Goal: Information Seeking & Learning: Find contact information

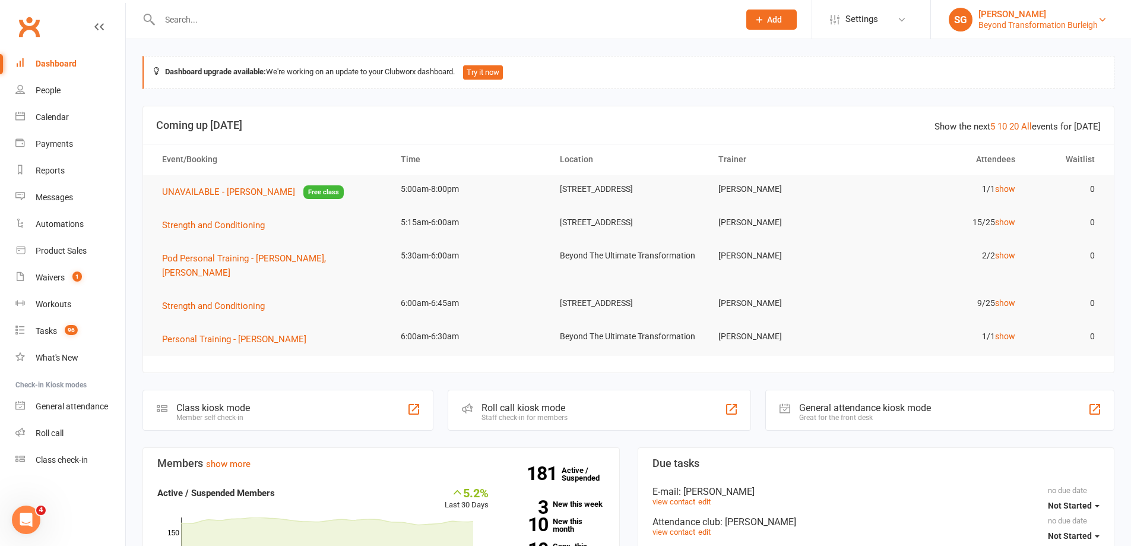
click at [1074, 25] on div "Beyond Transformation Burleigh" at bounding box center [1038, 25] width 119 height 11
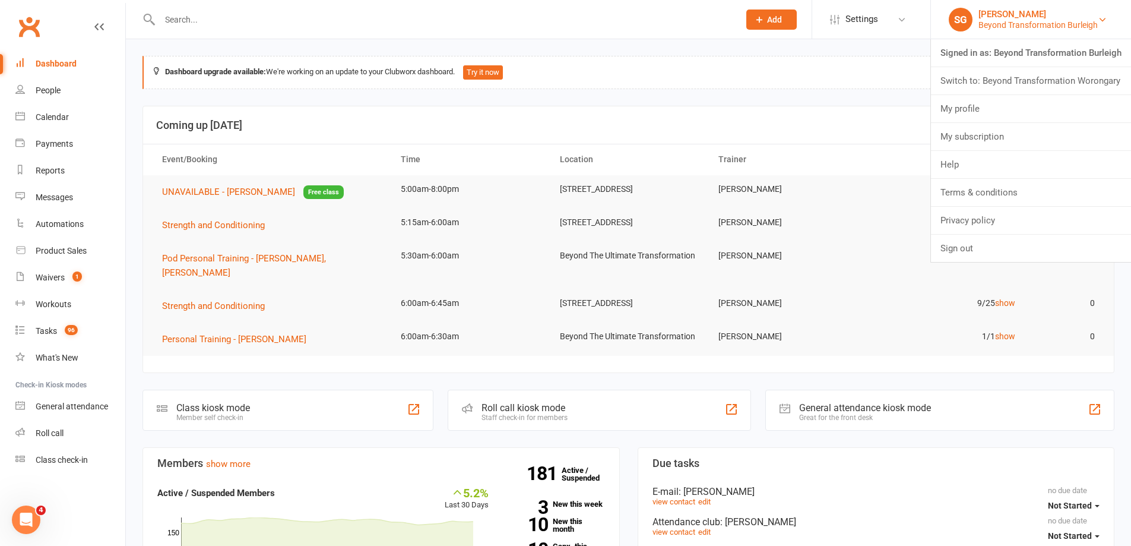
click at [1086, 21] on div "Beyond Transformation Burleigh" at bounding box center [1038, 25] width 119 height 11
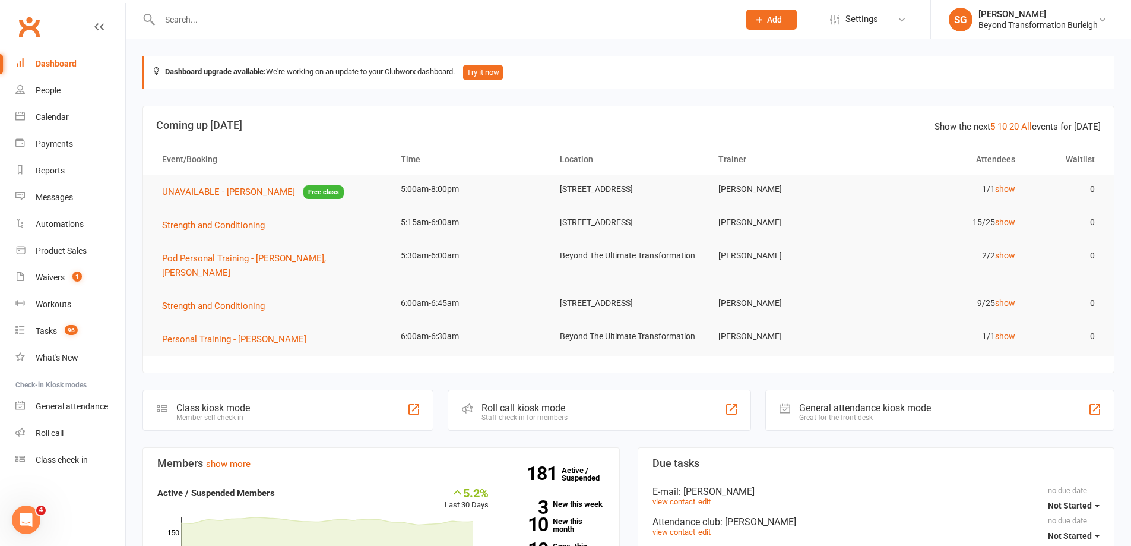
click at [233, 27] on input "text" at bounding box center [443, 19] width 575 height 17
click at [482, 22] on input "text" at bounding box center [443, 19] width 575 height 17
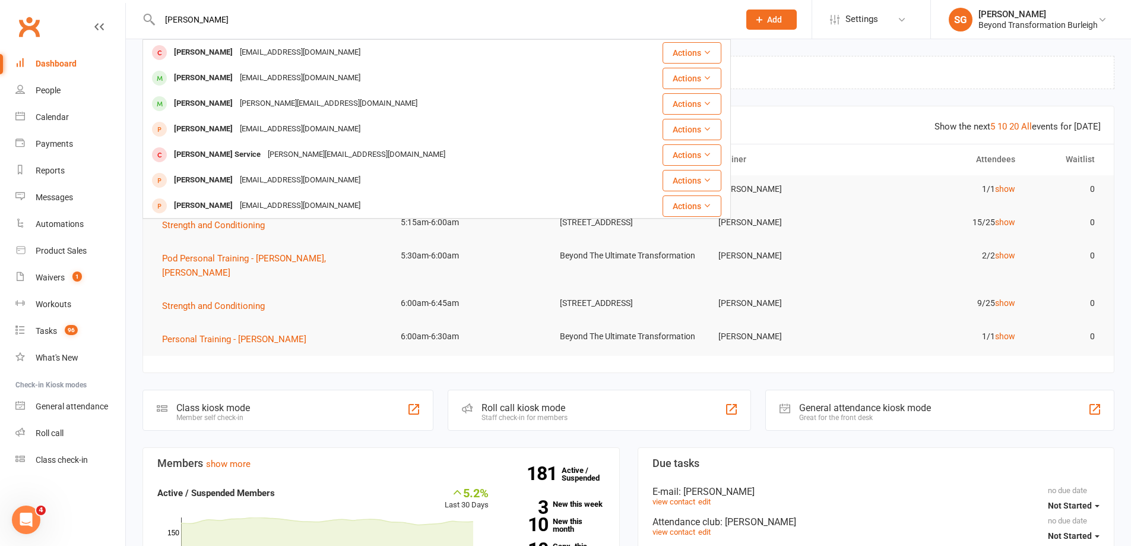
drag, startPoint x: 312, startPoint y: 27, endPoint x: 185, endPoint y: 27, distance: 127.1
click at [186, 27] on input "[PERSON_NAME]" at bounding box center [443, 19] width 575 height 17
paste input "P"
click at [394, 17] on input "[PERSON_NAME]" at bounding box center [443, 19] width 575 height 17
paste input "[EMAIL_ADDRESS][DOMAIN_NAME]"
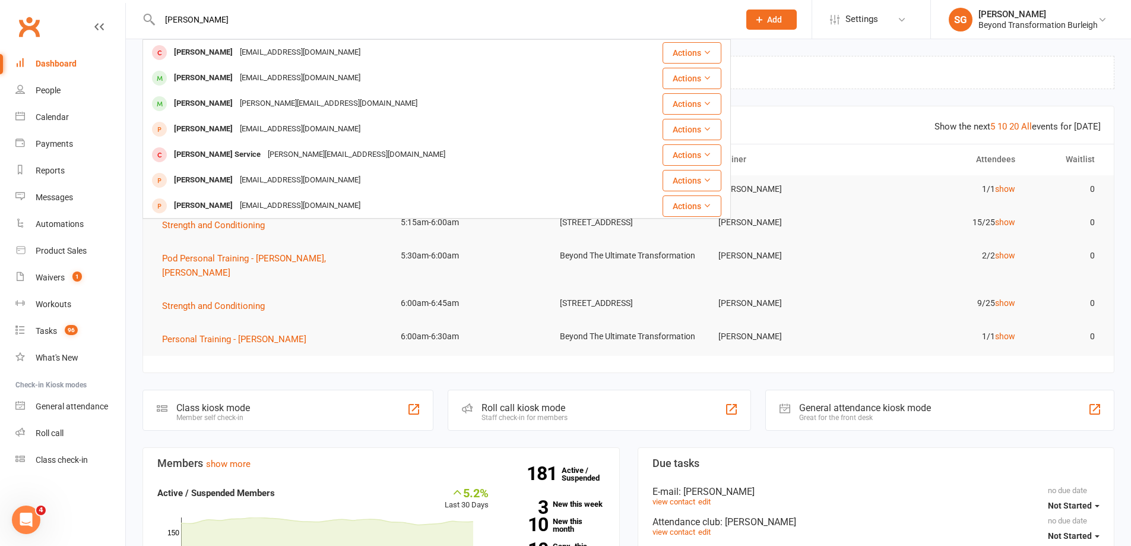
type input "[EMAIL_ADDRESS][DOMAIN_NAME]"
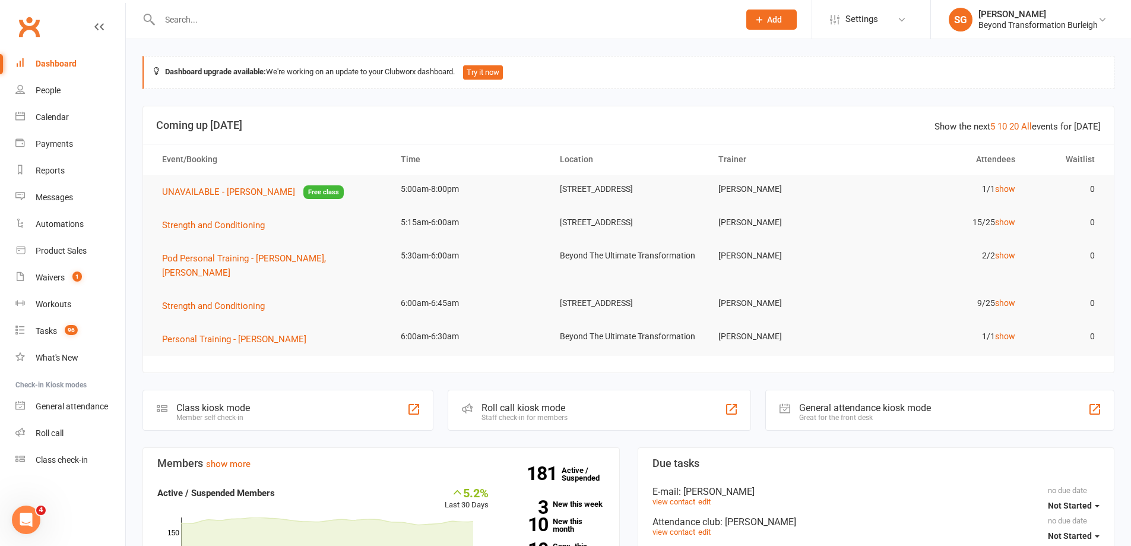
click at [420, 22] on input "text" at bounding box center [443, 19] width 575 height 17
click at [418, 23] on input "text" at bounding box center [443, 19] width 575 height 17
paste input "[PERSON_NAME]"
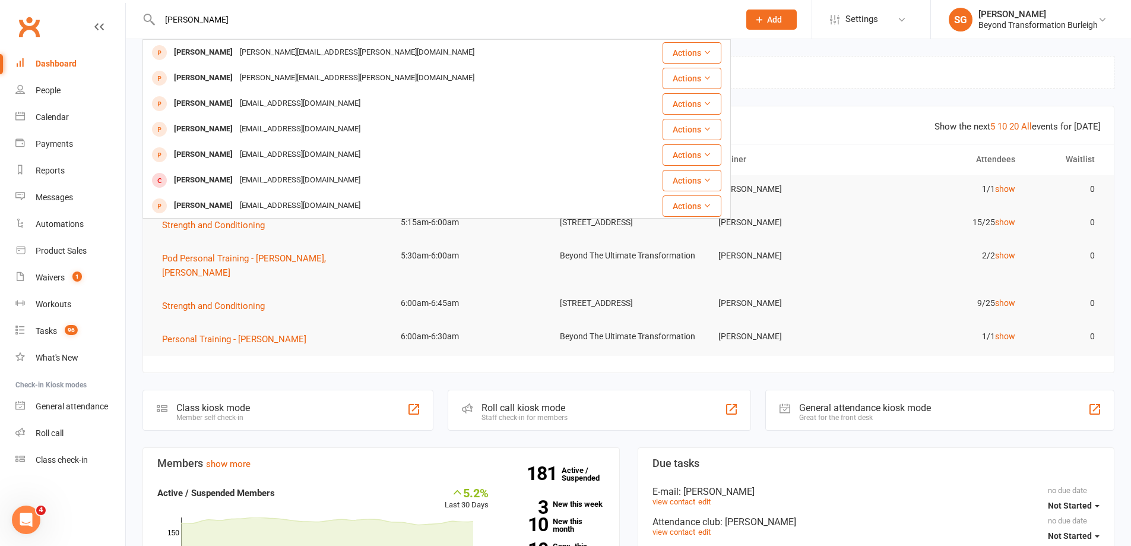
click at [164, 17] on input "[PERSON_NAME]" at bounding box center [443, 19] width 575 height 17
click at [344, 31] on div "[PERSON_NAME] [PERSON_NAME] [PERSON_NAME][EMAIL_ADDRESS][PERSON_NAME][DOMAIN_NA…" at bounding box center [437, 19] width 589 height 39
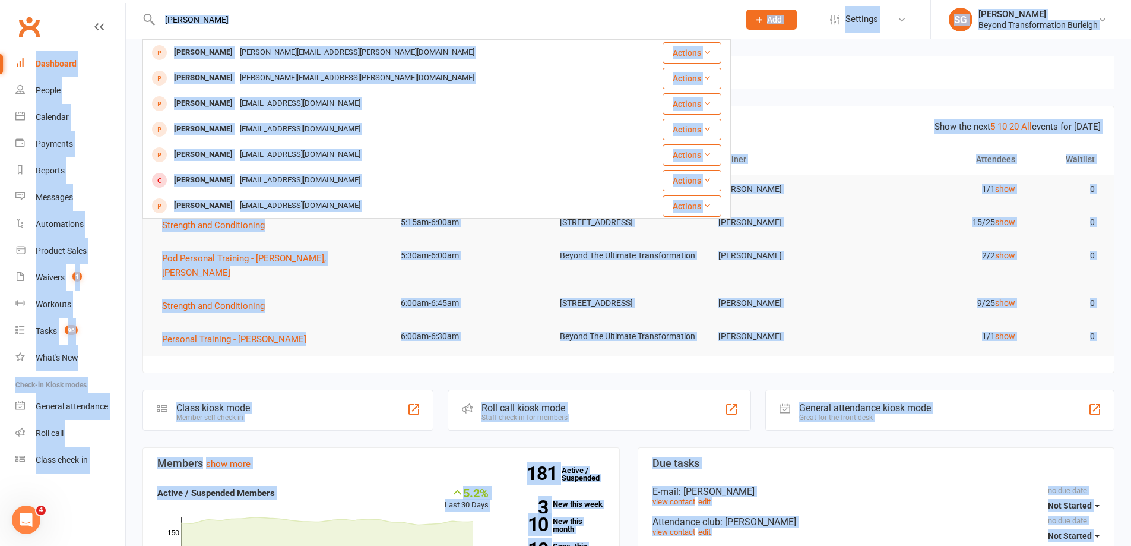
click at [322, 22] on input "[PERSON_NAME]" at bounding box center [443, 19] width 575 height 17
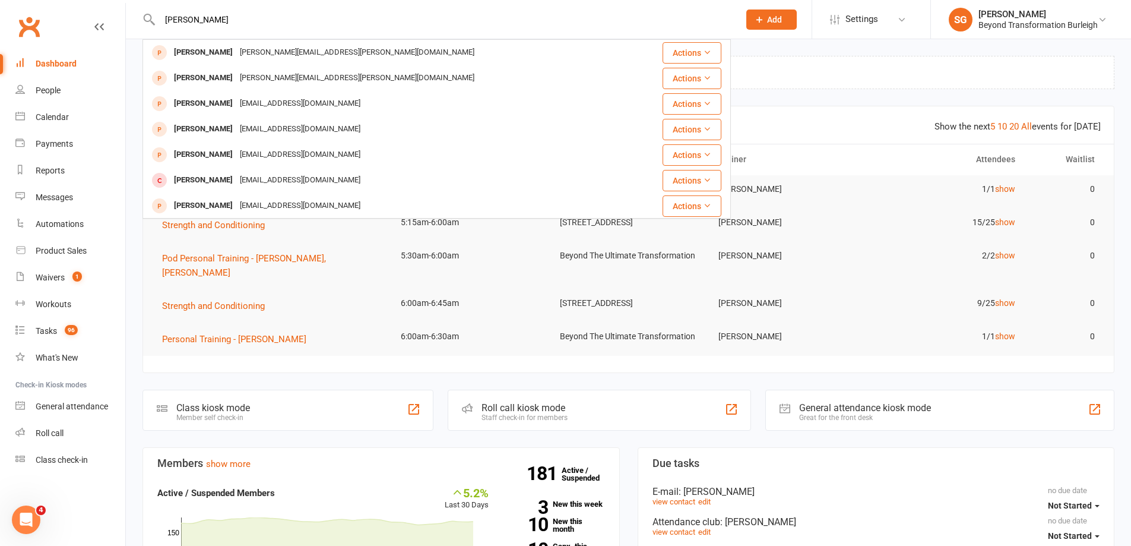
click at [322, 22] on input "[PERSON_NAME]" at bounding box center [443, 19] width 575 height 17
paste input "[EMAIL_ADDRESS][DOMAIN_NAME]"
type input "[EMAIL_ADDRESS][DOMAIN_NAME]"
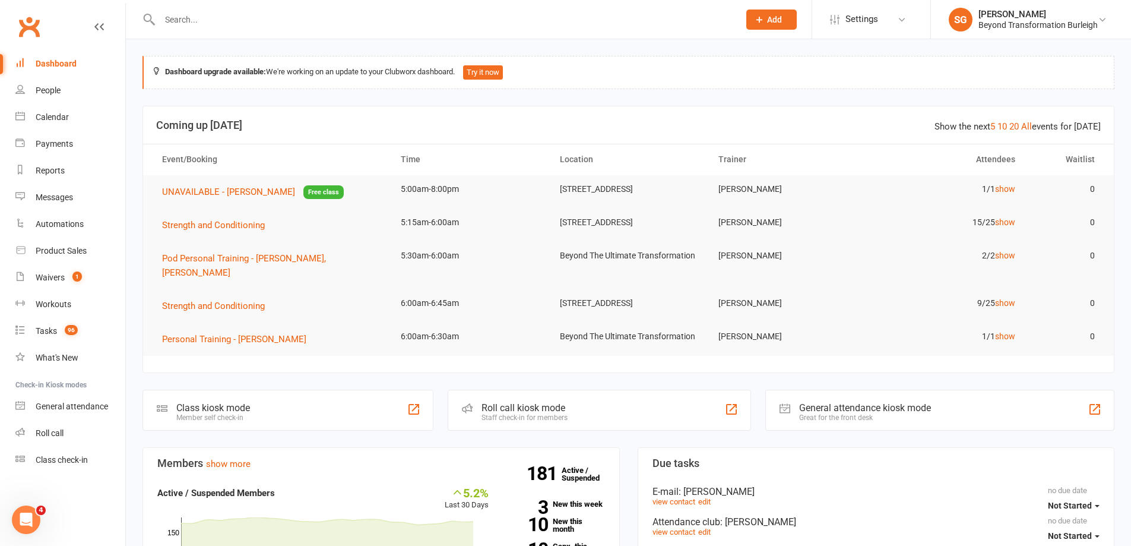
click at [328, 23] on input "text" at bounding box center [443, 19] width 575 height 17
paste input "[PERSON_NAME]"
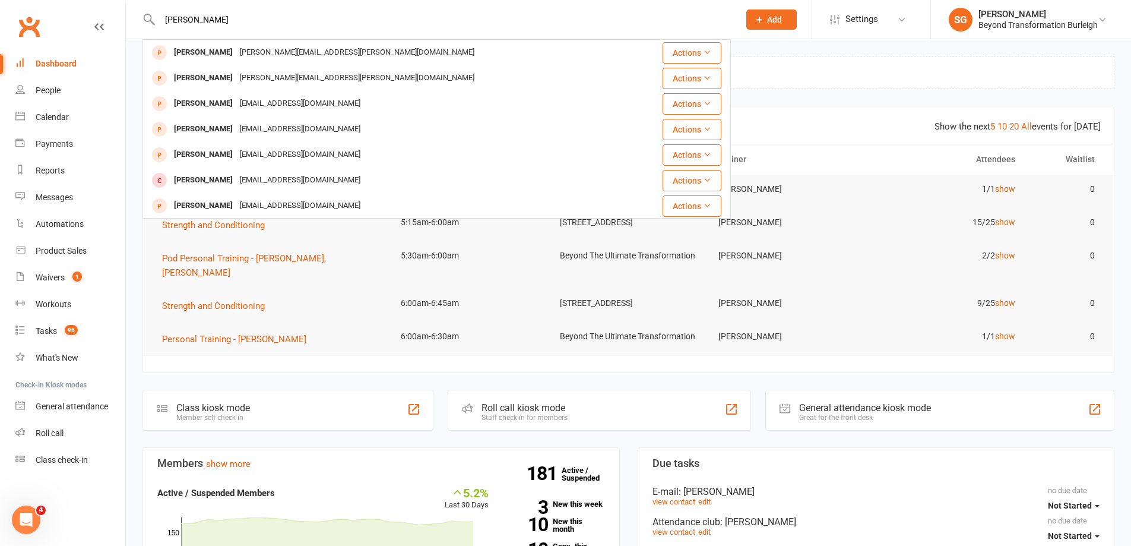
click at [438, 26] on input "[PERSON_NAME]" at bounding box center [443, 19] width 575 height 17
paste input "[PERSON_NAME]"
click at [358, 23] on input "[PERSON_NAME]" at bounding box center [443, 19] width 575 height 17
click at [328, 23] on input "[PERSON_NAME]" at bounding box center [443, 19] width 575 height 17
paste input "[PERSON_NAME]"
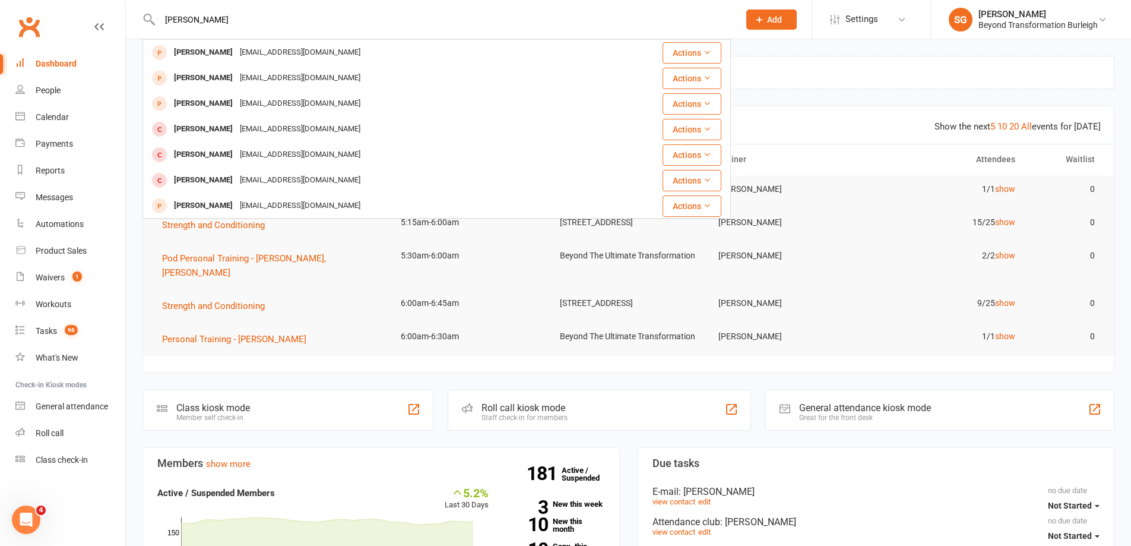
type input "[PERSON_NAME]"
click at [473, 21] on input "[PERSON_NAME]" at bounding box center [443, 19] width 575 height 17
click at [470, 26] on input "[PERSON_NAME]" at bounding box center [443, 19] width 575 height 17
click at [643, 360] on section "Show the next 5 10 20 All events for [DATE] Coming up [DATE] Event/Booking Time…" at bounding box center [629, 240] width 972 height 268
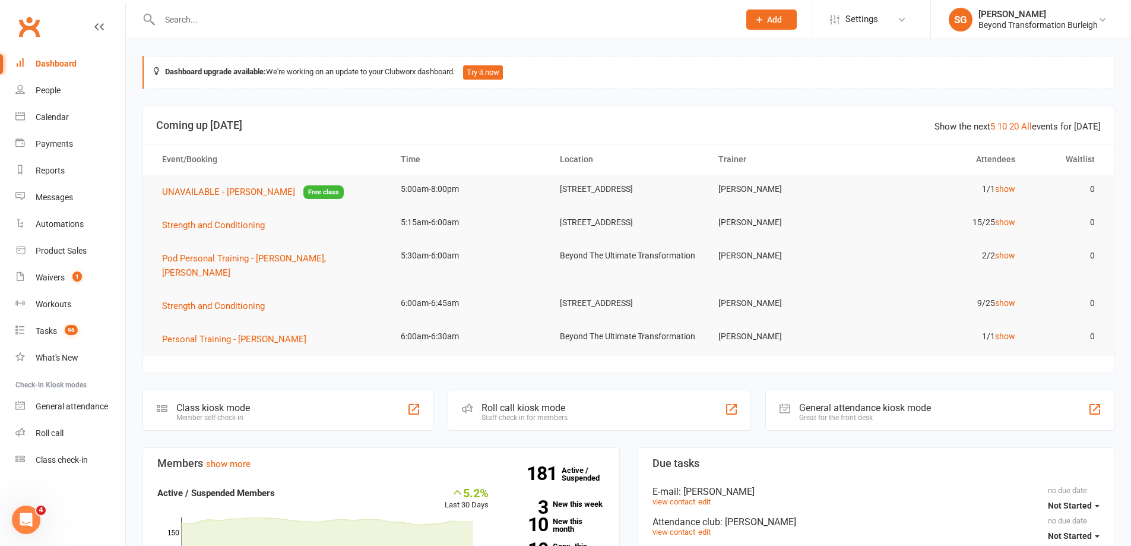
click at [302, 23] on input "text" at bounding box center [443, 19] width 575 height 17
paste input "[PERSON_NAME]"
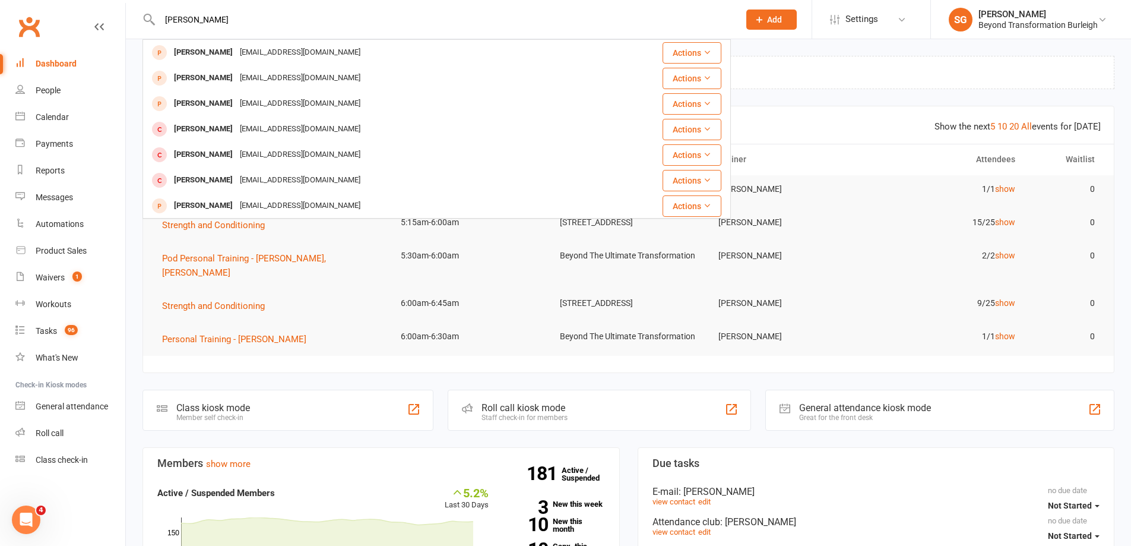
click at [431, 17] on input "[PERSON_NAME]" at bounding box center [443, 19] width 575 height 17
paste input "[PERSON_NAME]"
click at [522, 12] on input "[PERSON_NAME]" at bounding box center [443, 19] width 575 height 17
paste input "[PERSON_NAME]"
click at [451, 17] on input "[PERSON_NAME]" at bounding box center [443, 19] width 575 height 17
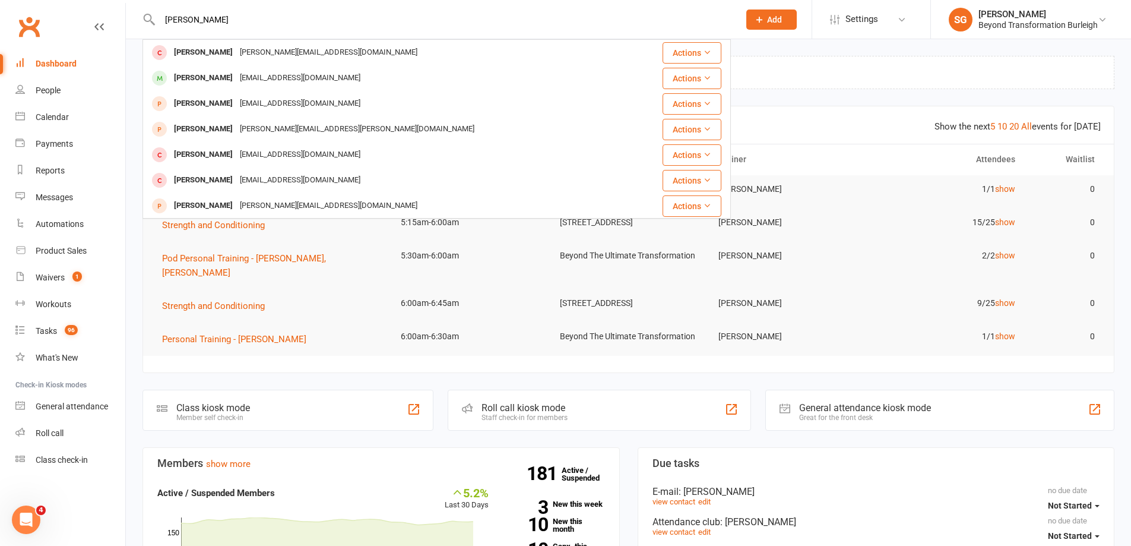
paste input "[PERSON_NAME]"
click at [439, 29] on div "[PERSON_NAME] [PERSON_NAME] [EMAIL_ADDRESS][DOMAIN_NAME] Actions [PERSON_NAME] …" at bounding box center [437, 19] width 589 height 39
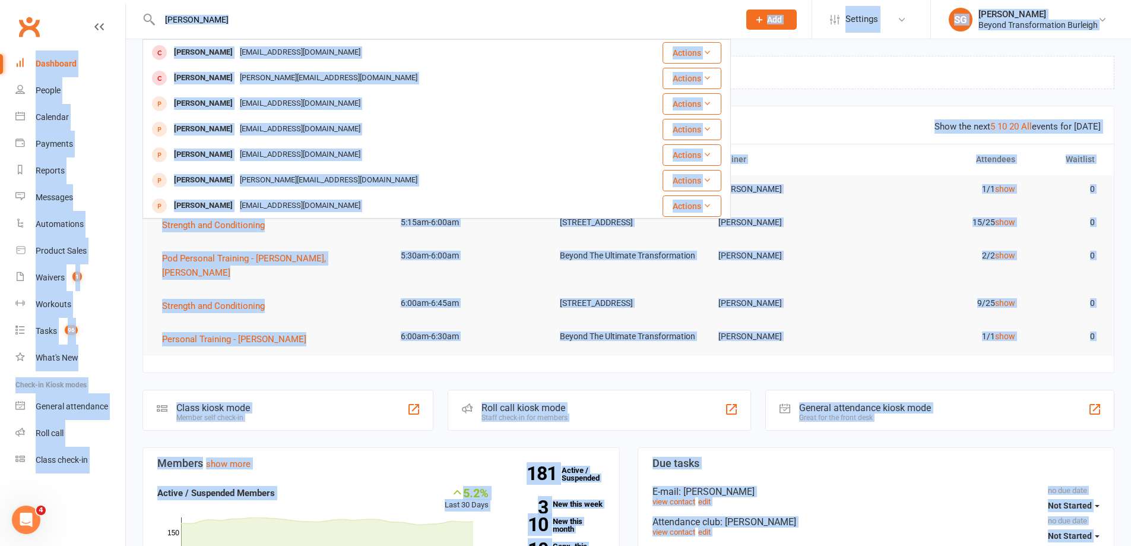
click at [424, 21] on input "[PERSON_NAME]" at bounding box center [443, 19] width 575 height 17
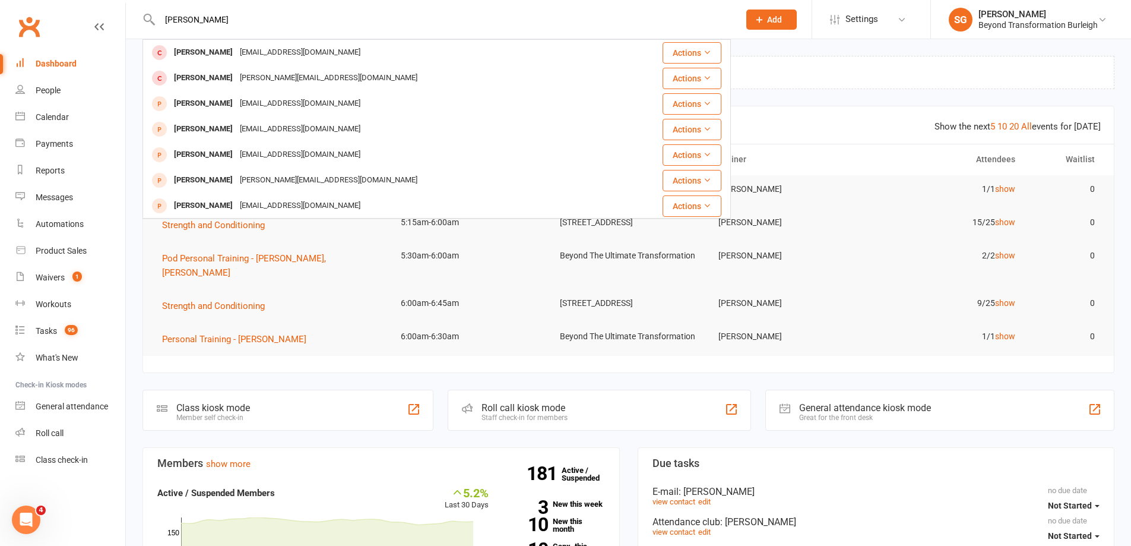
paste input "[PERSON_NAME]"
type input "[PERSON_NAME]"
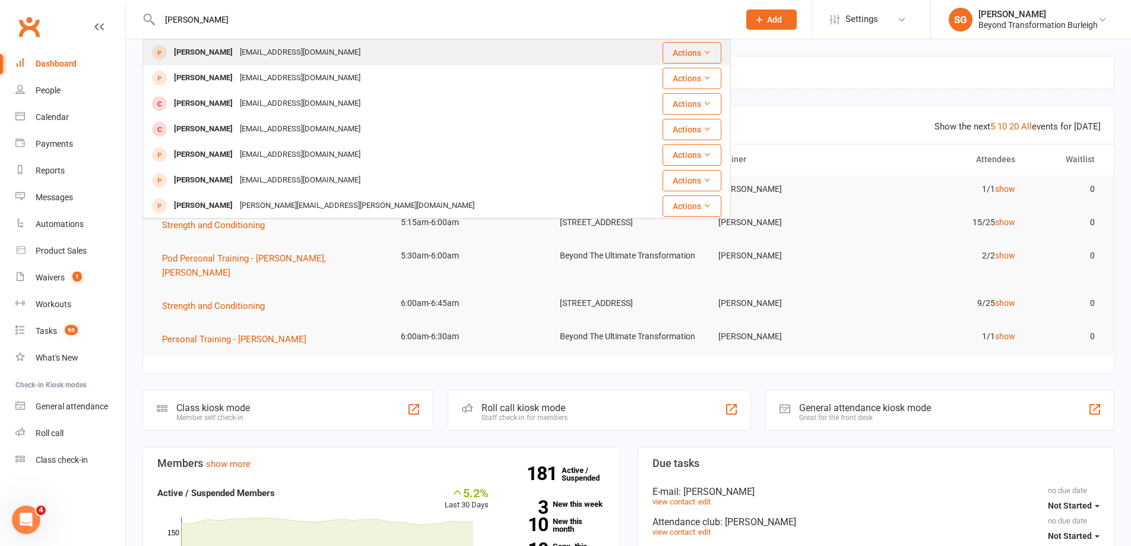
click at [260, 57] on div "[EMAIL_ADDRESS][DOMAIN_NAME]" at bounding box center [300, 52] width 128 height 17
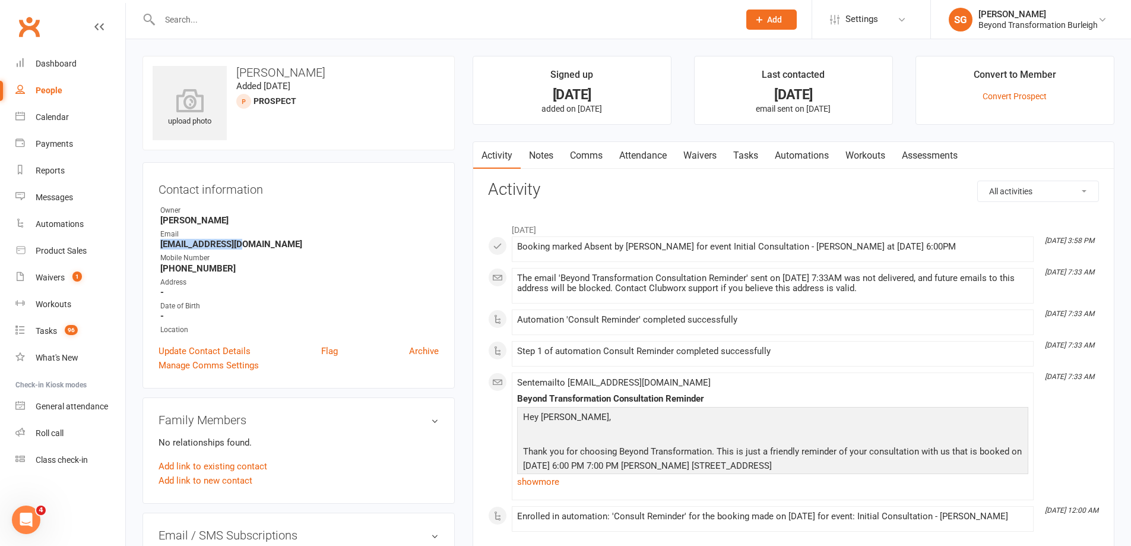
drag, startPoint x: 249, startPoint y: 249, endPoint x: 160, endPoint y: 248, distance: 88.5
click at [160, 248] on strong "[EMAIL_ADDRESS][DOMAIN_NAME]" at bounding box center [299, 244] width 279 height 11
copy strong "[EMAIL_ADDRESS][DOMAIN_NAME]"
click at [425, 24] on input "text" at bounding box center [443, 19] width 575 height 17
paste input "[PERSON_NAME] North"
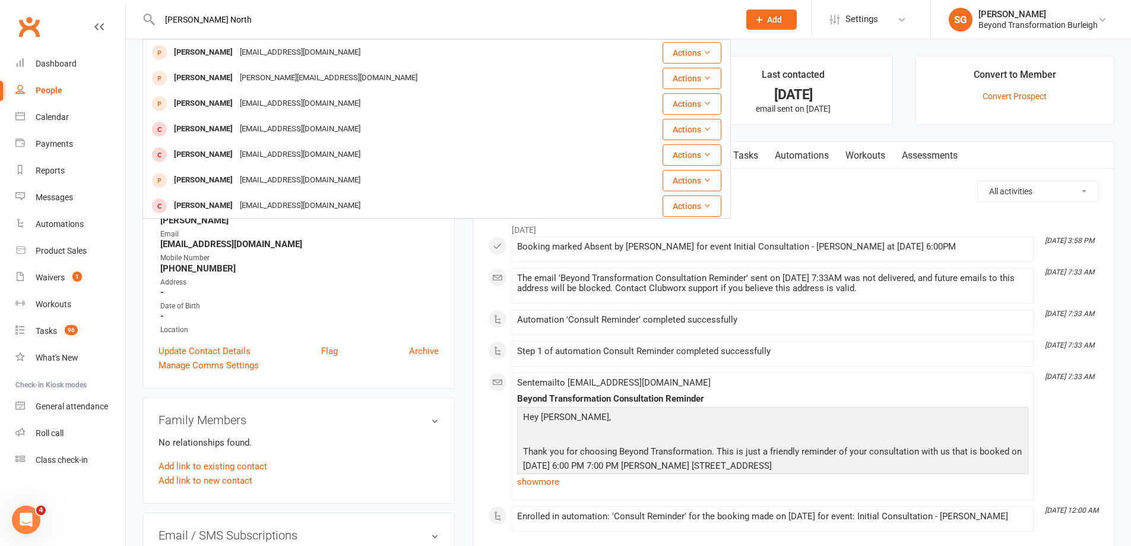
click at [443, 31] on div "[PERSON_NAME] North [PERSON_NAME] [EMAIL_ADDRESS][DOMAIN_NAME] Actions [PERSON_…" at bounding box center [437, 19] width 589 height 39
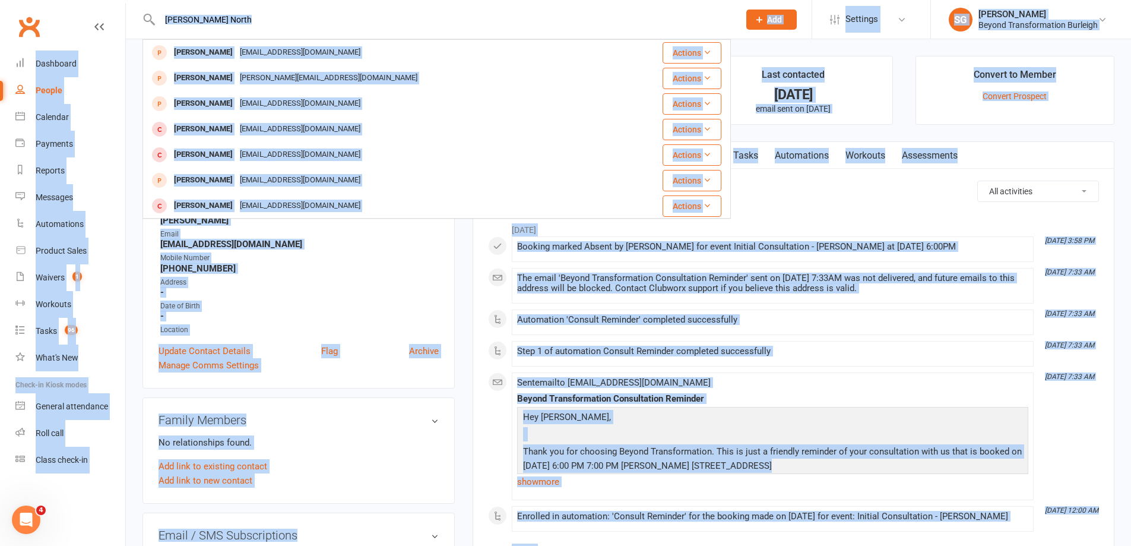
click at [403, 17] on input "[PERSON_NAME] North" at bounding box center [443, 19] width 575 height 17
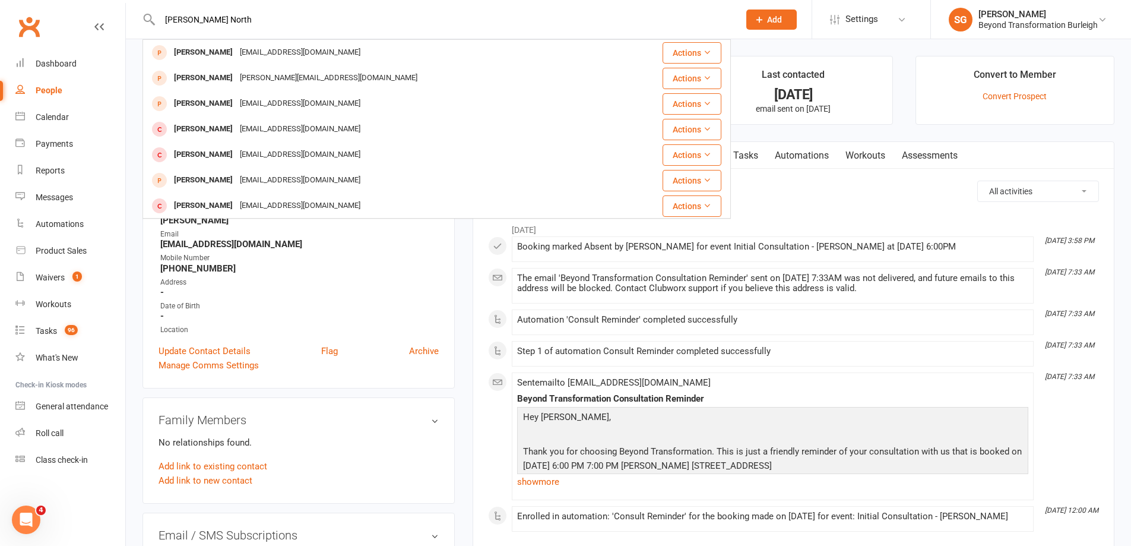
click at [401, 18] on input "[PERSON_NAME] North" at bounding box center [443, 19] width 575 height 17
paste input "[PERSON_NAME]"
click at [479, 18] on input "[PERSON_NAME]" at bounding box center [443, 19] width 575 height 17
paste input "[PERSON_NAME]-[PERSON_NAME]"
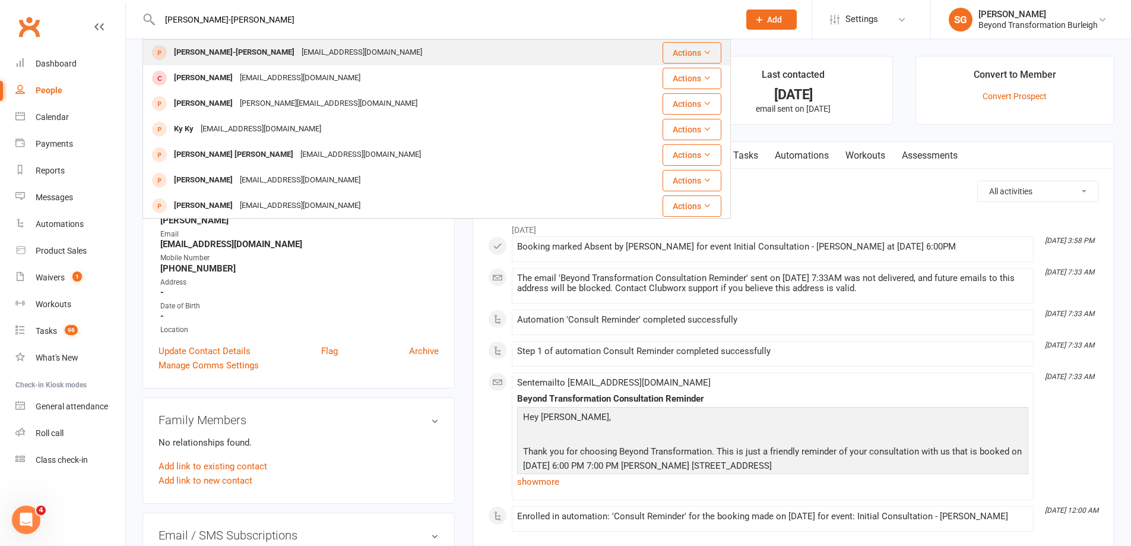
type input "[PERSON_NAME]-[PERSON_NAME]"
click at [298, 52] on div "[EMAIL_ADDRESS][DOMAIN_NAME]" at bounding box center [362, 52] width 128 height 17
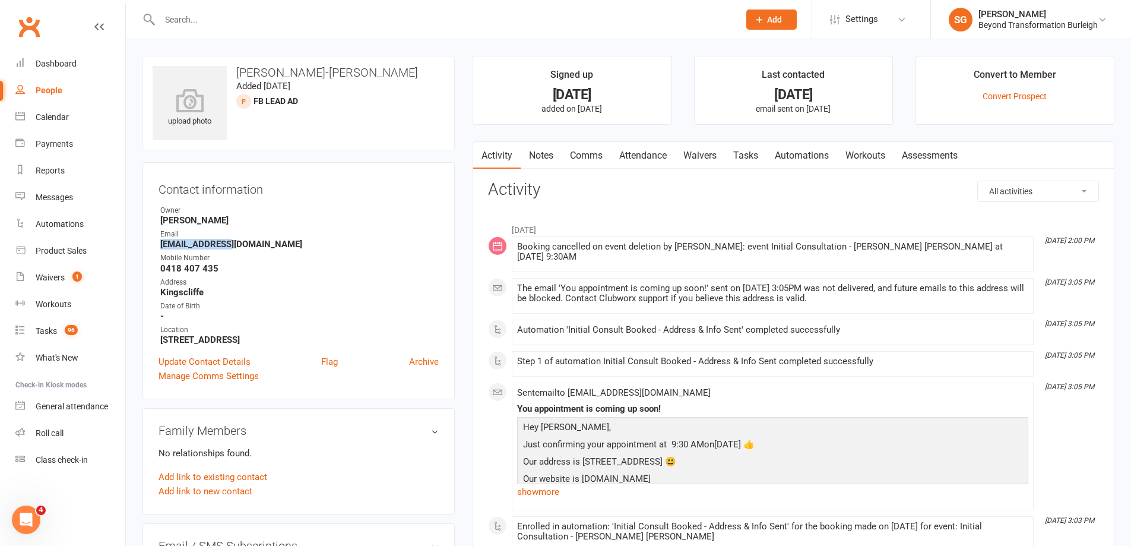
drag, startPoint x: 229, startPoint y: 245, endPoint x: 160, endPoint y: 247, distance: 69.5
click at [157, 247] on div "Contact information Owner [PERSON_NAME] Email [EMAIL_ADDRESS][DOMAIN_NAME] Mobi…" at bounding box center [299, 280] width 312 height 237
copy strong "[EMAIL_ADDRESS][DOMAIN_NAME]"
click at [463, 27] on input "text" at bounding box center [443, 19] width 575 height 17
paste input "[PERSON_NAME]"
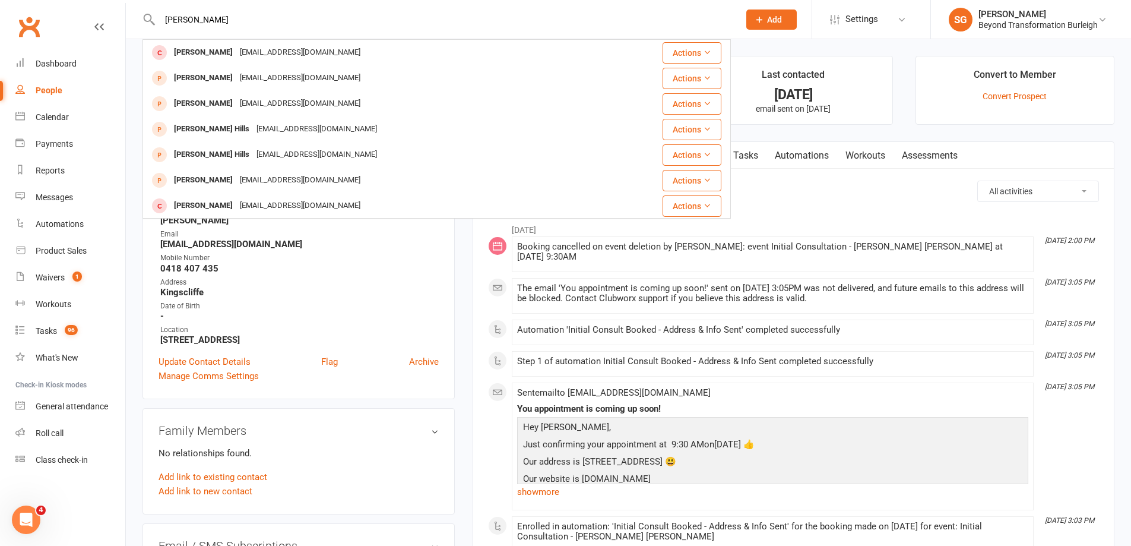
click at [471, 14] on input "[PERSON_NAME]" at bounding box center [443, 19] width 575 height 17
paste input "[PERSON_NAME]"
click at [387, 26] on input "[PERSON_NAME]" at bounding box center [443, 19] width 575 height 17
paste input "Skinny Jd"
click at [521, 11] on input "Skinny Jd" at bounding box center [443, 19] width 575 height 17
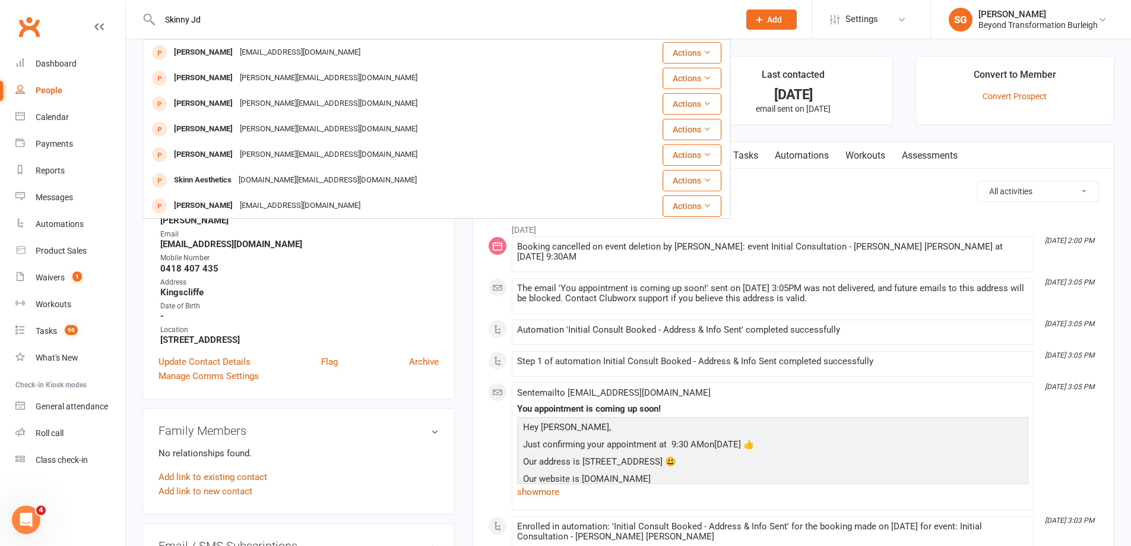
paste input "[PERSON_NAME]"
click at [472, 18] on input "[PERSON_NAME]" at bounding box center [443, 19] width 575 height 17
paste input "[PERSON_NAME]"
click at [482, 17] on input "[PERSON_NAME]" at bounding box center [443, 19] width 575 height 17
paste input "0411 813 364"
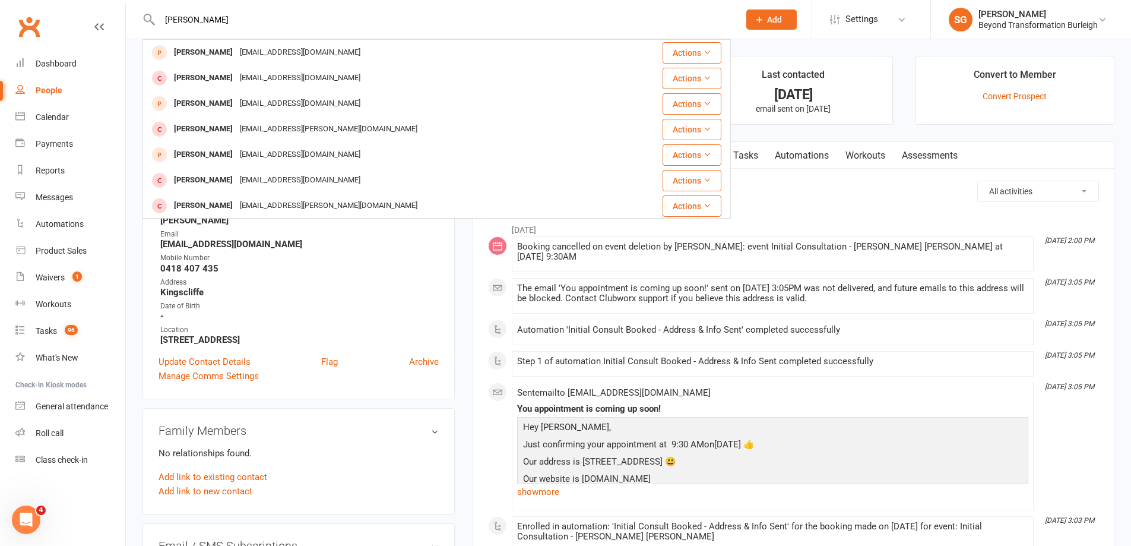
type input "0411 813 364"
click at [482, 18] on input "0411 813 364" at bounding box center [443, 19] width 575 height 17
click at [483, 12] on input "0411 813 364" at bounding box center [443, 19] width 575 height 17
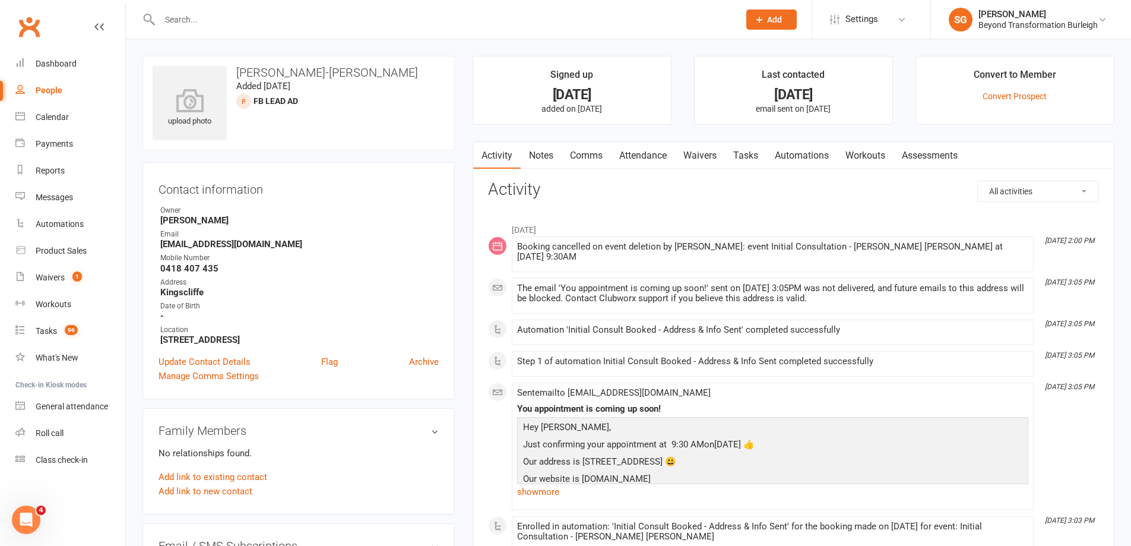
click at [514, 15] on input "text" at bounding box center [443, 19] width 575 height 17
paste input "[PERSON_NAME]"
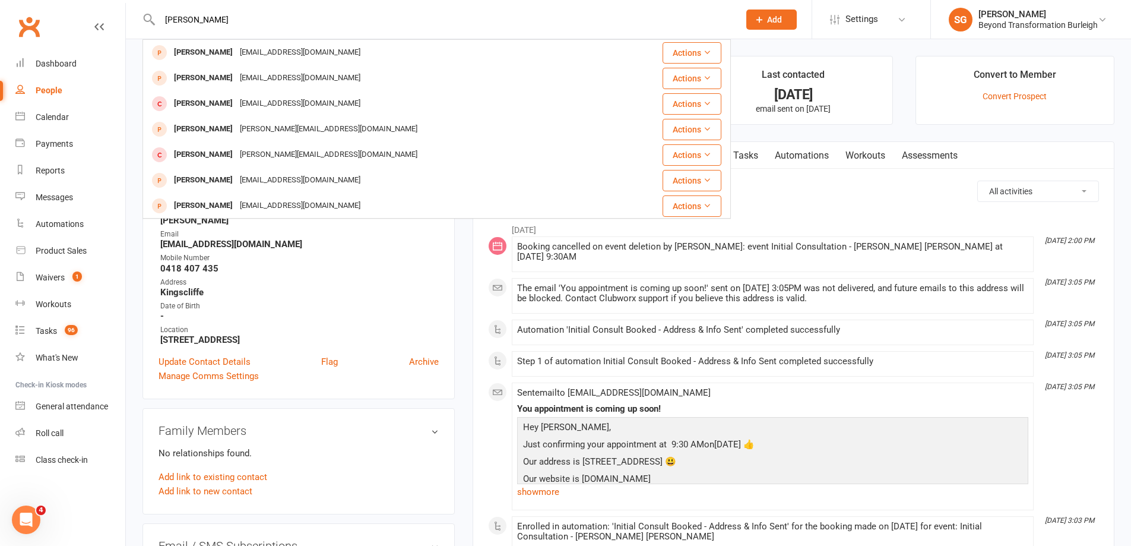
click at [450, 30] on div "[PERSON_NAME] [PERSON_NAME] [EMAIL_ADDRESS][DOMAIN_NAME] Actions [PERSON_NAME] …" at bounding box center [437, 19] width 589 height 39
click at [435, 21] on input "[PERSON_NAME]" at bounding box center [443, 19] width 575 height 17
paste input "[PERSON_NAME]"
click at [347, 18] on input "[PERSON_NAME]" at bounding box center [443, 19] width 575 height 17
paste input "[PERSON_NAME] [PERSON_NAME]"
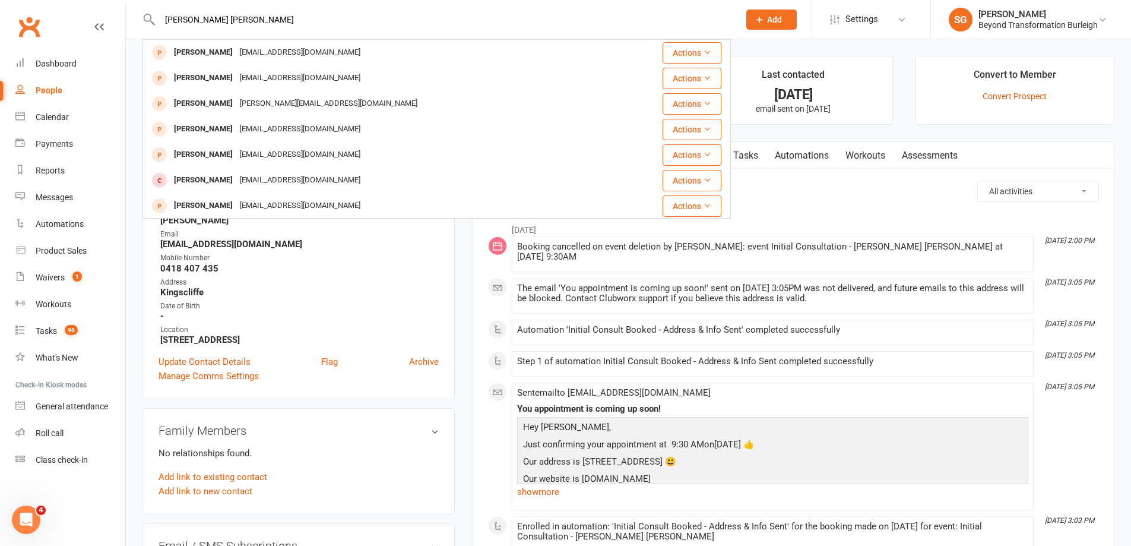
type input "[PERSON_NAME] [PERSON_NAME]"
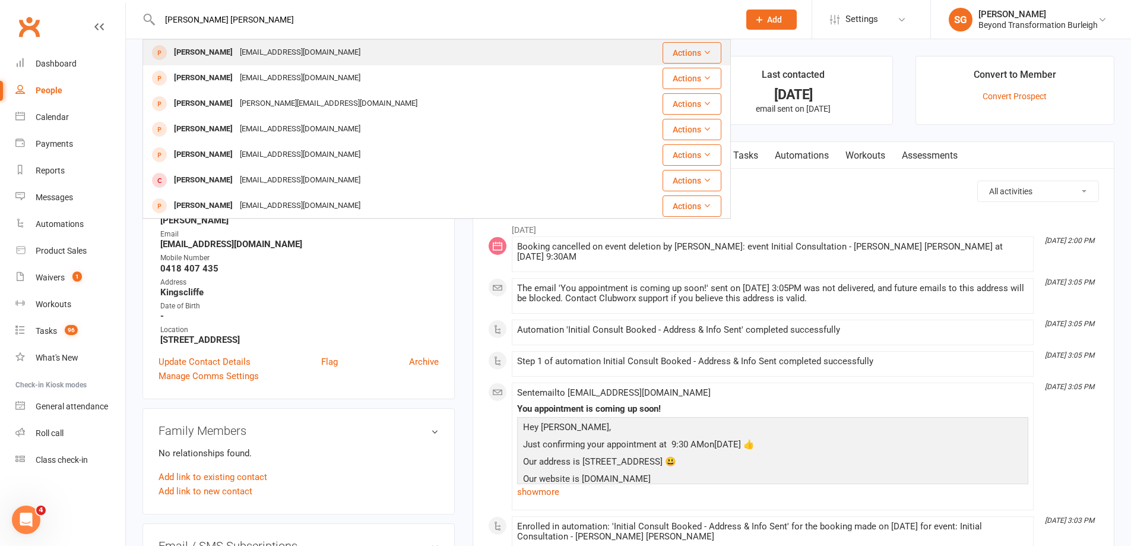
click at [273, 52] on div "[EMAIL_ADDRESS][DOMAIN_NAME]" at bounding box center [300, 52] width 128 height 17
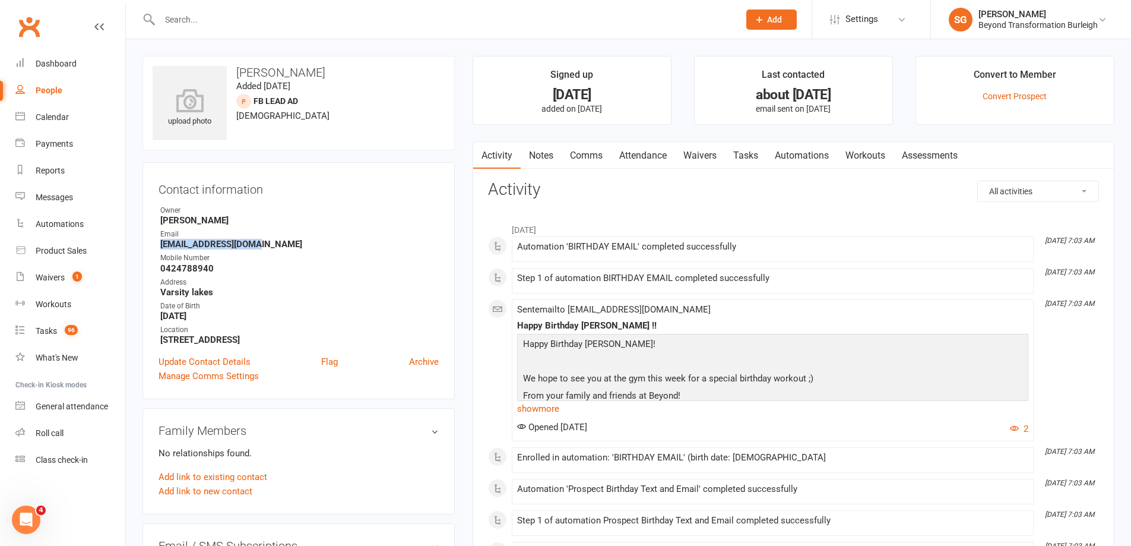
drag, startPoint x: 258, startPoint y: 243, endPoint x: 161, endPoint y: 246, distance: 97.4
click at [161, 246] on strong "[EMAIL_ADDRESS][DOMAIN_NAME]" at bounding box center [299, 244] width 279 height 11
copy strong "[EMAIL_ADDRESS][DOMAIN_NAME]"
click at [514, 24] on input "text" at bounding box center [443, 19] width 575 height 17
paste input "[EMAIL_ADDRESS][DOMAIN_NAME]"
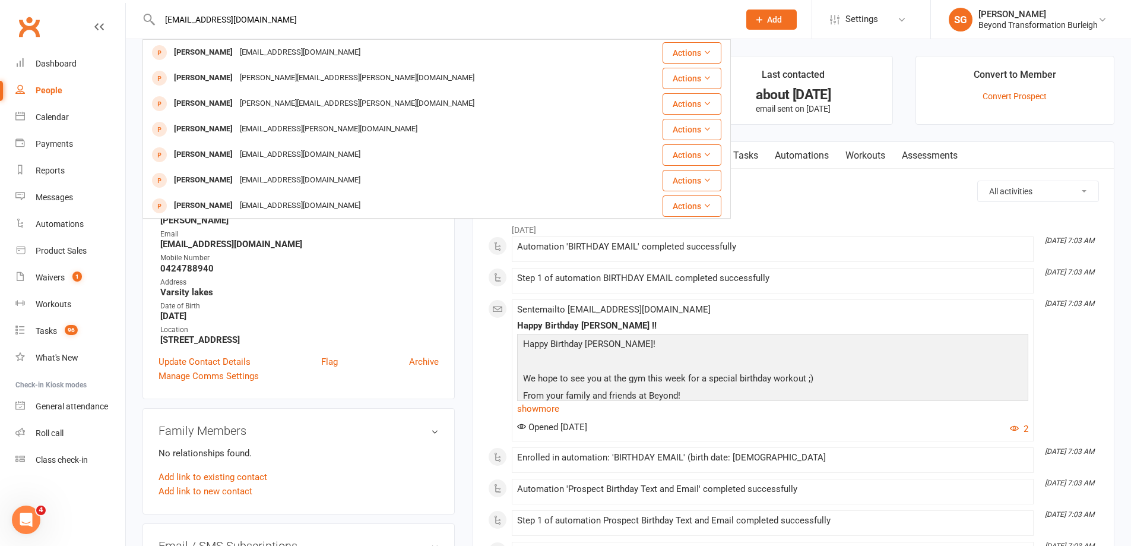
click at [430, 17] on input "[EMAIL_ADDRESS][DOMAIN_NAME]" at bounding box center [443, 19] width 575 height 17
paste input "[PERSON_NAME]"
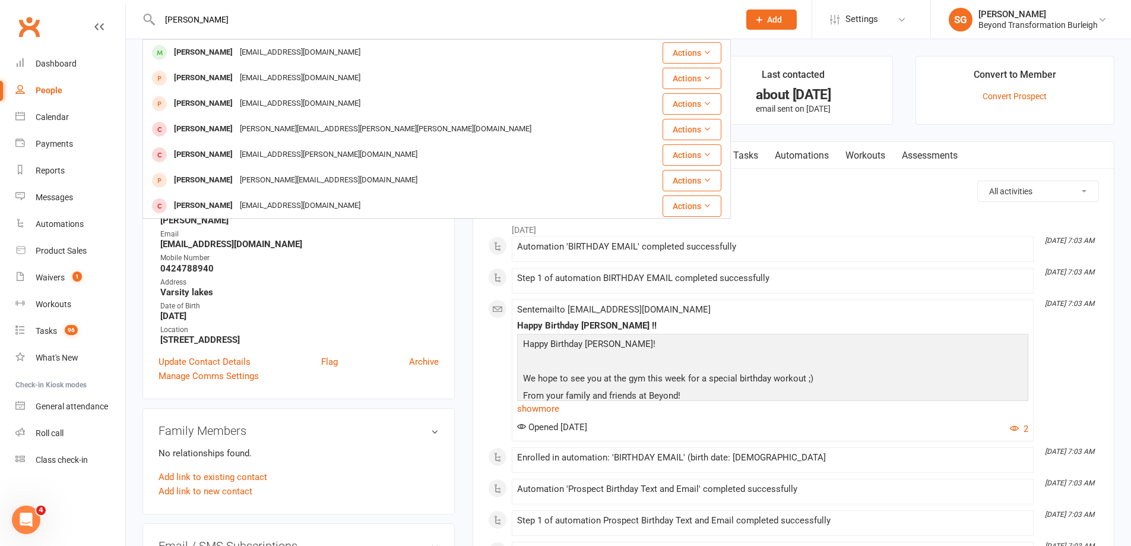
type input "[PERSON_NAME]"
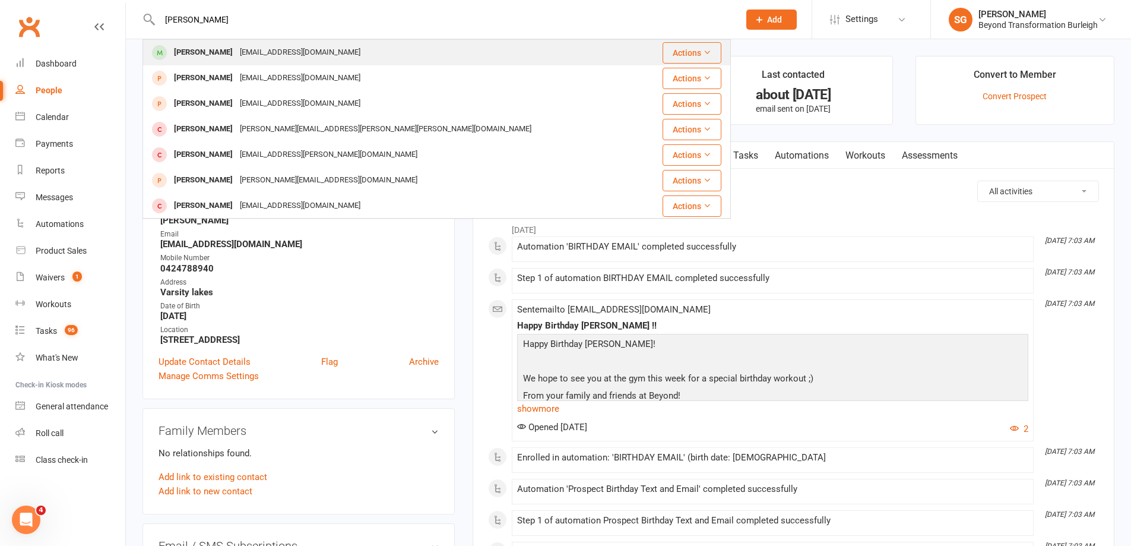
click at [206, 60] on div "[PERSON_NAME]" at bounding box center [203, 52] width 66 height 17
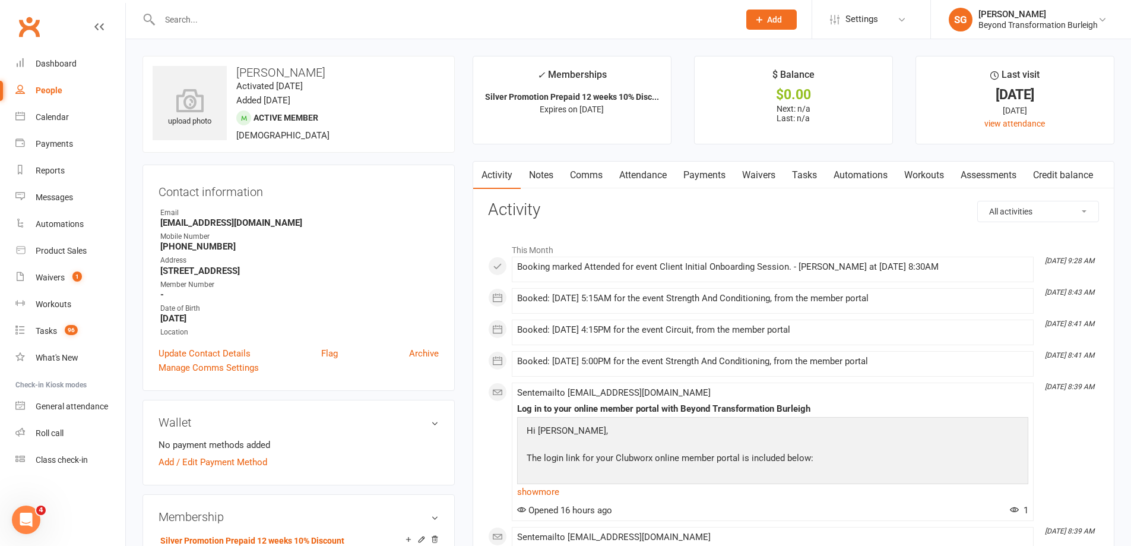
click at [467, 23] on input "text" at bounding box center [443, 19] width 575 height 17
paste input "[PERSON_NAME]"
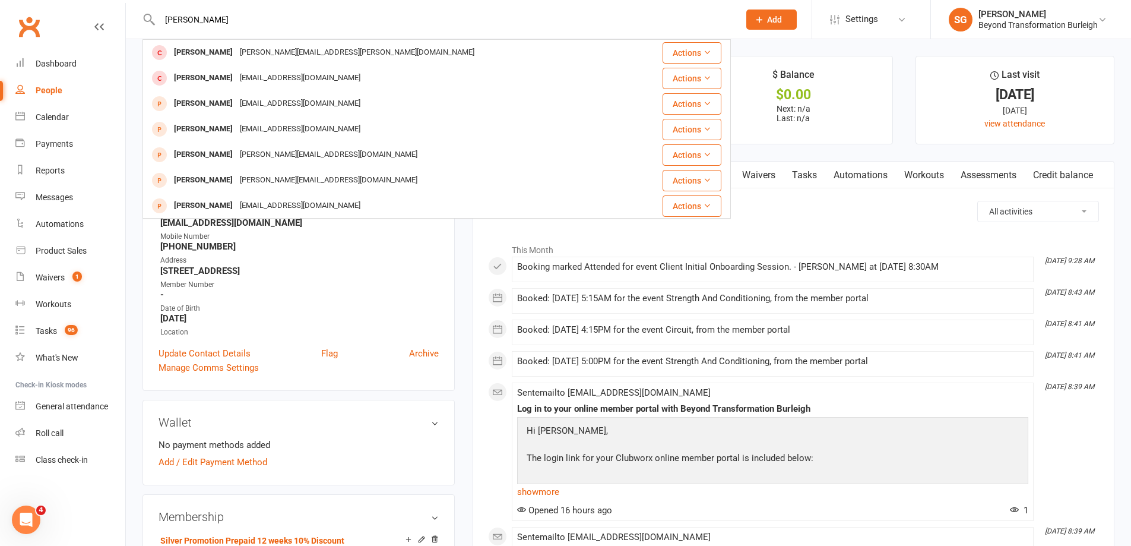
click at [462, 17] on input "[PERSON_NAME]" at bounding box center [443, 19] width 575 height 17
paste input "[PERSON_NAME]"
click at [491, 17] on input "[PERSON_NAME]" at bounding box center [443, 19] width 575 height 17
paste input "[EMAIL_ADDRESS][PERSON_NAME][DOMAIN_NAME]"
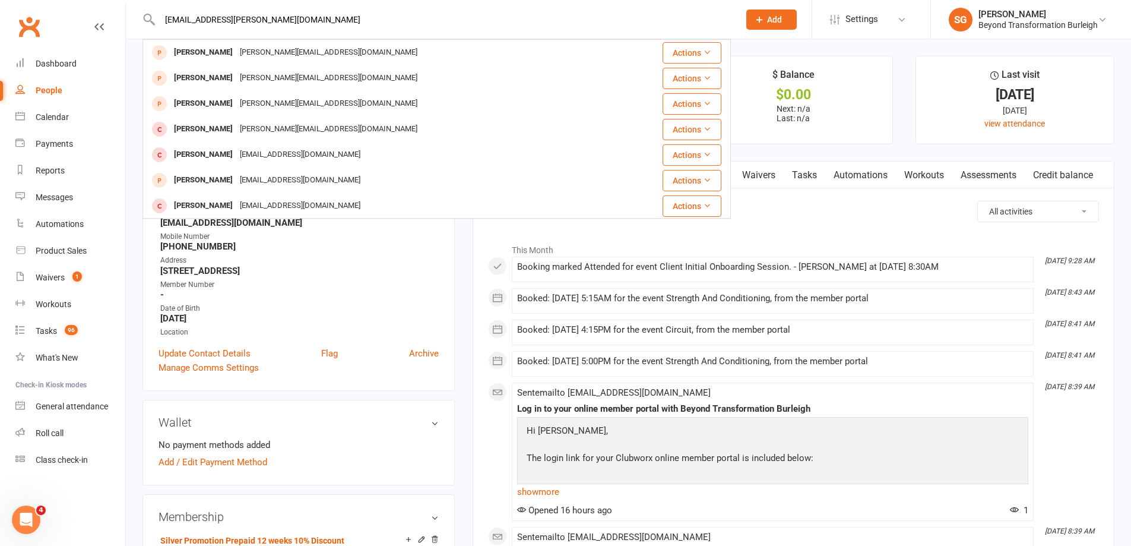
click at [443, 22] on input "[EMAIL_ADDRESS][PERSON_NAME][DOMAIN_NAME]" at bounding box center [443, 19] width 575 height 17
paste input "Suz"
click at [425, 21] on input "Suz" at bounding box center [443, 19] width 575 height 17
paste input "[PERSON_NAME][EMAIL_ADDRESS][DOMAIN_NAME]"
click at [455, 20] on input "[PERSON_NAME][EMAIL_ADDRESS][DOMAIN_NAME]" at bounding box center [443, 19] width 575 height 17
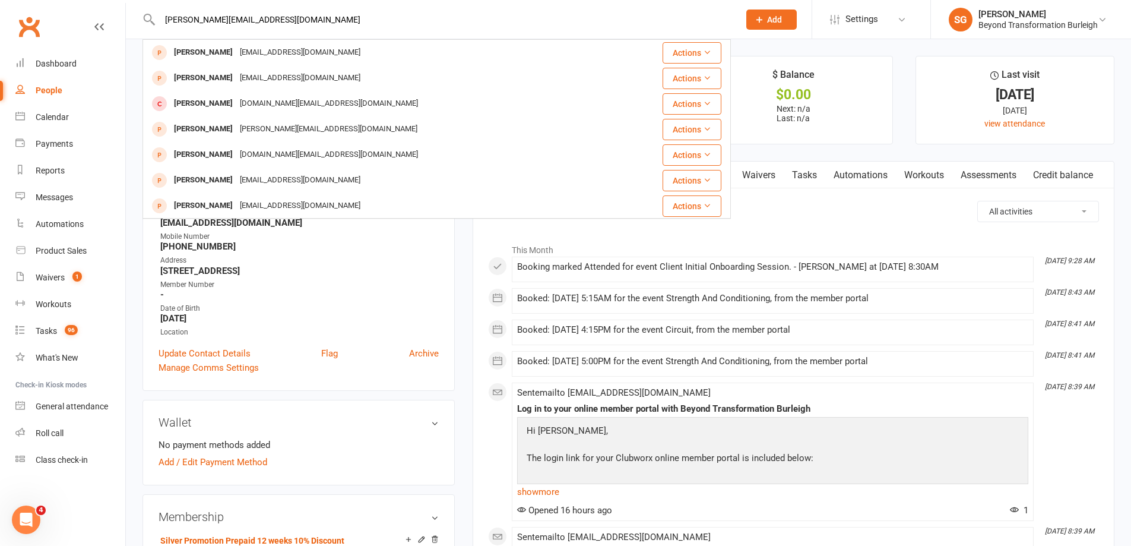
paste input "uz"
click at [463, 34] on div "suz [PERSON_NAME] [EMAIL_ADDRESS][DOMAIN_NAME] Actions [PERSON_NAME] [EMAIL_ADD…" at bounding box center [437, 19] width 589 height 39
click at [441, 18] on input "suz" at bounding box center [443, 19] width 575 height 17
paste input "[EMAIL_ADDRESS][DOMAIN_NAME]"
click at [347, 13] on input "[EMAIL_ADDRESS][DOMAIN_NAME]" at bounding box center [443, 19] width 575 height 17
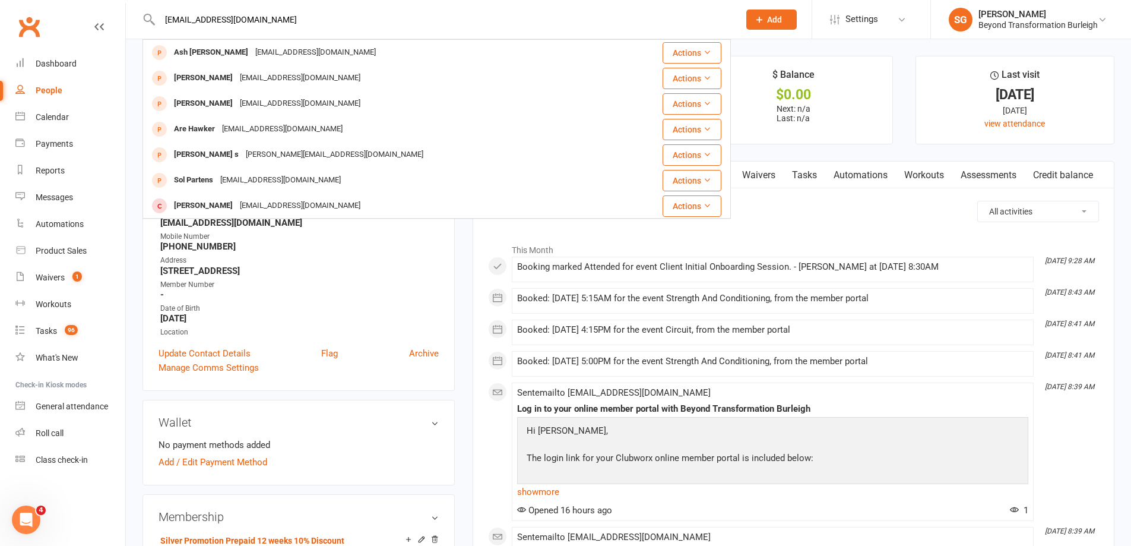
paste input "courtneyjames.1"
click at [463, 19] on input "[EMAIL_ADDRESS][DOMAIN_NAME]" at bounding box center [443, 19] width 575 height 17
paste input "[PERSON_NAME]"
click at [291, 26] on input "[PERSON_NAME]" at bounding box center [443, 19] width 575 height 17
click at [419, 36] on div "[PERSON_NAME] [EMAIL_ADDRESS][DOMAIN_NAME] Actions [PERSON_NAME] [EMAIL_ADDRESS…" at bounding box center [437, 19] width 589 height 39
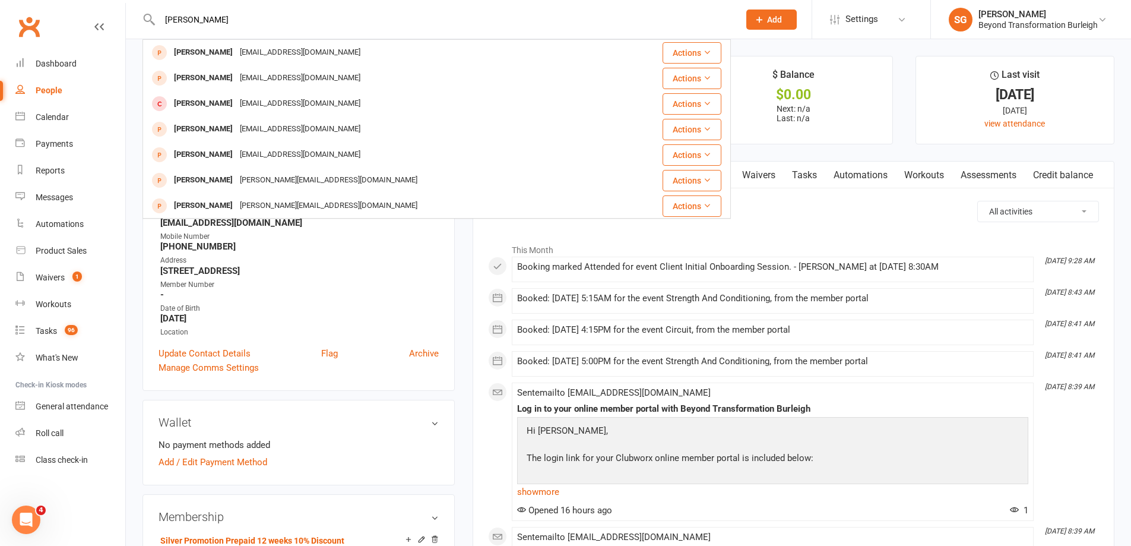
click at [404, 26] on input "[PERSON_NAME]" at bounding box center [443, 19] width 575 height 17
paste input "[EMAIL_ADDRESS][DOMAIN_NAME]"
click at [464, 26] on input "[EMAIL_ADDRESS][DOMAIN_NAME]" at bounding box center [443, 19] width 575 height 17
paste input "[PERSON_NAME]"
click at [485, 23] on input "[PERSON_NAME]" at bounding box center [443, 19] width 575 height 17
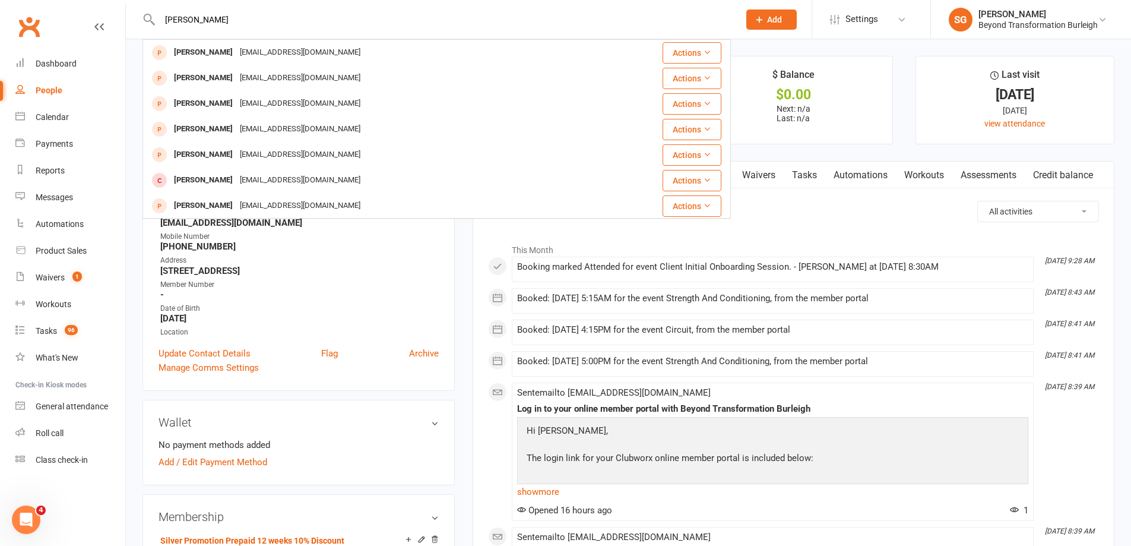
paste input "[PERSON_NAME]"
click at [488, 19] on input "[PERSON_NAME]" at bounding box center [443, 19] width 575 height 17
paste input "[PERSON_NAME]"
click at [467, 19] on input "[PERSON_NAME]" at bounding box center [443, 19] width 575 height 17
type input "[PERSON_NAME]"
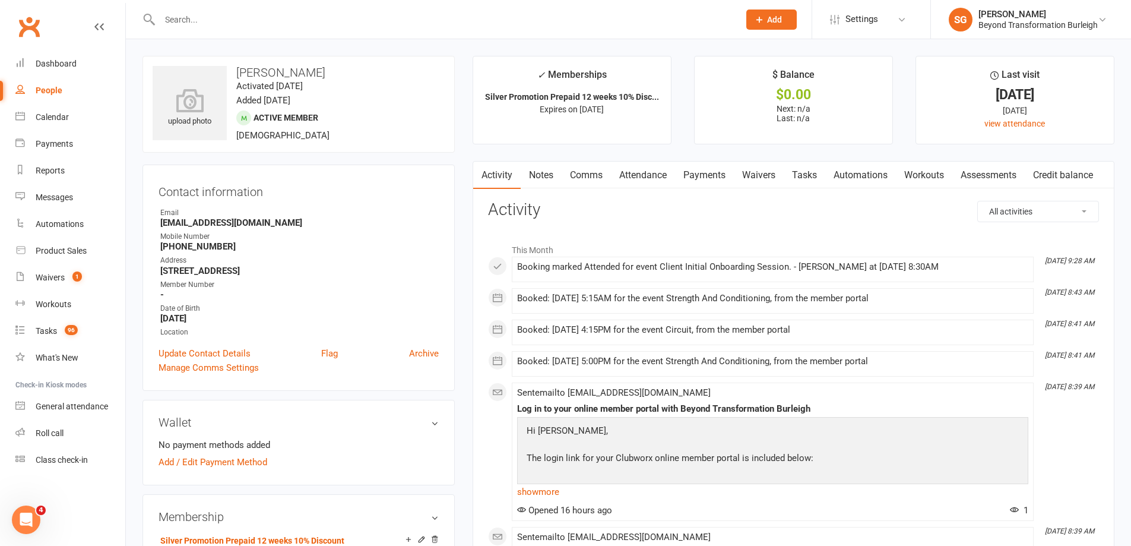
click at [477, 30] on div at bounding box center [437, 19] width 589 height 39
click at [474, 24] on input "text" at bounding box center [443, 19] width 575 height 17
paste input "[EMAIL_ADDRESS][DOMAIN_NAME]"
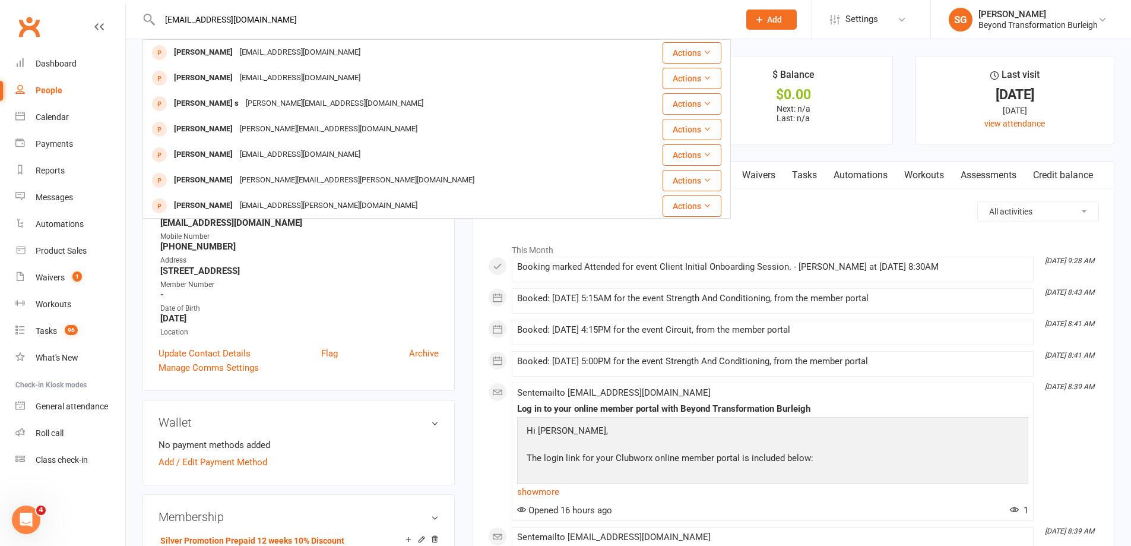
click at [283, 16] on input "[EMAIL_ADDRESS][DOMAIN_NAME]" at bounding box center [443, 19] width 575 height 17
paste input "[PERSON_NAME]"
click at [419, 23] on input "[PERSON_NAME]" at bounding box center [443, 19] width 575 height 17
paste input "[PERSON_NAME]"
click at [489, 15] on input "[PERSON_NAME]" at bounding box center [443, 19] width 575 height 17
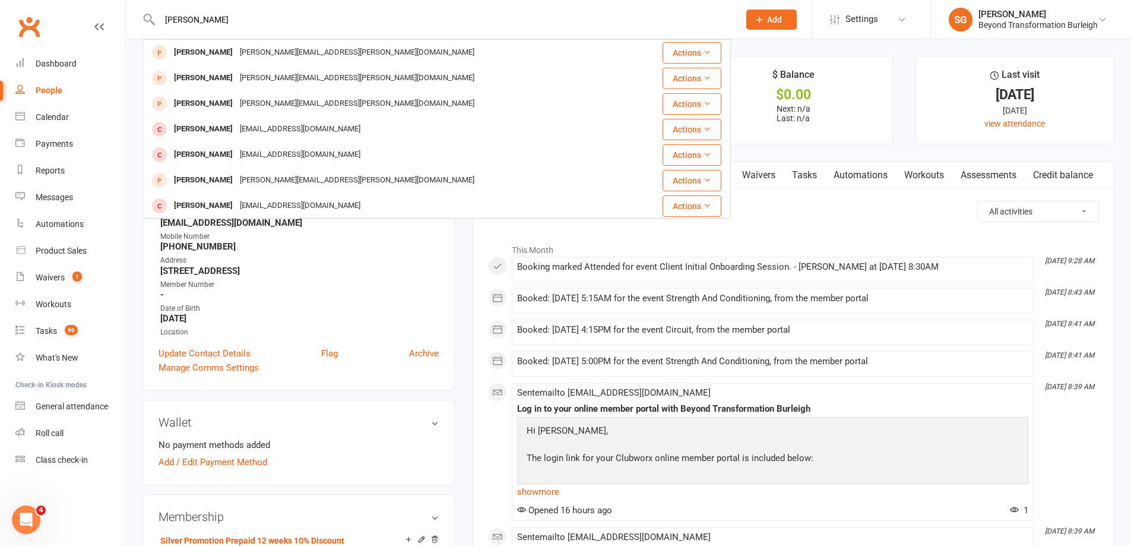
paste input "Suzana"
click at [520, 21] on input "Suzana" at bounding box center [443, 19] width 575 height 17
click at [493, 18] on input "Suzana" at bounding box center [443, 19] width 575 height 17
paste input "0473 205 925"
type input "0473 205 925"
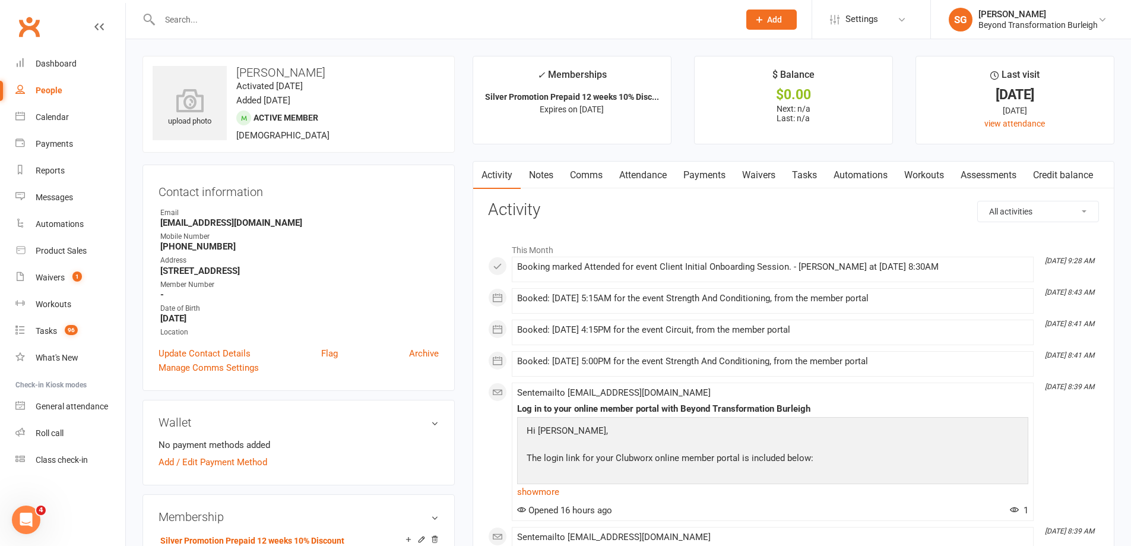
click at [291, 31] on div at bounding box center [437, 19] width 589 height 39
click at [274, 15] on input "text" at bounding box center [443, 19] width 575 height 17
paste input "[PERSON_NAME]"
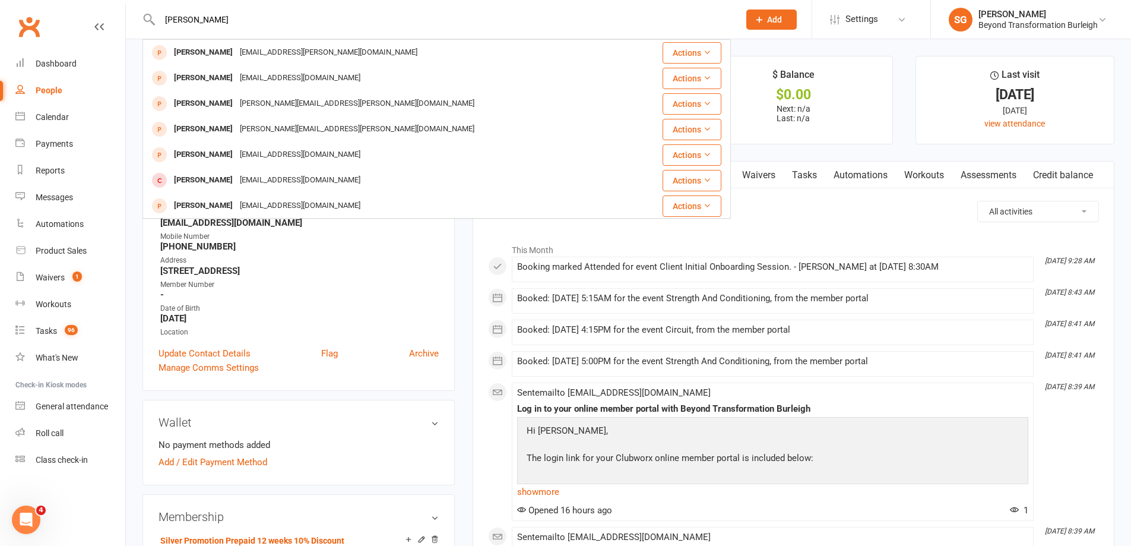
click at [463, 24] on input "[PERSON_NAME]" at bounding box center [443, 19] width 575 height 17
paste input "[PERSON_NAME]"
click at [473, 21] on input "[PERSON_NAME]" at bounding box center [443, 19] width 575 height 17
paste input "[PERSON_NAME]"
click at [502, 26] on input "[PERSON_NAME]" at bounding box center [443, 19] width 575 height 17
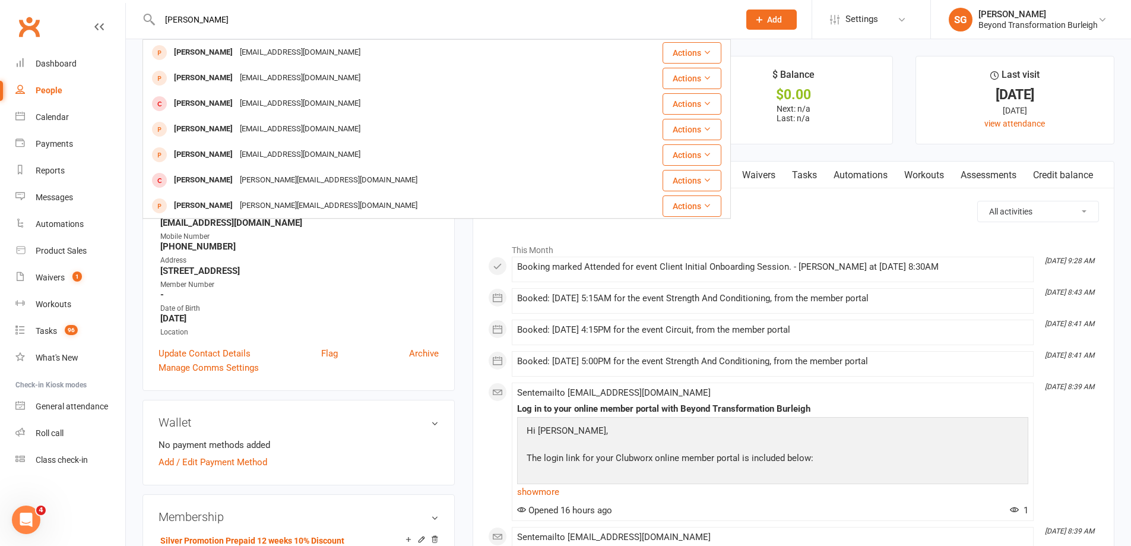
paste input "[EMAIL_ADDRESS][DOMAIN_NAME]"
click at [474, 12] on input "[EMAIL_ADDRESS][DOMAIN_NAME]" at bounding box center [443, 19] width 575 height 17
paste input "[PERSON_NAME]"
click at [467, 20] on input "[PERSON_NAME]" at bounding box center [443, 19] width 575 height 17
paste input "[PERSON_NAME]"
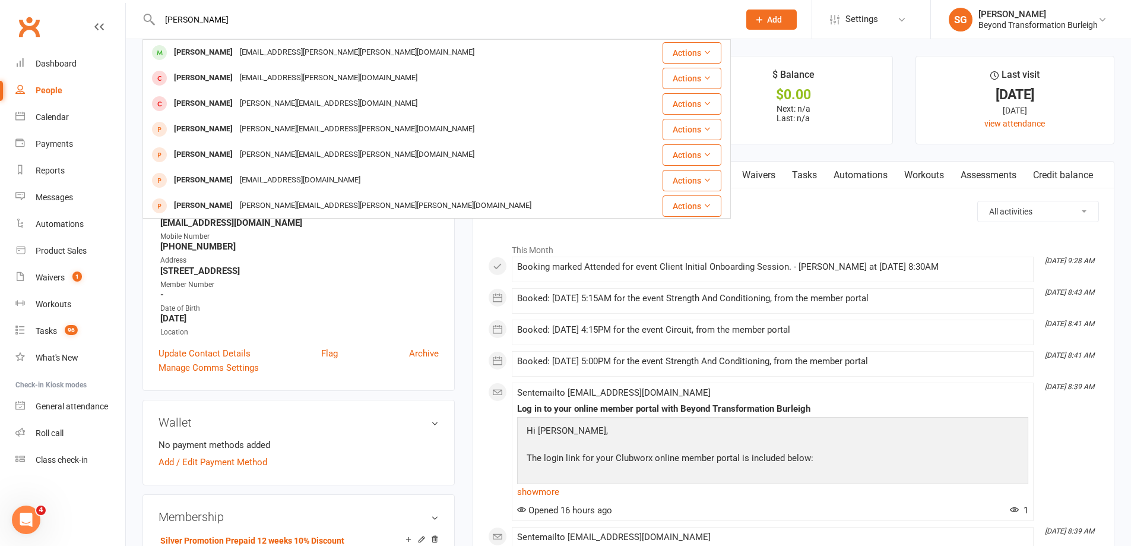
click at [431, 21] on input "[PERSON_NAME]" at bounding box center [443, 19] width 575 height 17
paste input "[PERSON_NAME]"
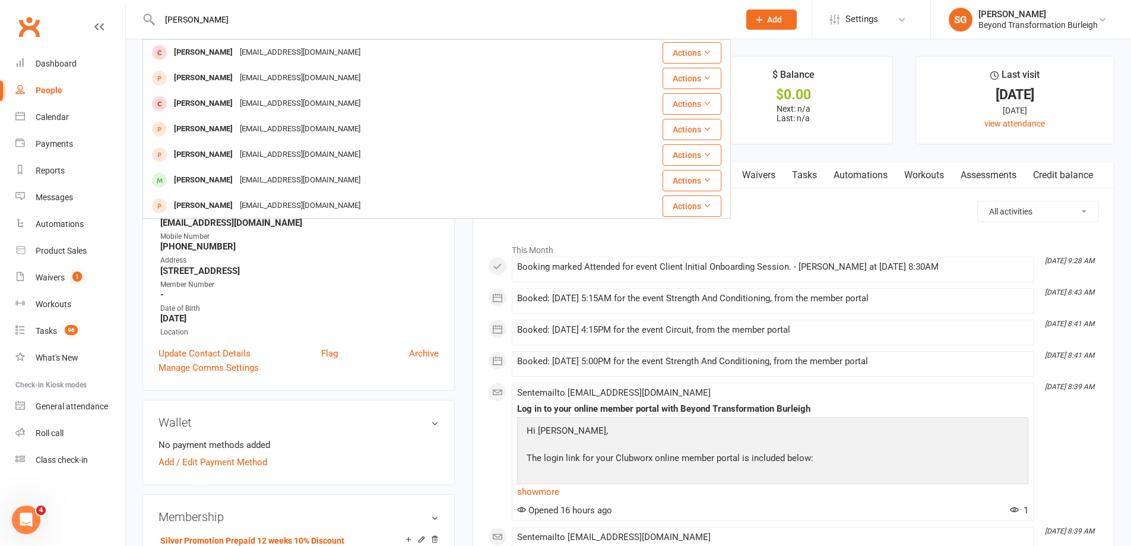
click at [406, 26] on input "[PERSON_NAME]" at bounding box center [443, 19] width 575 height 17
click at [446, 19] on input "emm" at bounding box center [443, 19] width 575 height 17
click at [528, 16] on input "[PERSON_NAME]" at bounding box center [443, 19] width 575 height 17
paste input "0416 279 518"
click at [438, 27] on input "0416 279 518" at bounding box center [443, 19] width 575 height 17
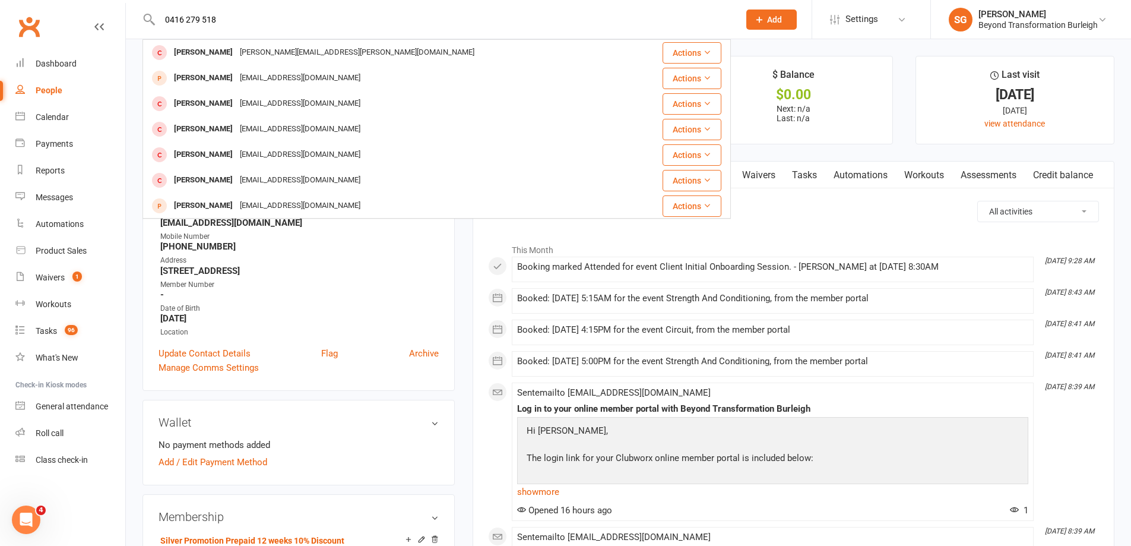
click at [502, 26] on input "0416 279 518" at bounding box center [443, 19] width 575 height 17
click at [483, 28] on div "0416 279 518 [PERSON_NAME] [PERSON_NAME][EMAIL_ADDRESS][PERSON_NAME][DOMAIN_NAM…" at bounding box center [437, 19] width 589 height 39
click at [479, 25] on input "0416 279 518" at bounding box center [443, 19] width 575 height 17
paste input "[PERSON_NAME] [PERSON_NAME]"
type input "[PERSON_NAME] [PERSON_NAME]"
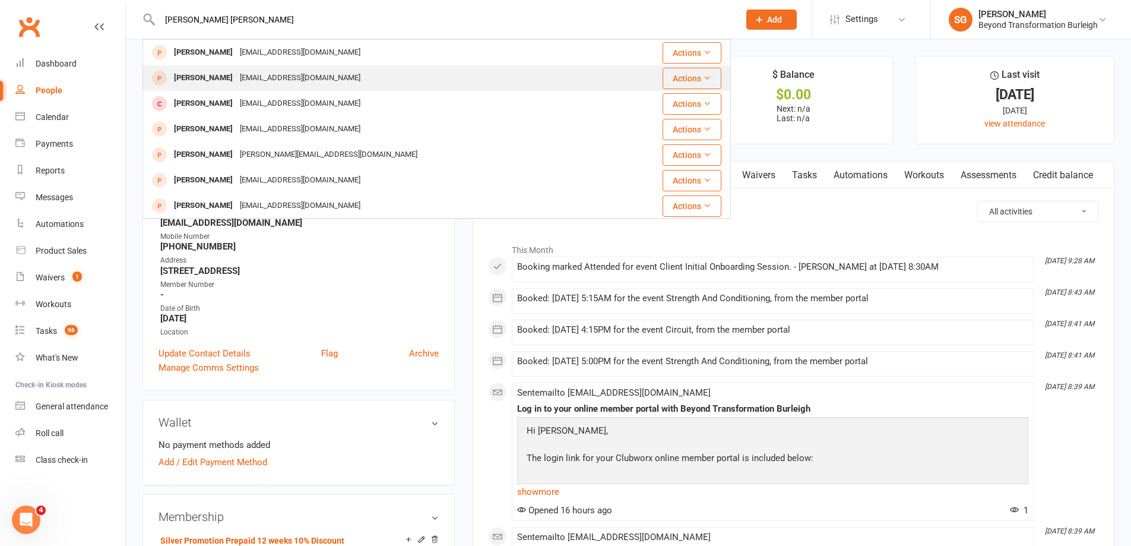
click at [325, 68] on div "[PERSON_NAME] [EMAIL_ADDRESS][DOMAIN_NAME]" at bounding box center [380, 78] width 472 height 24
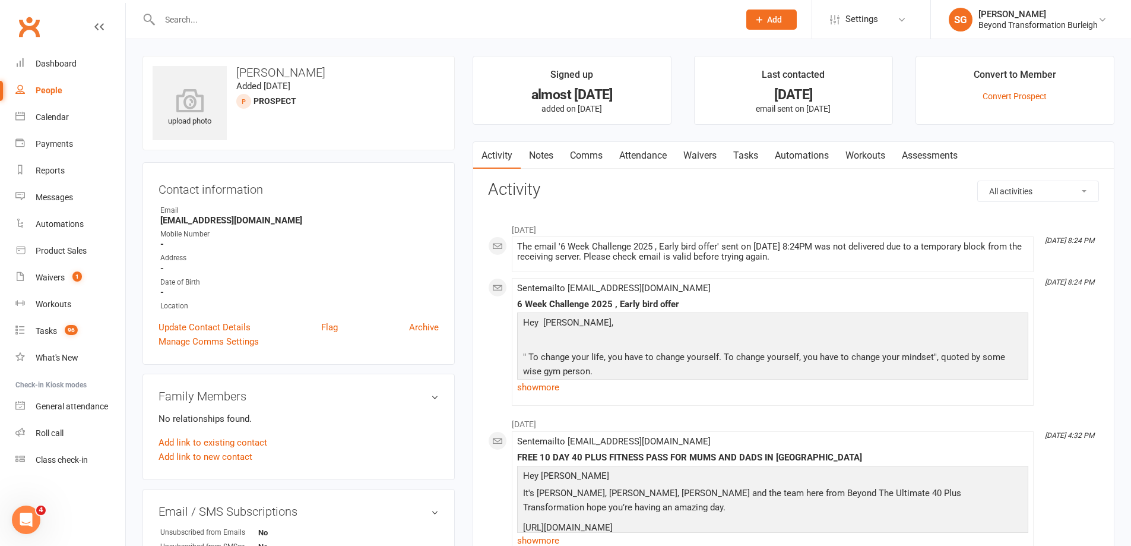
click at [312, 17] on input "text" at bounding box center [443, 19] width 575 height 17
paste input "[PERSON_NAME]"
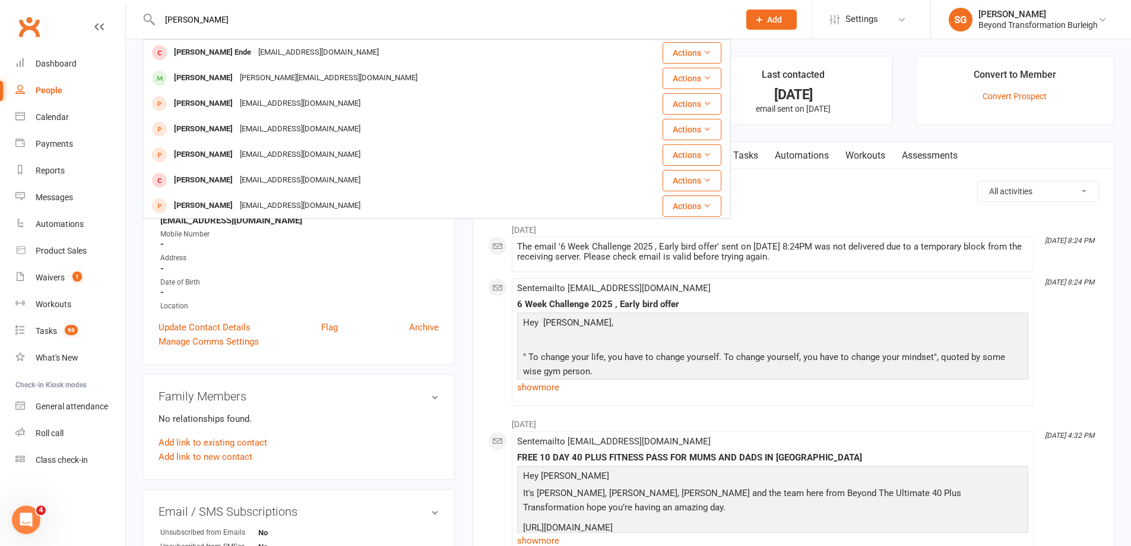
click at [491, 22] on input "[PERSON_NAME]" at bounding box center [443, 19] width 575 height 17
click at [469, 23] on input "[PERSON_NAME]" at bounding box center [443, 19] width 575 height 17
paste input "Lorelai"
click at [458, 14] on input "Lorelai" at bounding box center [443, 19] width 575 height 17
paste input "[PERSON_NAME]"
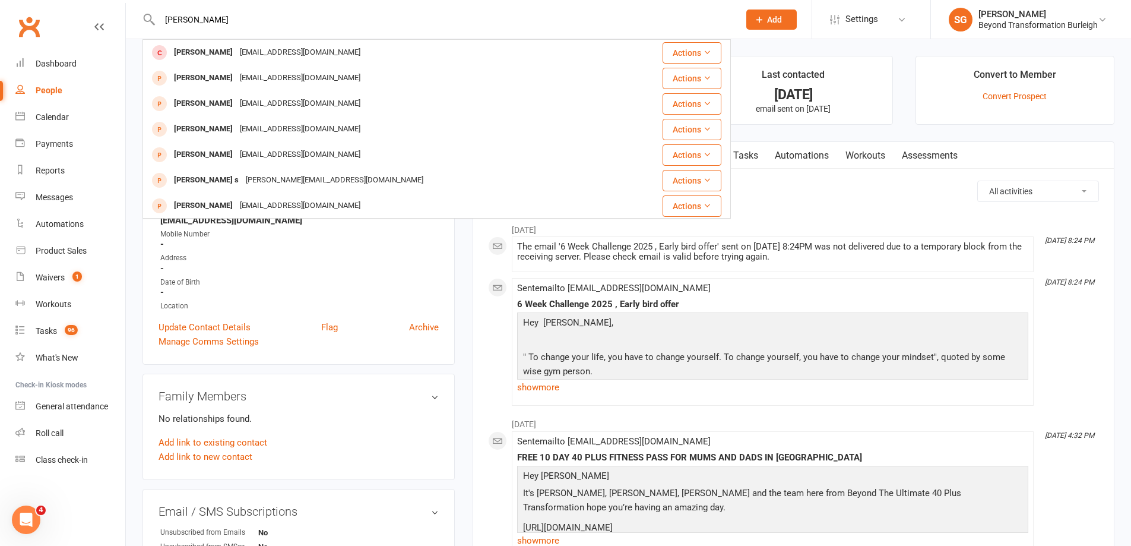
drag, startPoint x: 463, startPoint y: 27, endPoint x: 455, endPoint y: 25, distance: 7.9
click at [458, 26] on input "[PERSON_NAME]" at bounding box center [443, 19] width 575 height 17
paste input "[PERSON_NAME]"
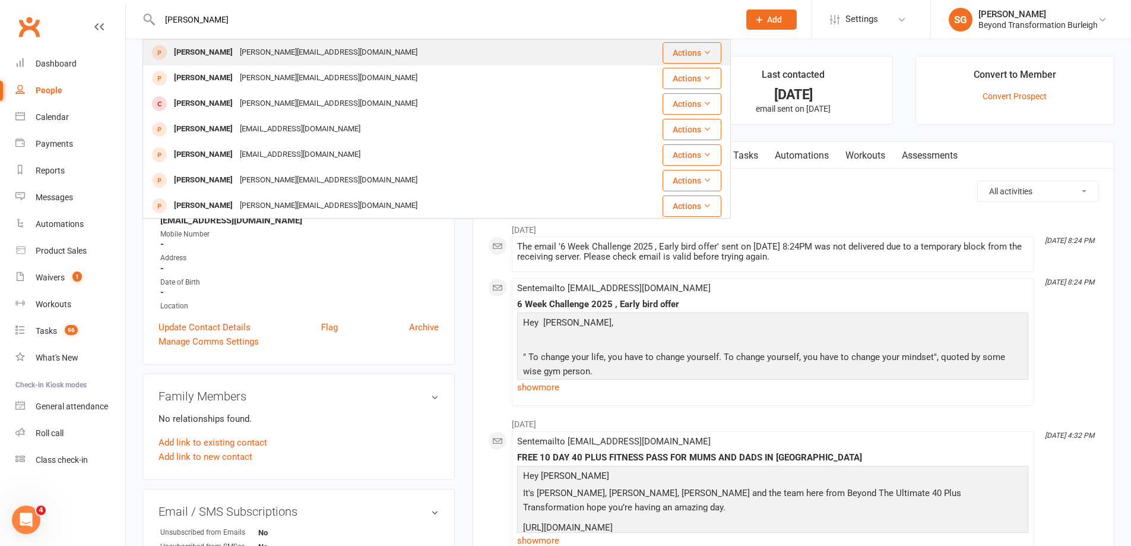
type input "[PERSON_NAME]"
click at [345, 53] on div "[PERSON_NAME] [PERSON_NAME][EMAIL_ADDRESS][DOMAIN_NAME]" at bounding box center [388, 52] width 488 height 24
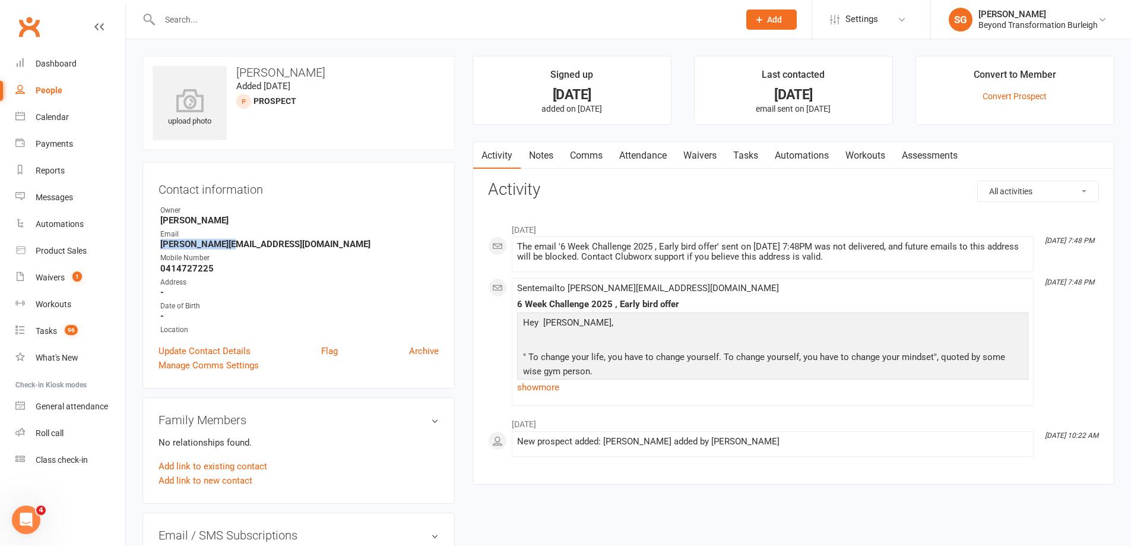
drag, startPoint x: 233, startPoint y: 243, endPoint x: 160, endPoint y: 245, distance: 73.1
click at [160, 245] on li "Email [PERSON_NAME][EMAIL_ADDRESS][DOMAIN_NAME]" at bounding box center [299, 239] width 280 height 21
copy strong "[PERSON_NAME][EMAIL_ADDRESS][DOMAIN_NAME]"
click at [533, 23] on input "text" at bounding box center [443, 19] width 575 height 17
paste input "[EMAIL_ADDRESS][DOMAIN_NAME]"
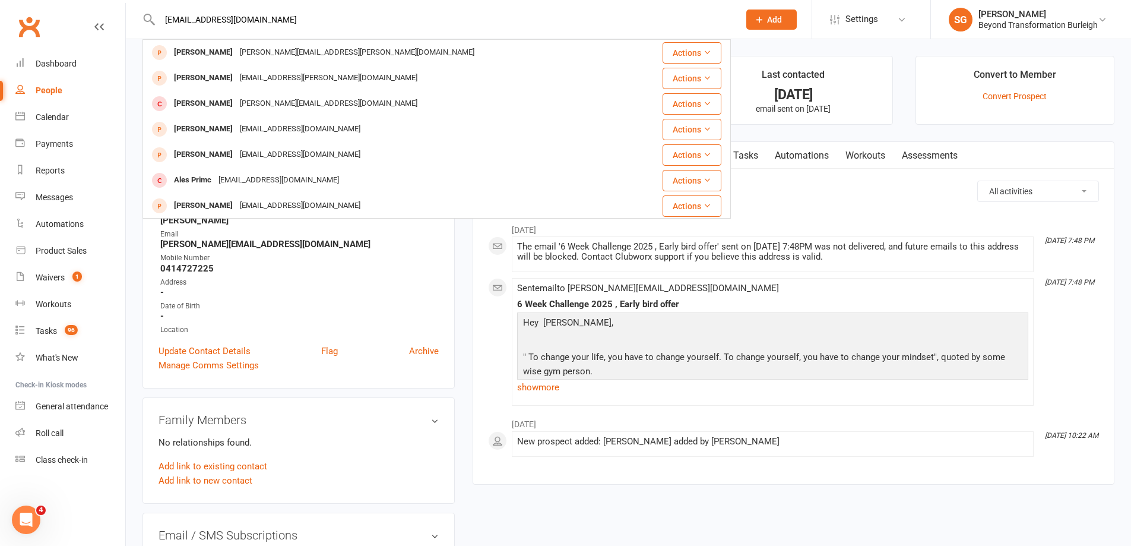
click at [346, 23] on input "[EMAIL_ADDRESS][DOMAIN_NAME]" at bounding box center [443, 19] width 575 height 17
click at [551, 26] on input "[EMAIL_ADDRESS][DOMAIN_NAME]" at bounding box center [443, 19] width 575 height 17
click at [410, 17] on input "[PERSON_NAME]" at bounding box center [443, 19] width 575 height 17
paste input "[PERSON_NAME]"
type input "[PERSON_NAME]"
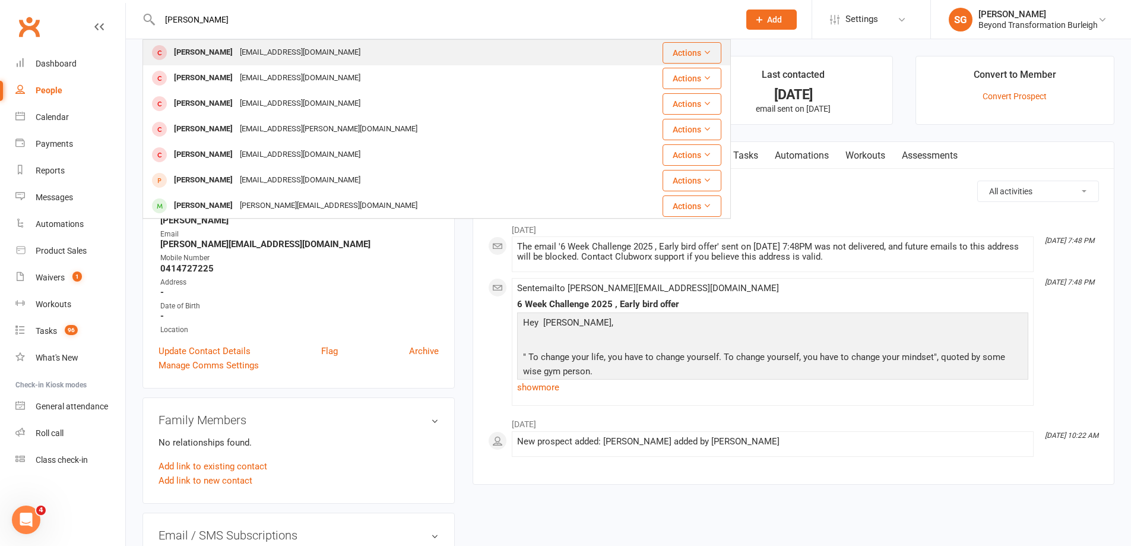
click at [442, 40] on div "[PERSON_NAME] [EMAIL_ADDRESS][DOMAIN_NAME]" at bounding box center [394, 52] width 500 height 24
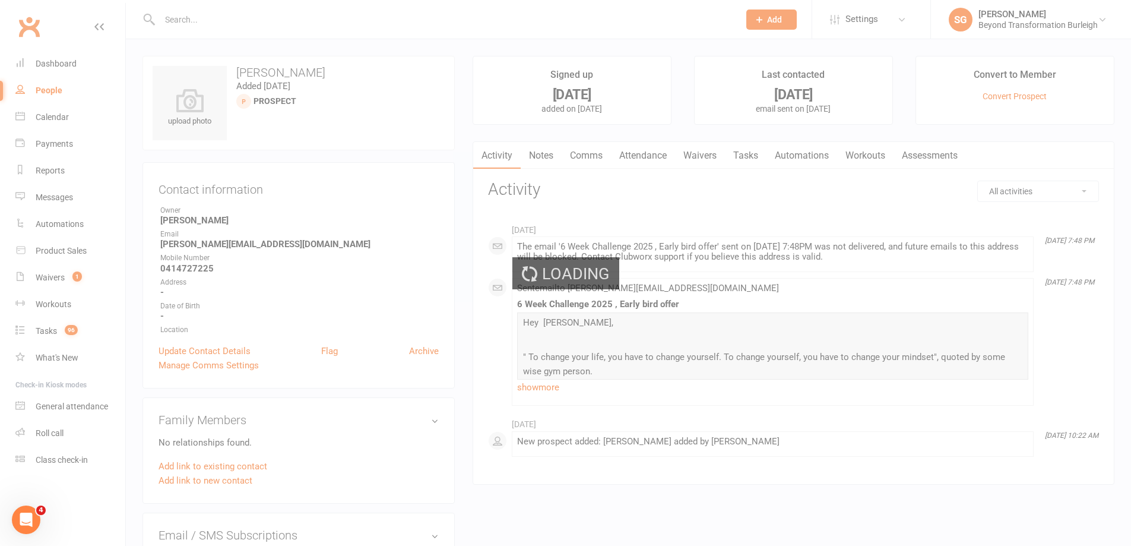
click at [431, 27] on div "Loading" at bounding box center [565, 273] width 1131 height 546
click at [420, 20] on div "Loading" at bounding box center [565, 273] width 1131 height 546
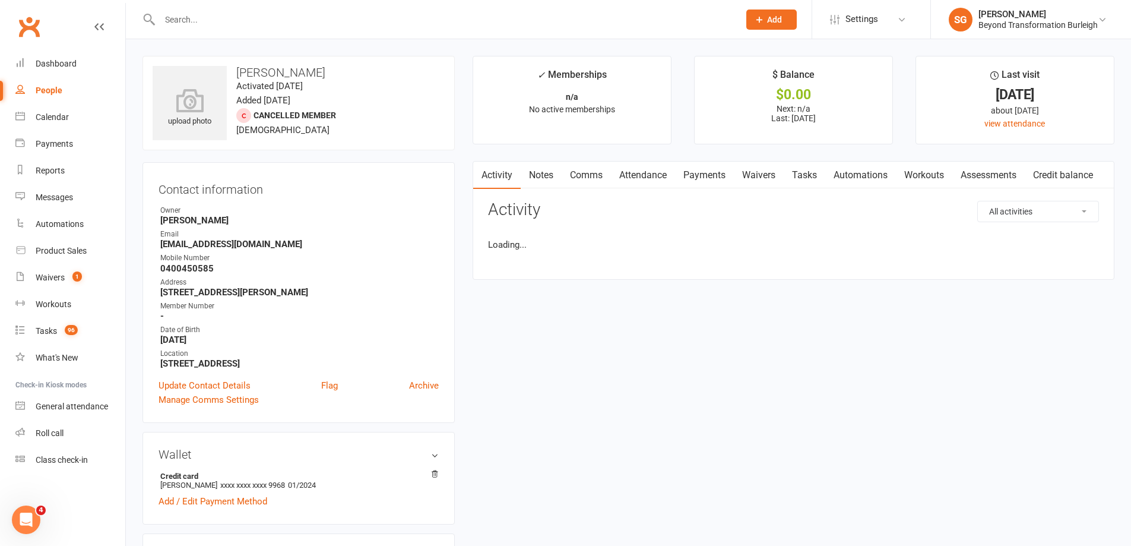
click at [419, 20] on input "text" at bounding box center [443, 19] width 575 height 17
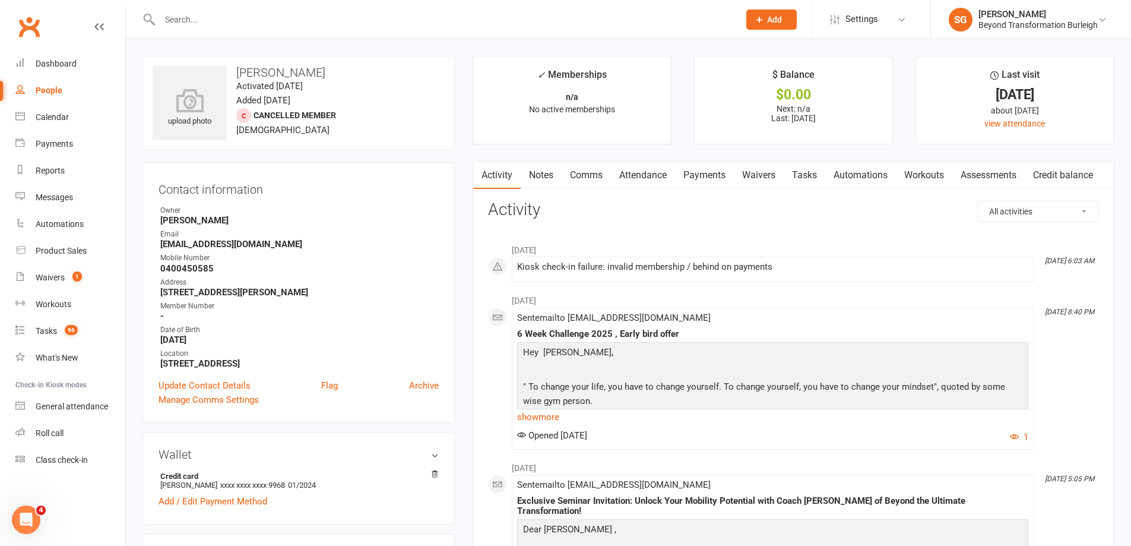
paste input "[PERSON_NAME]"
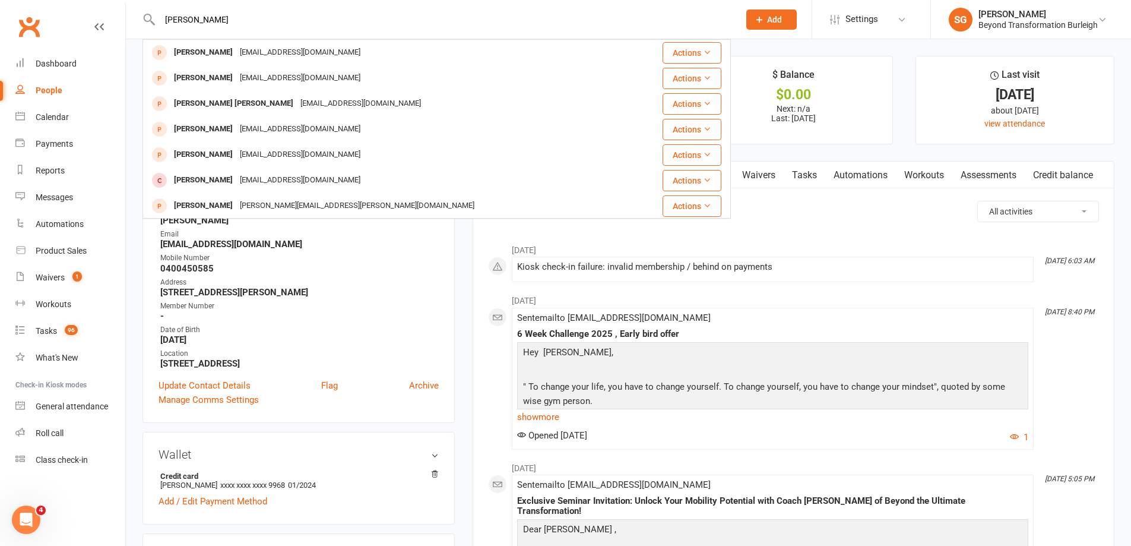
click at [455, 26] on input "[PERSON_NAME]" at bounding box center [443, 19] width 575 height 17
click at [363, 11] on input "[PERSON_NAME]" at bounding box center [443, 19] width 575 height 17
paste input "[PERSON_NAME]"
click at [434, 20] on input "[PERSON_NAME]" at bounding box center [443, 19] width 575 height 17
paste input "[PERSON_NAME]"
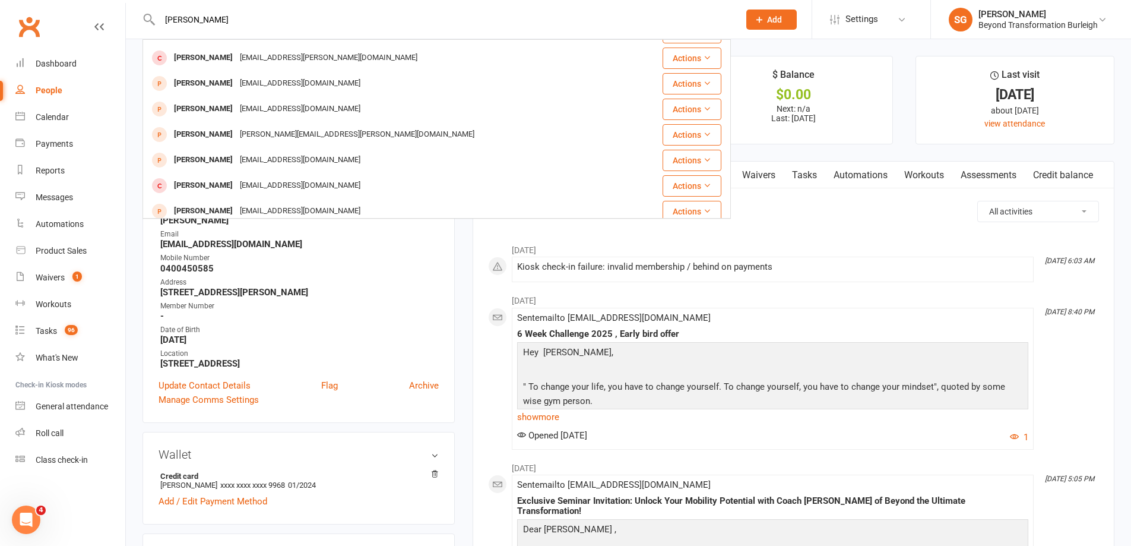
scroll to position [333, 0]
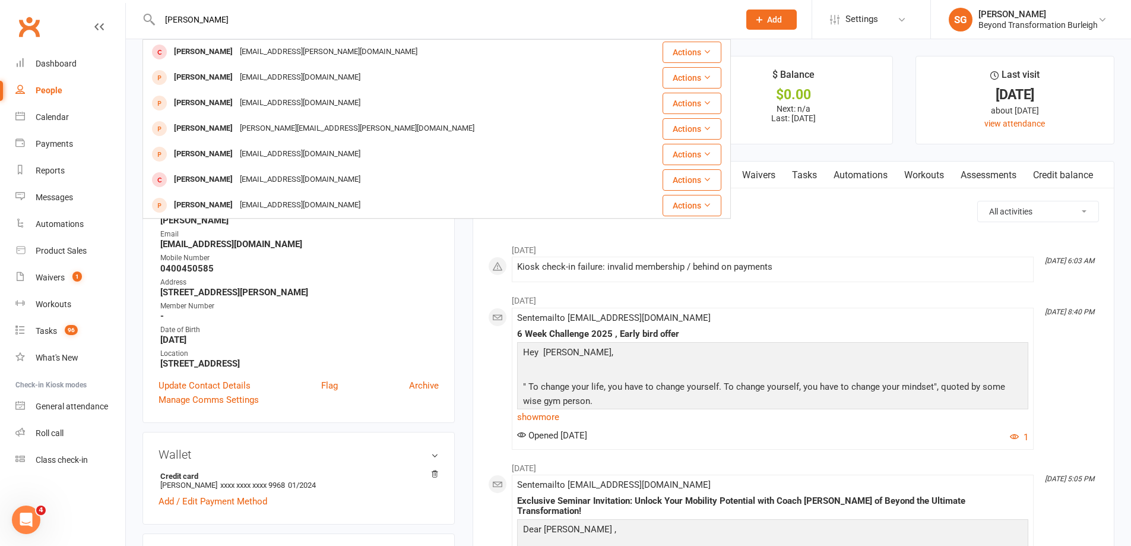
click at [513, 13] on input "[PERSON_NAME]" at bounding box center [443, 19] width 575 height 17
paste input "[EMAIL_ADDRESS][DOMAIN_NAME]"
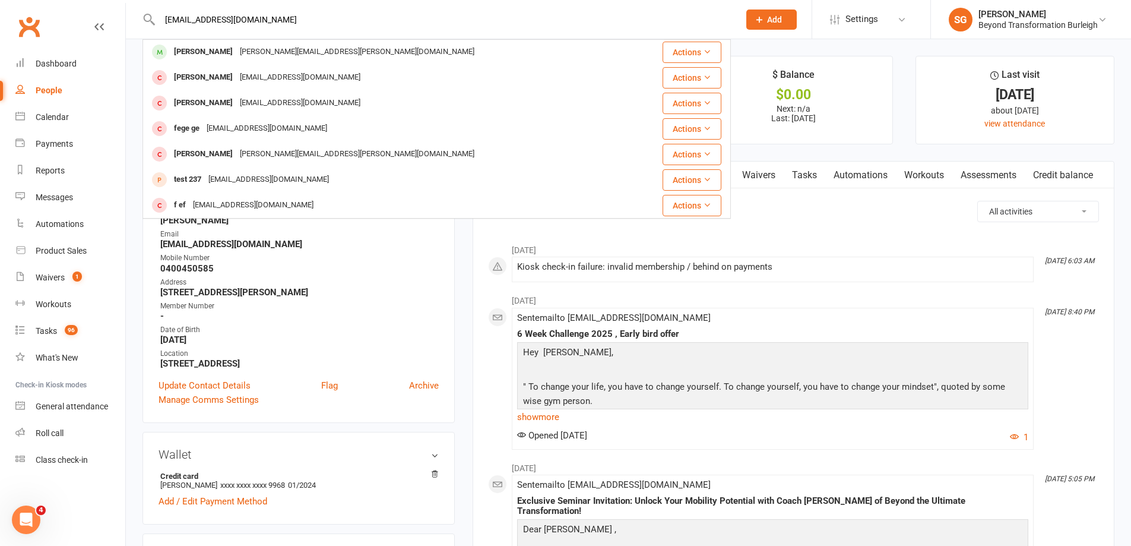
scroll to position [0, 0]
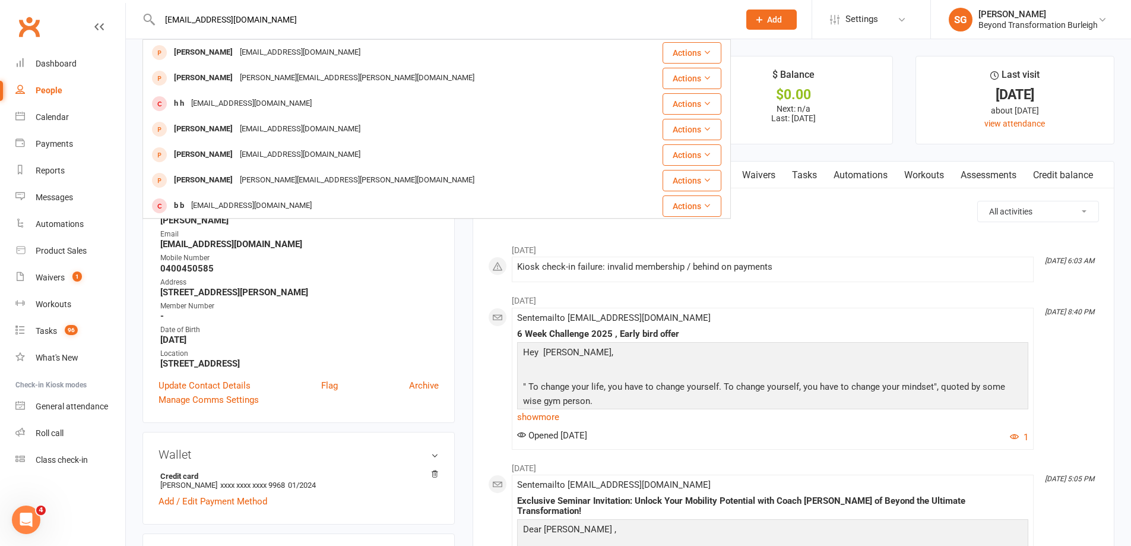
type input "[EMAIL_ADDRESS][DOMAIN_NAME]"
click at [527, 32] on div "[EMAIL_ADDRESS][DOMAIN_NAME] [PERSON_NAME] [EMAIL_ADDRESS][DOMAIN_NAME] Actions…" at bounding box center [437, 19] width 589 height 39
click at [499, 26] on input "[EMAIL_ADDRESS][DOMAIN_NAME]" at bounding box center [443, 19] width 575 height 17
click at [393, 21] on input "[EMAIL_ADDRESS][DOMAIN_NAME]" at bounding box center [443, 19] width 575 height 17
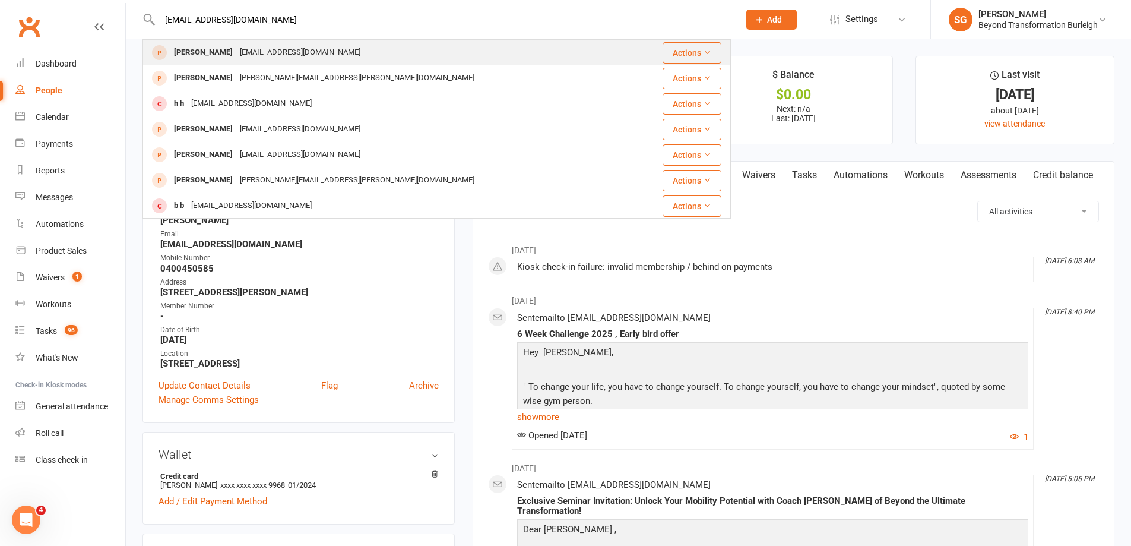
click at [322, 50] on div "[PERSON_NAME] [EMAIL_ADDRESS][DOMAIN_NAME]" at bounding box center [388, 52] width 488 height 24
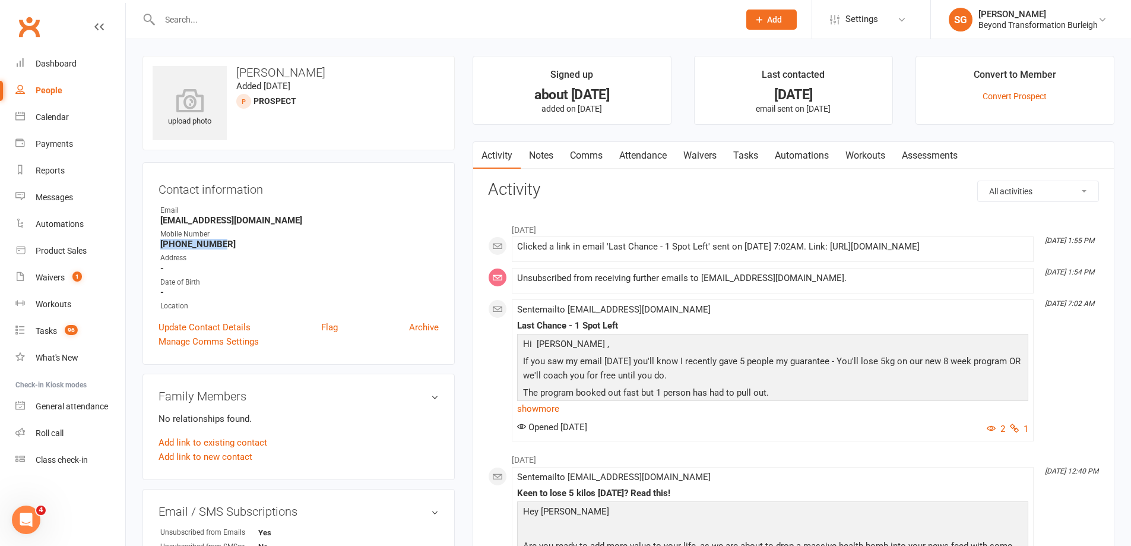
drag, startPoint x: 226, startPoint y: 248, endPoint x: 162, endPoint y: 243, distance: 64.3
click at [162, 243] on strong "[PHONE_NUMBER]" at bounding box center [299, 244] width 279 height 11
copy strong "[PHONE_NUMBER]"
click at [317, 9] on div at bounding box center [437, 19] width 589 height 39
click at [306, 18] on input "text" at bounding box center [443, 19] width 575 height 17
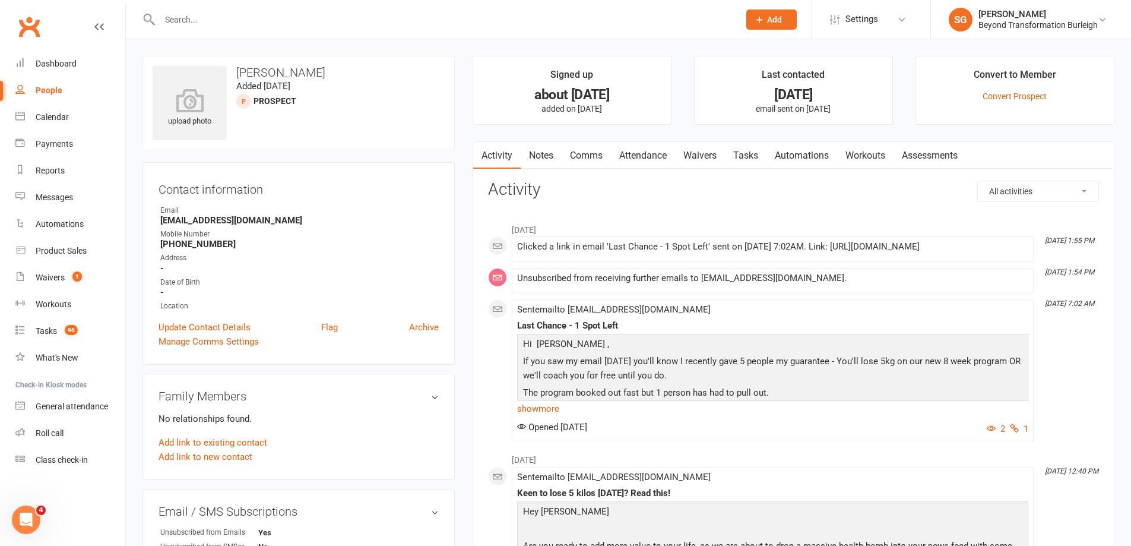
paste input "[PHONE_NUMBER]"
type input "[PHONE_NUMBER]"
click at [455, 21] on input "text" at bounding box center [443, 19] width 575 height 17
paste input "[EMAIL_ADDRESS][DOMAIN_NAME]"
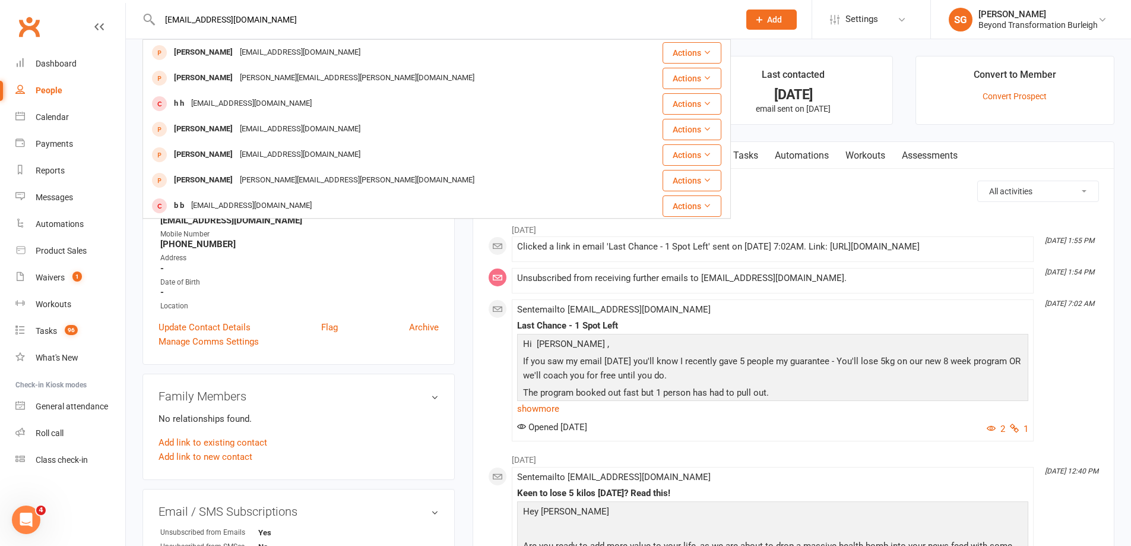
click at [376, 22] on input "[EMAIL_ADDRESS][DOMAIN_NAME]" at bounding box center [443, 19] width 575 height 17
paste input "[EMAIL_ADDRESS][DOMAIN_NAME]"
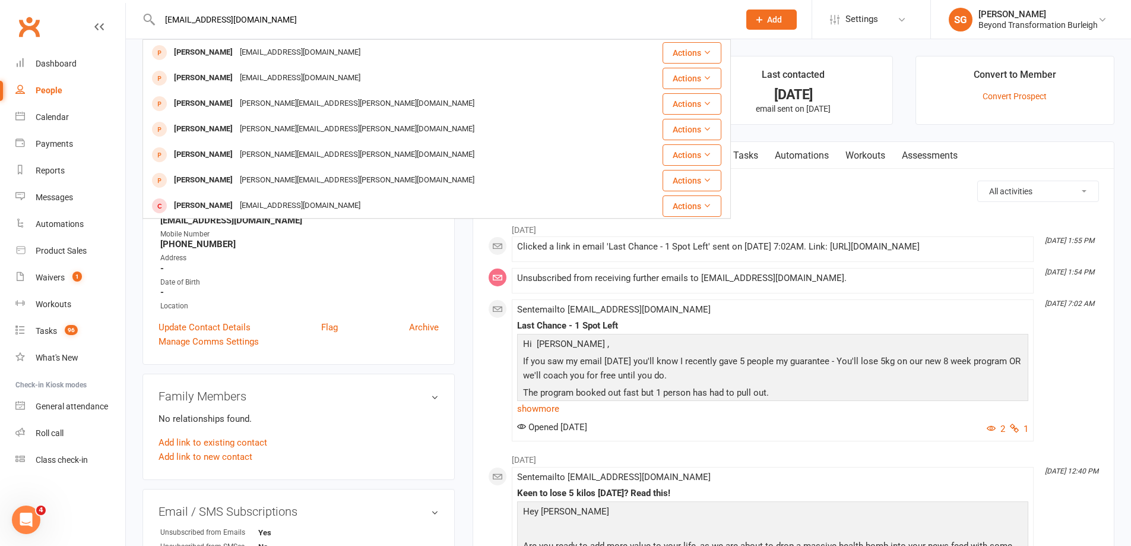
type input "[EMAIL_ADDRESS][DOMAIN_NAME]"
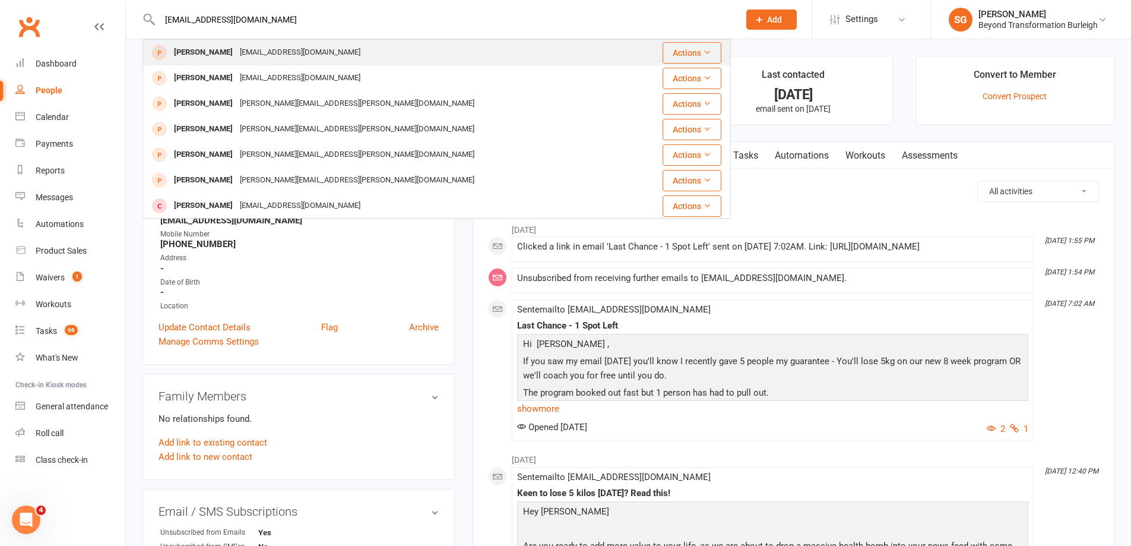
click at [308, 55] on div "[EMAIL_ADDRESS][DOMAIN_NAME]" at bounding box center [300, 52] width 128 height 17
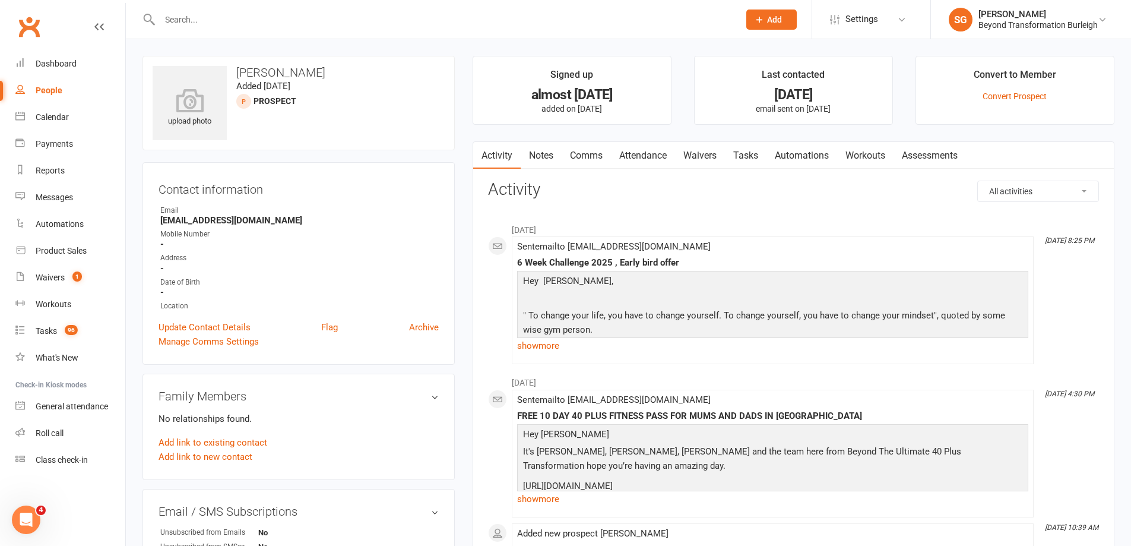
click at [436, 26] on input "text" at bounding box center [443, 19] width 575 height 17
paste input "[EMAIL_ADDRESS][DOMAIN_NAME]"
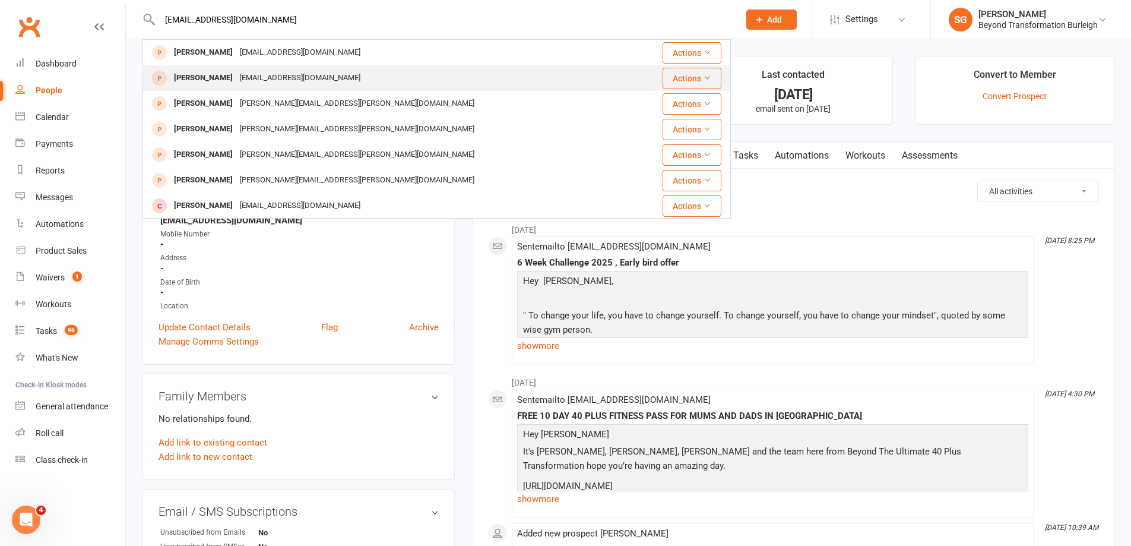
type input "[EMAIL_ADDRESS][DOMAIN_NAME]"
click at [208, 68] on div "[PERSON_NAME] [EMAIL_ADDRESS][DOMAIN_NAME]" at bounding box center [388, 78] width 488 height 24
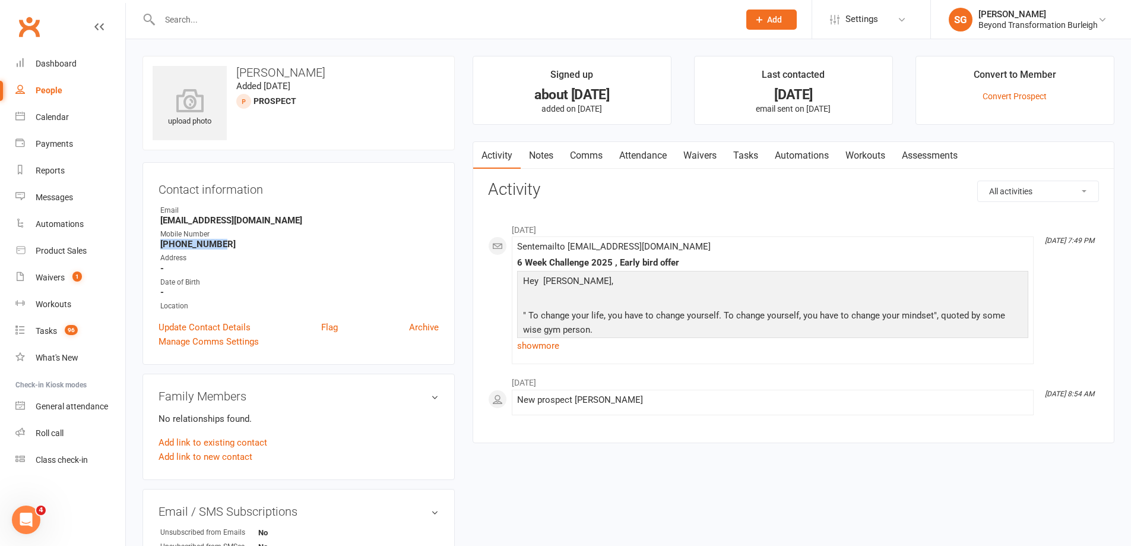
drag, startPoint x: 222, startPoint y: 241, endPoint x: 161, endPoint y: 244, distance: 61.2
click at [161, 244] on strong "[PHONE_NUMBER]" at bounding box center [299, 244] width 279 height 11
copy strong "[PHONE_NUMBER]"
click at [482, 23] on input "text" at bounding box center [443, 19] width 575 height 17
paste input "[PHONE_NUMBER]"
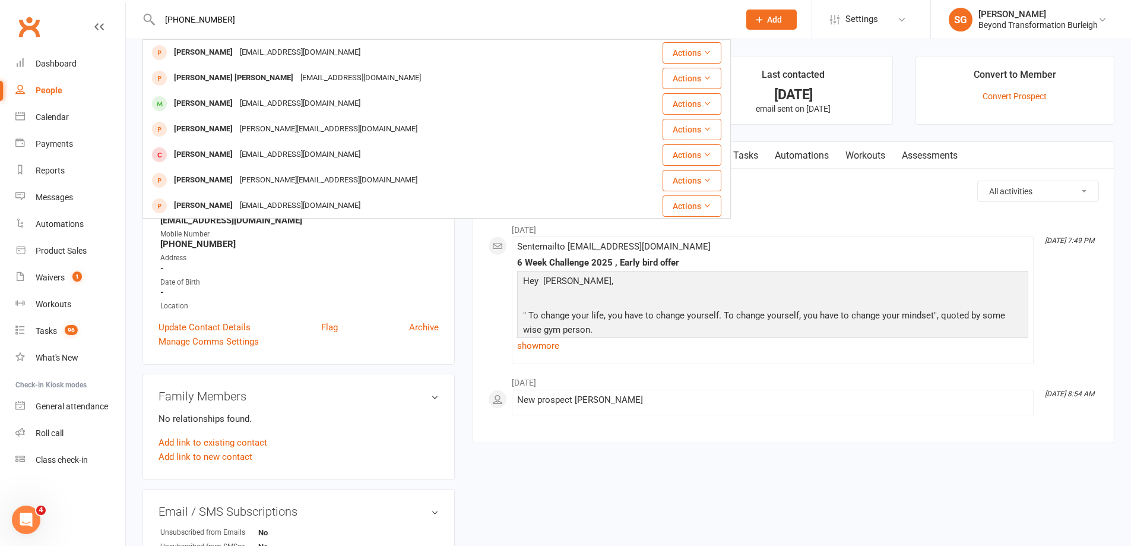
click at [449, 23] on input "[PHONE_NUMBER]" at bounding box center [443, 19] width 575 height 17
paste input "[PERSON_NAME] [PERSON_NAME]"
type input "[PERSON_NAME] [PERSON_NAME]"
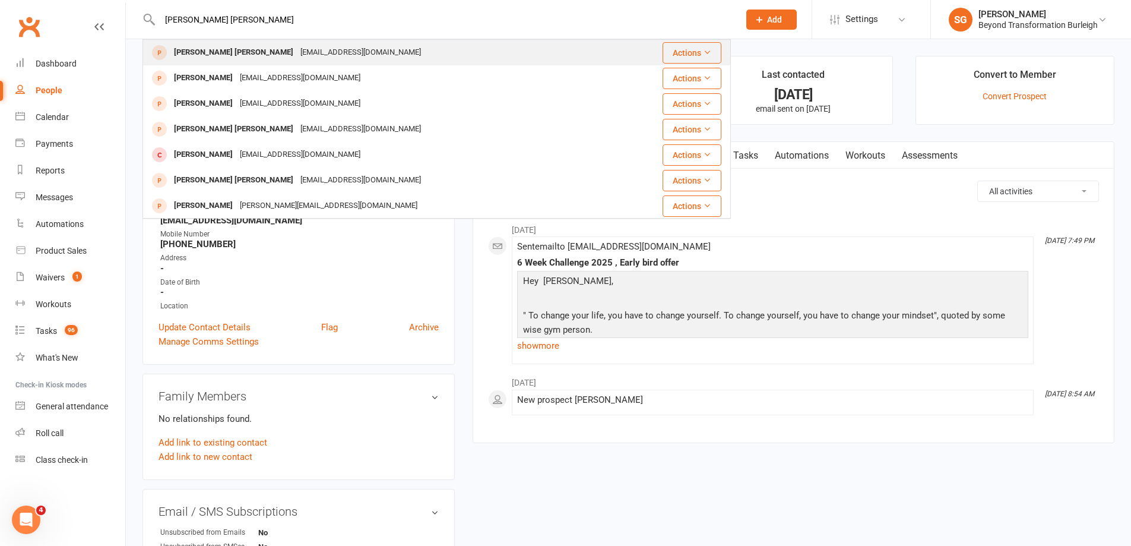
click at [387, 58] on div "Joslyn [PERSON_NAME] [EMAIL_ADDRESS][DOMAIN_NAME]" at bounding box center [388, 52] width 488 height 24
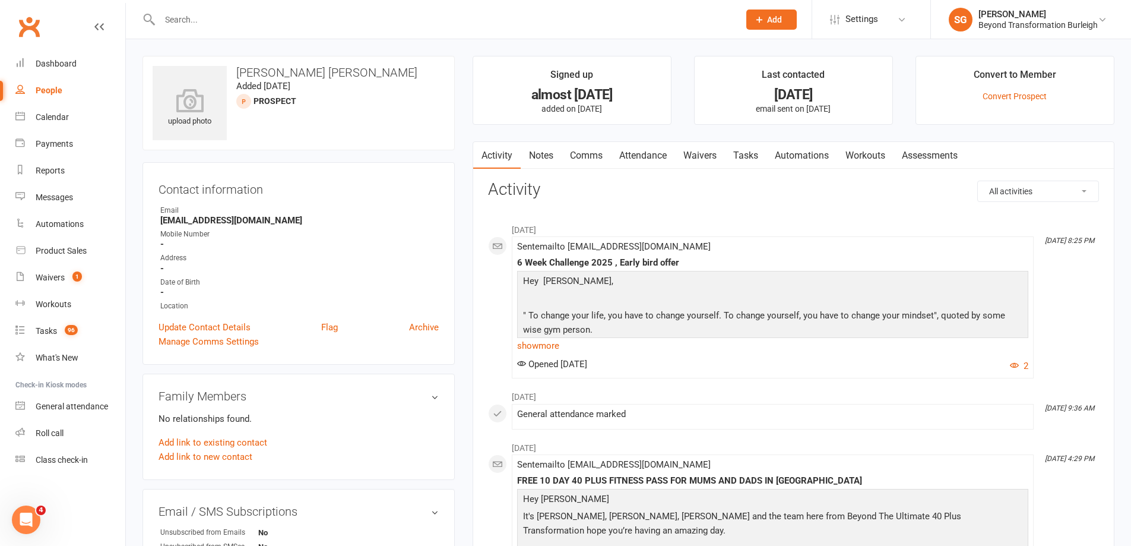
click at [405, 19] on input "text" at bounding box center [443, 19] width 575 height 17
paste input "[PERSON_NAME] [PERSON_NAME]"
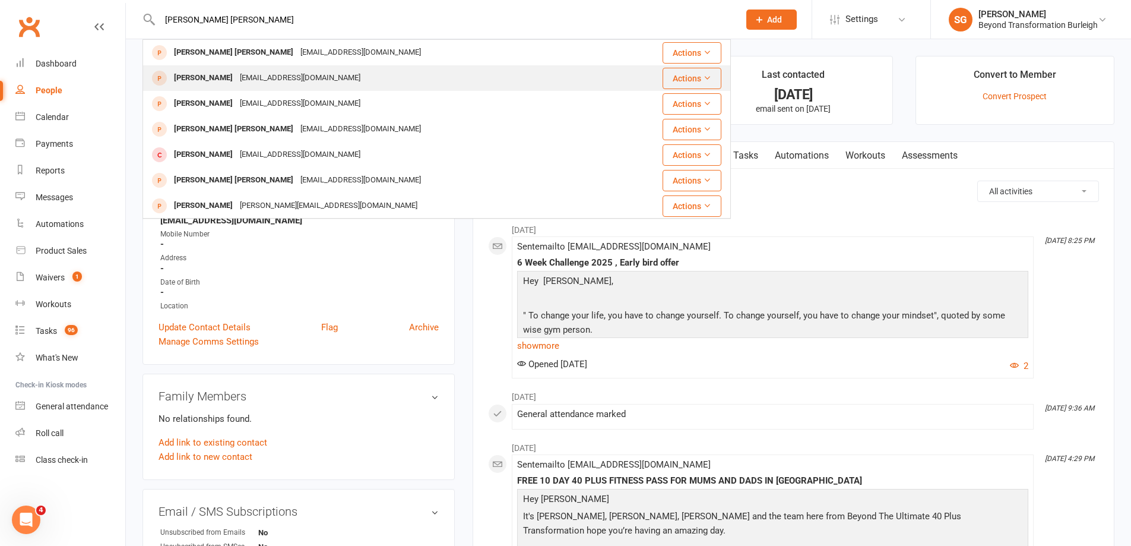
type input "[PERSON_NAME] [PERSON_NAME]"
click at [292, 84] on div "[EMAIL_ADDRESS][DOMAIN_NAME]" at bounding box center [300, 77] width 128 height 17
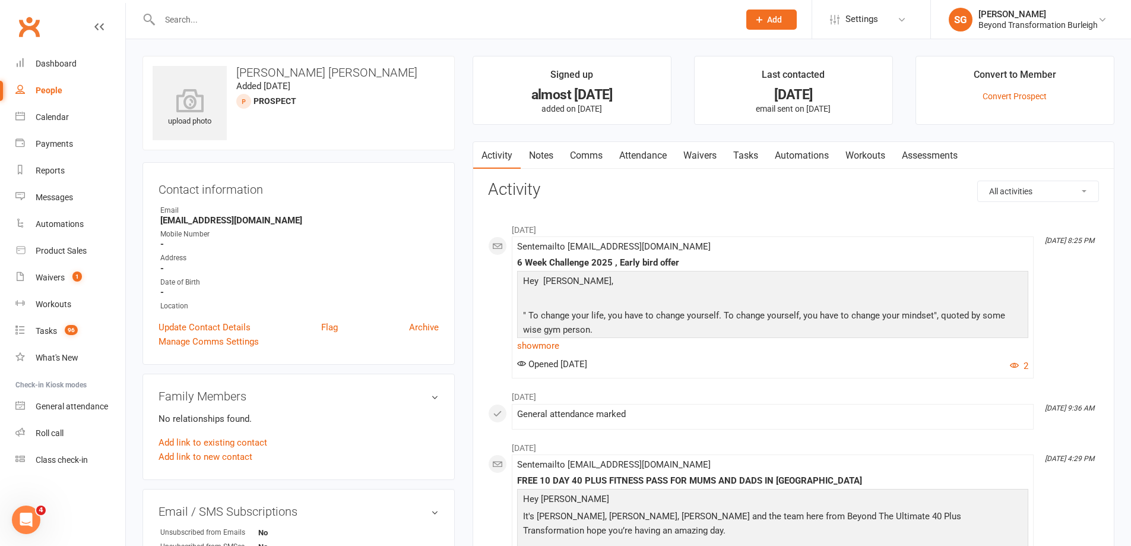
click at [299, 29] on div at bounding box center [437, 19] width 589 height 39
click at [292, 24] on input "text" at bounding box center [443, 19] width 575 height 17
paste input "[PERSON_NAME] [PERSON_NAME]"
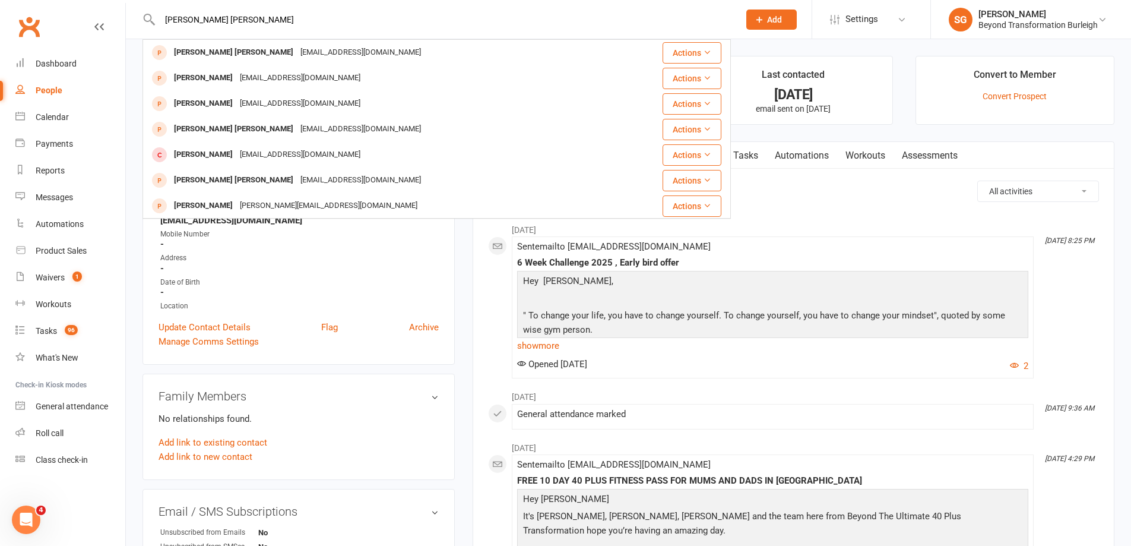
click at [537, 23] on input "[PERSON_NAME] [PERSON_NAME]" at bounding box center [443, 19] width 575 height 17
paste input "[EMAIL_ADDRESS][DOMAIN_NAME]"
click at [393, 20] on input "[EMAIL_ADDRESS][DOMAIN_NAME]" at bounding box center [443, 19] width 575 height 17
click at [425, 37] on div "[EMAIL_ADDRESS][DOMAIN_NAME] [PERSON_NAME] [EMAIL_ADDRESS][DOMAIN_NAME] Actions…" at bounding box center [437, 19] width 589 height 39
click at [410, 22] on input "[EMAIL_ADDRESS][DOMAIN_NAME]" at bounding box center [443, 19] width 575 height 17
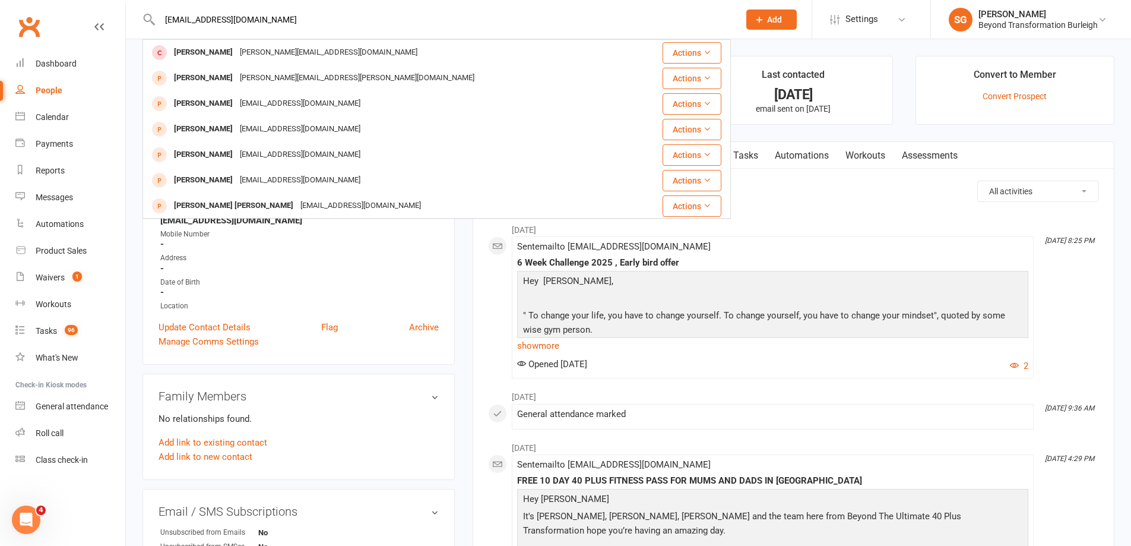
paste input "[PERSON_NAME]"
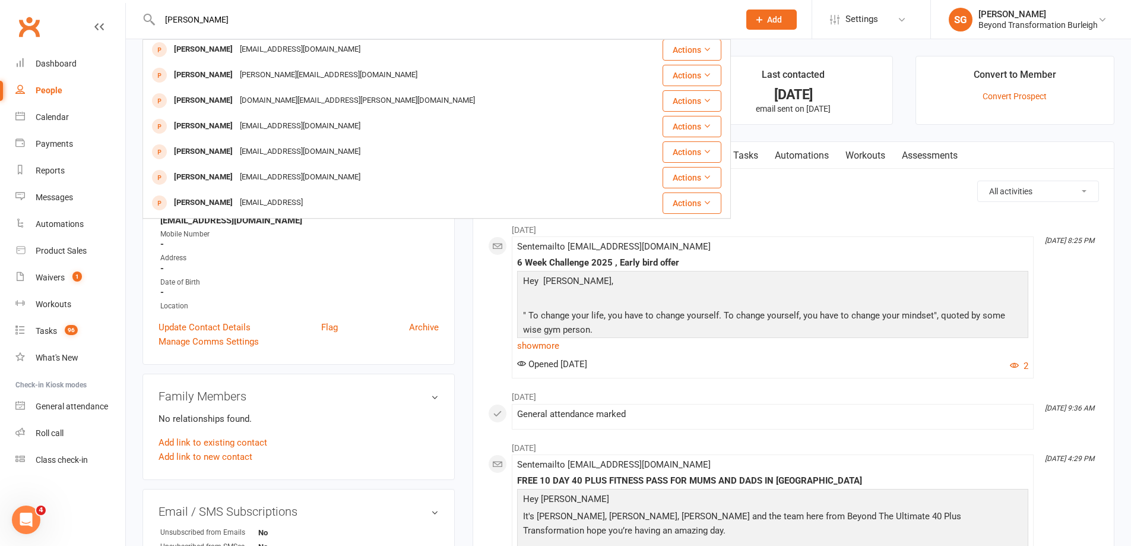
scroll to position [333, 0]
click at [451, 28] on div "[PERSON_NAME] [PERSON_NAME] [EMAIL_ADDRESS][DOMAIN_NAME] Actions [PERSON_NAME] …" at bounding box center [437, 19] width 589 height 39
click at [426, 17] on input "[PERSON_NAME]" at bounding box center [443, 19] width 575 height 17
paste input "[EMAIL_ADDRESS][DOMAIN_NAME]"
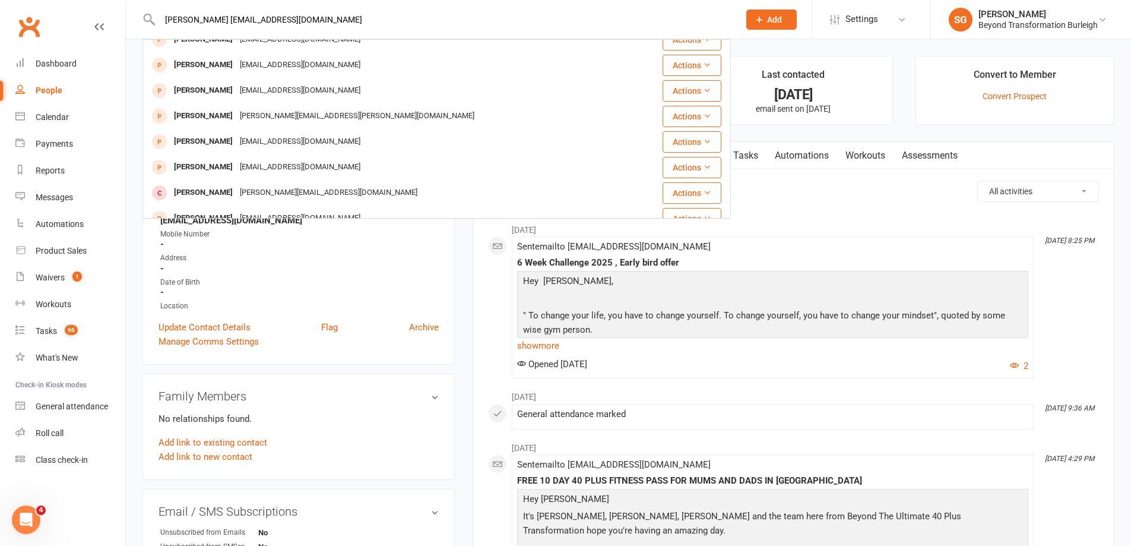
scroll to position [0, 0]
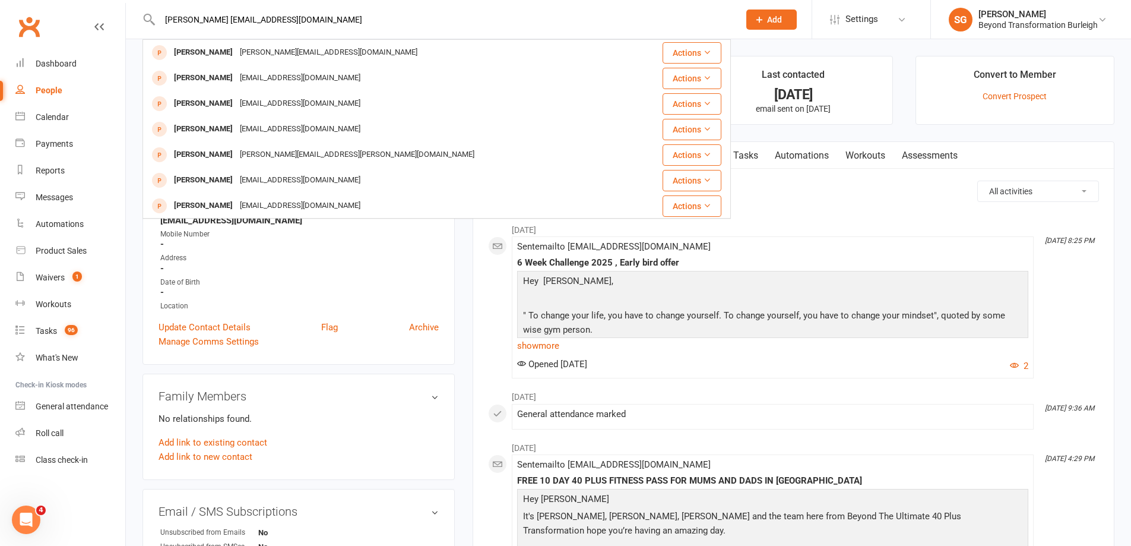
drag, startPoint x: 207, startPoint y: 16, endPoint x: 137, endPoint y: 38, distance: 73.4
click at [137, 38] on react-component "[PERSON_NAME] [EMAIL_ADDRESS][DOMAIN_NAME] [PERSON_NAME] [PERSON_NAME][EMAIL_AD…" at bounding box center [365, 19] width 731 height 39
drag, startPoint x: 719, startPoint y: 25, endPoint x: 710, endPoint y: 20, distance: 10.1
click at [717, 24] on input "[EMAIL_ADDRESS][DOMAIN_NAME]" at bounding box center [443, 19] width 575 height 17
click at [527, 17] on input "[EMAIL_ADDRESS][DOMAIN_NAME]" at bounding box center [443, 19] width 575 height 17
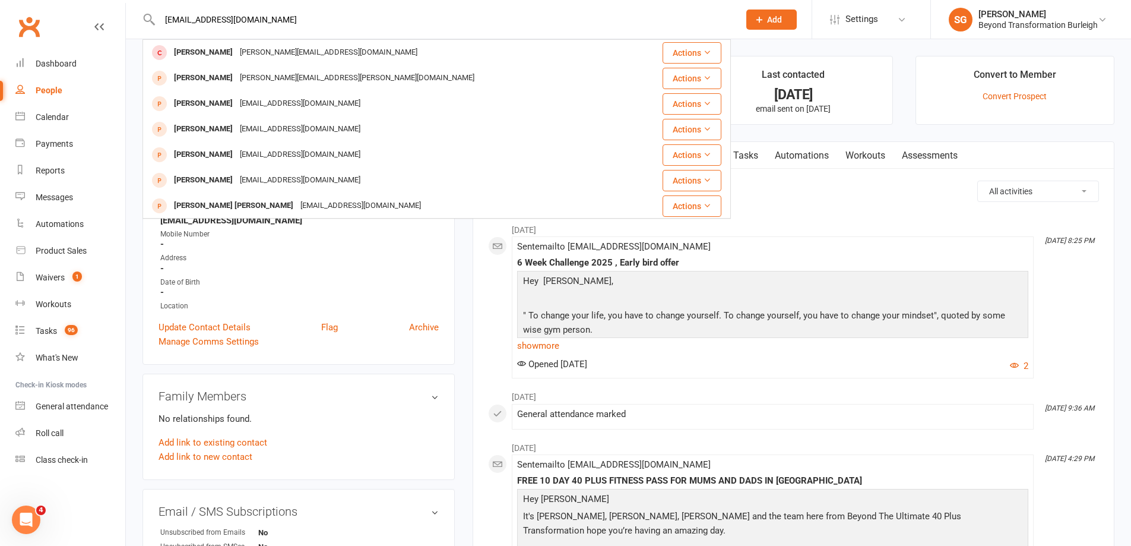
paste input "[PERSON_NAME]"
type input "[PERSON_NAME]"
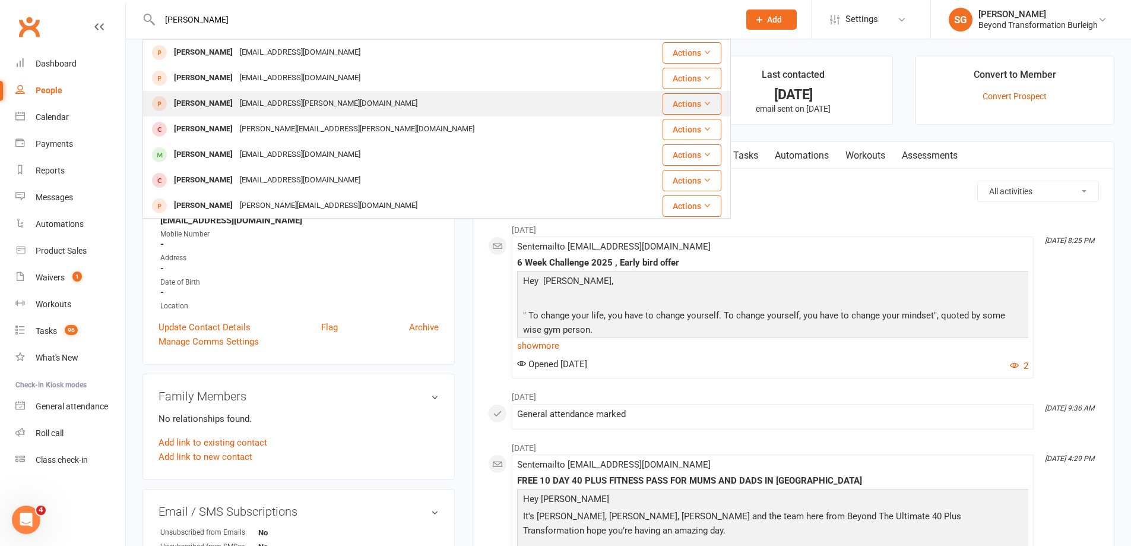
click at [255, 103] on div "[EMAIL_ADDRESS][PERSON_NAME][DOMAIN_NAME]" at bounding box center [328, 103] width 185 height 17
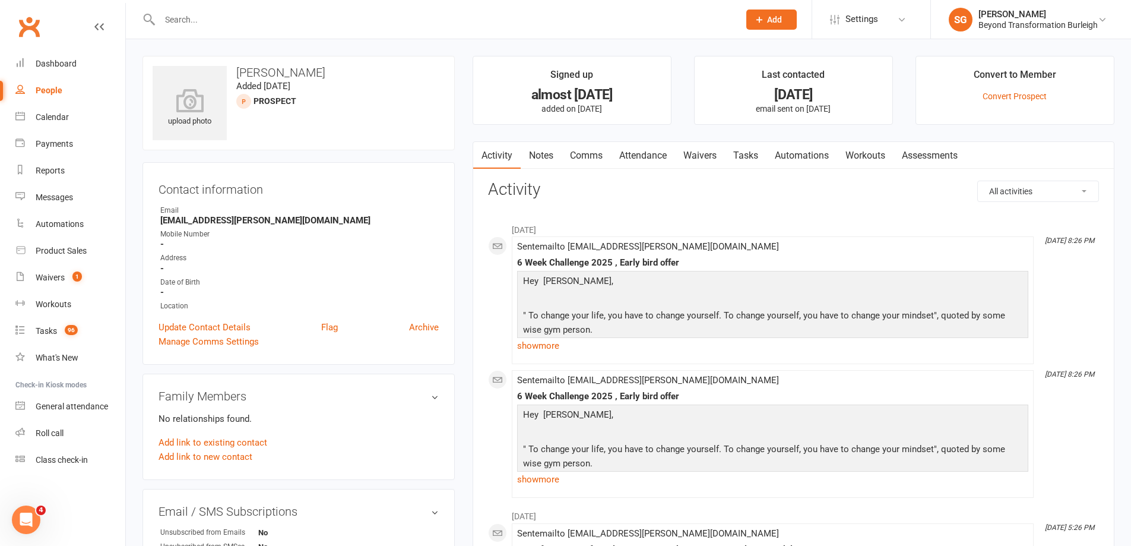
click at [249, 17] on input "text" at bounding box center [443, 19] width 575 height 17
paste input "[PERSON_NAME]"
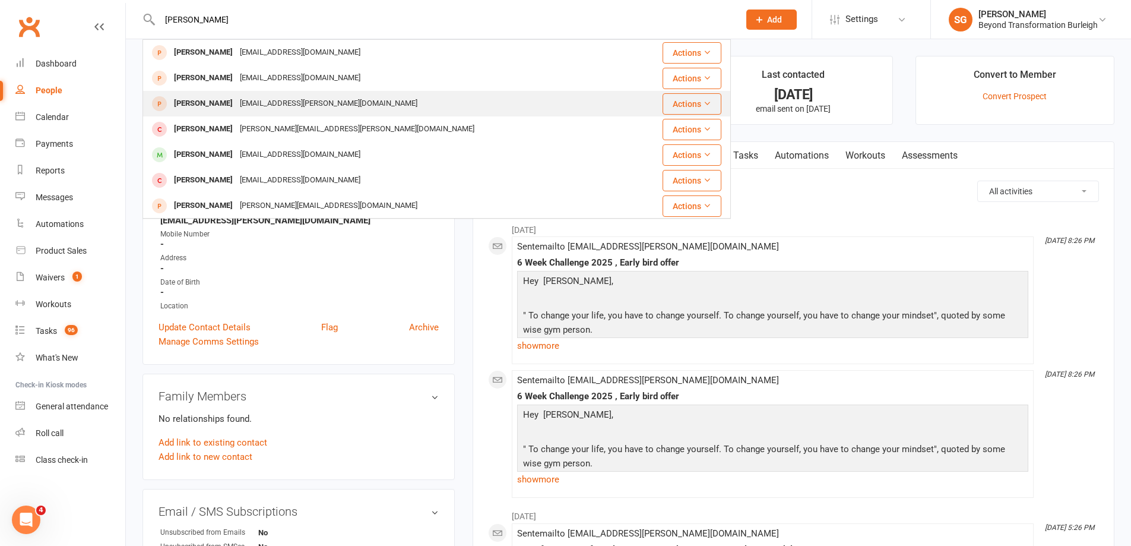
type input "[PERSON_NAME]"
click at [276, 113] on div "[PERSON_NAME] [EMAIL_ADDRESS][PERSON_NAME][DOMAIN_NAME]" at bounding box center [388, 103] width 488 height 24
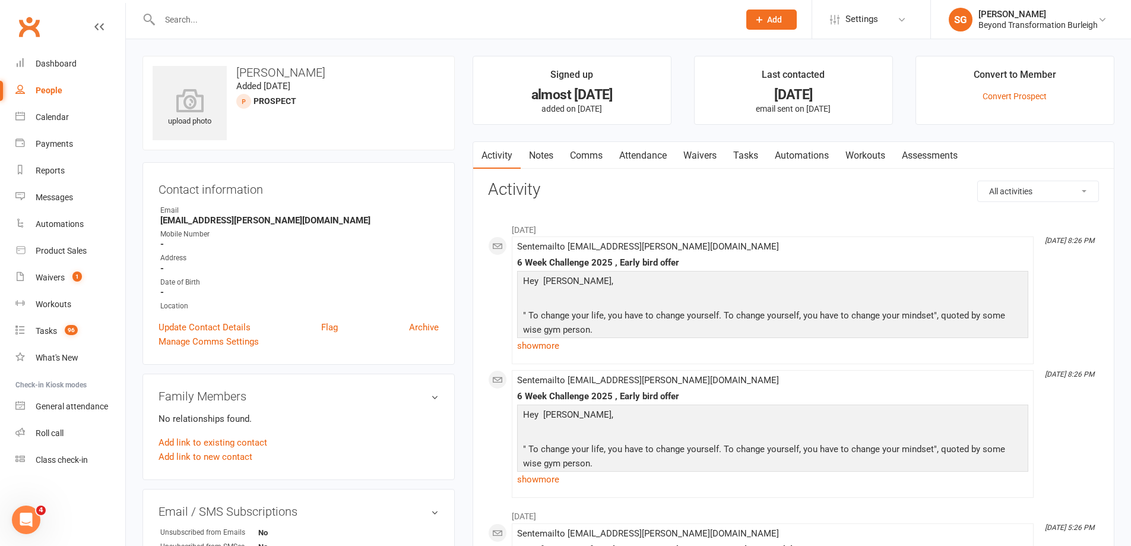
click at [302, 25] on input "text" at bounding box center [443, 19] width 575 height 17
paste input "[PERSON_NAME]"
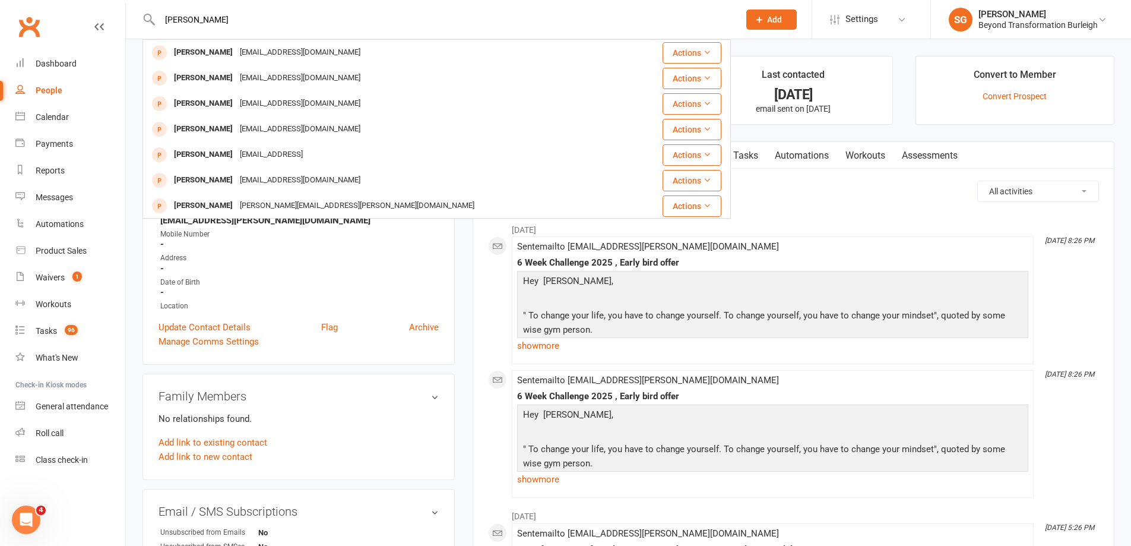
type input "[PERSON_NAME]"
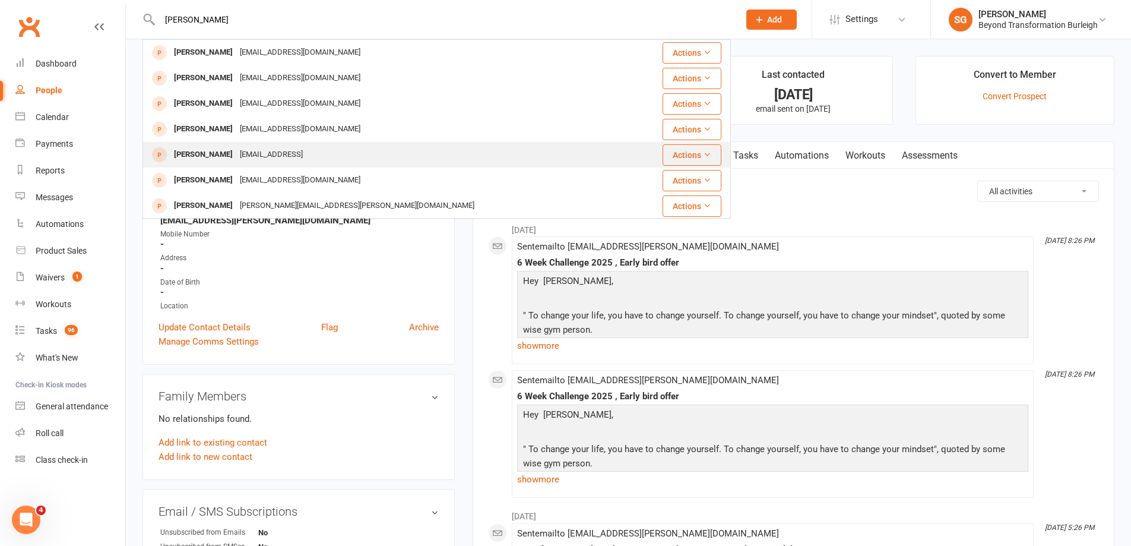
click at [306, 152] on div "[EMAIL_ADDRESS]" at bounding box center [271, 154] width 70 height 17
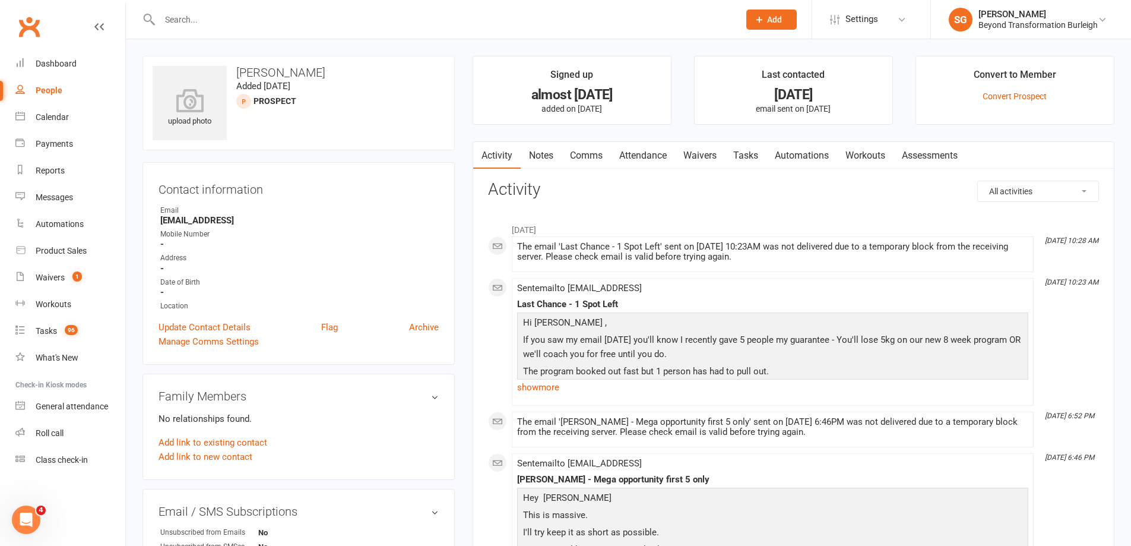
click at [353, 26] on input "text" at bounding box center [443, 19] width 575 height 17
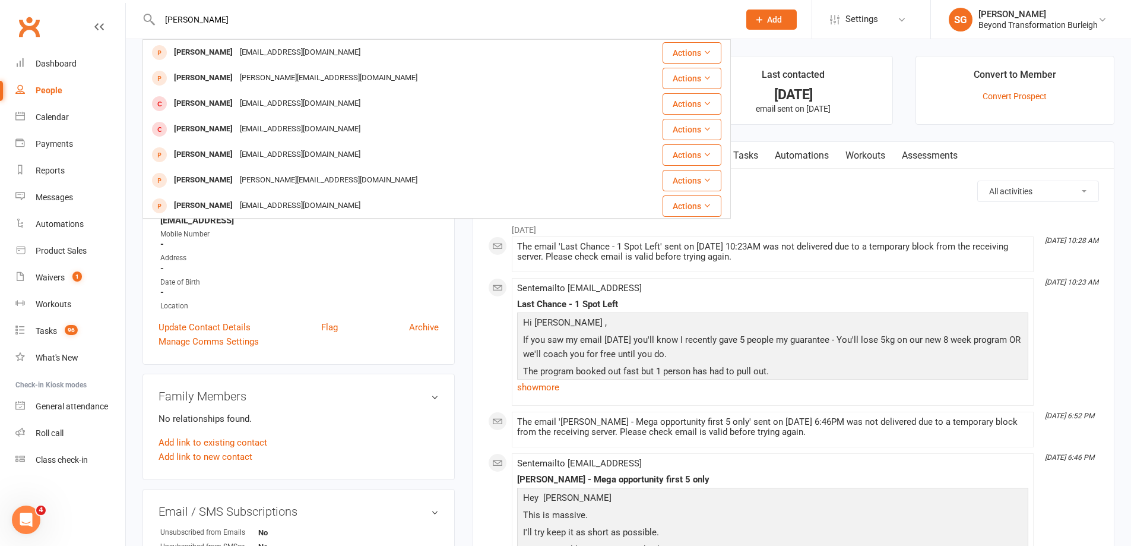
type input "[PERSON_NAME]"
click at [330, 79] on div "[PERSON_NAME][EMAIL_ADDRESS][DOMAIN_NAME]" at bounding box center [328, 77] width 185 height 17
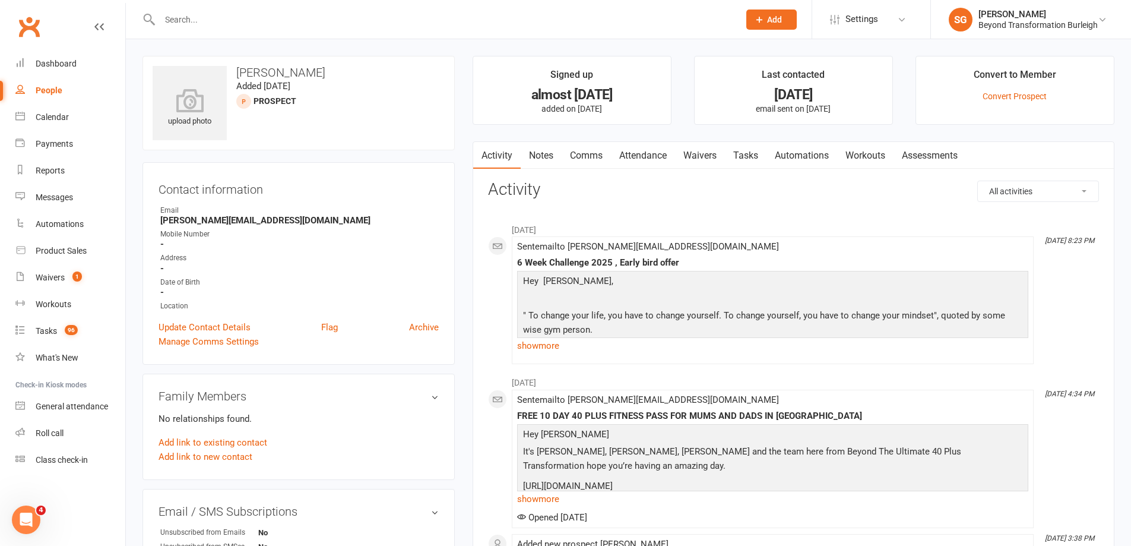
click at [287, 31] on div at bounding box center [437, 19] width 589 height 39
click at [278, 21] on input "text" at bounding box center [443, 19] width 575 height 17
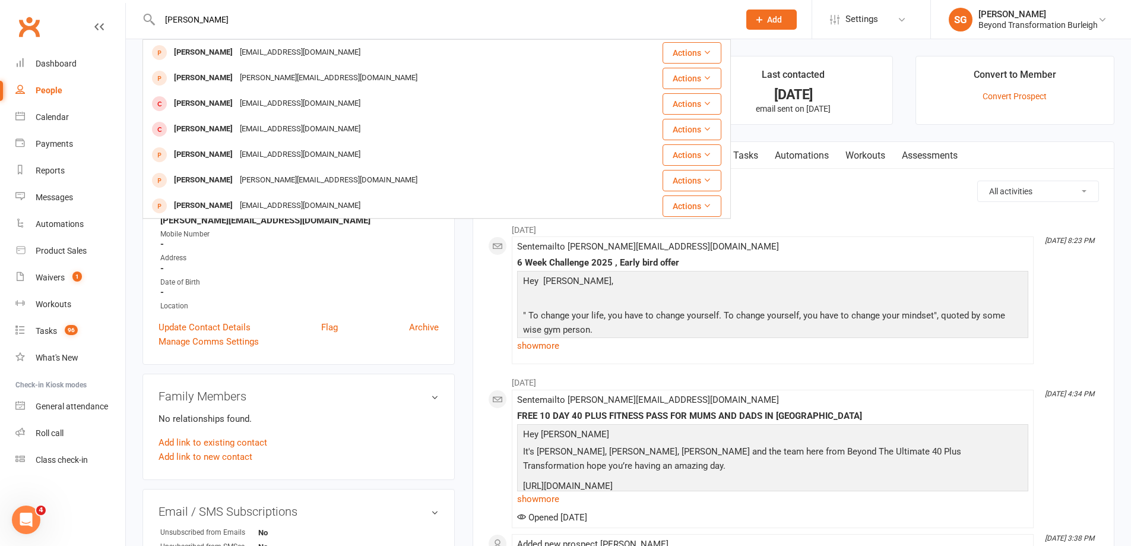
type input "[PERSON_NAME]"
click at [278, 80] on div "[PERSON_NAME][EMAIL_ADDRESS][DOMAIN_NAME]" at bounding box center [328, 77] width 185 height 17
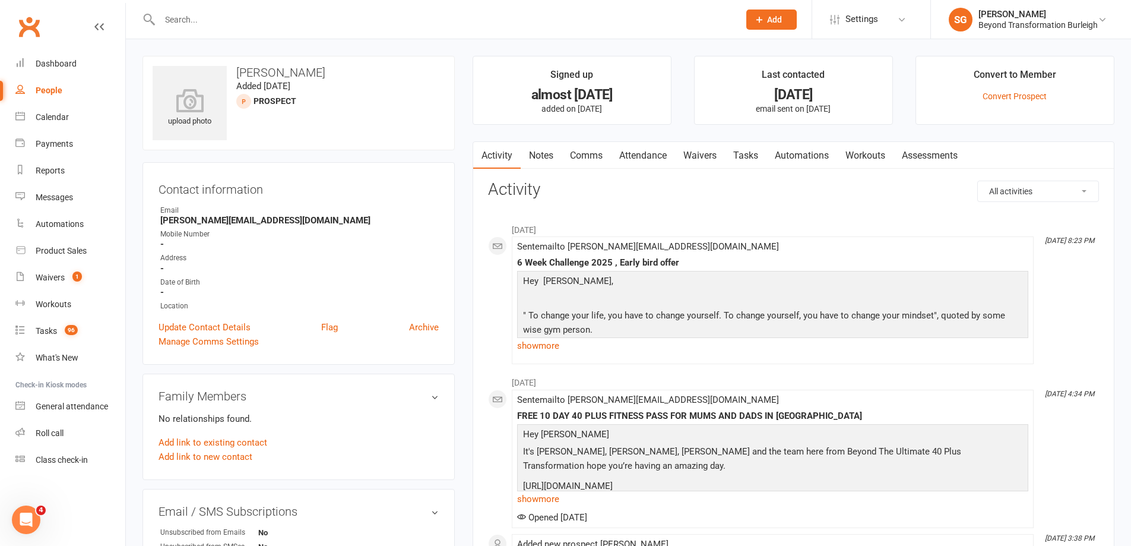
click at [392, 24] on input "text" at bounding box center [443, 19] width 575 height 17
paste input "[PERSON_NAME]"
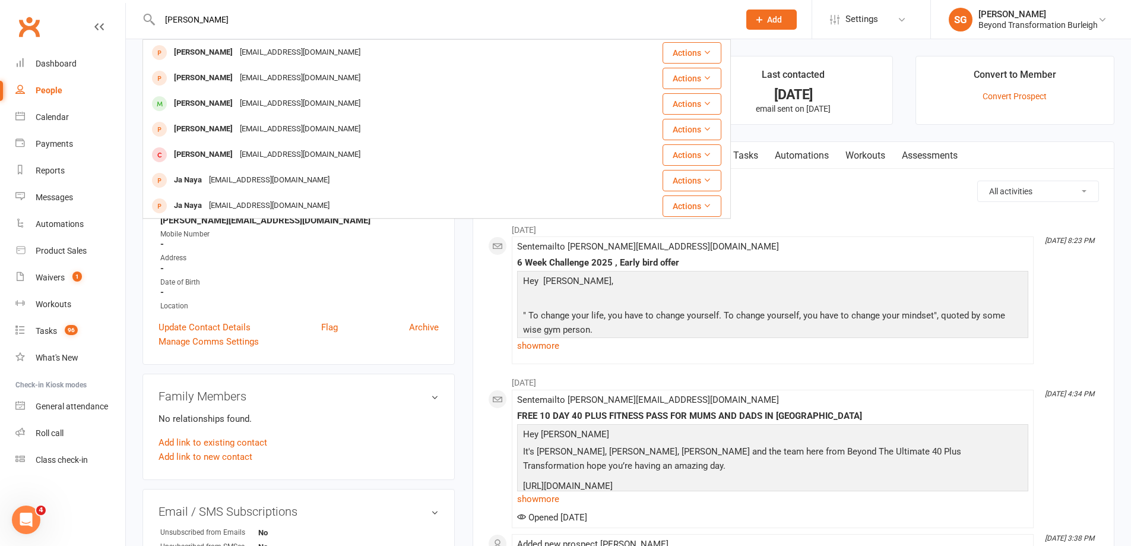
type input "[PERSON_NAME]"
click at [210, 86] on div "[PERSON_NAME]" at bounding box center [203, 77] width 66 height 17
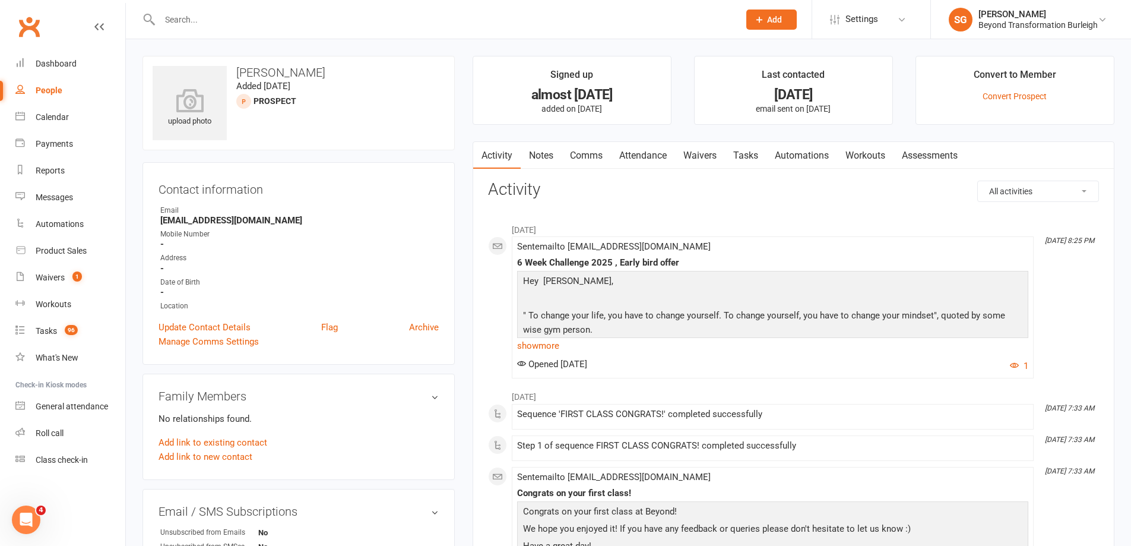
click at [261, 25] on input "text" at bounding box center [443, 19] width 575 height 17
paste input "[PERSON_NAME]"
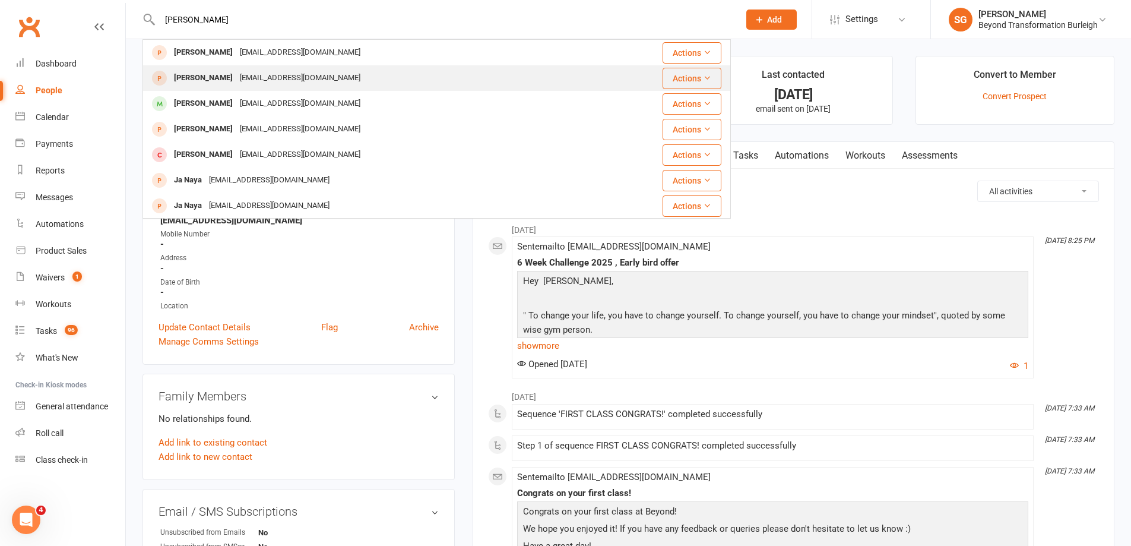
type input "[PERSON_NAME]"
click at [286, 77] on div "[EMAIL_ADDRESS][DOMAIN_NAME]" at bounding box center [300, 77] width 128 height 17
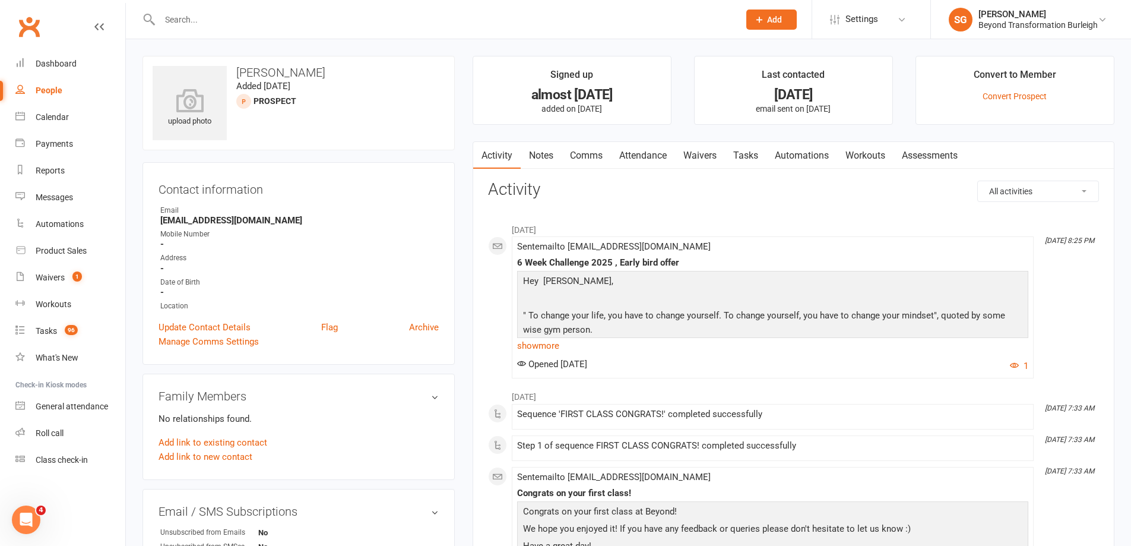
click at [422, 25] on input "text" at bounding box center [443, 19] width 575 height 17
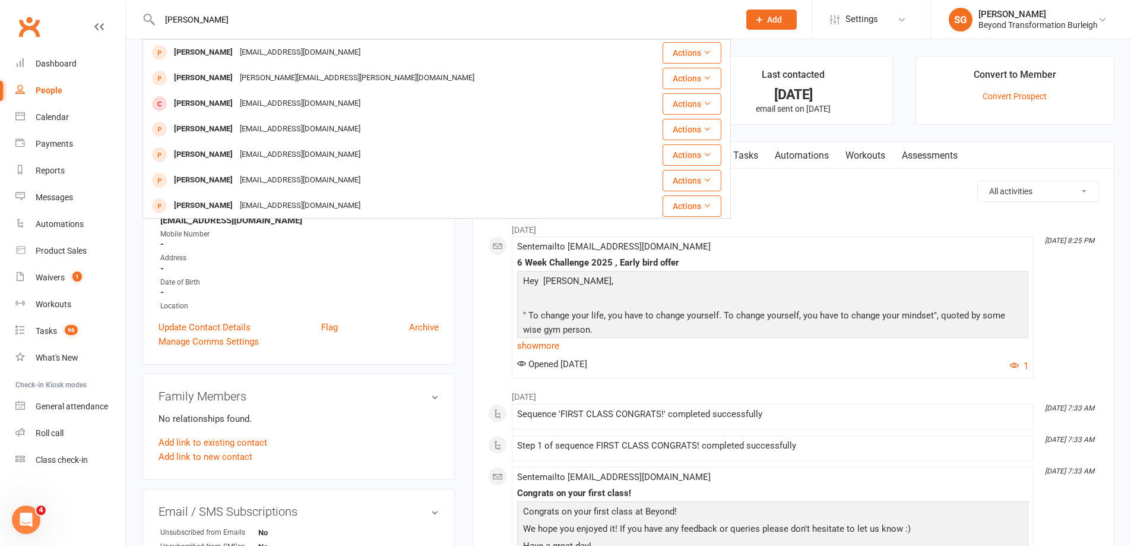
type input "[PERSON_NAME]"
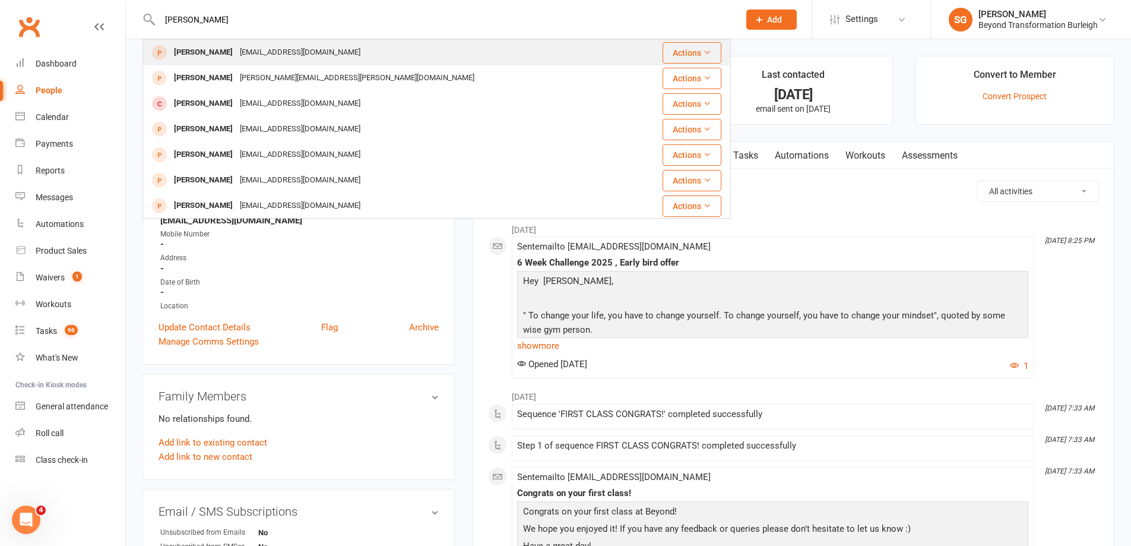
click at [353, 54] on div "[PERSON_NAME] [EMAIL_ADDRESS][DOMAIN_NAME]" at bounding box center [388, 52] width 488 height 24
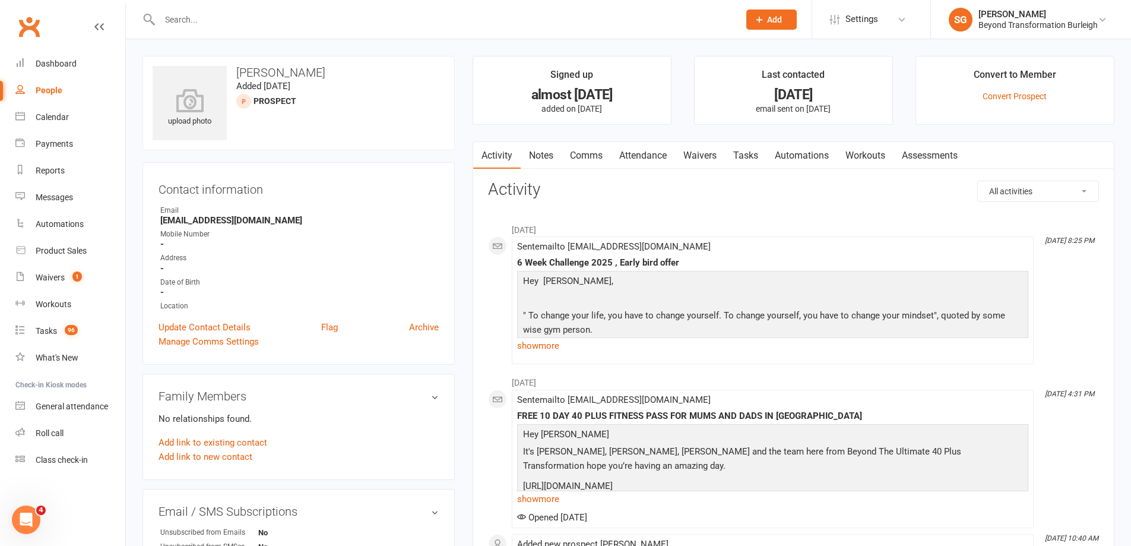
click at [448, 22] on input "text" at bounding box center [443, 19] width 575 height 17
paste input "[EMAIL_ADDRESS][DOMAIN_NAME]"
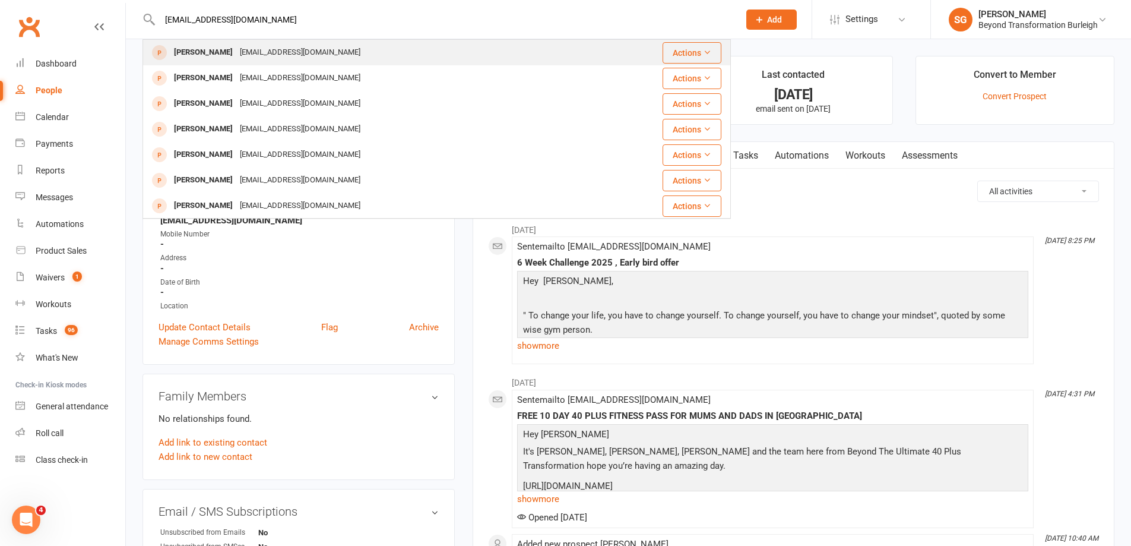
type input "[EMAIL_ADDRESS][DOMAIN_NAME]"
click at [340, 62] on div "[PERSON_NAME] [EMAIL_ADDRESS][DOMAIN_NAME]" at bounding box center [380, 52] width 472 height 24
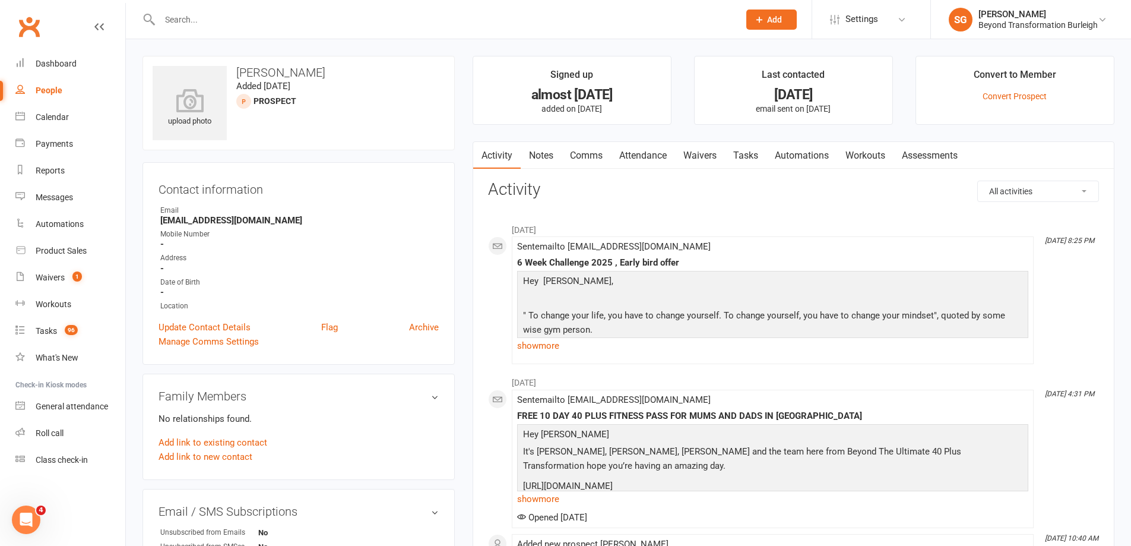
click at [496, 36] on div at bounding box center [437, 19] width 589 height 39
click at [480, 29] on div at bounding box center [437, 19] width 589 height 39
click at [444, 14] on input "text" at bounding box center [443, 19] width 575 height 17
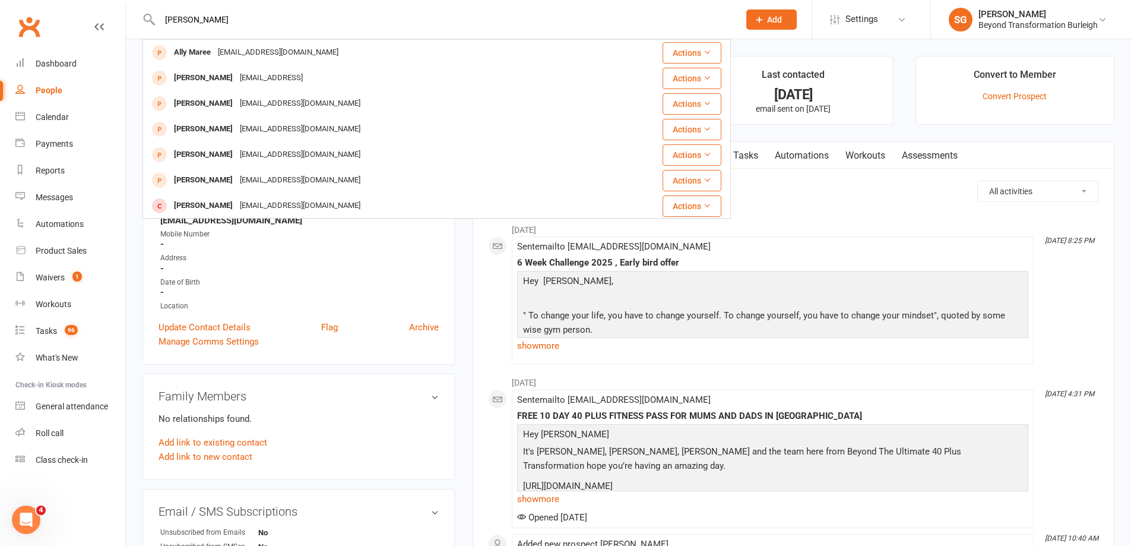
type input "[PERSON_NAME]"
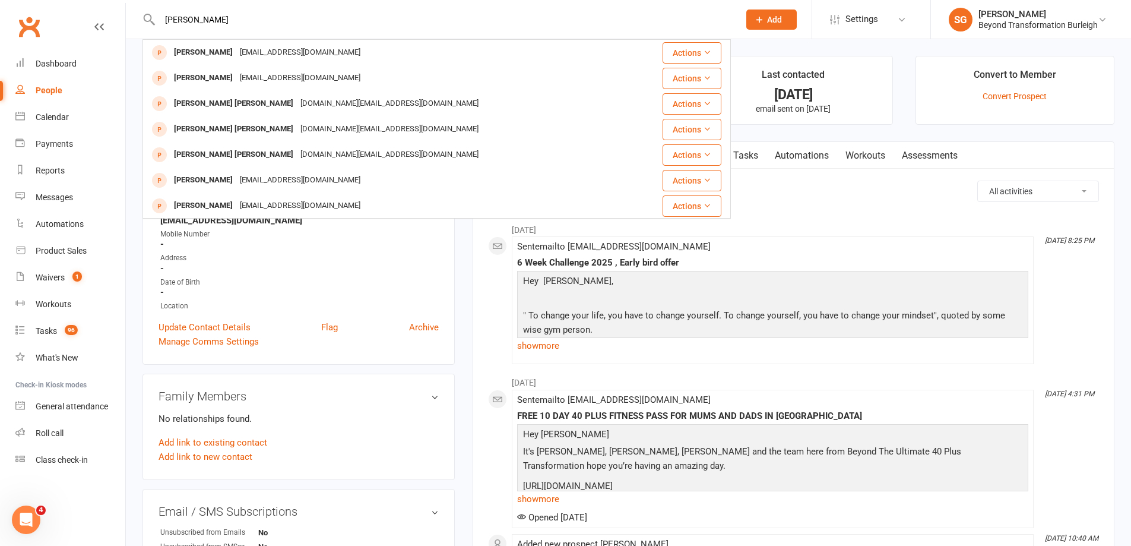
click at [314, 204] on div "[EMAIL_ADDRESS][DOMAIN_NAME]" at bounding box center [300, 205] width 128 height 17
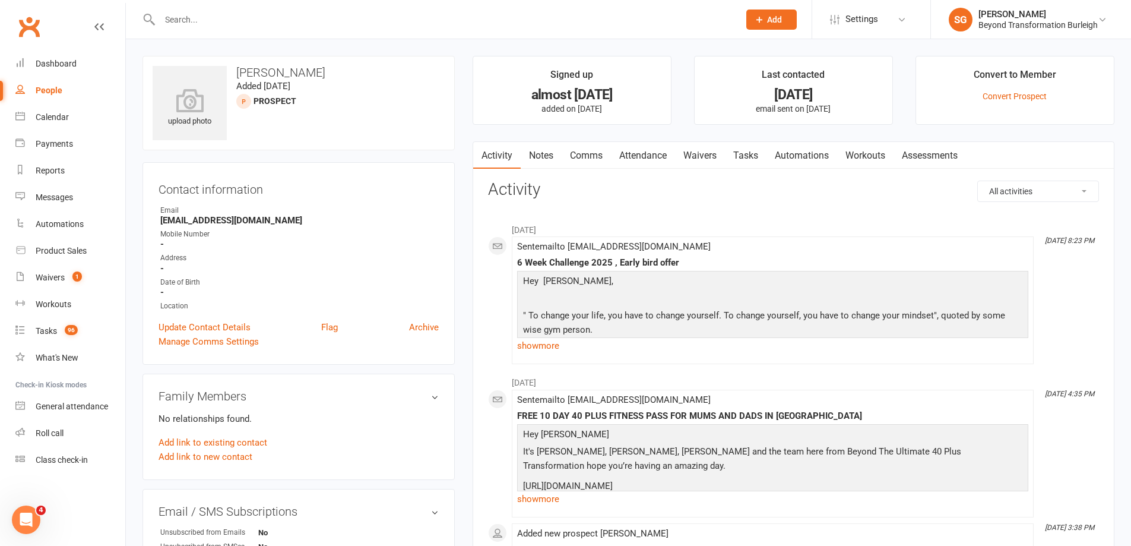
click at [467, 19] on input "text" at bounding box center [443, 19] width 575 height 17
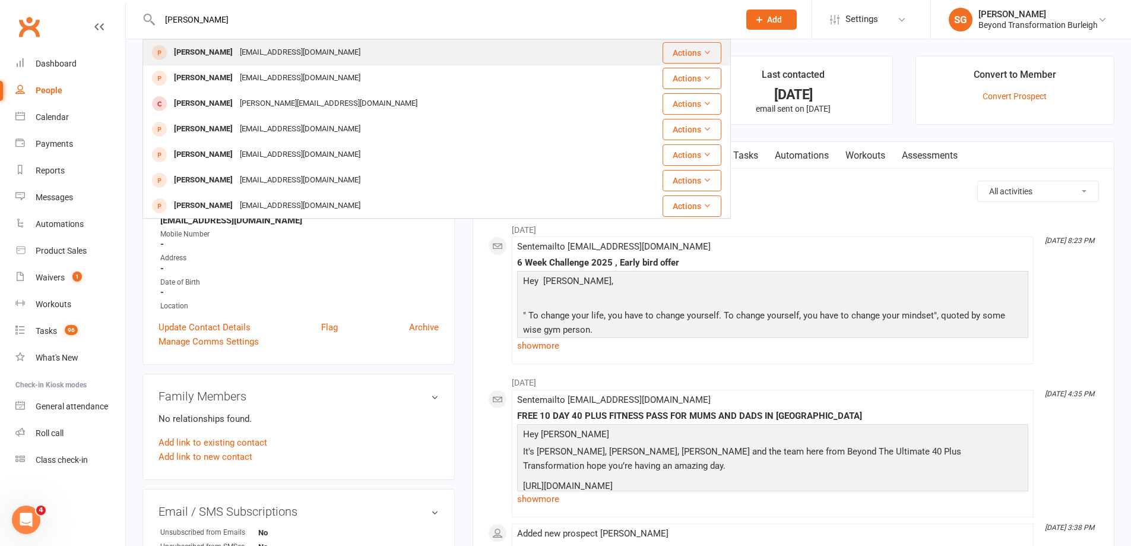
type input "[PERSON_NAME]"
click at [302, 49] on div "[EMAIL_ADDRESS][DOMAIN_NAME]" at bounding box center [300, 52] width 128 height 17
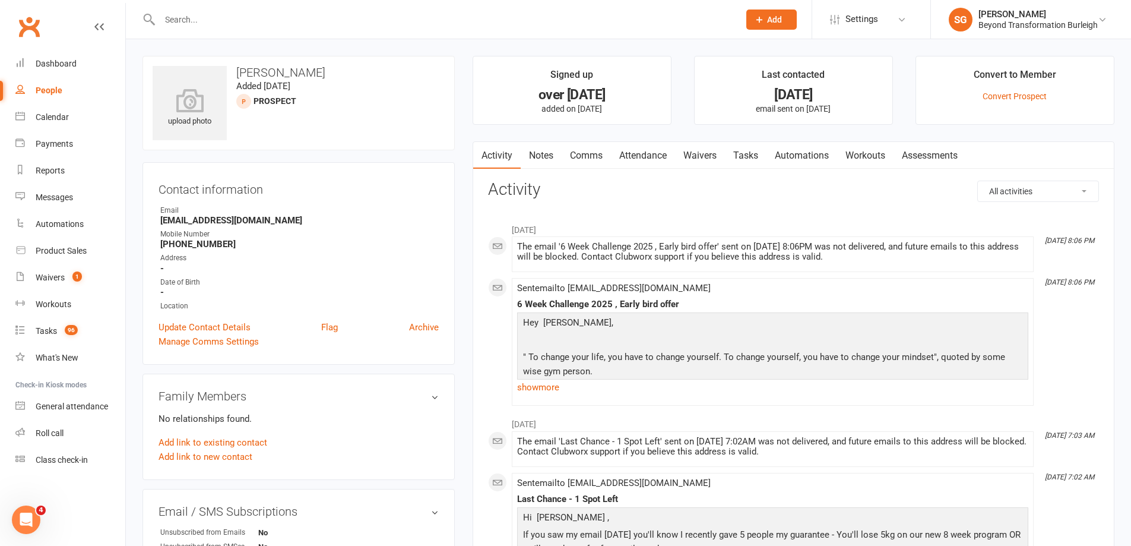
click at [219, 20] on input "text" at bounding box center [443, 19] width 575 height 17
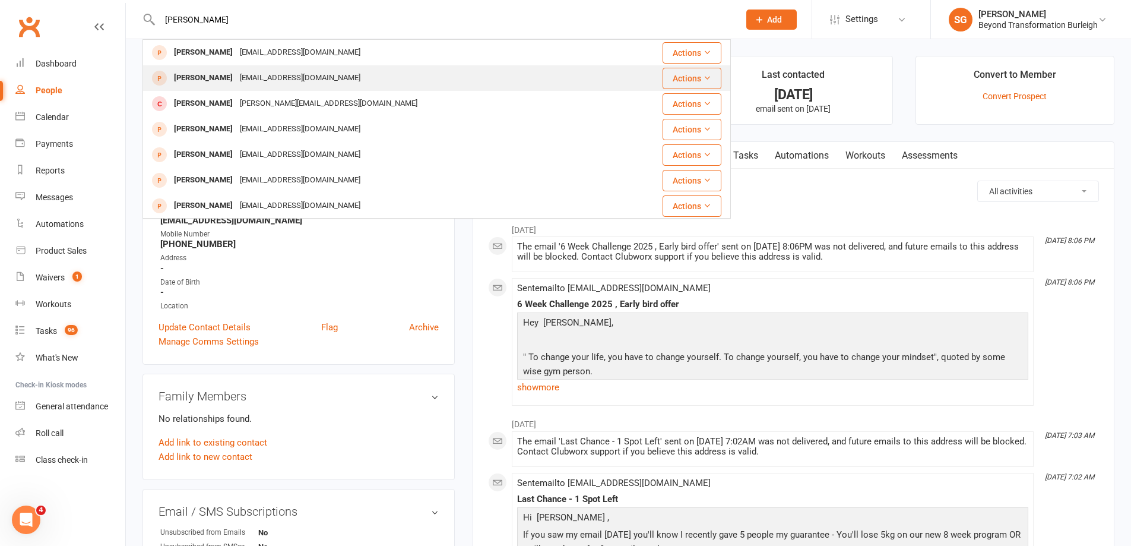
type input "[PERSON_NAME]"
click at [236, 73] on div "[EMAIL_ADDRESS][DOMAIN_NAME]" at bounding box center [300, 77] width 128 height 17
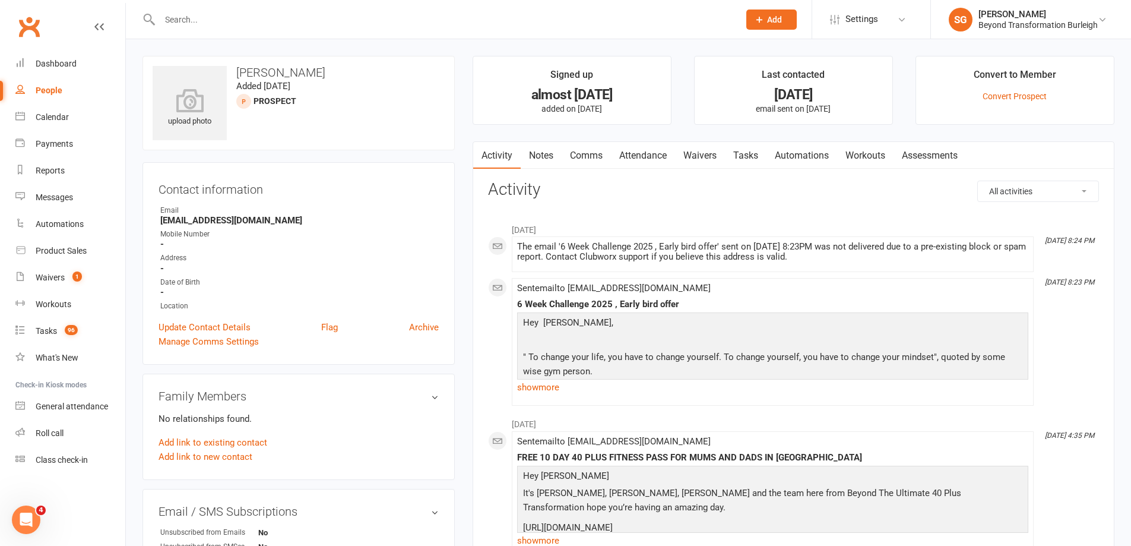
click at [328, 23] on input "text" at bounding box center [443, 19] width 575 height 17
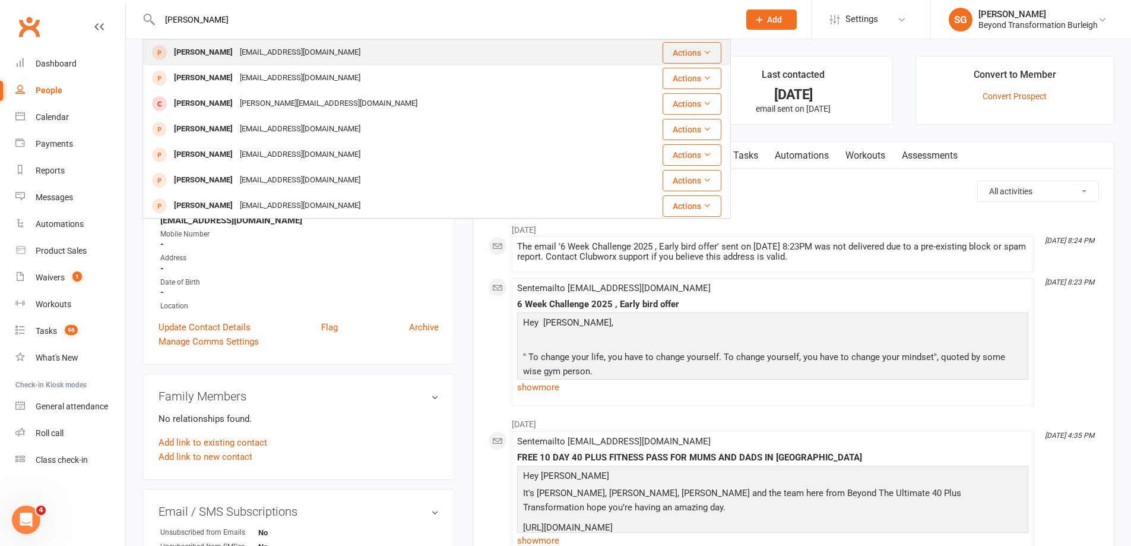
type input "[PERSON_NAME]"
click at [236, 57] on div "[EMAIL_ADDRESS][DOMAIN_NAME]" at bounding box center [300, 52] width 128 height 17
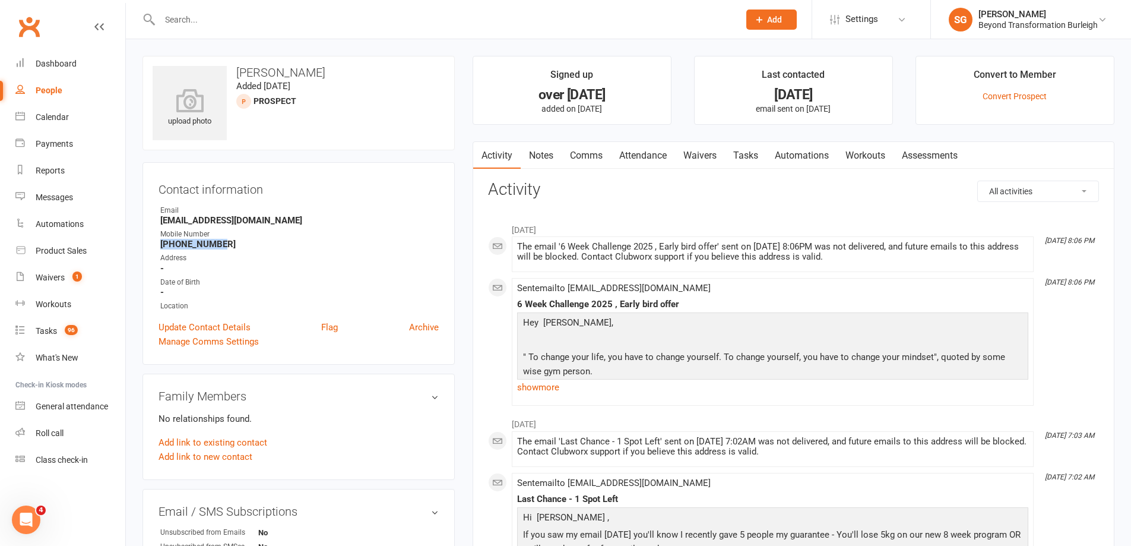
drag, startPoint x: 226, startPoint y: 241, endPoint x: 160, endPoint y: 244, distance: 66.0
click at [160, 244] on li "Mobile Number [PHONE_NUMBER]" at bounding box center [299, 239] width 280 height 21
copy strong "[PHONE_NUMBER]"
click at [495, 21] on input "text" at bounding box center [443, 19] width 575 height 17
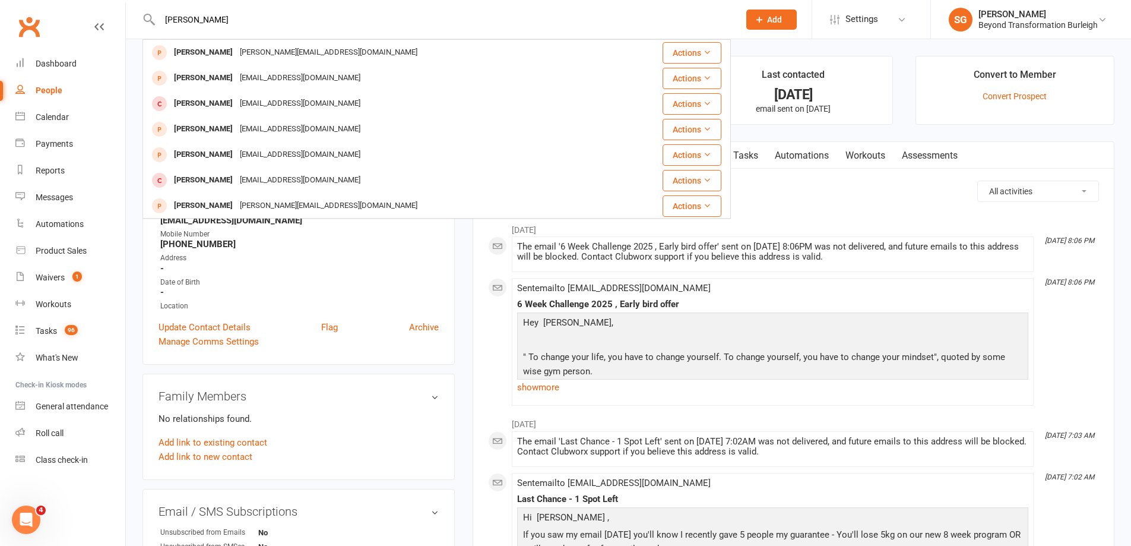
type input "[PERSON_NAME]"
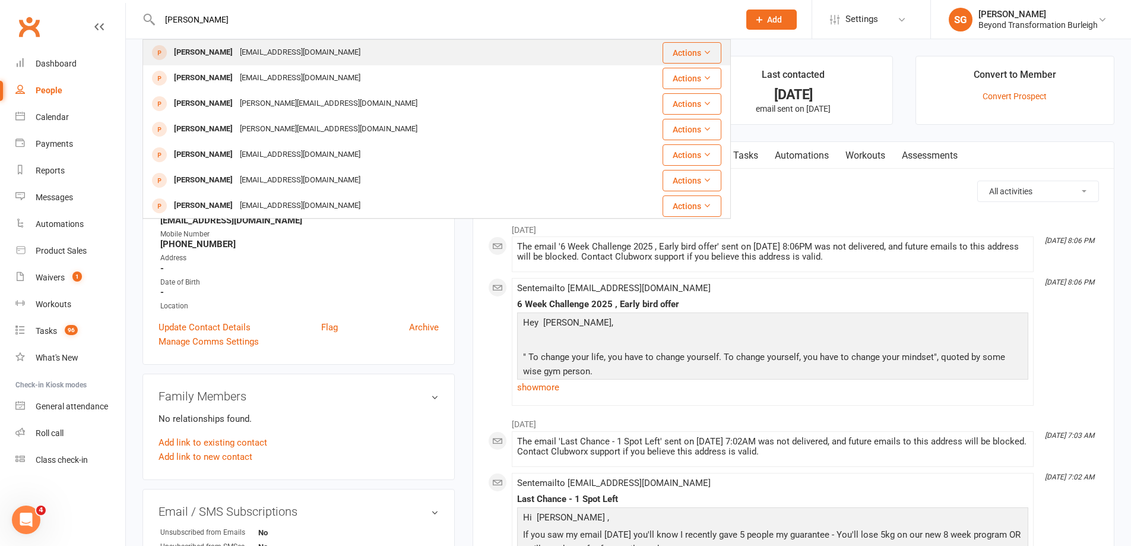
click at [366, 53] on div "[PERSON_NAME] [EMAIL_ADDRESS][DOMAIN_NAME]" at bounding box center [380, 52] width 472 height 24
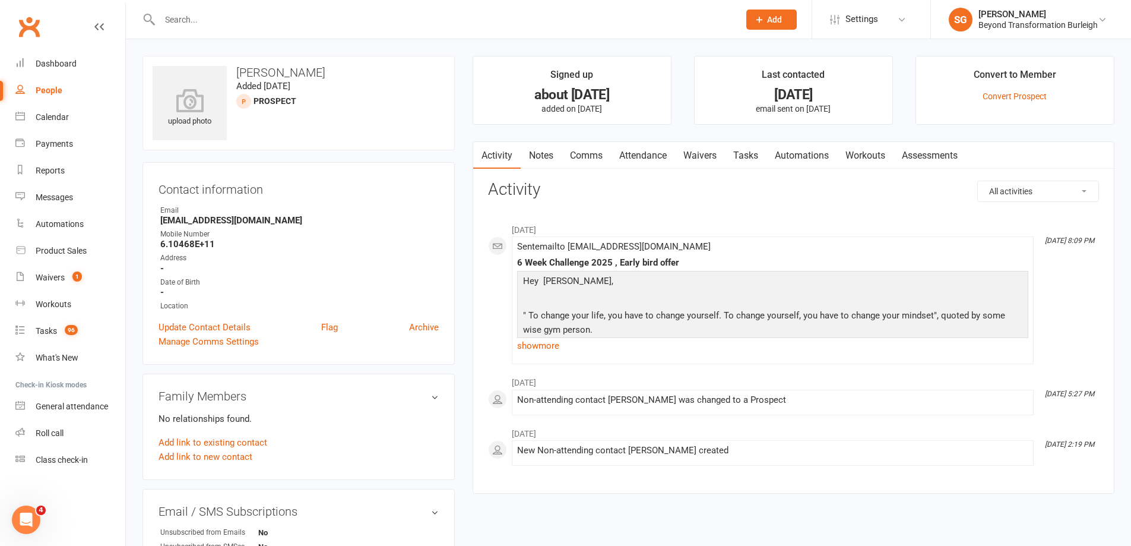
click at [280, 21] on input "text" at bounding box center [443, 19] width 575 height 17
drag, startPoint x: 316, startPoint y: 74, endPoint x: 238, endPoint y: 74, distance: 78.4
click at [238, 74] on h3 "[PERSON_NAME]" at bounding box center [299, 72] width 292 height 13
copy h3 "[PERSON_NAME]"
click at [210, 10] on div at bounding box center [437, 19] width 589 height 39
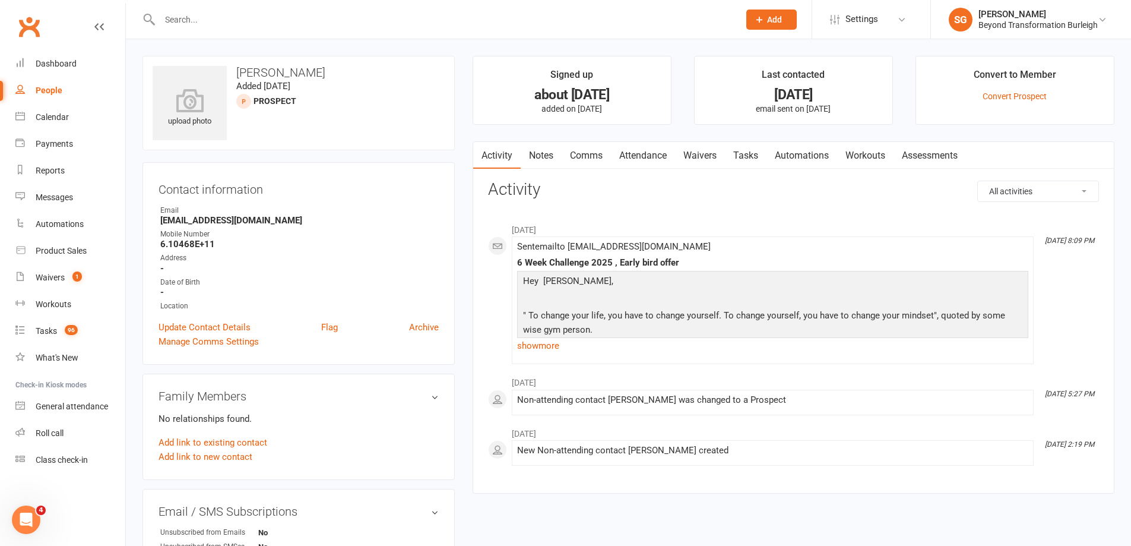
click at [211, 20] on input "text" at bounding box center [443, 19] width 575 height 17
paste input "[PERSON_NAME]"
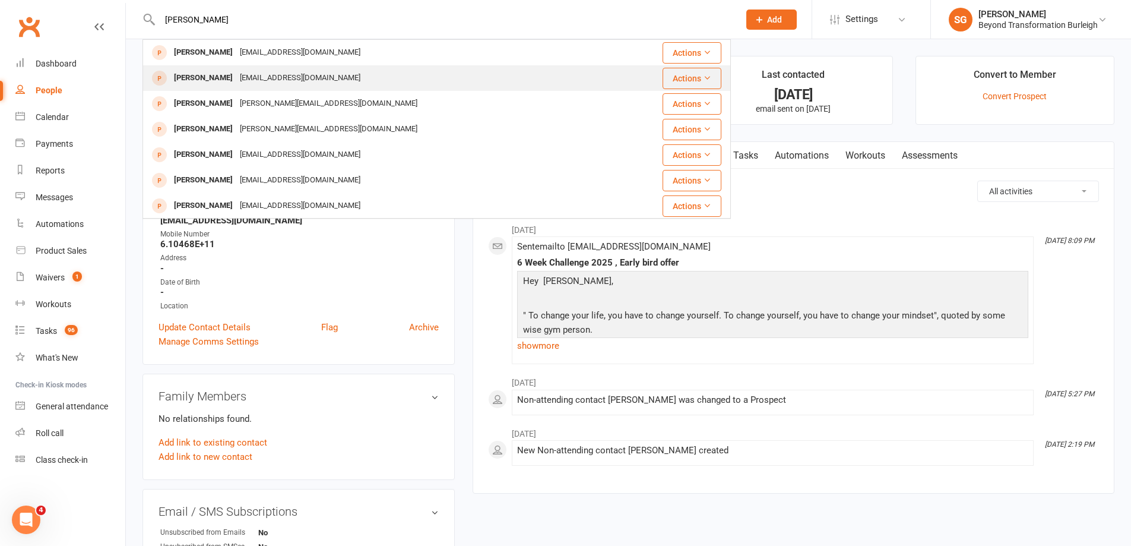
type input "[PERSON_NAME]"
click at [244, 72] on div "[EMAIL_ADDRESS][DOMAIN_NAME]" at bounding box center [300, 77] width 128 height 17
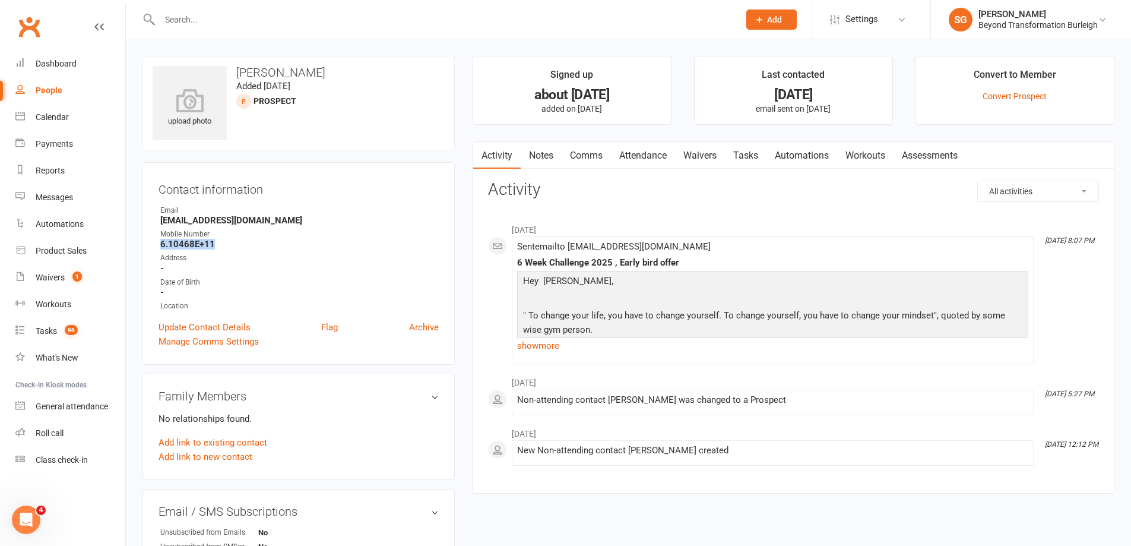
drag, startPoint x: 217, startPoint y: 243, endPoint x: 154, endPoint y: 245, distance: 63.0
click at [154, 245] on div "Contact information Owner Email [EMAIL_ADDRESS][DOMAIN_NAME] Mobile Number 6.10…" at bounding box center [299, 263] width 312 height 203
copy strong "6.10468E+11"
click at [428, 24] on input "text" at bounding box center [443, 19] width 575 height 17
paste input "[PERSON_NAME]"
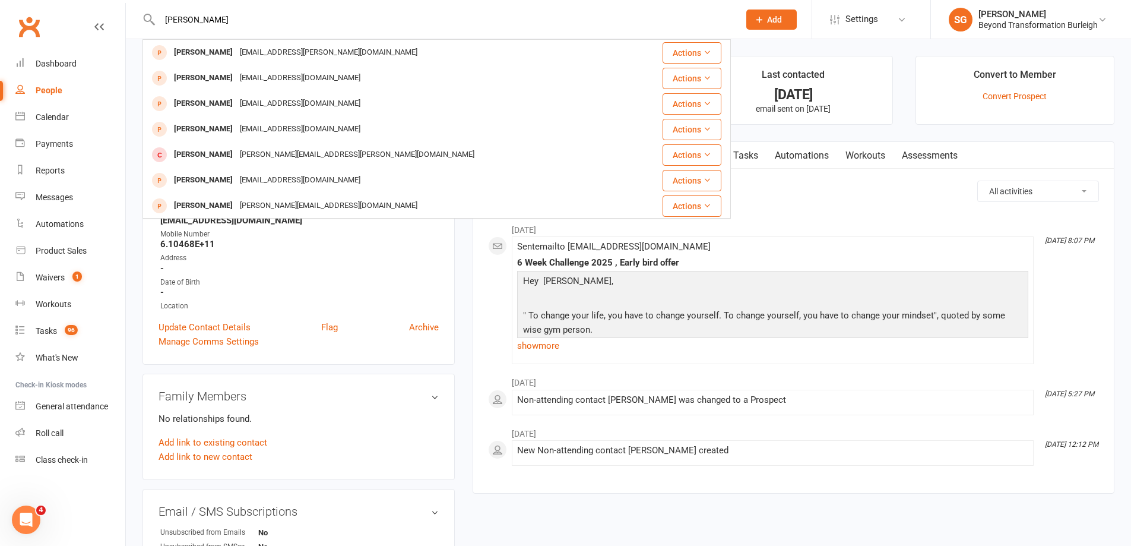
type input "[PERSON_NAME]"
click at [355, 73] on div "[PERSON_NAME] [EMAIL_ADDRESS][DOMAIN_NAME]" at bounding box center [388, 78] width 488 height 24
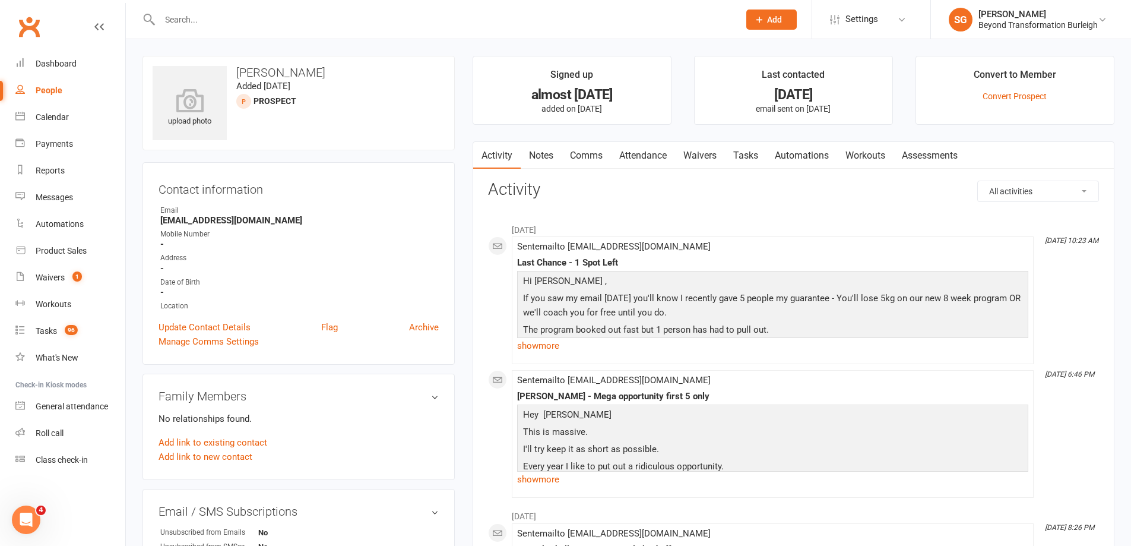
click at [404, 19] on input "text" at bounding box center [443, 19] width 575 height 17
paste input "[PERSON_NAME]"
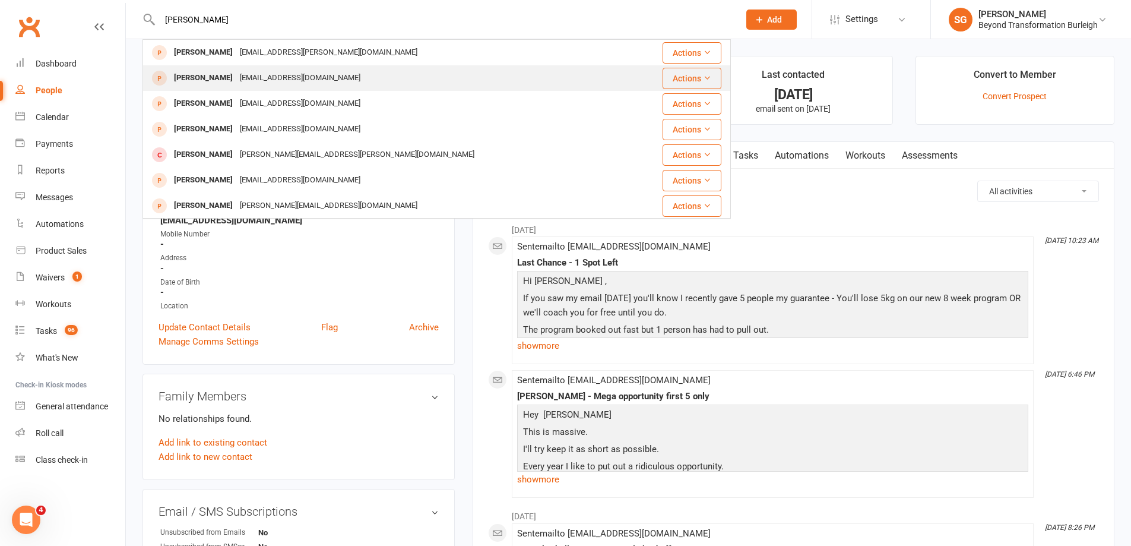
type input "[PERSON_NAME]"
click at [344, 86] on div "[PERSON_NAME] [EMAIL_ADDRESS][DOMAIN_NAME]" at bounding box center [388, 78] width 488 height 24
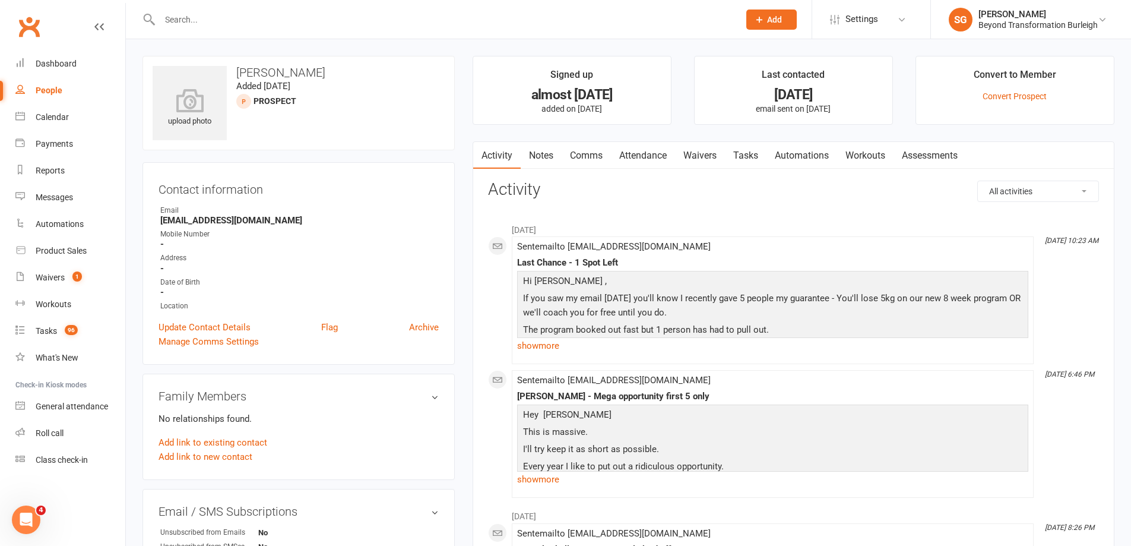
click at [328, 26] on input "text" at bounding box center [443, 19] width 575 height 17
drag, startPoint x: 314, startPoint y: 73, endPoint x: 233, endPoint y: 71, distance: 80.2
click at [233, 71] on h3 "[PERSON_NAME]" at bounding box center [299, 72] width 292 height 13
copy h3 "[PERSON_NAME]"
click at [238, 23] on input "text" at bounding box center [443, 19] width 575 height 17
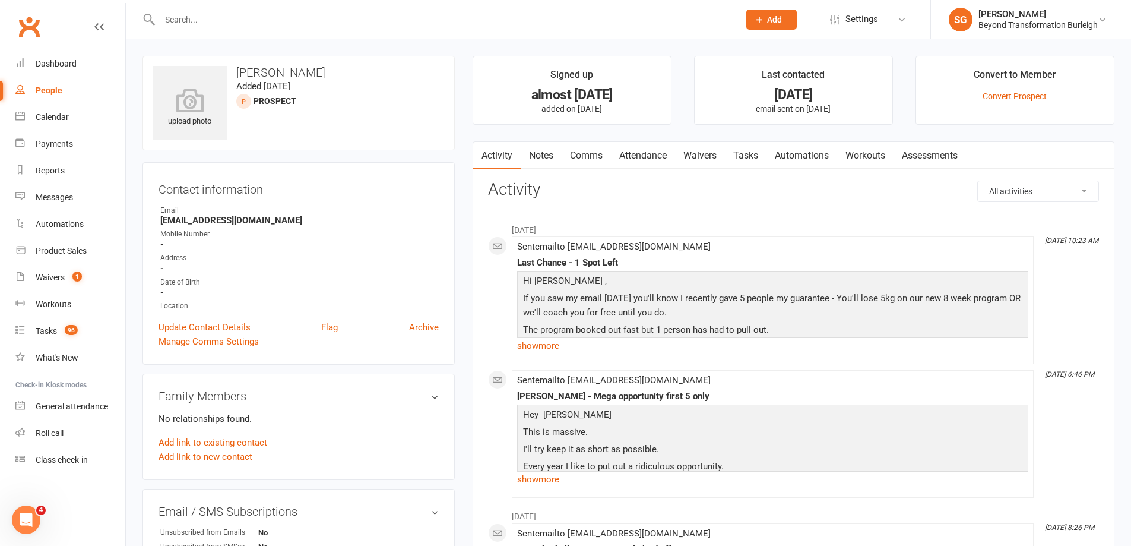
paste input "[PERSON_NAME]"
type input "[PERSON_NAME]"
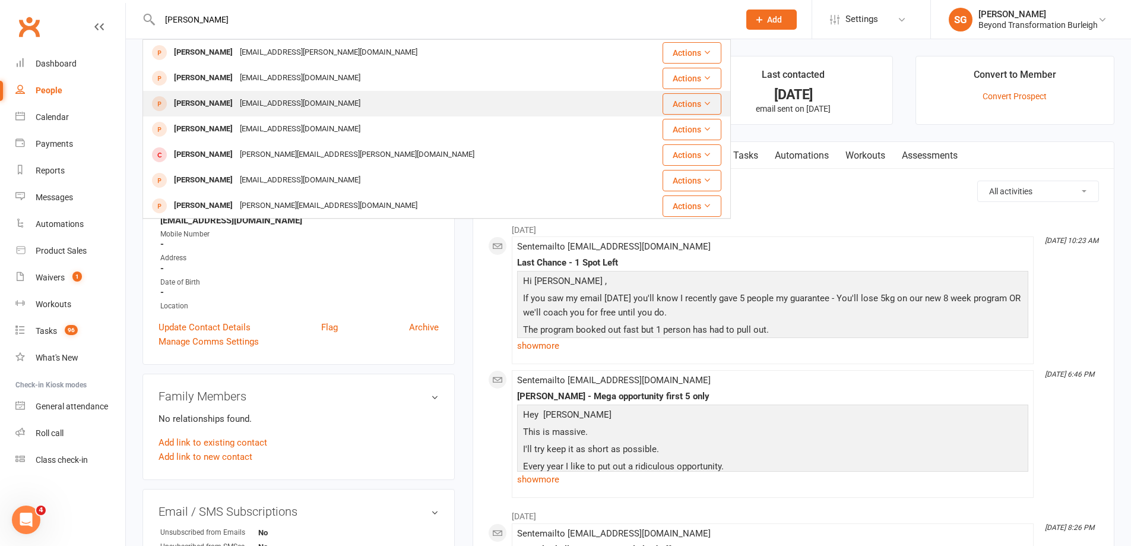
click at [317, 105] on div "[EMAIL_ADDRESS][DOMAIN_NAME]" at bounding box center [300, 103] width 128 height 17
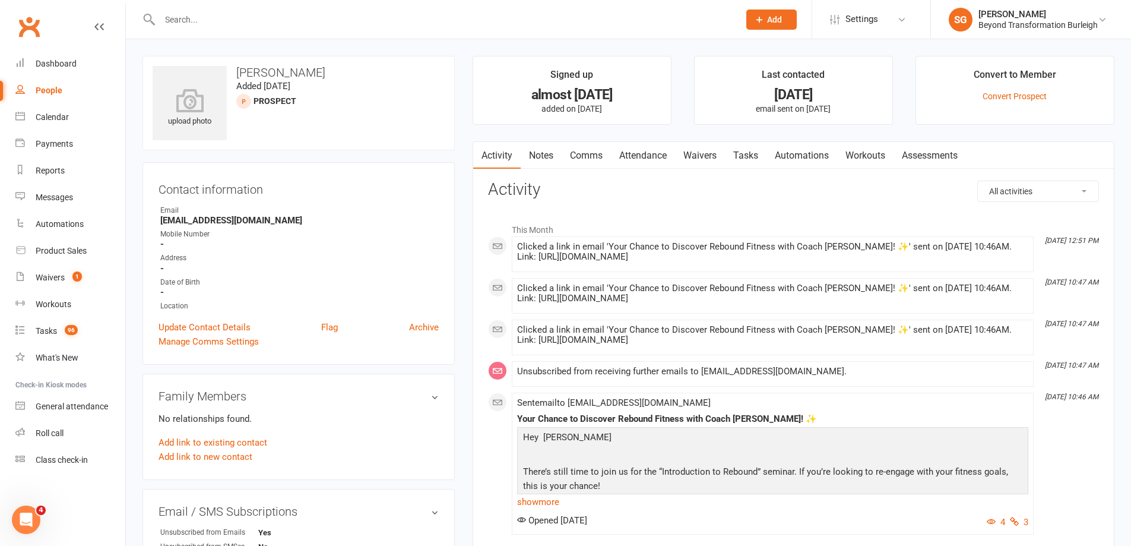
click at [325, 11] on input "text" at bounding box center [443, 19] width 575 height 17
paste input "[EMAIL_ADDRESS][DOMAIN_NAME]"
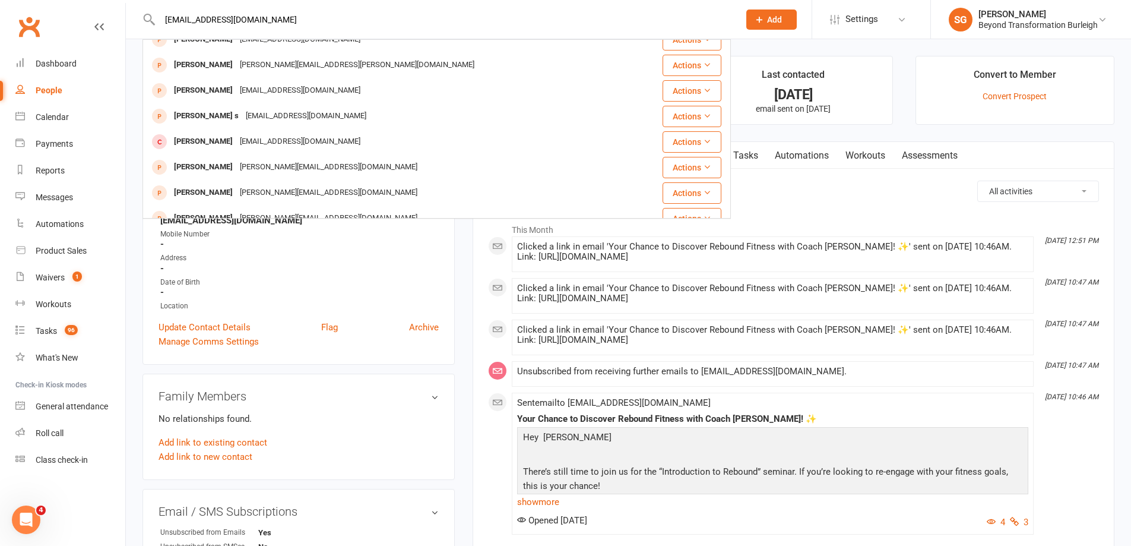
scroll to position [323, 0]
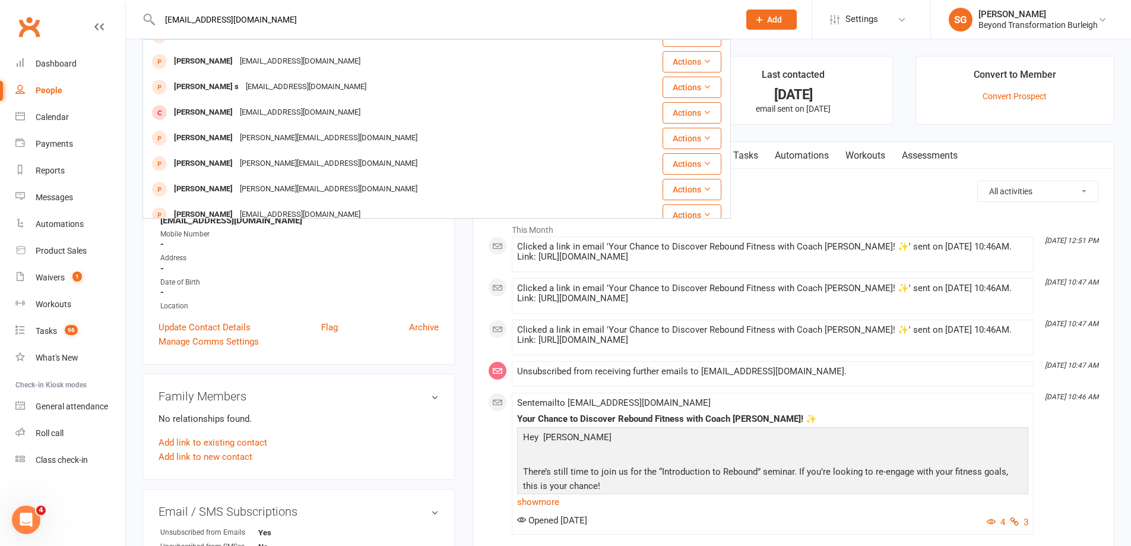
click at [490, 16] on input "[EMAIL_ADDRESS][DOMAIN_NAME]" at bounding box center [443, 19] width 575 height 17
paste input "[PERSON_NAME][EMAIL_ADDRESS][DOMAIN_NAME]"
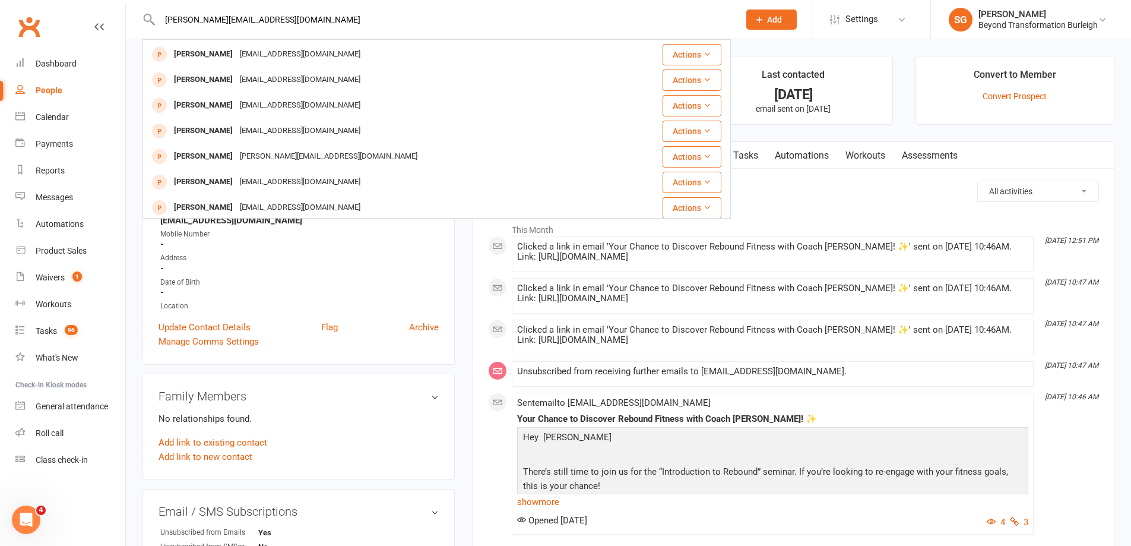
scroll to position [0, 0]
click at [448, 23] on input "[PERSON_NAME][EMAIL_ADDRESS][DOMAIN_NAME]" at bounding box center [443, 19] width 575 height 17
paste input "[PERSON_NAME]"
click at [423, 33] on div "Nic Andi [PERSON_NAME] [PERSON_NAME][EMAIL_ADDRESS][PERSON_NAME][DOMAIN_NAME] A…" at bounding box center [437, 19] width 589 height 39
click at [410, 23] on input "[PERSON_NAME]" at bounding box center [443, 19] width 575 height 17
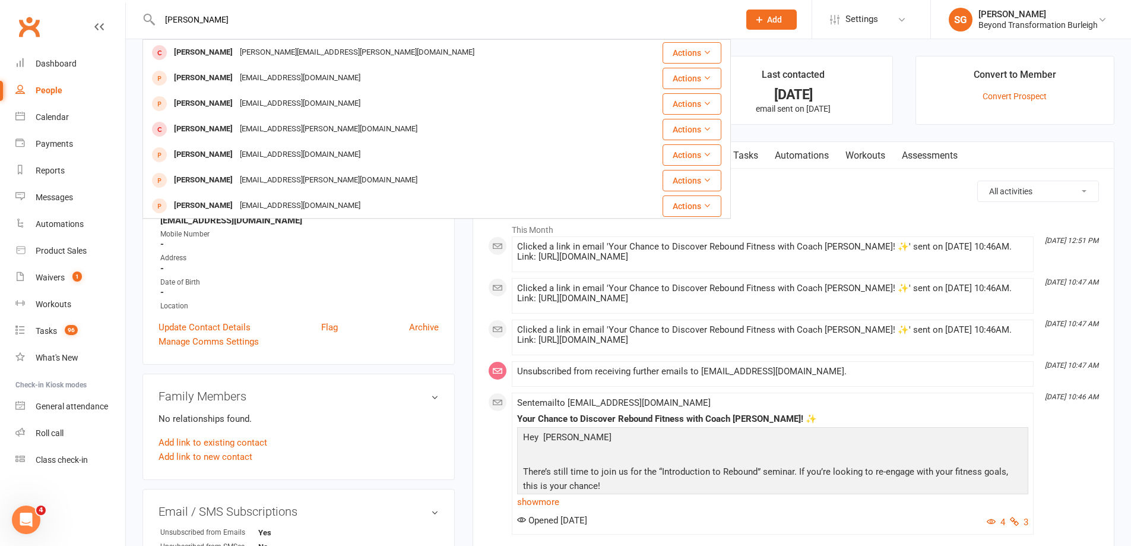
paste input "[PERSON_NAME]"
type input "[PERSON_NAME]"
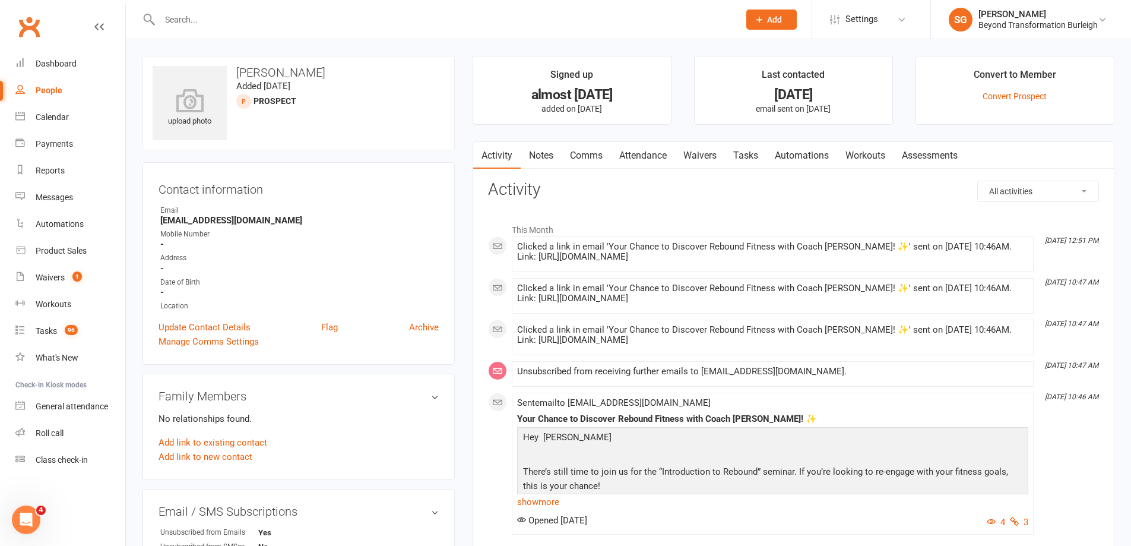
click at [362, 15] on input "text" at bounding box center [443, 19] width 575 height 17
click at [428, 27] on input "text" at bounding box center [443, 19] width 575 height 17
paste input "[PERSON_NAME]"
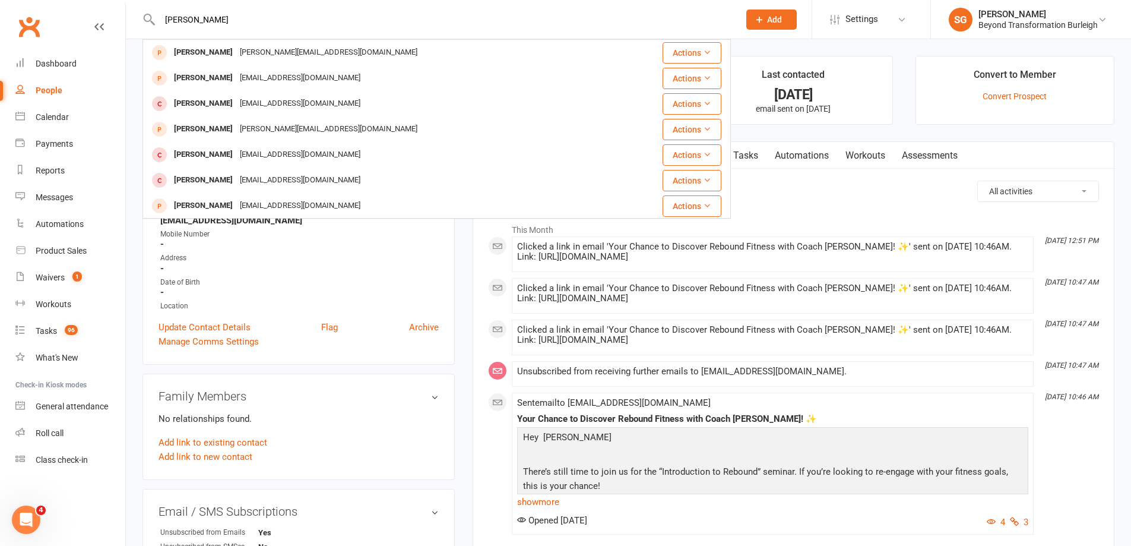
click at [398, 32] on div "[PERSON_NAME] [PERSON_NAME] [PERSON_NAME][EMAIL_ADDRESS][DOMAIN_NAME] Actions […" at bounding box center [437, 19] width 589 height 39
drag, startPoint x: 391, startPoint y: 29, endPoint x: 381, endPoint y: 25, distance: 11.3
click at [387, 27] on div "[PERSON_NAME] [PERSON_NAME] [PERSON_NAME][EMAIL_ADDRESS][DOMAIN_NAME] Actions […" at bounding box center [437, 19] width 589 height 39
click at [376, 24] on input "[PERSON_NAME]" at bounding box center [443, 19] width 575 height 17
paste input "[DOMAIN_NAME][EMAIL_ADDRESS][DOMAIN_NAME]"
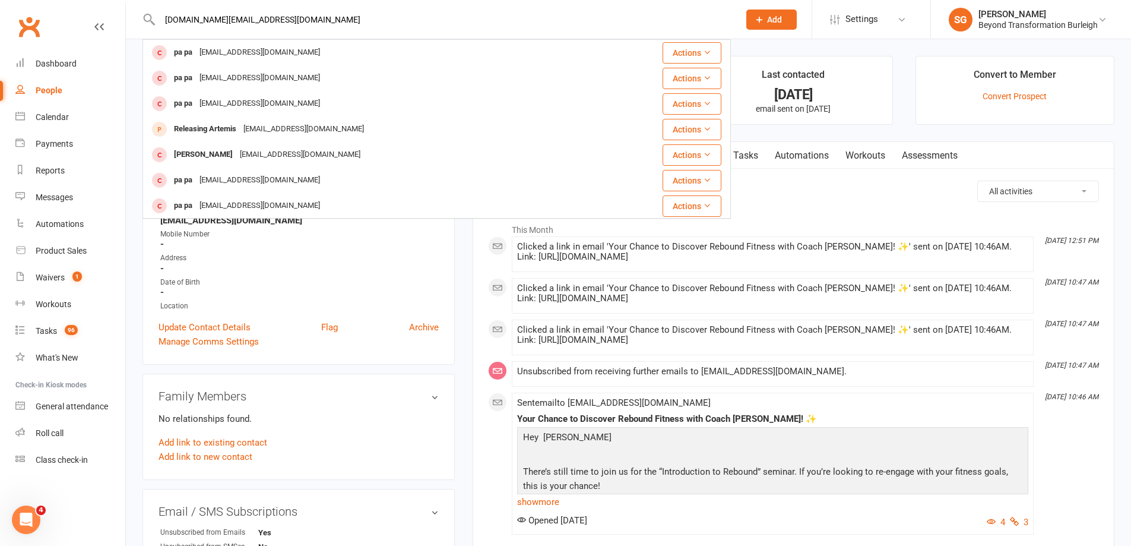
click at [412, 22] on input "[DOMAIN_NAME][EMAIL_ADDRESS][DOMAIN_NAME]" at bounding box center [443, 19] width 575 height 17
paste input "[PERSON_NAME]"
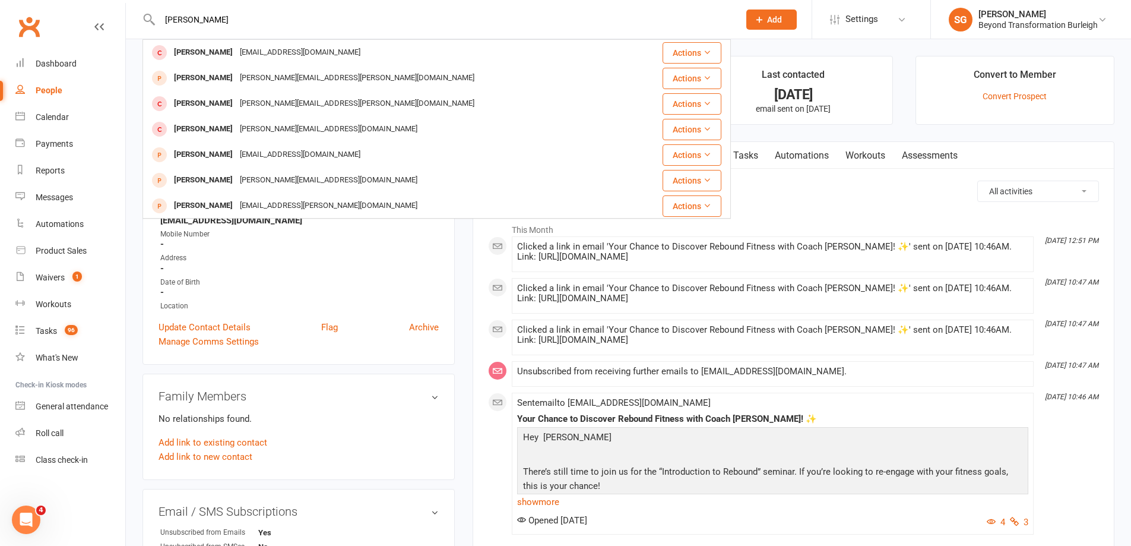
click at [482, 14] on input "[PERSON_NAME]" at bounding box center [443, 19] width 575 height 17
paste input "Mileslearntosurfnewcastle"
click at [537, 20] on input "Mileslearntosurfnewcastle" at bounding box center [443, 19] width 575 height 17
paste input "[PERSON_NAME]"
paste input "text"
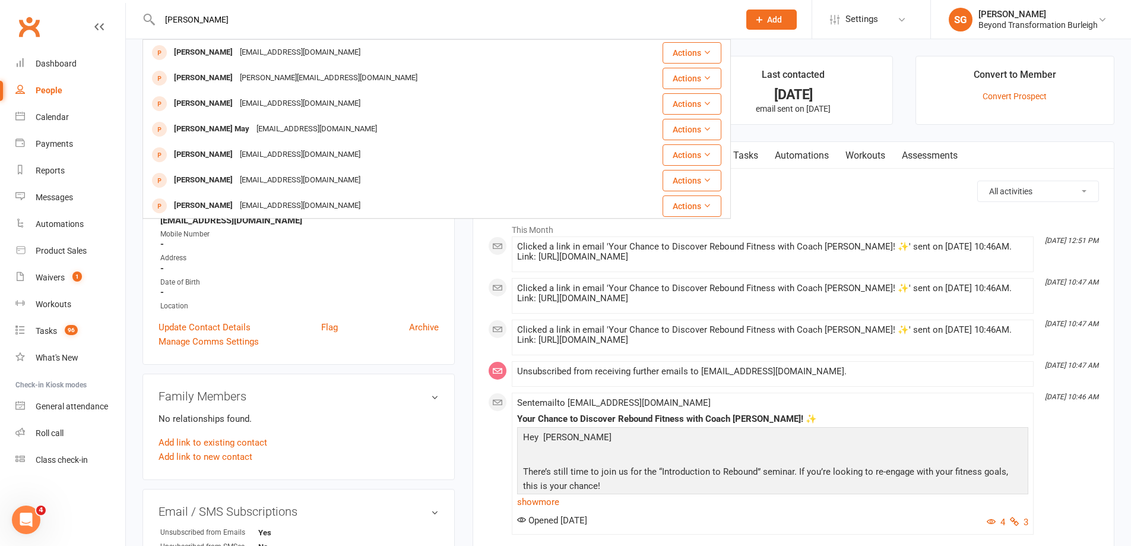
click at [479, 16] on input "[PERSON_NAME]" at bounding box center [443, 19] width 575 height 17
paste input "[EMAIL_ADDRESS][DOMAIN_NAME]"
click at [474, 23] on input "[EMAIL_ADDRESS][DOMAIN_NAME]" at bounding box center [443, 19] width 575 height 17
paste input "Andagency___"
click at [478, 21] on input "Andagency___" at bounding box center [443, 19] width 575 height 17
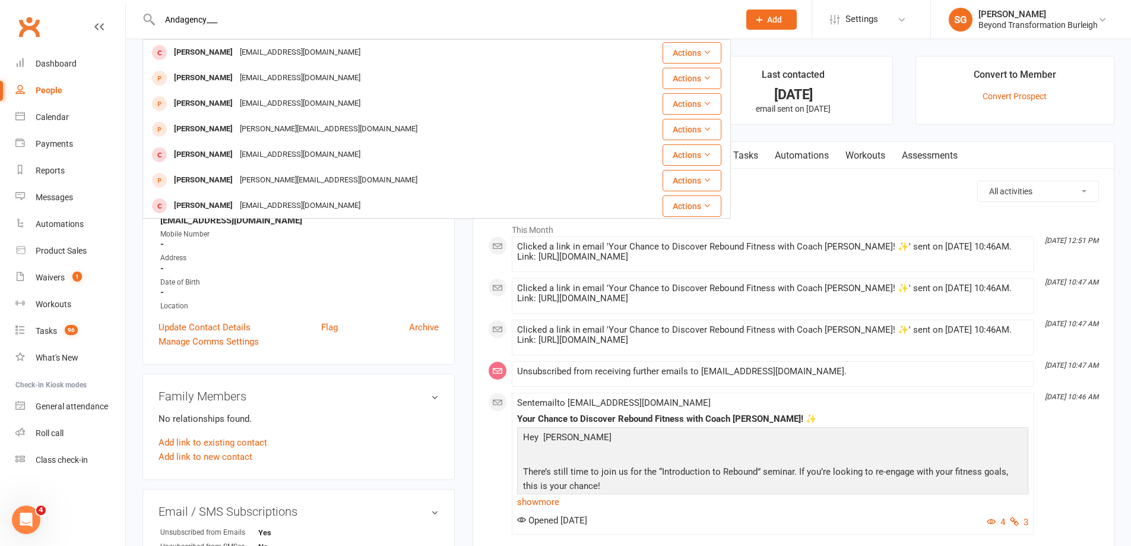
paste input "[EMAIL_ADDRESS][DOMAIN_NAME]"
click at [504, 23] on input "[EMAIL_ADDRESS][DOMAIN_NAME]" at bounding box center [443, 19] width 575 height 17
paste input "[PERSON_NAME]"
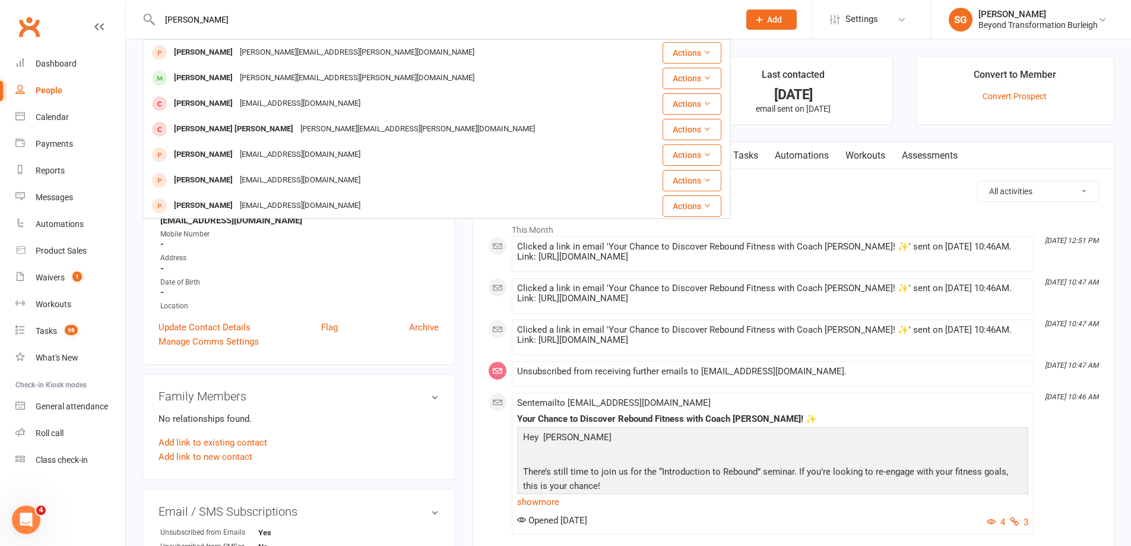
type input "[PERSON_NAME]"
drag, startPoint x: 556, startPoint y: 39, endPoint x: 518, endPoint y: 25, distance: 40.4
click at [554, 39] on div "[PERSON_NAME] [PERSON_NAME] [PERSON_NAME][EMAIL_ADDRESS][PERSON_NAME][DOMAIN_NA…" at bounding box center [565, 19] width 1131 height 39
click at [518, 25] on input "[PERSON_NAME]" at bounding box center [443, 19] width 575 height 17
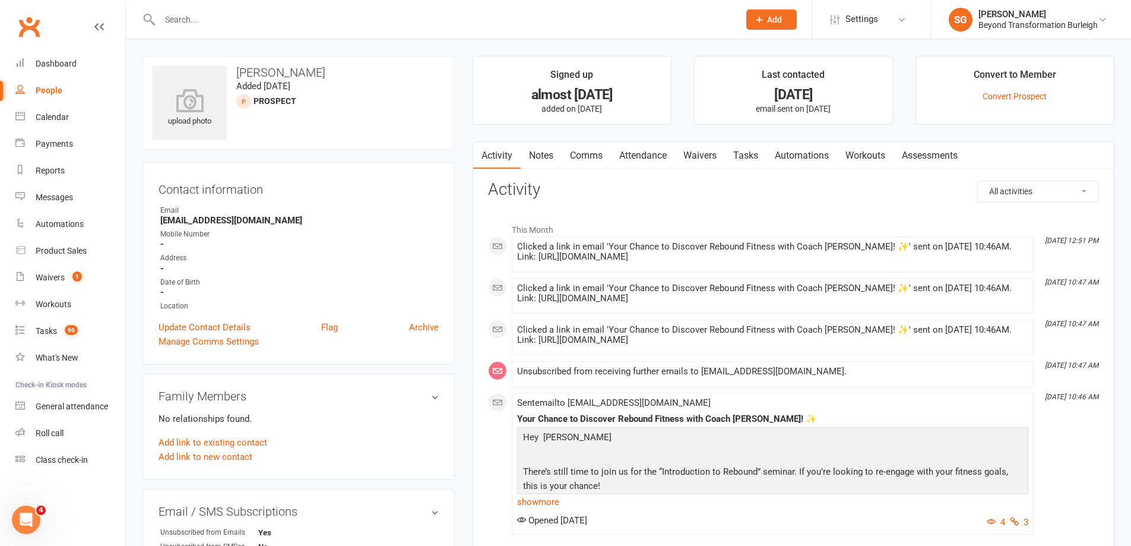
paste input "[PERSON_NAME]"
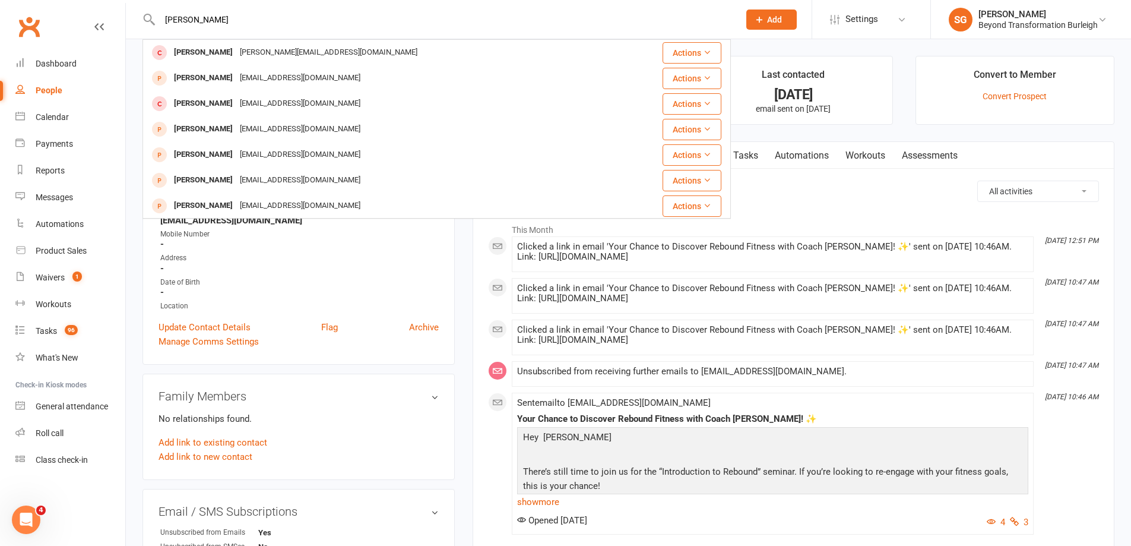
click at [273, 26] on input "[PERSON_NAME]" at bounding box center [443, 19] width 575 height 17
paste input "dannyandrade18"
click at [551, 19] on input "dannyandrade18" at bounding box center [443, 19] width 575 height 17
click at [526, 31] on div "[PERSON_NAME] [PERSON_NAME] [PERSON_NAME][EMAIL_ADDRESS][PERSON_NAME][DOMAIN_NA…" at bounding box center [437, 19] width 589 height 39
click at [518, 30] on div "[PERSON_NAME] [PERSON_NAME] [PERSON_NAME][EMAIL_ADDRESS][PERSON_NAME][DOMAIN_NA…" at bounding box center [437, 19] width 589 height 39
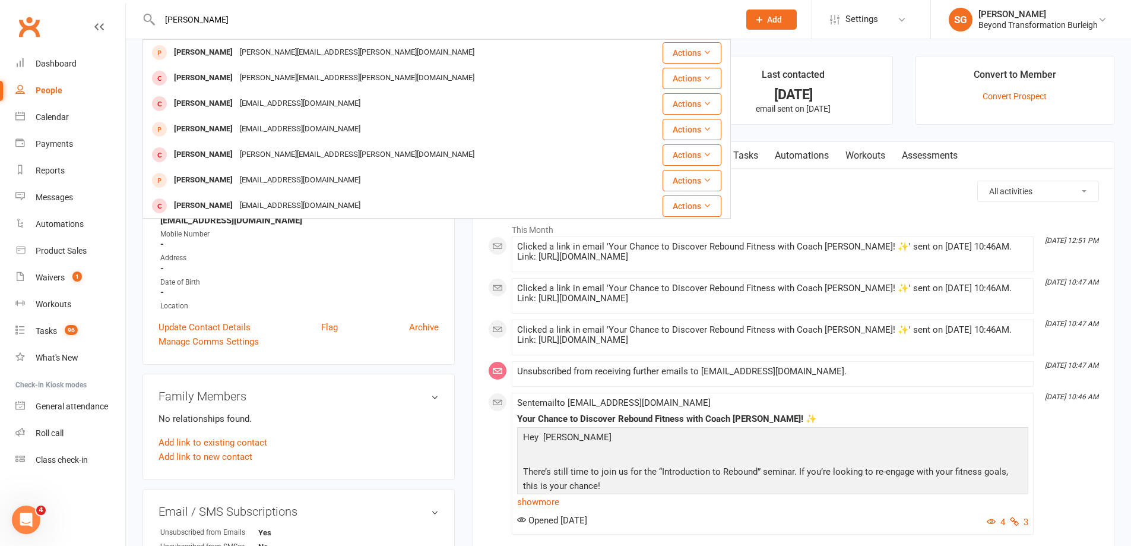
drag, startPoint x: 462, startPoint y: 27, endPoint x: 423, endPoint y: 21, distance: 39.1
click at [439, 24] on div "[PERSON_NAME] [PERSON_NAME] [PERSON_NAME][EMAIL_ADDRESS][PERSON_NAME][DOMAIN_NA…" at bounding box center [437, 19] width 589 height 39
click at [423, 21] on input "[PERSON_NAME]" at bounding box center [443, 19] width 575 height 17
paste
click at [534, 20] on input "[PERSON_NAME] Referal Off [PERSON_NAME]" at bounding box center [443, 19] width 575 height 17
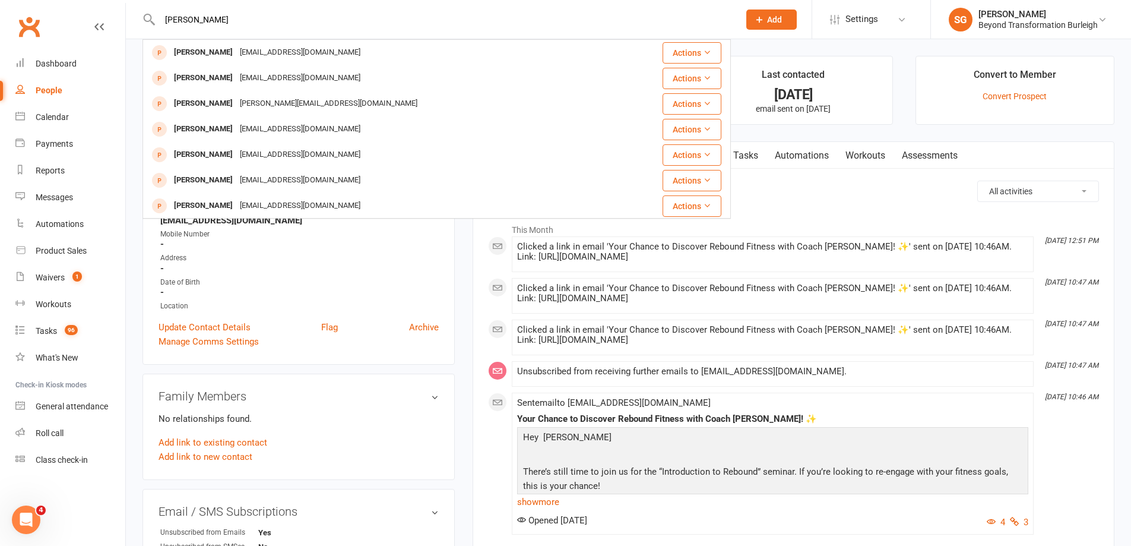
click at [486, 27] on input "[PERSON_NAME]" at bounding box center [443, 19] width 575 height 17
click at [532, 35] on div "[PERSON_NAME] [PERSON_NAME] [EMAIL_ADDRESS][DOMAIN_NAME] Actions [PERSON_NAME] …" at bounding box center [437, 19] width 589 height 39
click at [515, 26] on input "[PERSON_NAME]" at bounding box center [443, 19] width 575 height 17
click at [352, 21] on input "[PERSON_NAME]" at bounding box center [443, 19] width 575 height 17
click at [422, 10] on div "[PERSON_NAME] [PERSON_NAME] [EMAIL_ADDRESS][DOMAIN_NAME] Actions [PERSON_NAME] …" at bounding box center [437, 19] width 589 height 39
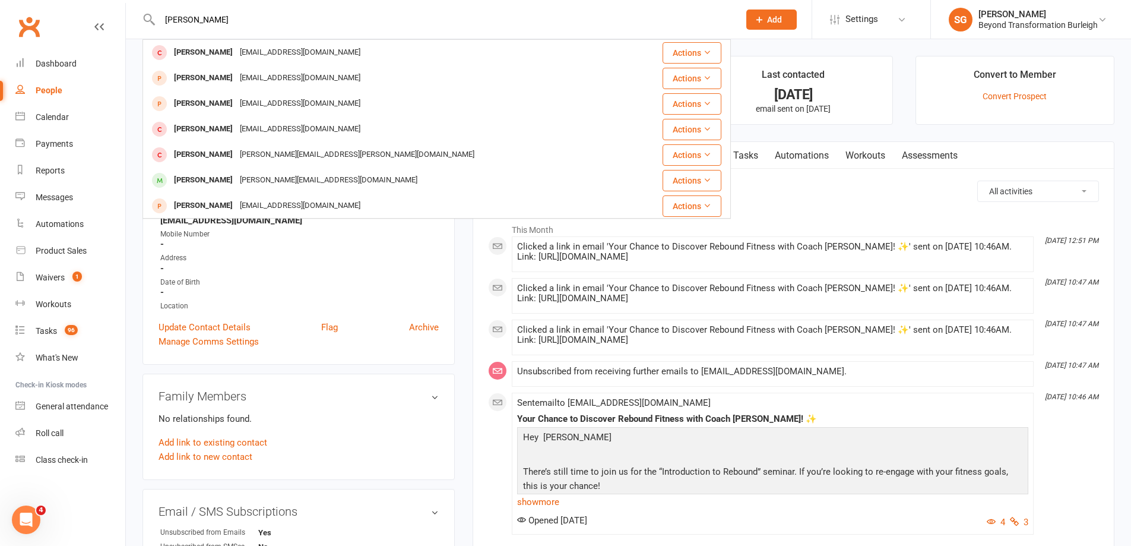
click at [419, 20] on input "[PERSON_NAME]" at bounding box center [443, 19] width 575 height 17
click at [496, 18] on input "[PERSON_NAME]" at bounding box center [443, 19] width 575 height 17
click at [299, 18] on input "Charli🧸" at bounding box center [443, 19] width 575 height 17
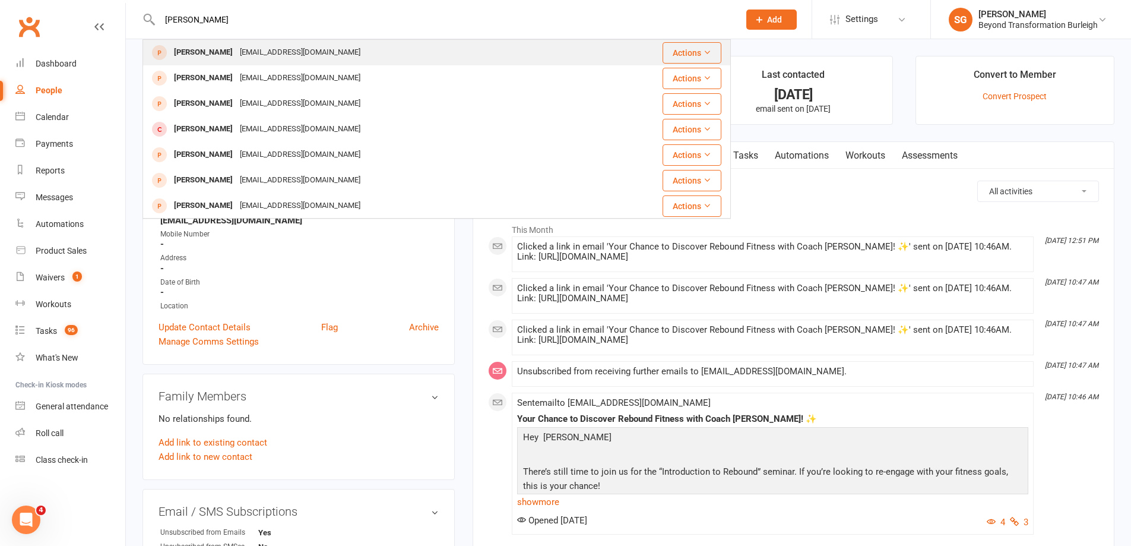
type input "[PERSON_NAME]"
click at [274, 59] on div "[EMAIL_ADDRESS][DOMAIN_NAME]" at bounding box center [300, 52] width 128 height 17
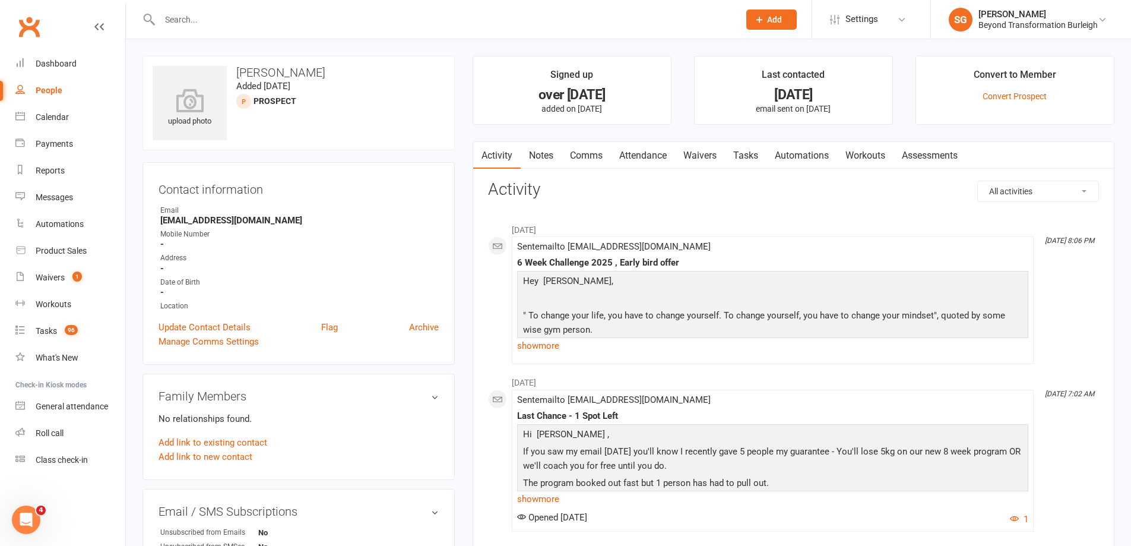
click at [467, 28] on div at bounding box center [437, 19] width 589 height 39
click at [447, 20] on input "text" at bounding box center [443, 19] width 575 height 17
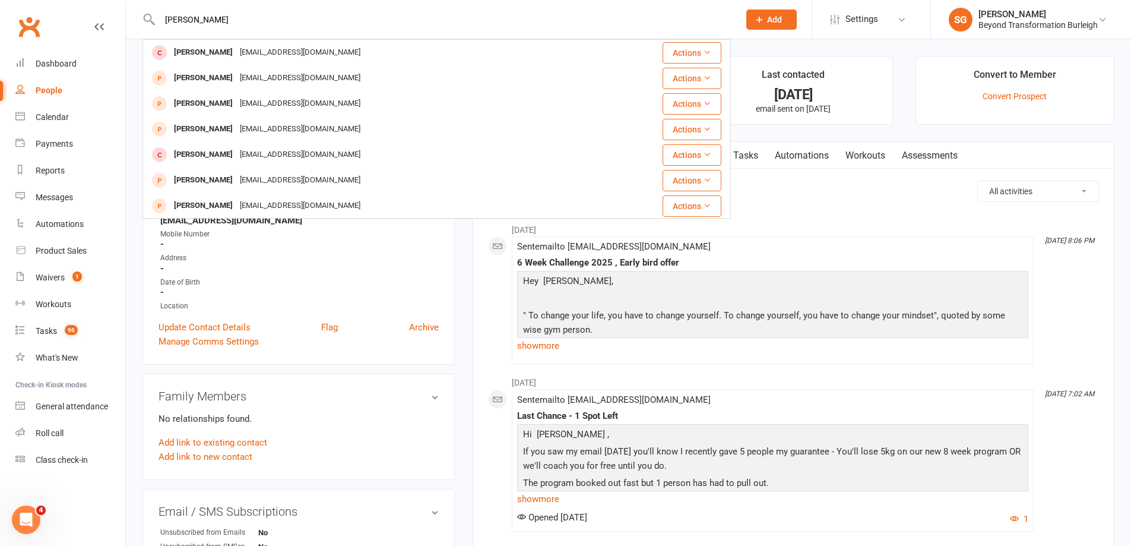
click at [511, 25] on input "[PERSON_NAME]" at bounding box center [443, 19] width 575 height 17
click at [306, 26] on input "[PERSON_NAME][EMAIL_ADDRESS][PERSON_NAME][DOMAIN_NAME]" at bounding box center [443, 19] width 575 height 17
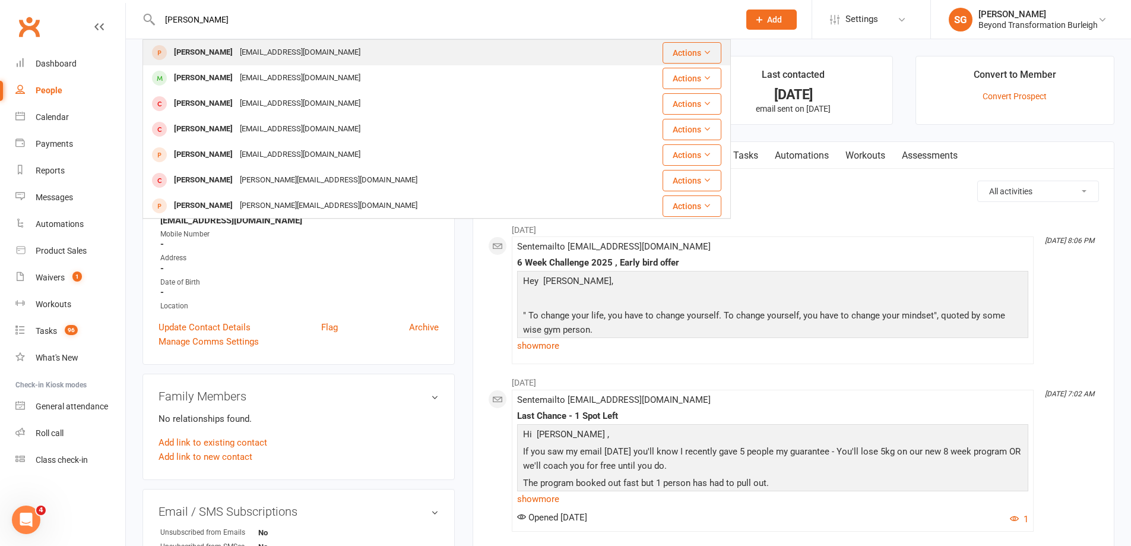
type input "[PERSON_NAME]"
click at [246, 55] on div "[EMAIL_ADDRESS][DOMAIN_NAME]" at bounding box center [300, 52] width 128 height 17
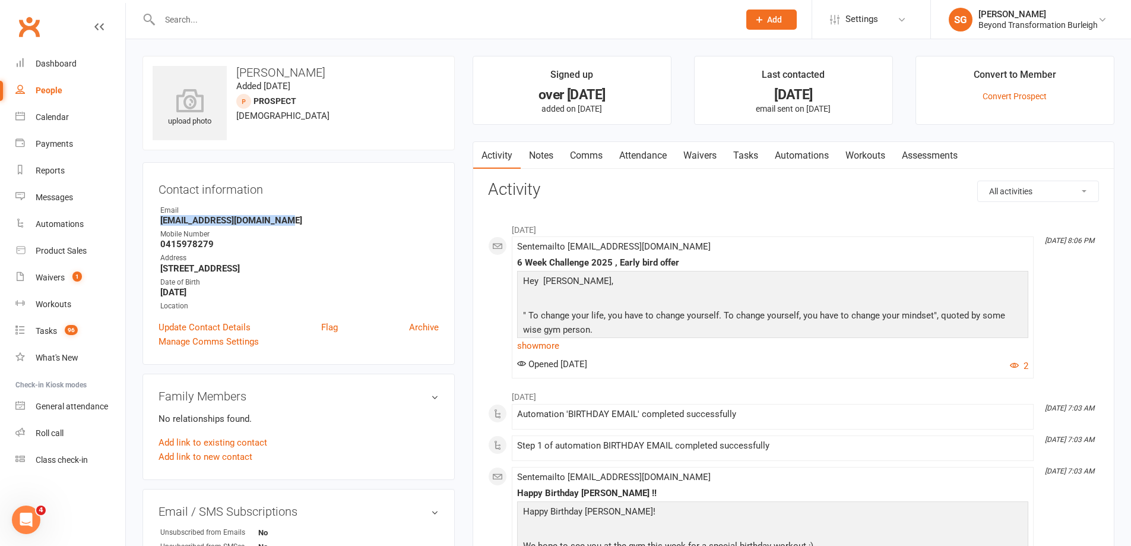
drag, startPoint x: 154, startPoint y: 218, endPoint x: 281, endPoint y: 223, distance: 127.8
click at [281, 223] on div "Contact information Owner Email [EMAIL_ADDRESS][DOMAIN_NAME] Mobile Number [PHO…" at bounding box center [299, 263] width 312 height 203
click at [352, 31] on div at bounding box center [437, 19] width 589 height 39
click at [337, 26] on input "text" at bounding box center [443, 19] width 575 height 17
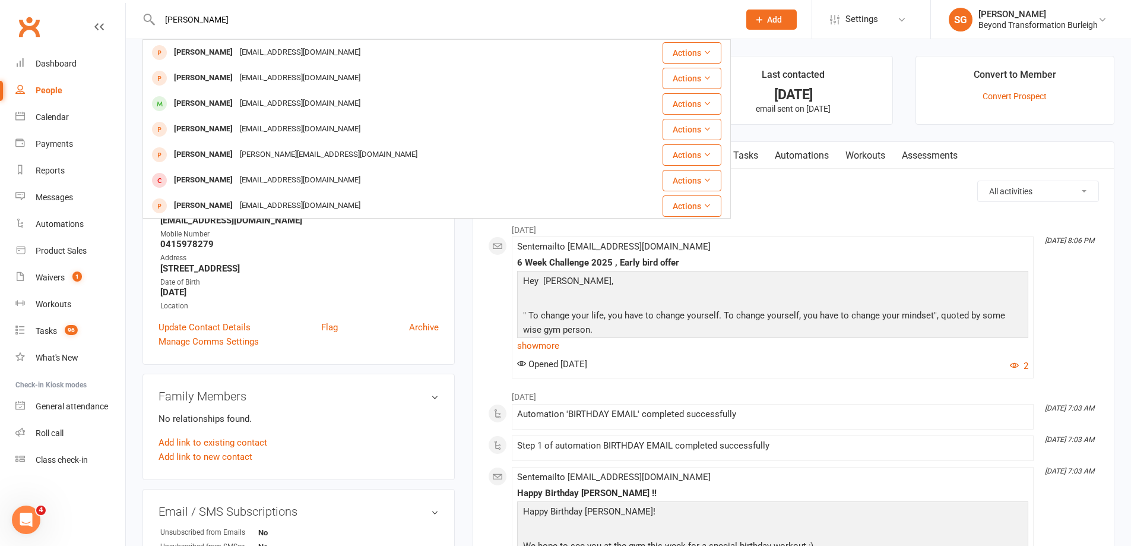
click at [323, 23] on input "[PERSON_NAME]" at bounding box center [443, 19] width 575 height 17
click at [477, 26] on input "[PERSON_NAME]" at bounding box center [443, 19] width 575 height 17
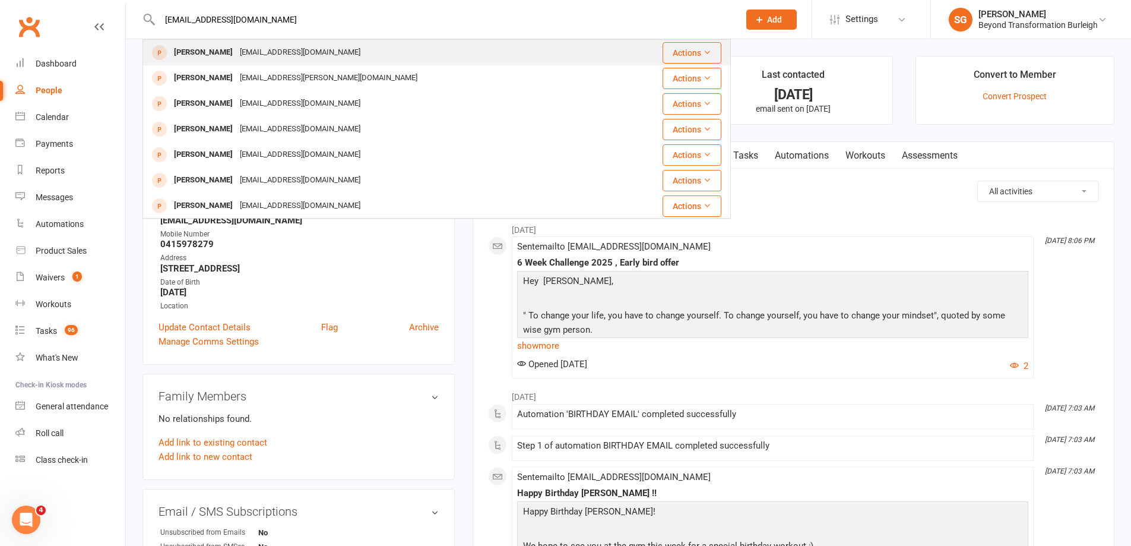
type input "[EMAIL_ADDRESS][DOMAIN_NAME]"
click at [329, 58] on div "[PERSON_NAME] [EMAIL_ADDRESS][DOMAIN_NAME]" at bounding box center [388, 52] width 488 height 24
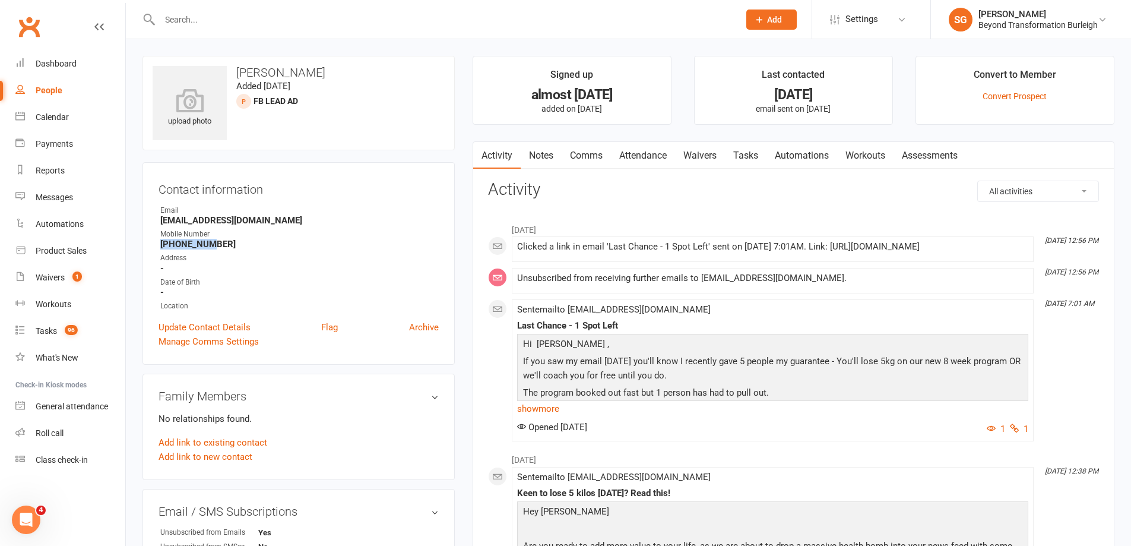
drag, startPoint x: 212, startPoint y: 244, endPoint x: 158, endPoint y: 245, distance: 54.1
click at [158, 245] on div "Contact information Owner Email [EMAIL_ADDRESS][DOMAIN_NAME] Mobile Number [PHO…" at bounding box center [299, 263] width 312 height 203
click at [274, 20] on input "text" at bounding box center [443, 19] width 575 height 17
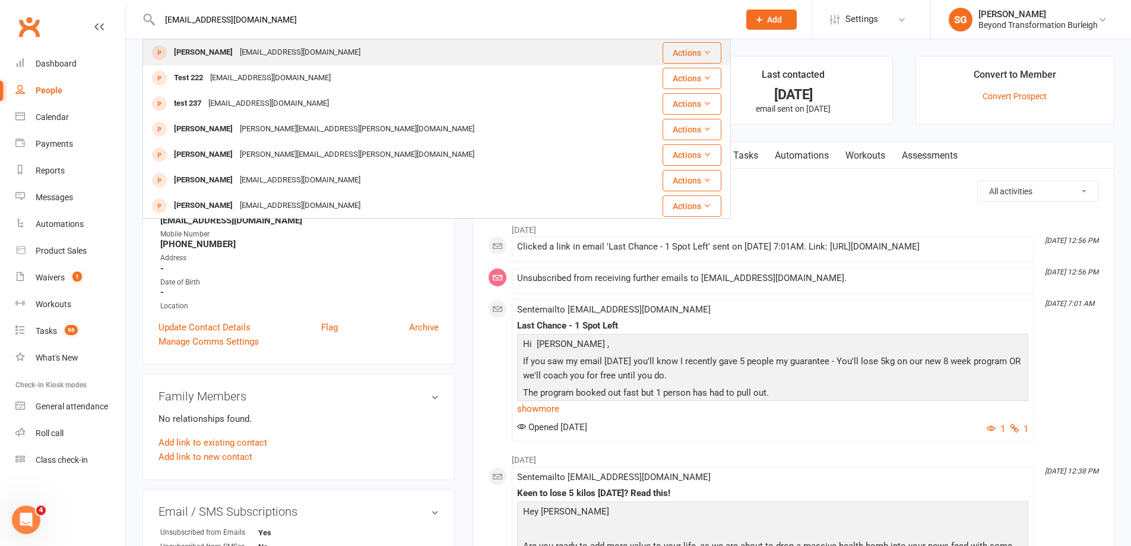
type input "[EMAIL_ADDRESS][DOMAIN_NAME]"
click at [439, 51] on div "[PERSON_NAME] [PERSON_NAME][EMAIL_ADDRESS][DOMAIN_NAME]" at bounding box center [388, 52] width 488 height 24
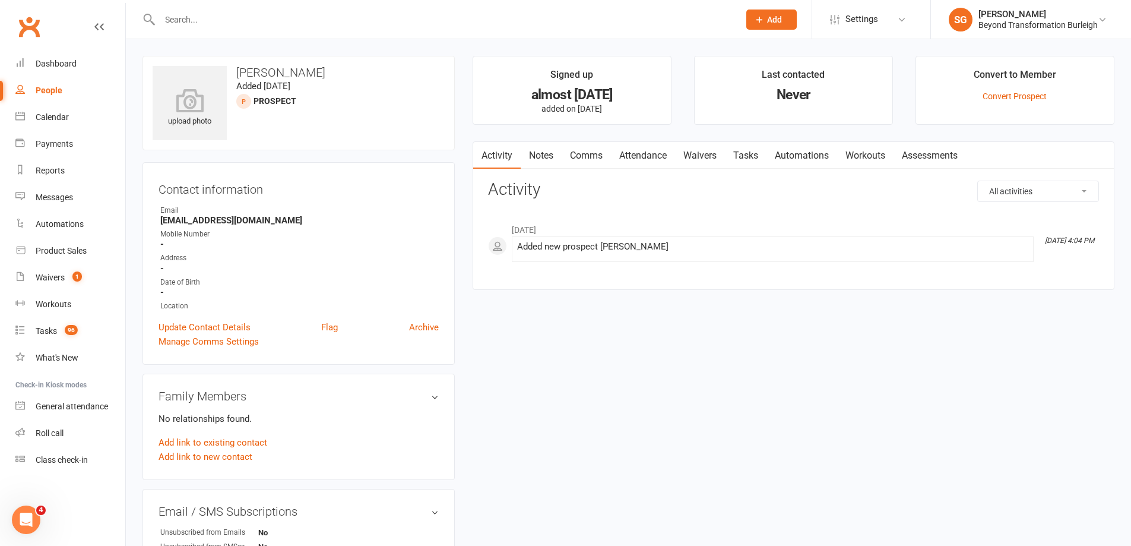
click at [333, 16] on input "text" at bounding box center [443, 19] width 575 height 17
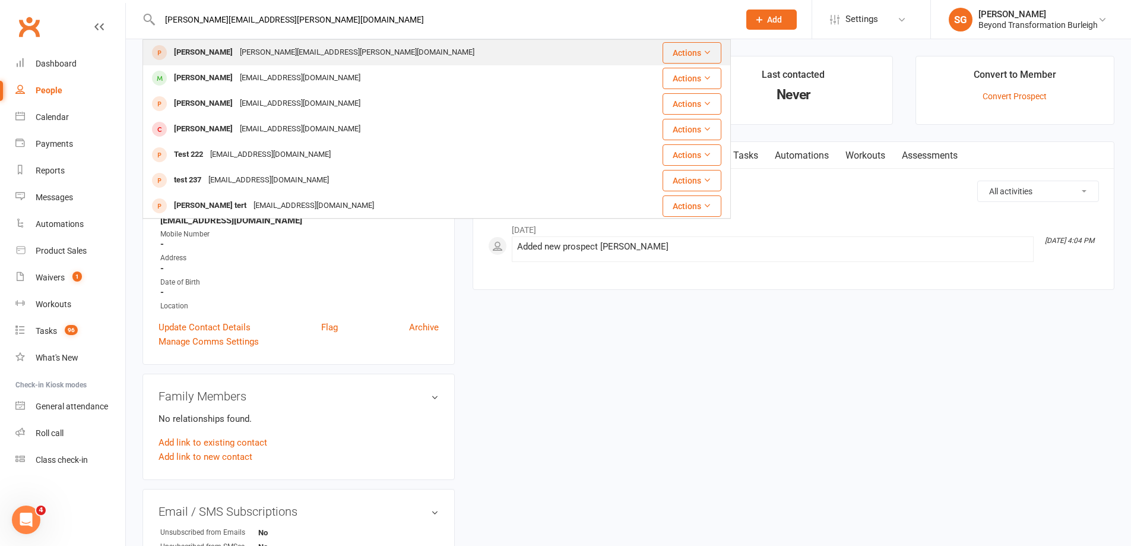
type input "[PERSON_NAME][EMAIL_ADDRESS][PERSON_NAME][DOMAIN_NAME]"
click at [365, 53] on div "[PERSON_NAME] [PERSON_NAME][EMAIL_ADDRESS][PERSON_NAME][DOMAIN_NAME]" at bounding box center [388, 52] width 488 height 24
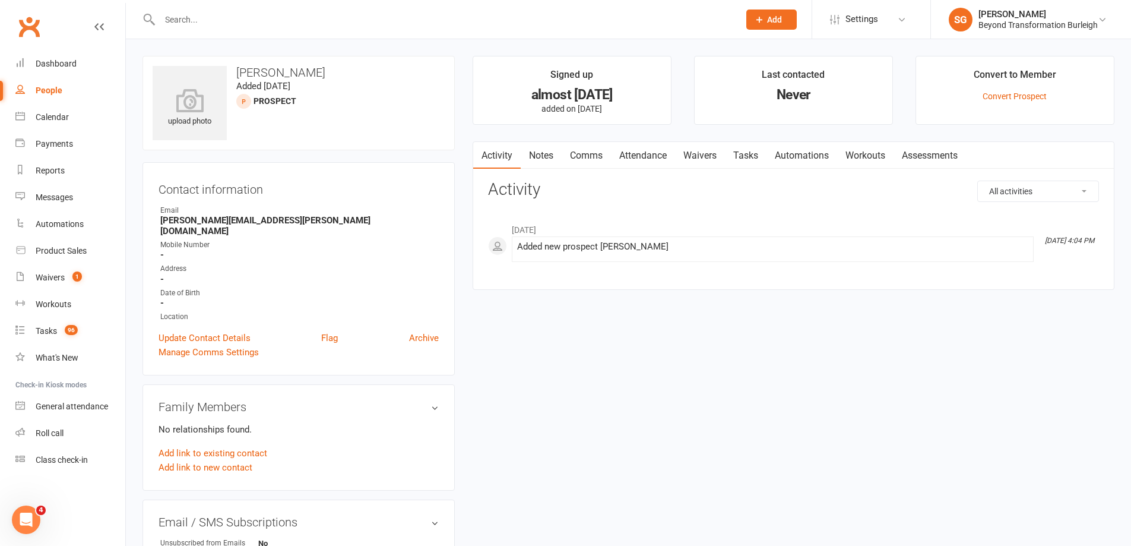
click at [397, 20] on input "text" at bounding box center [443, 19] width 575 height 17
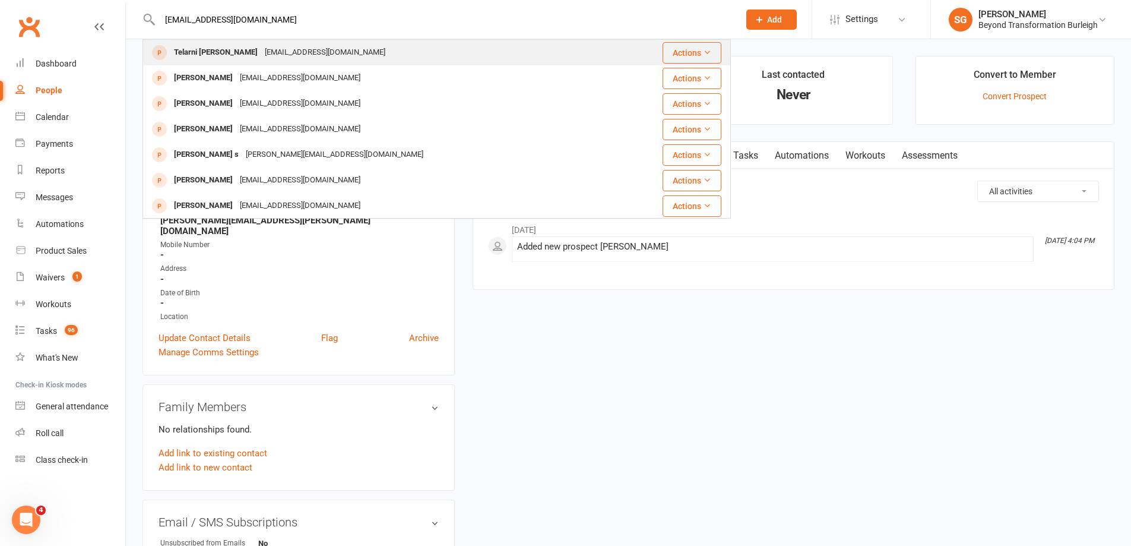
type input "[EMAIL_ADDRESS][DOMAIN_NAME]"
click at [344, 59] on div "Telarni [PERSON_NAME] [EMAIL_ADDRESS][DOMAIN_NAME]" at bounding box center [388, 52] width 488 height 24
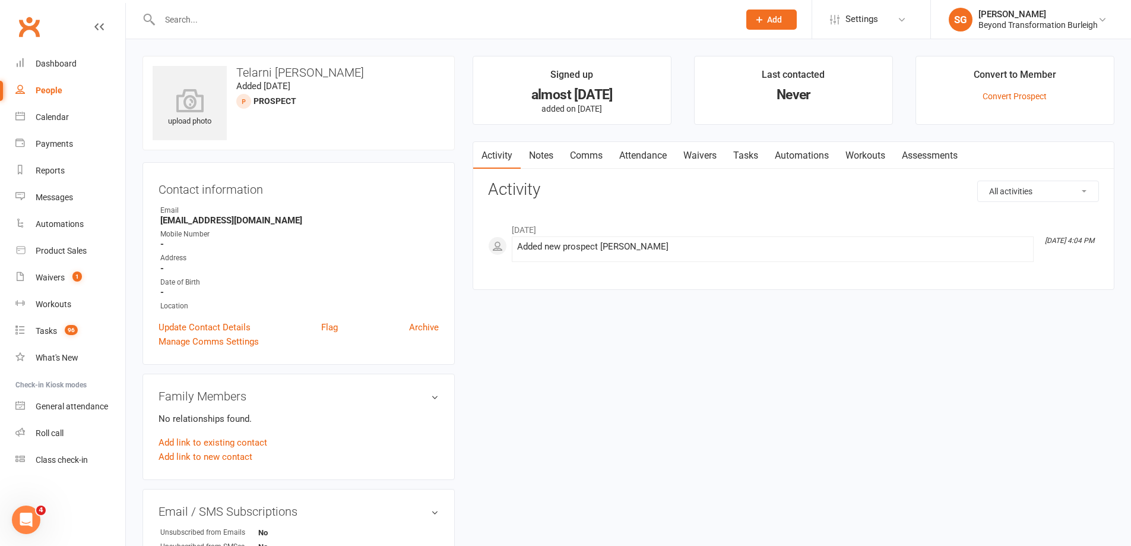
click at [520, 24] on input "text" at bounding box center [443, 19] width 575 height 17
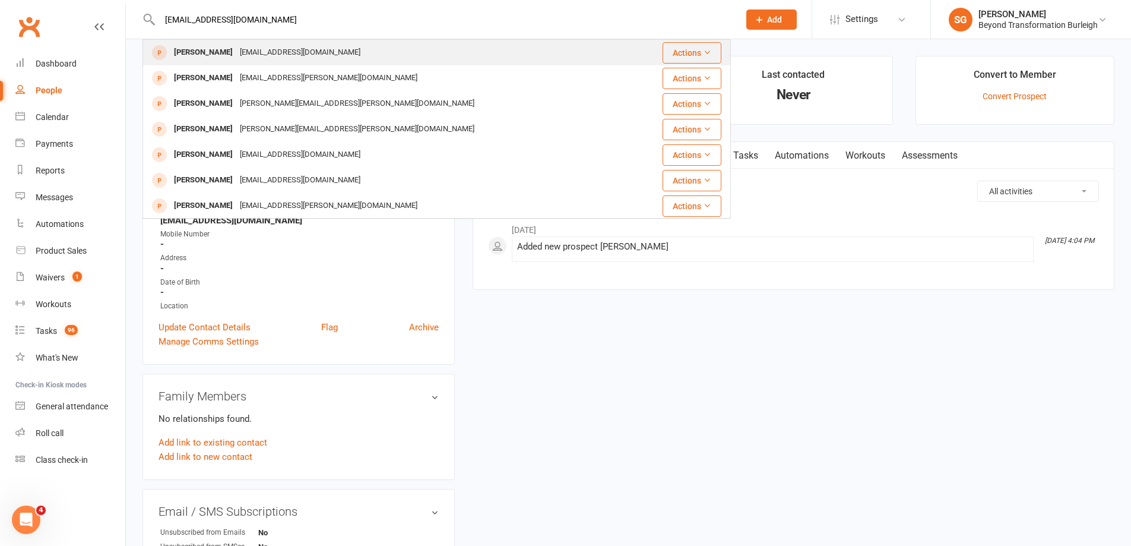
type input "[EMAIL_ADDRESS][DOMAIN_NAME]"
click at [271, 53] on div "[EMAIL_ADDRESS][DOMAIN_NAME]" at bounding box center [300, 52] width 128 height 17
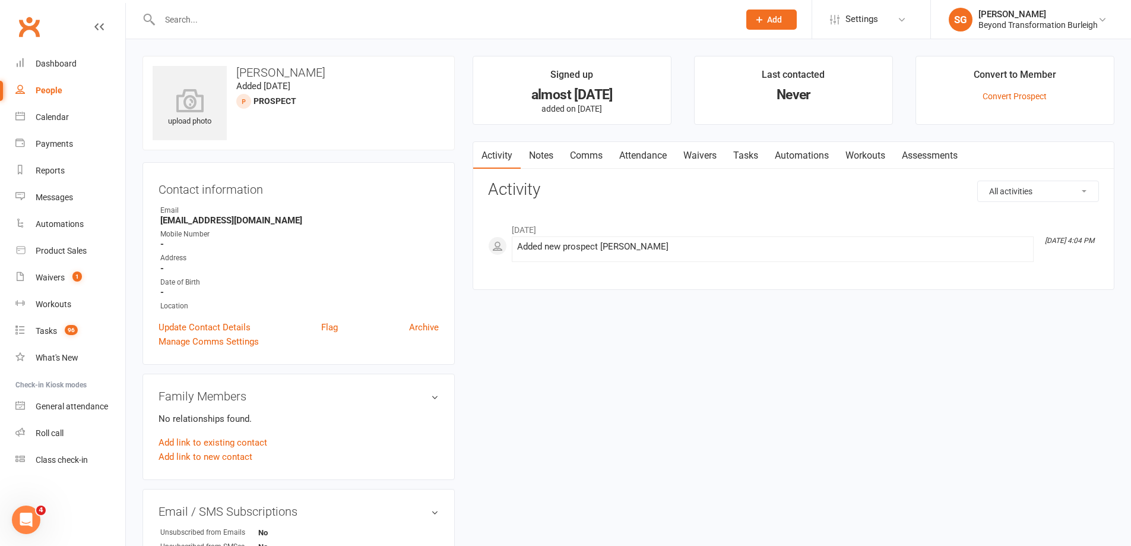
click at [441, 17] on input "text" at bounding box center [443, 19] width 575 height 17
type input "[PERSON_NAME]"
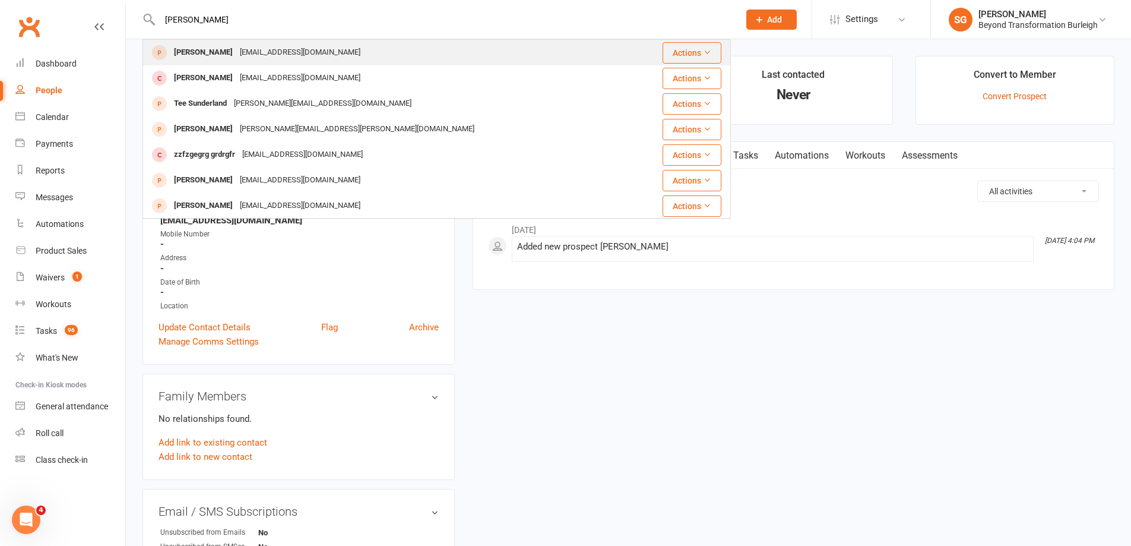
click at [298, 48] on div "[EMAIL_ADDRESS][DOMAIN_NAME]" at bounding box center [300, 52] width 128 height 17
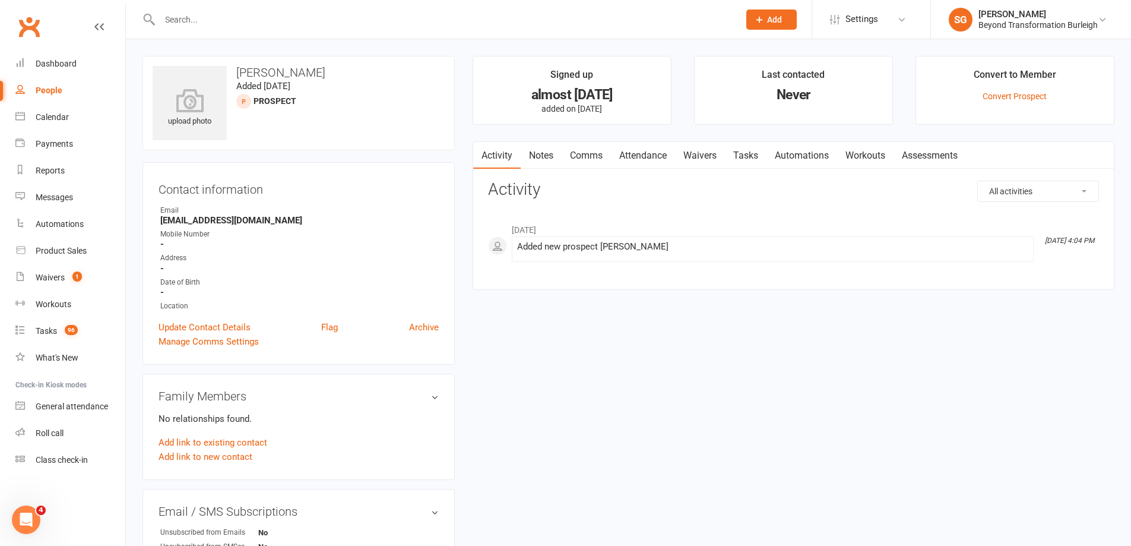
click at [350, 28] on div at bounding box center [437, 19] width 589 height 39
click at [347, 21] on input "text" at bounding box center [443, 19] width 575 height 17
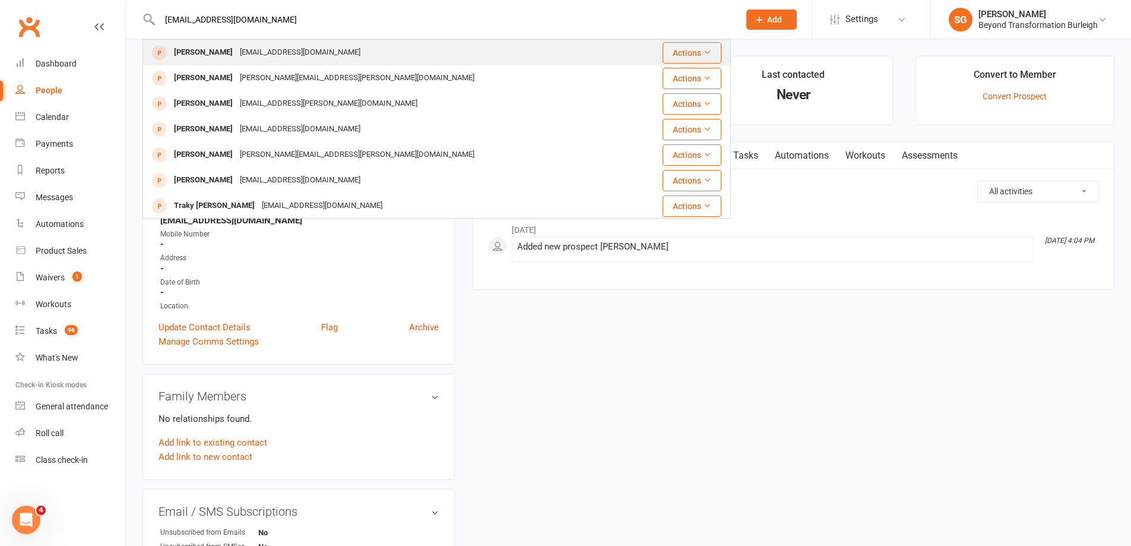
type input "[EMAIL_ADDRESS][DOMAIN_NAME]"
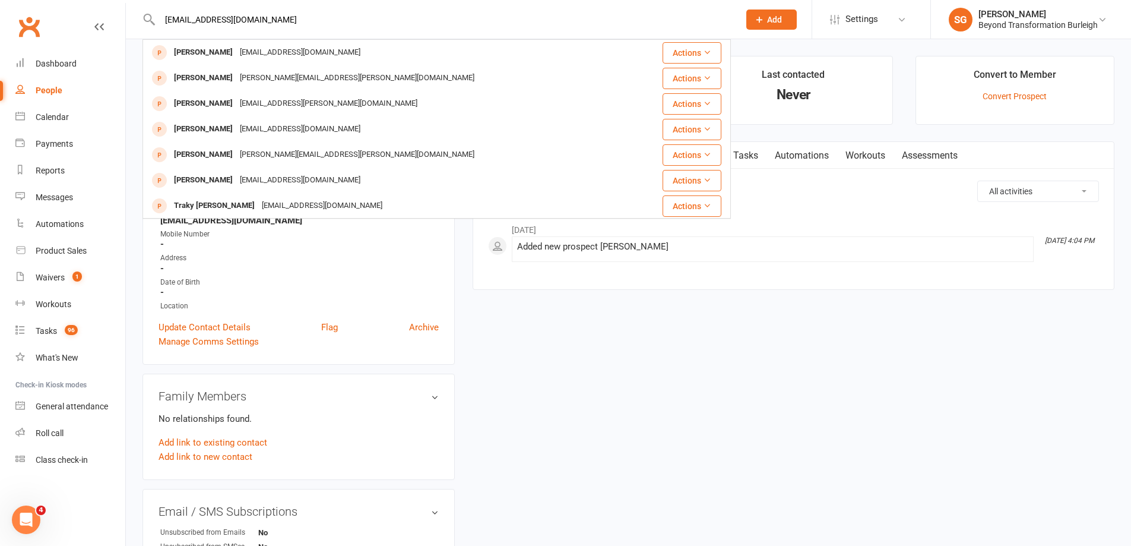
click at [318, 51] on div "[PERSON_NAME] [EMAIL_ADDRESS][DOMAIN_NAME]" at bounding box center [395, 52] width 503 height 24
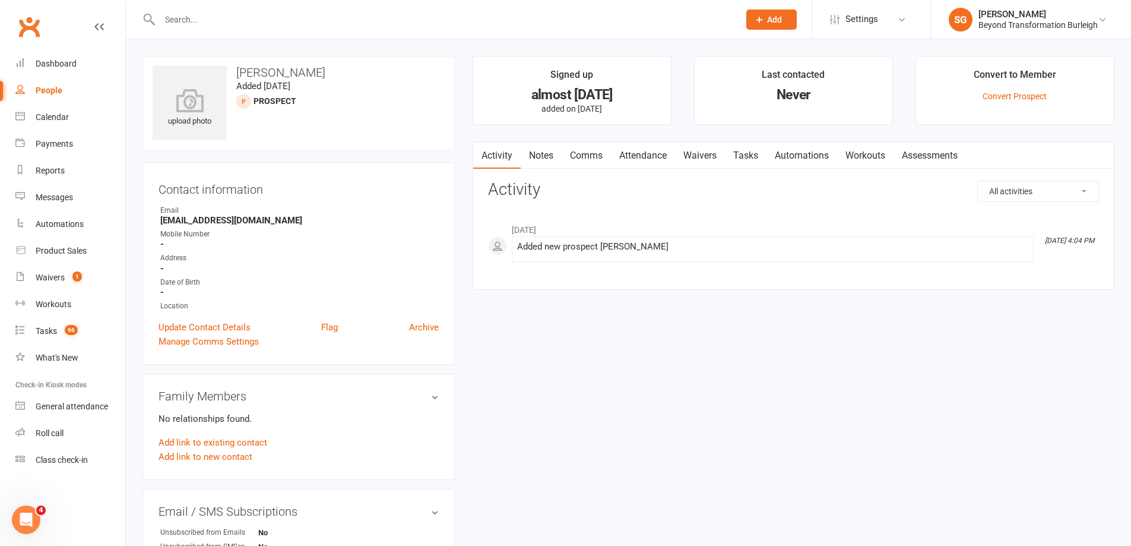
click at [515, 28] on div at bounding box center [437, 19] width 589 height 39
click at [479, 14] on input "text" at bounding box center [443, 19] width 575 height 17
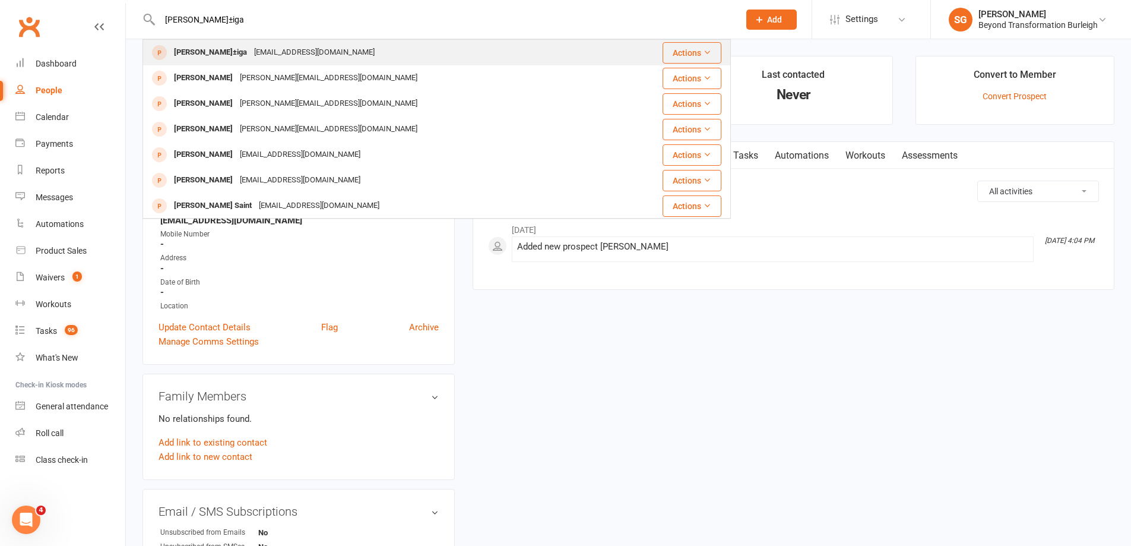
type input "[PERSON_NAME]±iga"
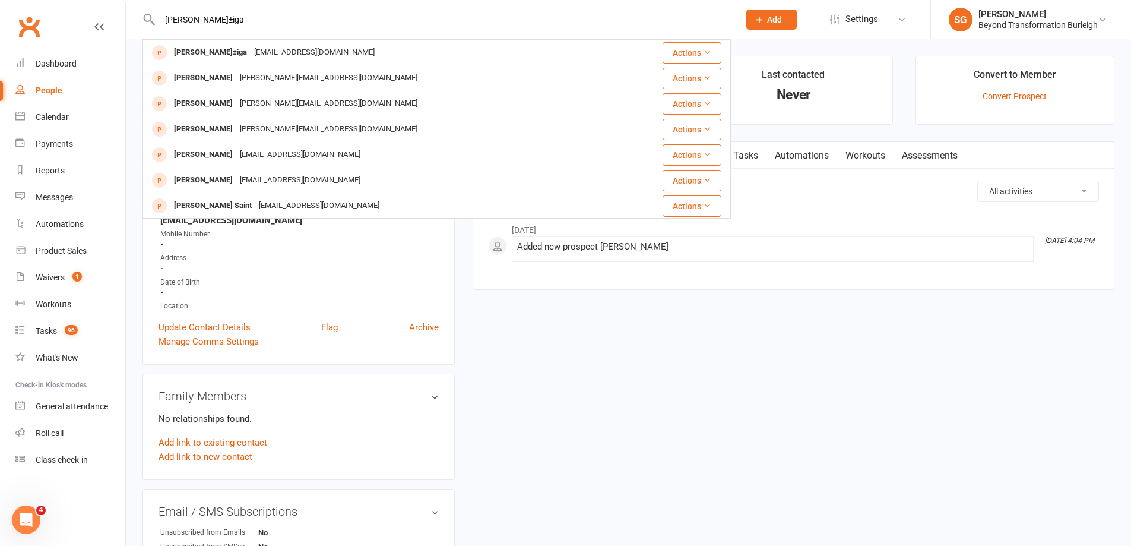
click at [308, 61] on div "[PERSON_NAME]±[PERSON_NAME] [PERSON_NAME][EMAIL_ADDRESS][DOMAIN_NAME]" at bounding box center [388, 52] width 488 height 24
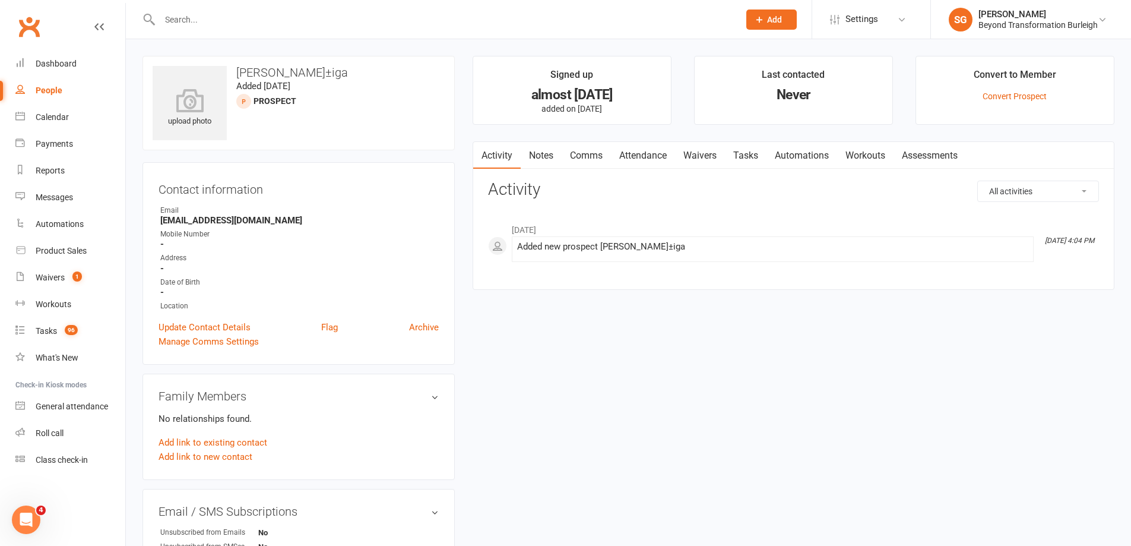
click at [517, 24] on input "text" at bounding box center [443, 19] width 575 height 17
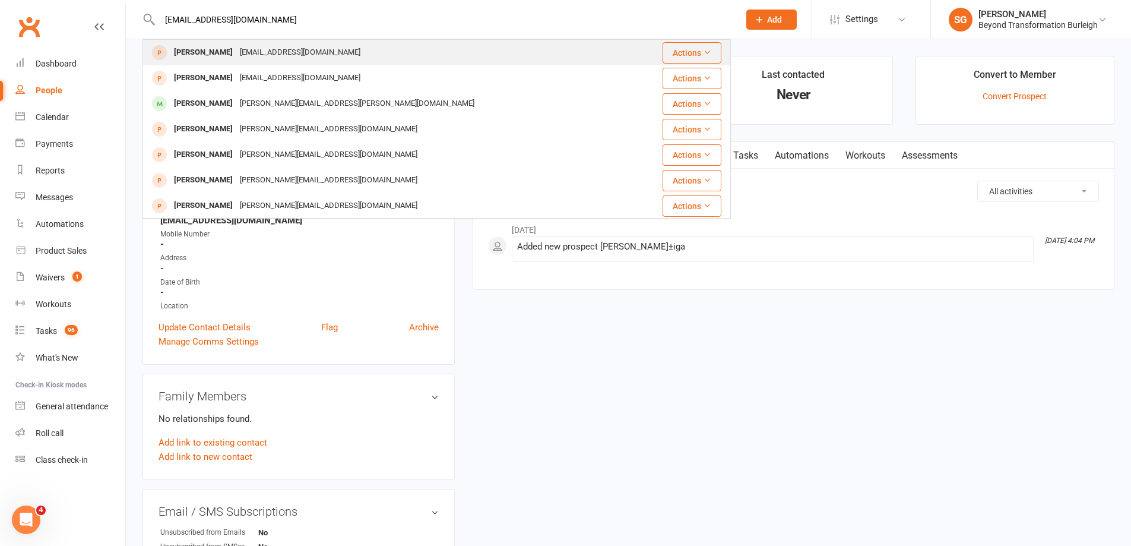
type input "[EMAIL_ADDRESS][DOMAIN_NAME]"
click at [336, 61] on div "[PERSON_NAME] [EMAIL_ADDRESS][DOMAIN_NAME]" at bounding box center [388, 52] width 488 height 24
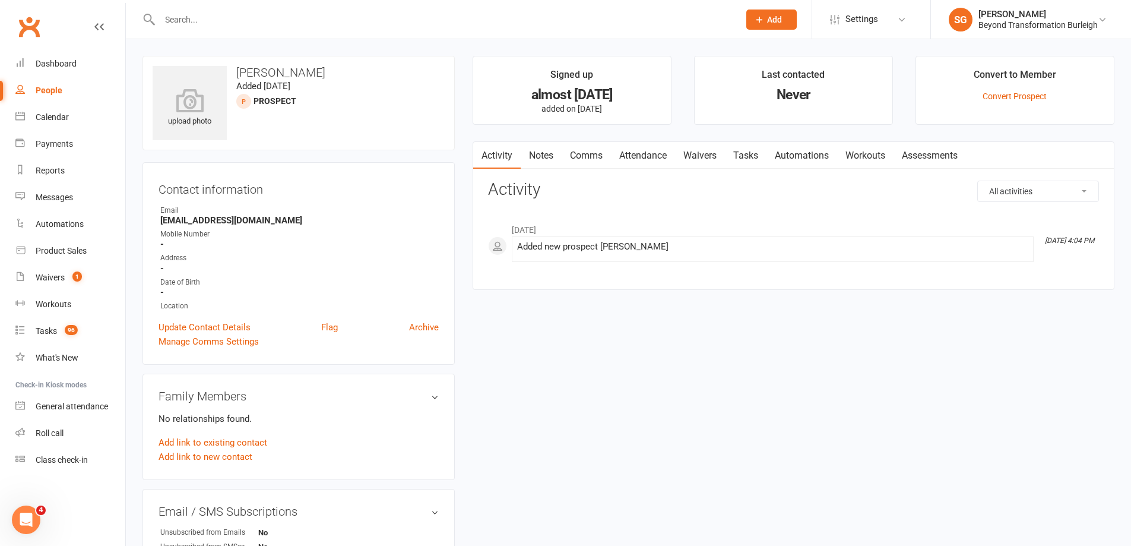
click at [529, 11] on input "text" at bounding box center [443, 19] width 575 height 17
click at [512, 21] on input "text" at bounding box center [443, 19] width 575 height 17
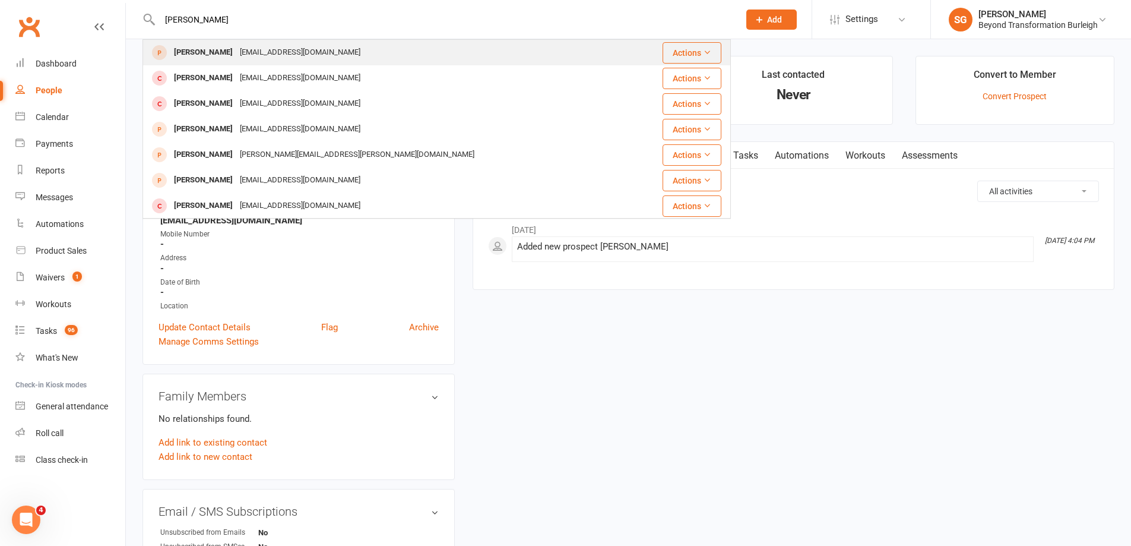
type input "[PERSON_NAME]"
click at [349, 62] on div "[PERSON_NAME] [EMAIL_ADDRESS][DOMAIN_NAME]" at bounding box center [388, 52] width 488 height 24
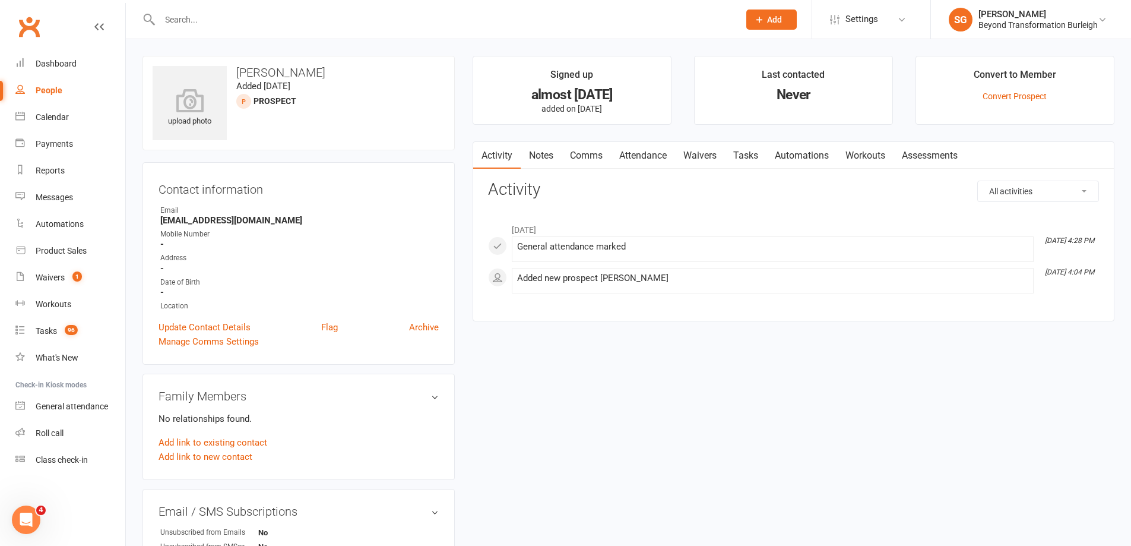
click at [505, 11] on input "text" at bounding box center [443, 19] width 575 height 17
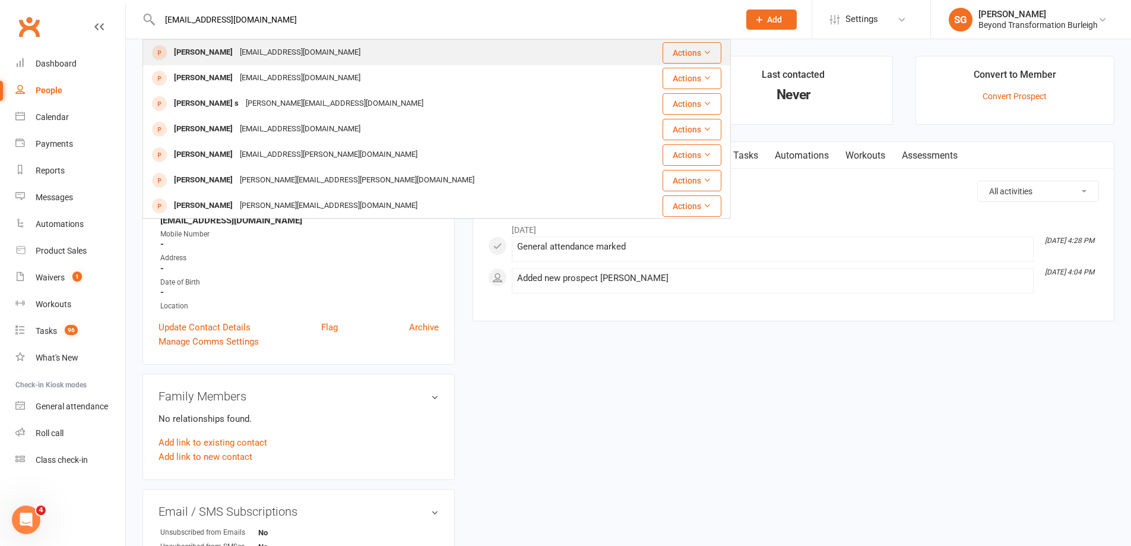
type input "[EMAIL_ADDRESS][DOMAIN_NAME]"
click at [241, 53] on div "[EMAIL_ADDRESS][DOMAIN_NAME]" at bounding box center [300, 52] width 128 height 17
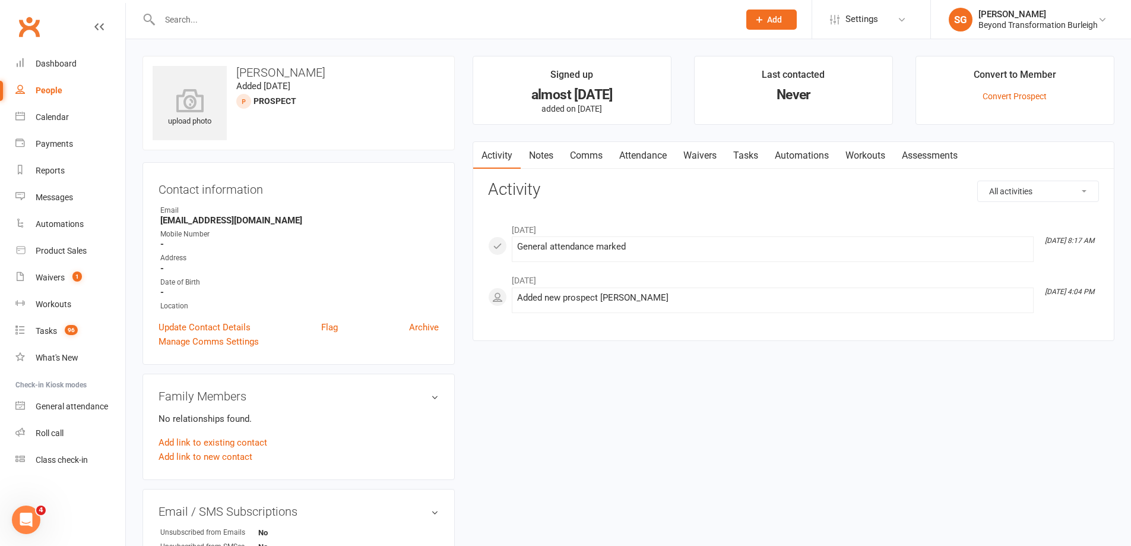
click at [526, 34] on div at bounding box center [437, 19] width 589 height 39
drag, startPoint x: 519, startPoint y: 29, endPoint x: 511, endPoint y: 21, distance: 10.5
click at [518, 27] on div at bounding box center [437, 19] width 589 height 39
drag, startPoint x: 510, startPoint y: 21, endPoint x: 319, endPoint y: 17, distance: 190.7
click at [319, 17] on input "text" at bounding box center [443, 19] width 575 height 17
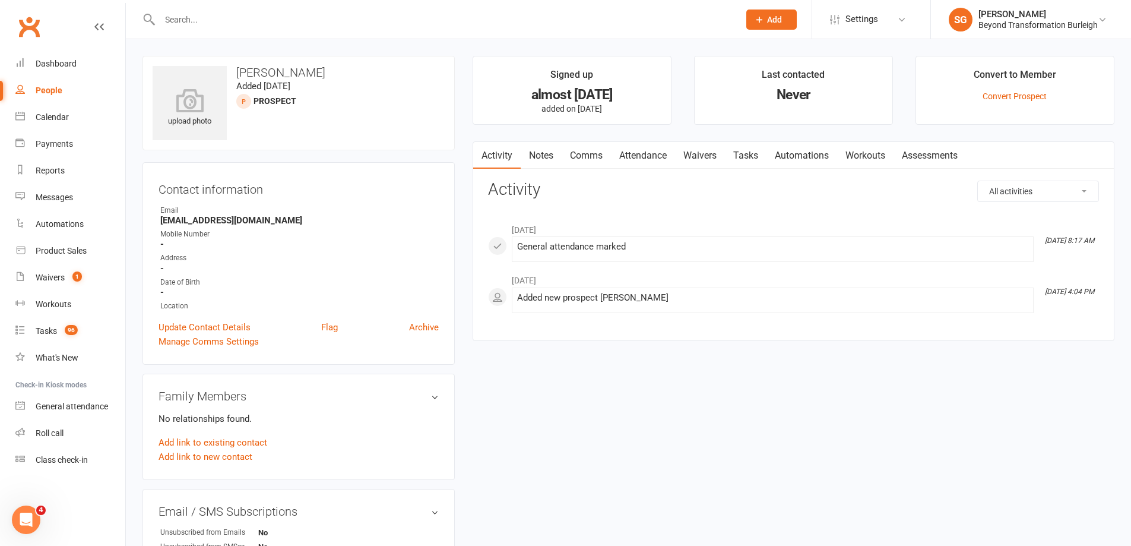
click at [318, 21] on input "text" at bounding box center [443, 19] width 575 height 17
click at [318, 24] on input "text" at bounding box center [443, 19] width 575 height 17
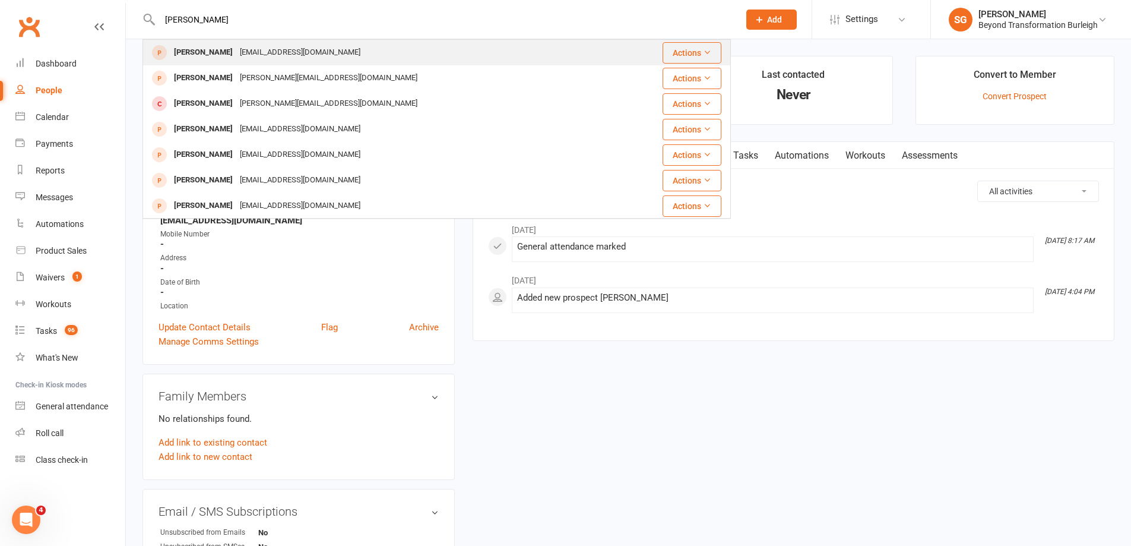
type input "[PERSON_NAME]"
click at [384, 50] on div "[PERSON_NAME] [EMAIL_ADDRESS][DOMAIN_NAME]" at bounding box center [380, 52] width 472 height 24
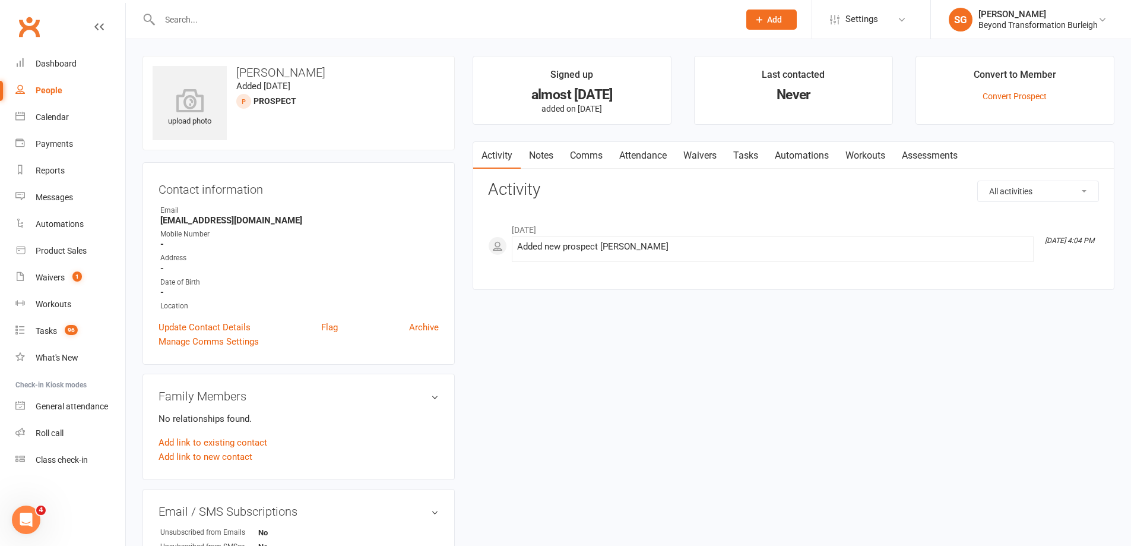
click at [432, 13] on input "text" at bounding box center [443, 19] width 575 height 17
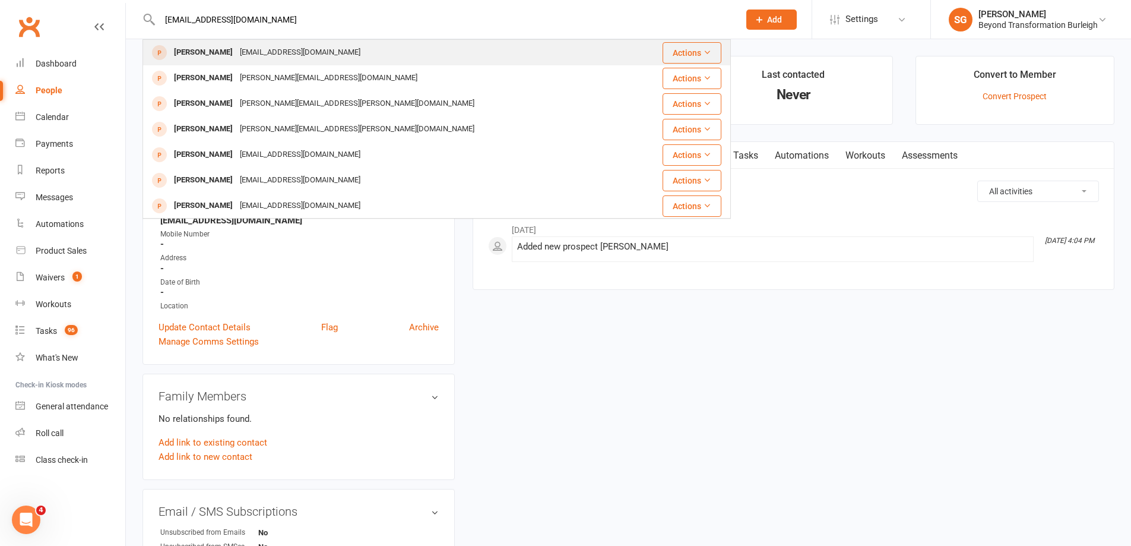
type input "[EMAIL_ADDRESS][DOMAIN_NAME]"
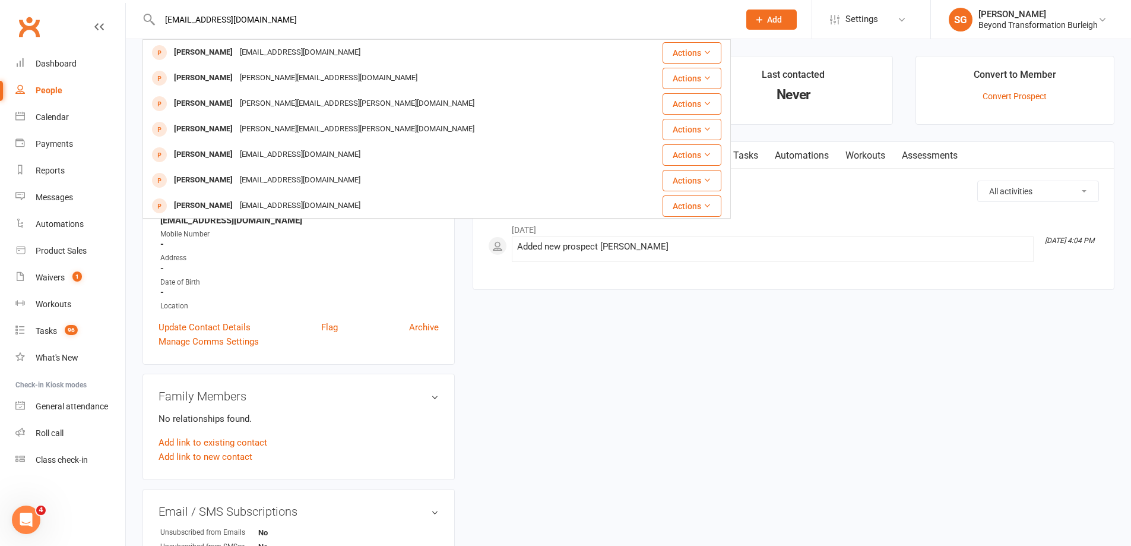
click at [336, 56] on div "[PERSON_NAME] [EMAIL_ADDRESS][DOMAIN_NAME]" at bounding box center [388, 52] width 488 height 24
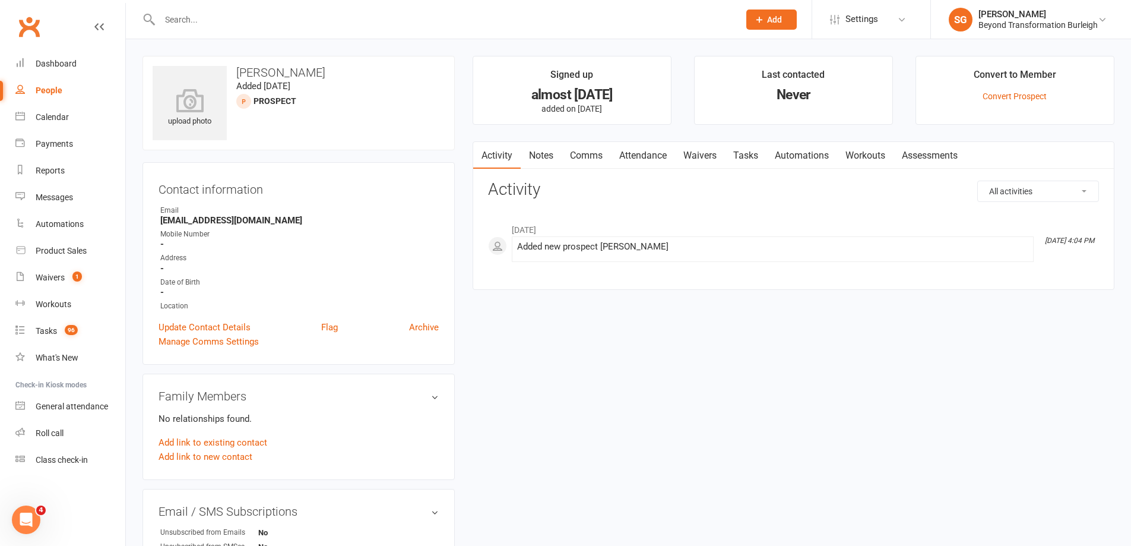
click at [521, 16] on input "text" at bounding box center [443, 19] width 575 height 17
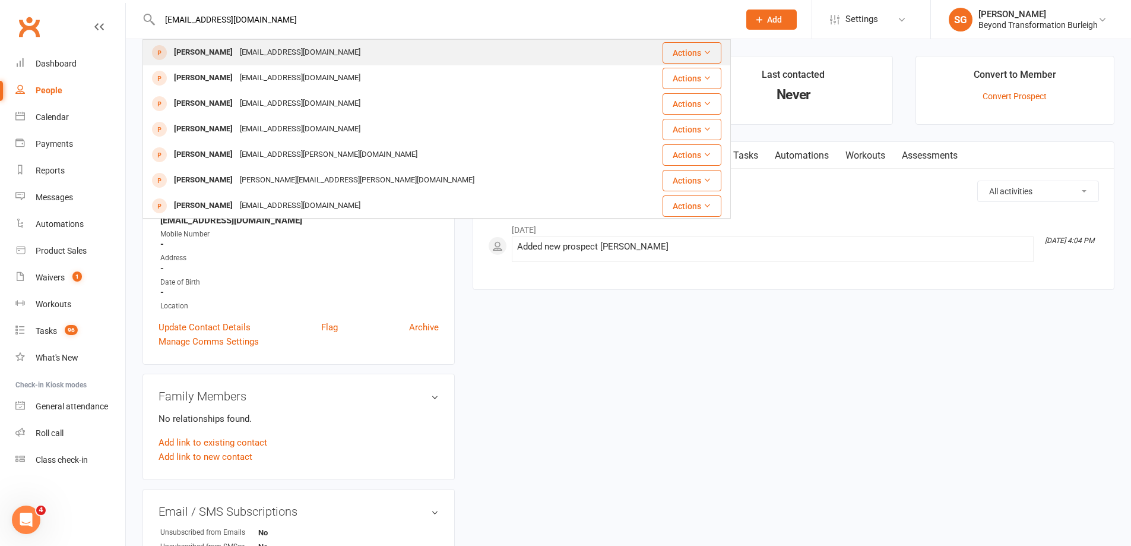
type input "[EMAIL_ADDRESS][DOMAIN_NAME]"
click at [243, 56] on div "[EMAIL_ADDRESS][DOMAIN_NAME]" at bounding box center [300, 52] width 128 height 17
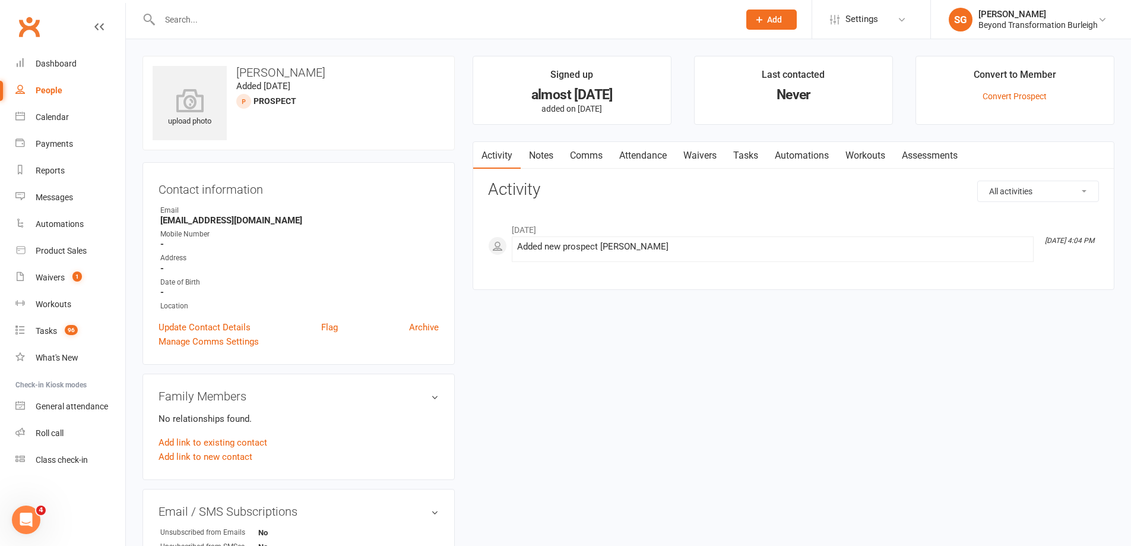
click at [382, 20] on input "text" at bounding box center [443, 19] width 575 height 17
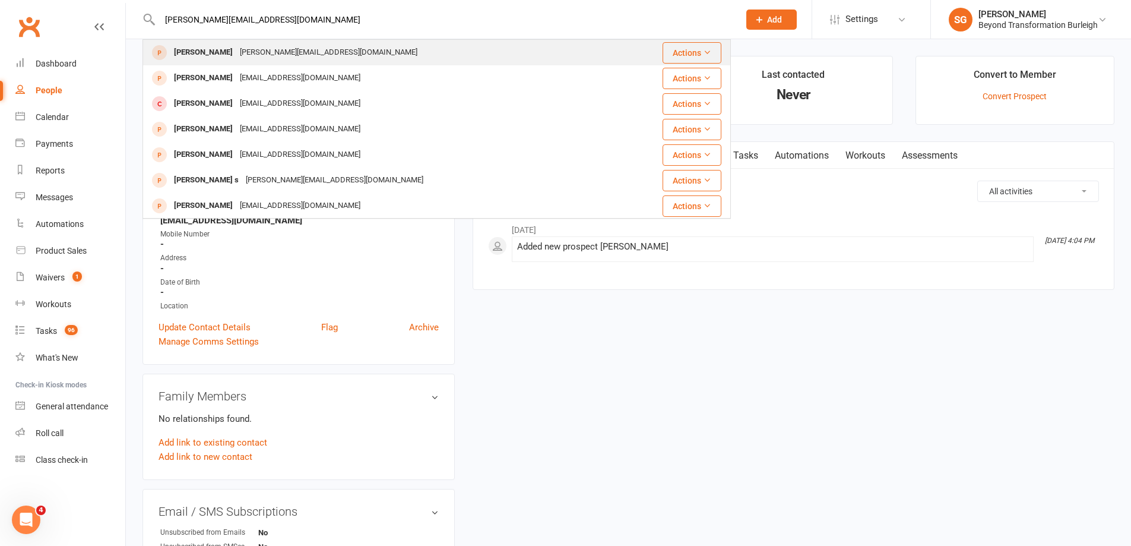
type input "[PERSON_NAME][EMAIL_ADDRESS][DOMAIN_NAME]"
click at [219, 52] on div "[PERSON_NAME]" at bounding box center [203, 52] width 66 height 17
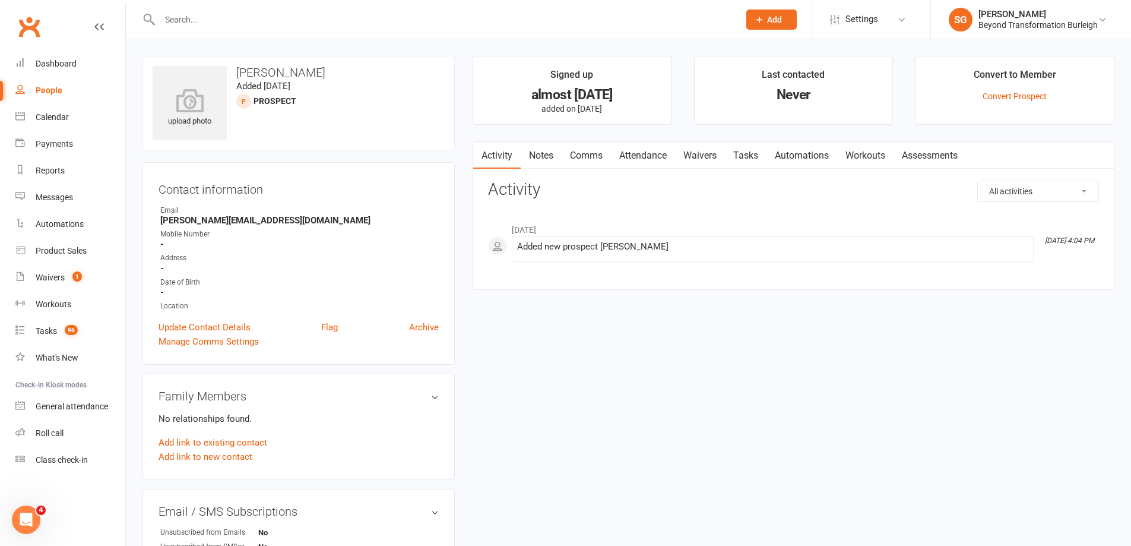
click at [550, 26] on input "text" at bounding box center [443, 19] width 575 height 17
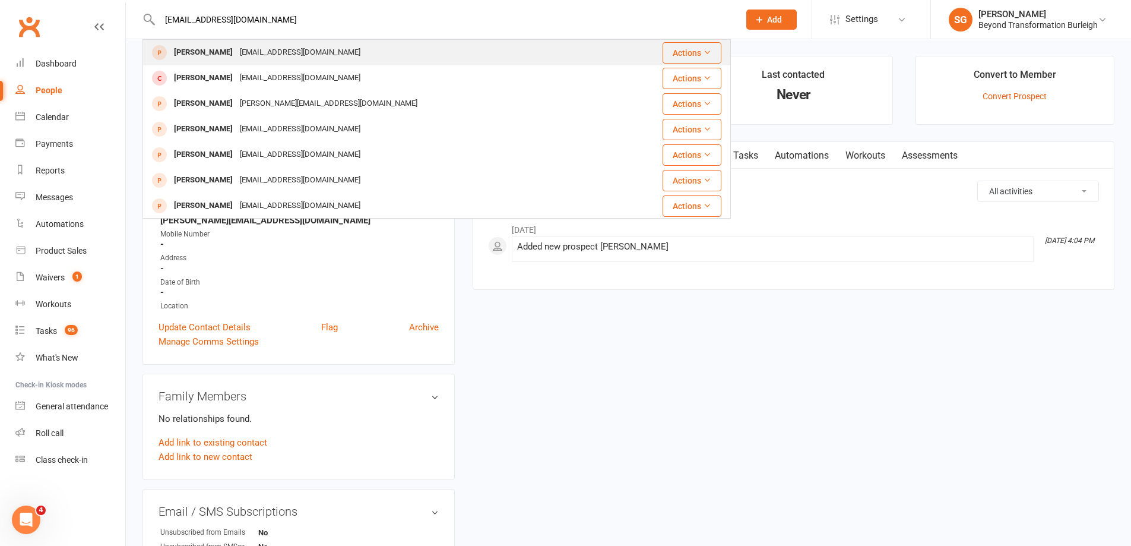
type input "[EMAIL_ADDRESS][DOMAIN_NAME]"
click at [246, 55] on div "[EMAIL_ADDRESS][DOMAIN_NAME]" at bounding box center [300, 52] width 128 height 17
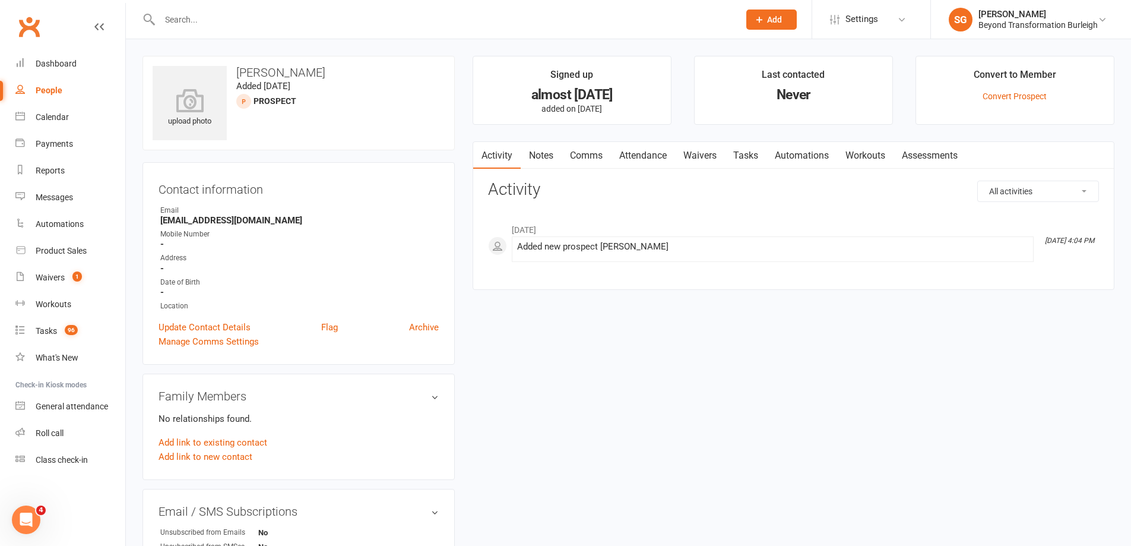
click at [454, 22] on input "text" at bounding box center [443, 19] width 575 height 17
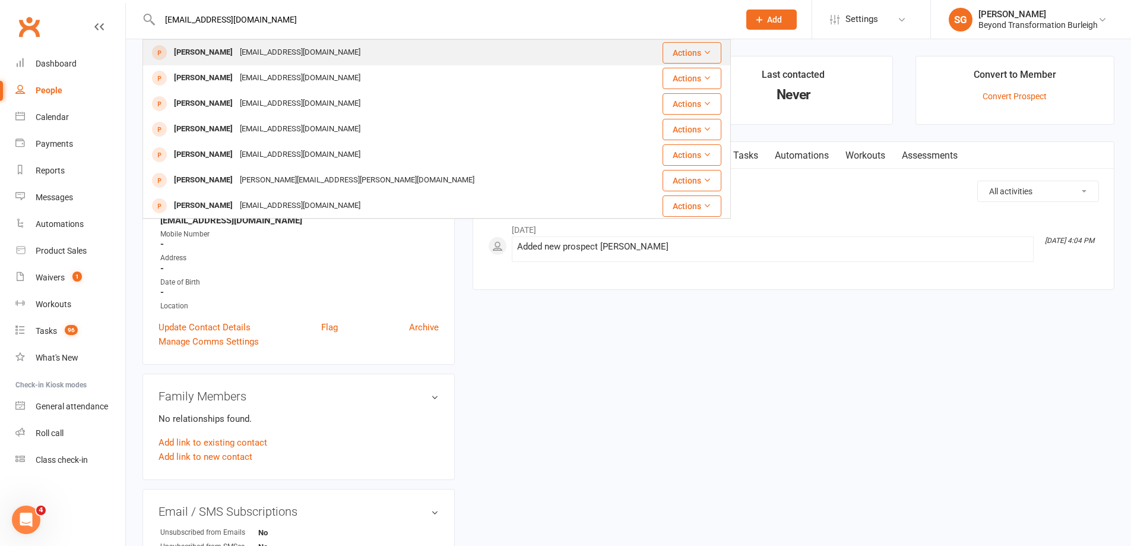
type input "[EMAIL_ADDRESS][DOMAIN_NAME]"
click at [284, 50] on div "[EMAIL_ADDRESS][DOMAIN_NAME]" at bounding box center [300, 52] width 128 height 17
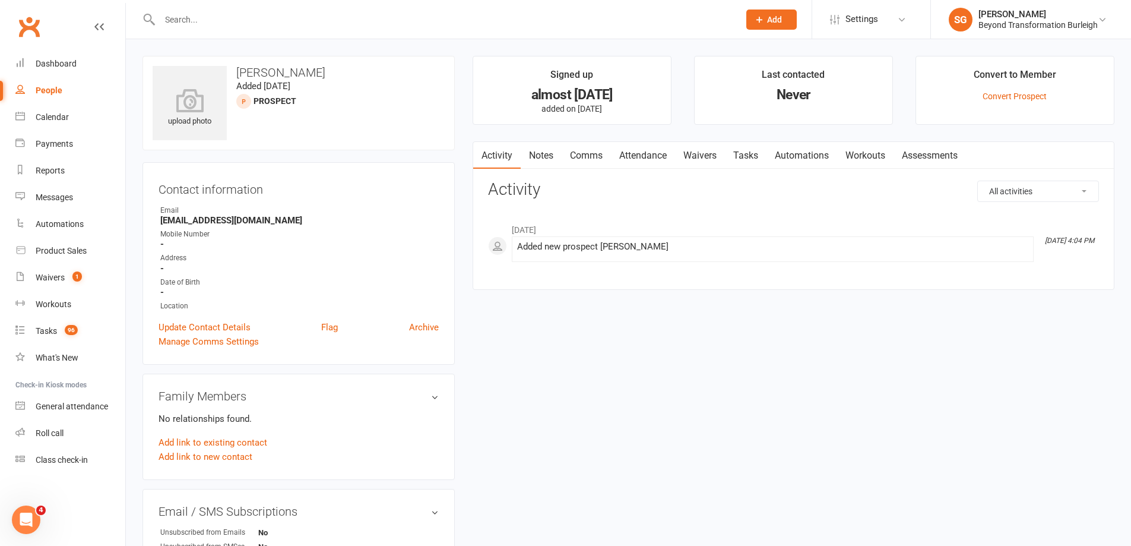
click at [288, 18] on input "text" at bounding box center [443, 19] width 575 height 17
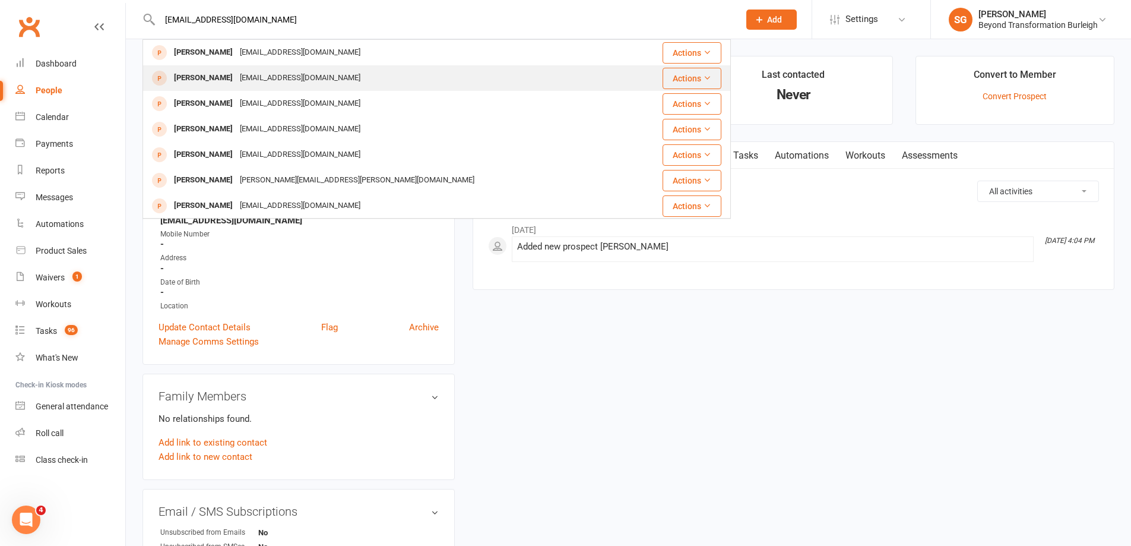
type input "[EMAIL_ADDRESS][DOMAIN_NAME]"
click at [270, 79] on div "[EMAIL_ADDRESS][DOMAIN_NAME]" at bounding box center [300, 77] width 128 height 17
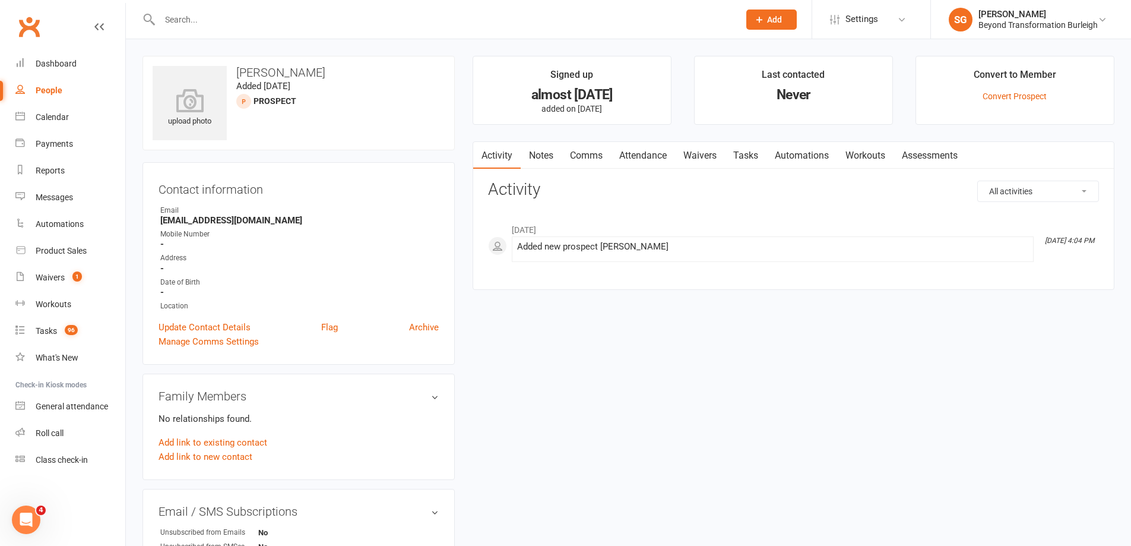
click at [530, 31] on div at bounding box center [437, 19] width 589 height 39
click at [520, 22] on input "text" at bounding box center [443, 19] width 575 height 17
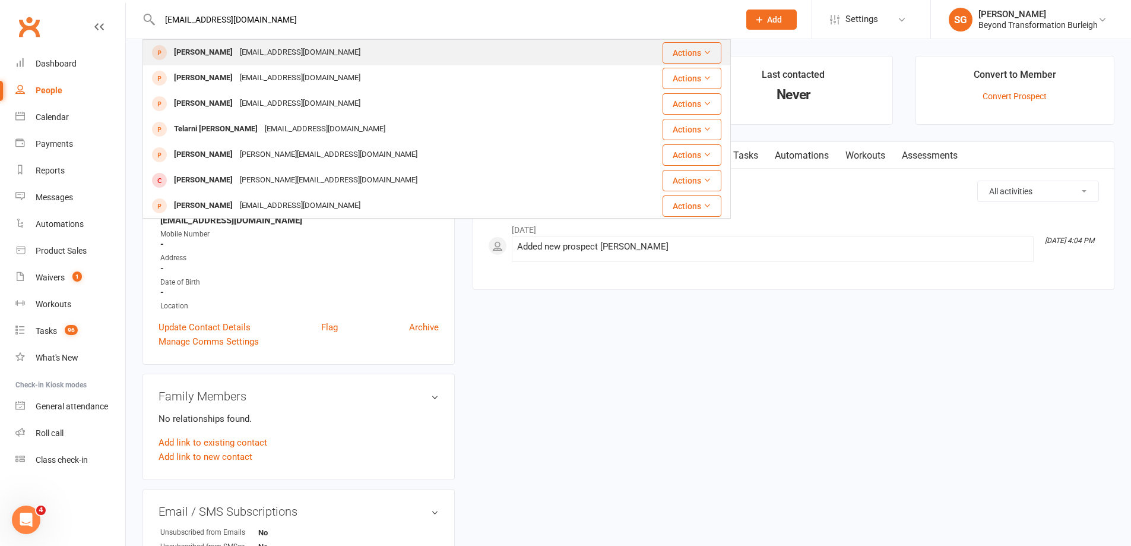
type input "[EMAIL_ADDRESS][DOMAIN_NAME]"
click at [216, 58] on div "[PERSON_NAME]" at bounding box center [203, 52] width 66 height 17
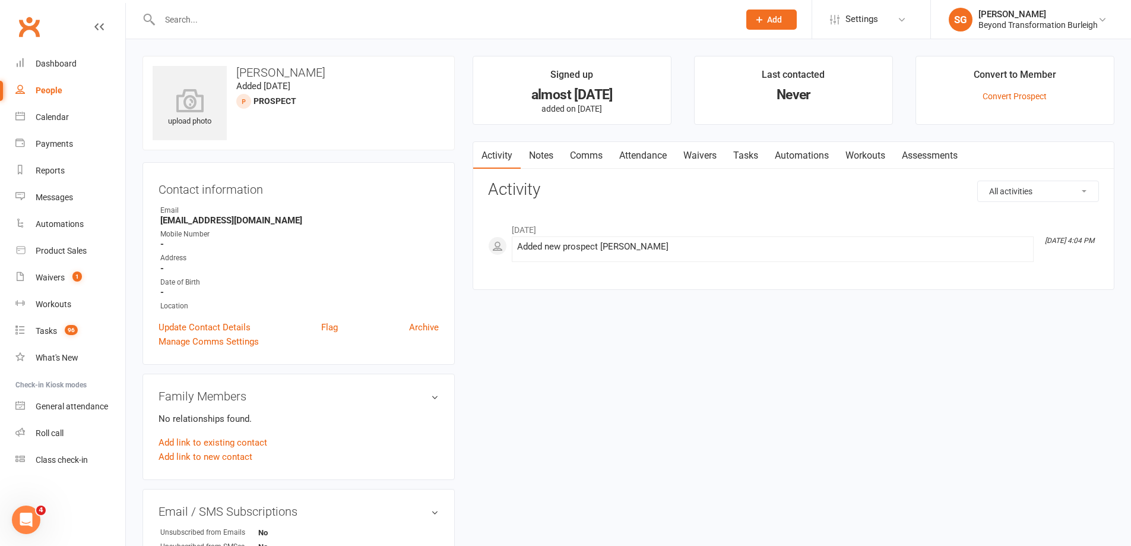
click at [548, 14] on input "text" at bounding box center [443, 19] width 575 height 17
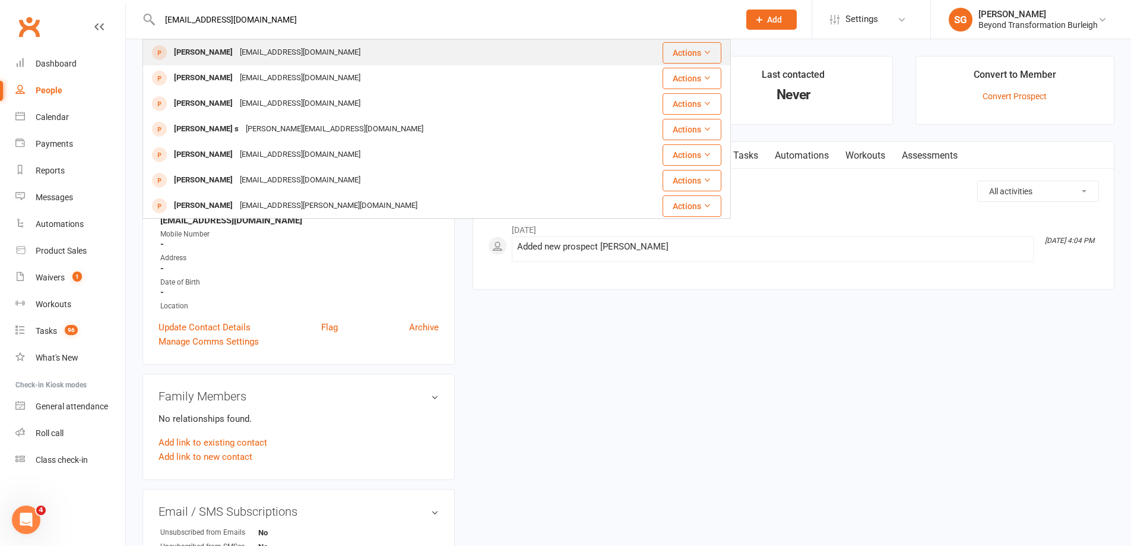
type input "[EMAIL_ADDRESS][DOMAIN_NAME]"
click at [279, 55] on div "[EMAIL_ADDRESS][DOMAIN_NAME]" at bounding box center [300, 52] width 128 height 17
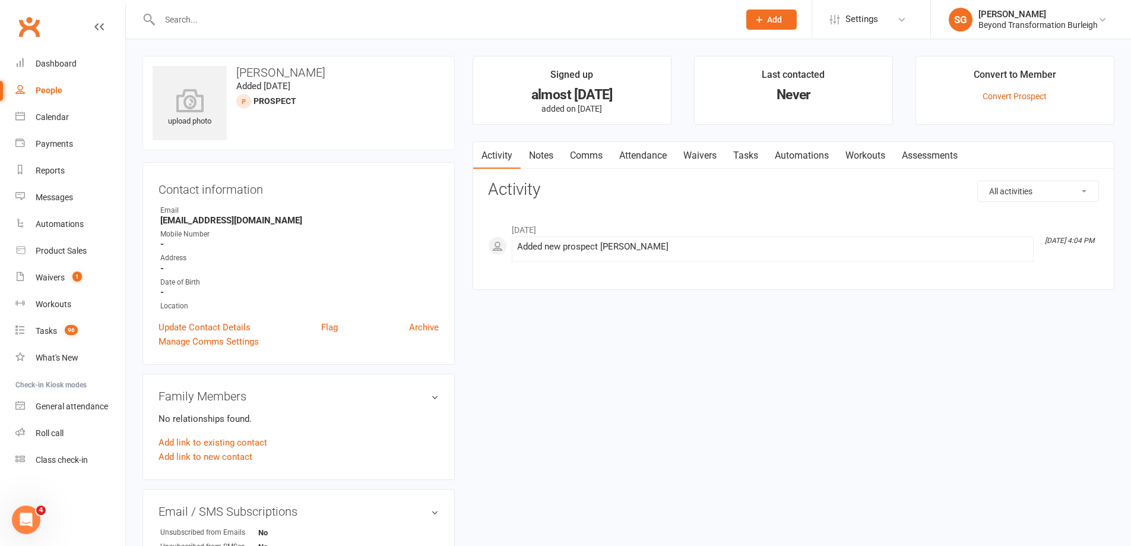
click at [261, 27] on input "text" at bounding box center [443, 19] width 575 height 17
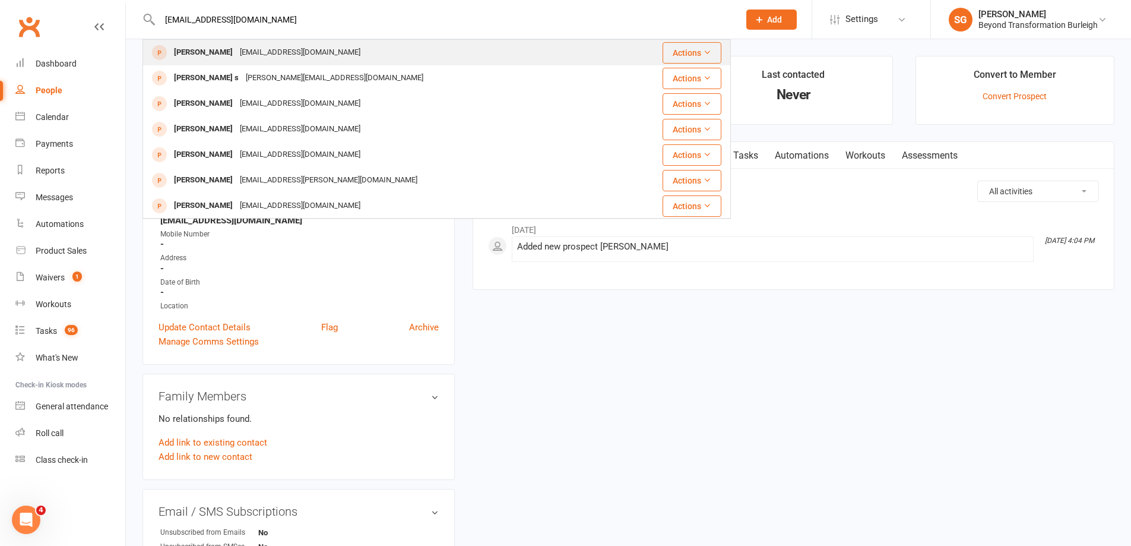
type input "[EMAIL_ADDRESS][DOMAIN_NAME]"
click at [218, 56] on div "[PERSON_NAME]" at bounding box center [203, 52] width 66 height 17
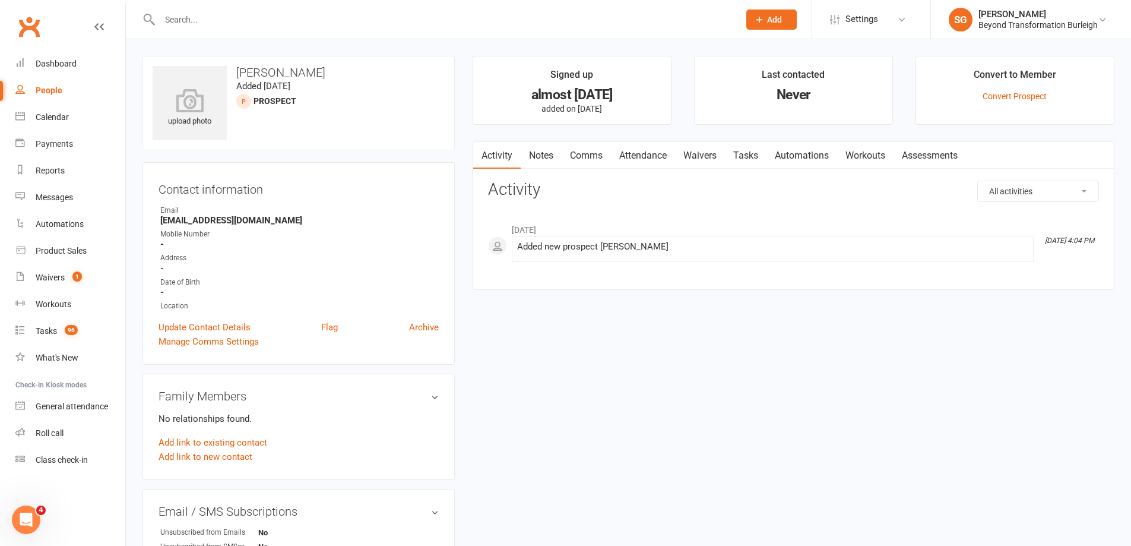
click at [500, 26] on input "text" at bounding box center [443, 19] width 575 height 17
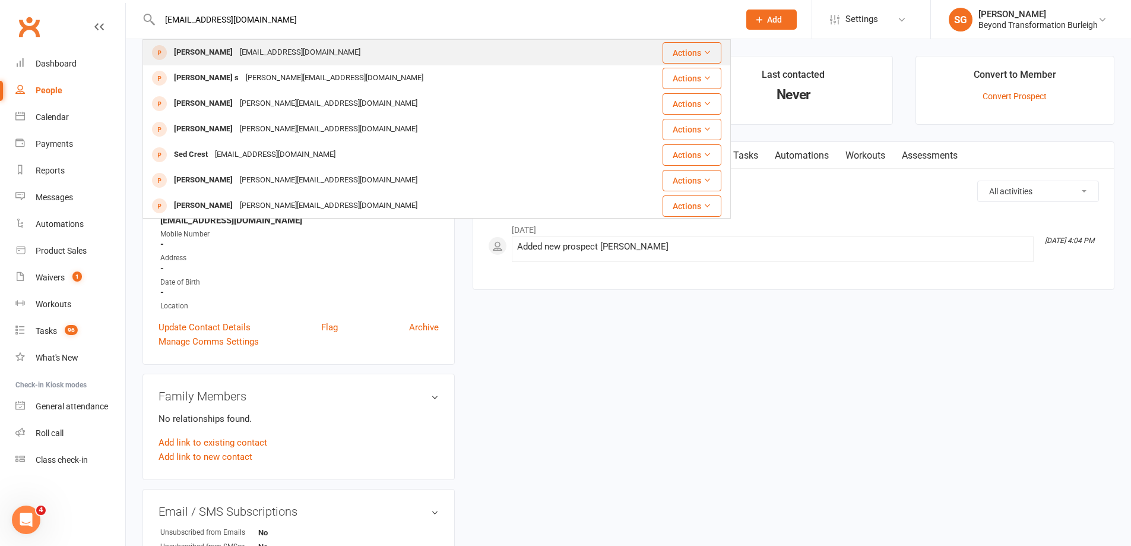
type input "[EMAIL_ADDRESS][DOMAIN_NAME]"
click at [219, 52] on div "[PERSON_NAME]" at bounding box center [203, 52] width 66 height 17
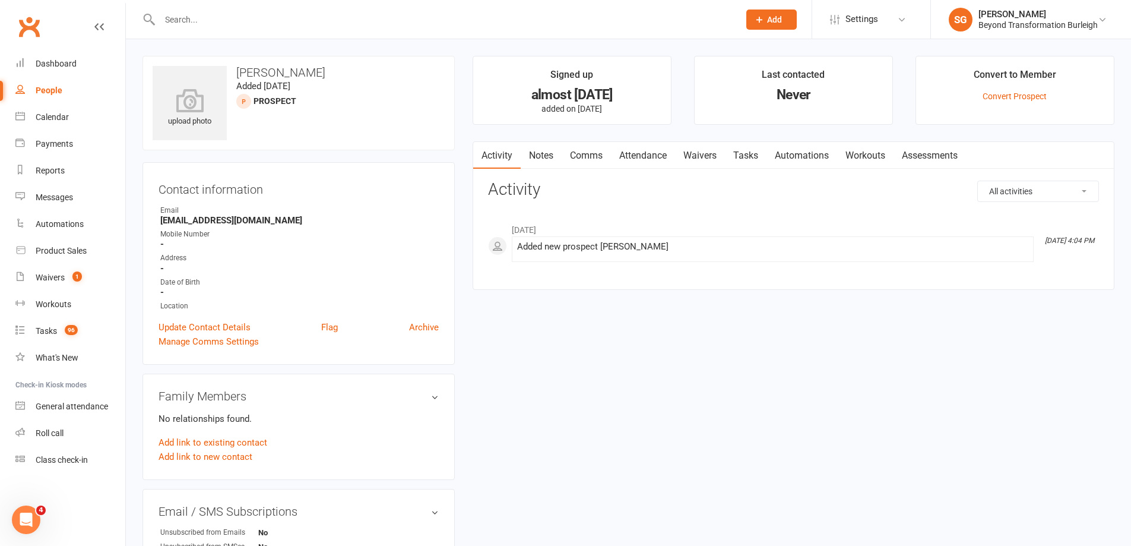
click at [529, 29] on div at bounding box center [437, 19] width 589 height 39
drag, startPoint x: 526, startPoint y: 28, endPoint x: 515, endPoint y: 20, distance: 12.7
click at [524, 27] on div at bounding box center [437, 19] width 589 height 39
click at [515, 20] on input "text" at bounding box center [443, 19] width 575 height 17
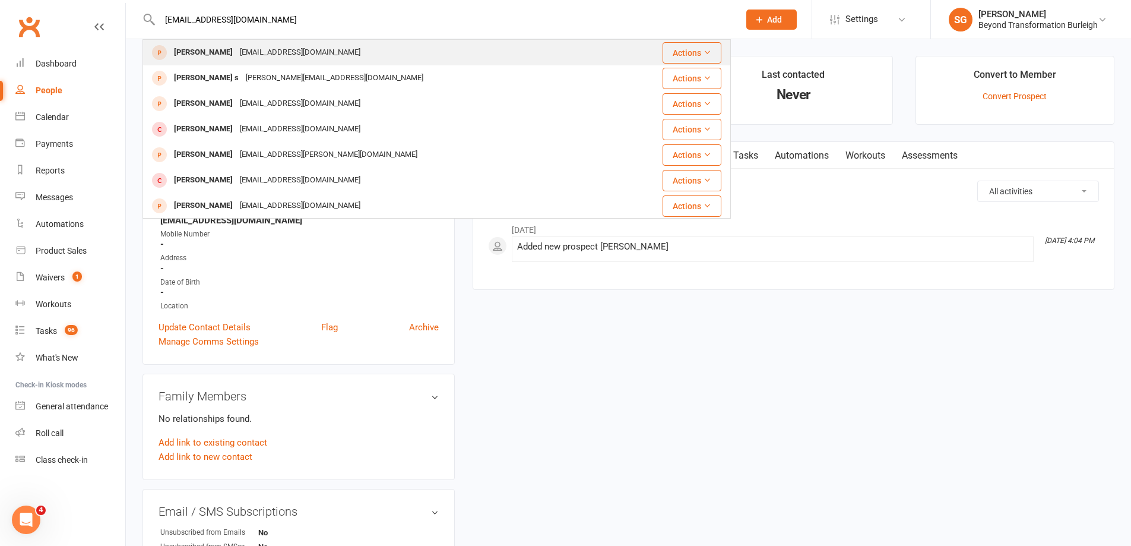
type input "[EMAIL_ADDRESS][DOMAIN_NAME]"
click at [306, 55] on div "[EMAIL_ADDRESS][DOMAIN_NAME]" at bounding box center [300, 52] width 128 height 17
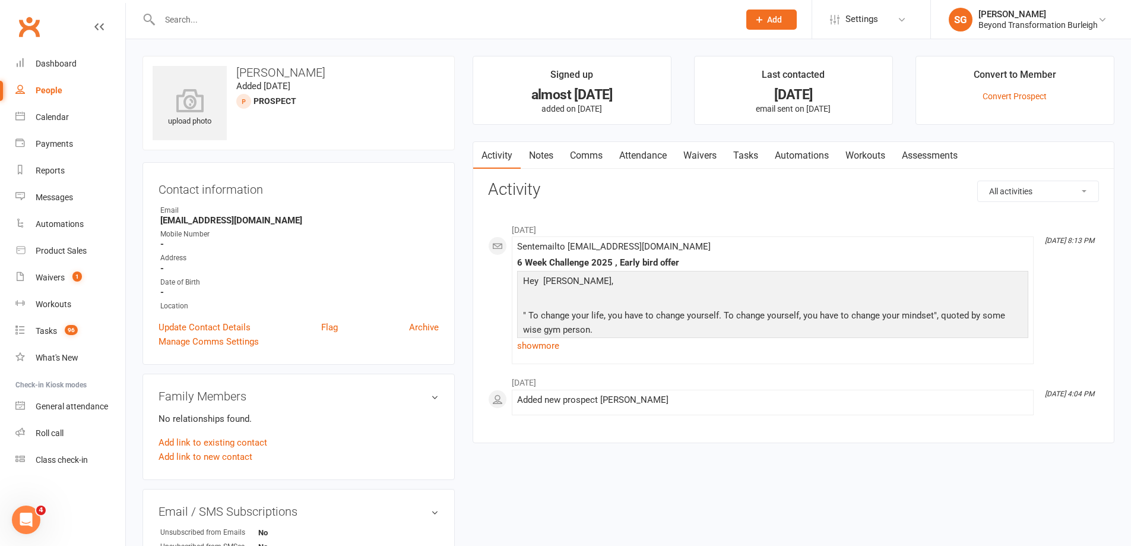
click at [488, 20] on input "text" at bounding box center [443, 19] width 575 height 17
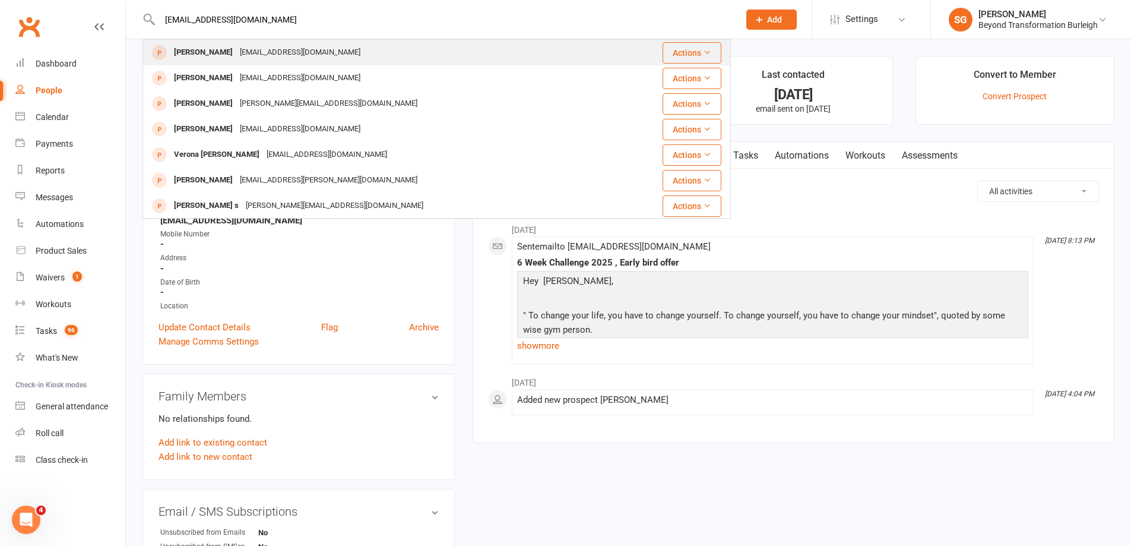
type input "[EMAIL_ADDRESS][DOMAIN_NAME]"
click at [274, 55] on div "[EMAIL_ADDRESS][DOMAIN_NAME]" at bounding box center [300, 52] width 128 height 17
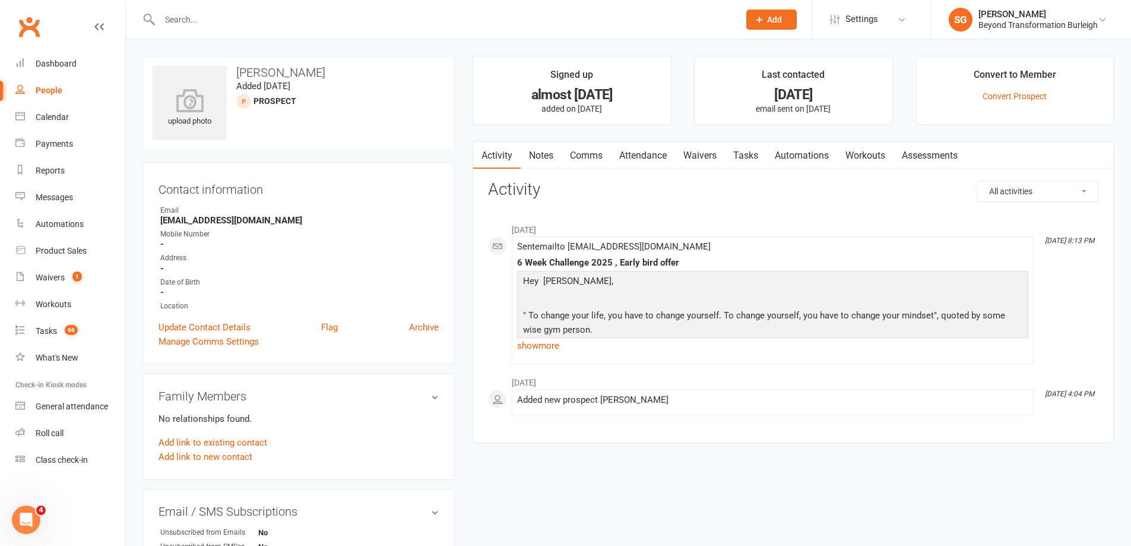
click at [539, 18] on input "text" at bounding box center [443, 19] width 575 height 17
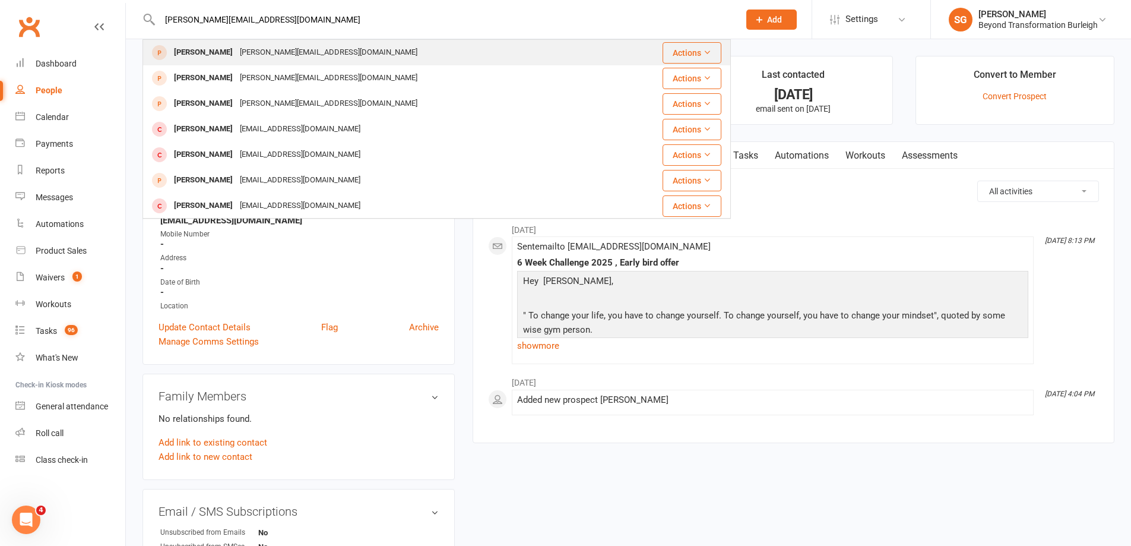
type input "[PERSON_NAME][EMAIL_ADDRESS][DOMAIN_NAME]"
click at [305, 56] on div "[PERSON_NAME][EMAIL_ADDRESS][DOMAIN_NAME]" at bounding box center [328, 52] width 185 height 17
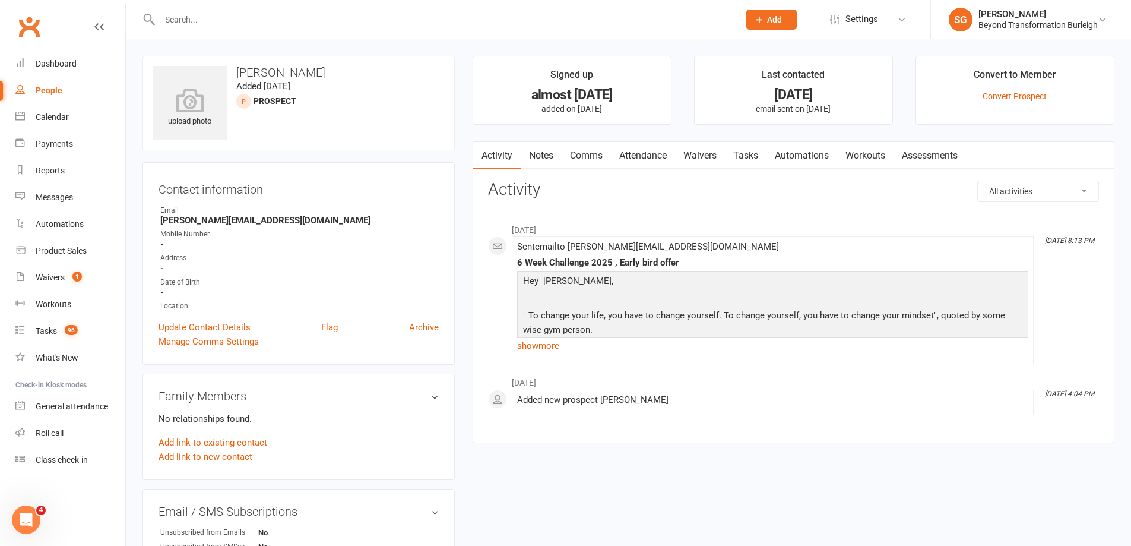
click at [456, 29] on div at bounding box center [437, 19] width 589 height 39
click at [453, 26] on input "text" at bounding box center [443, 19] width 575 height 17
type input "[EMAIL_ADDRESS][DOMAIN_NAME]"
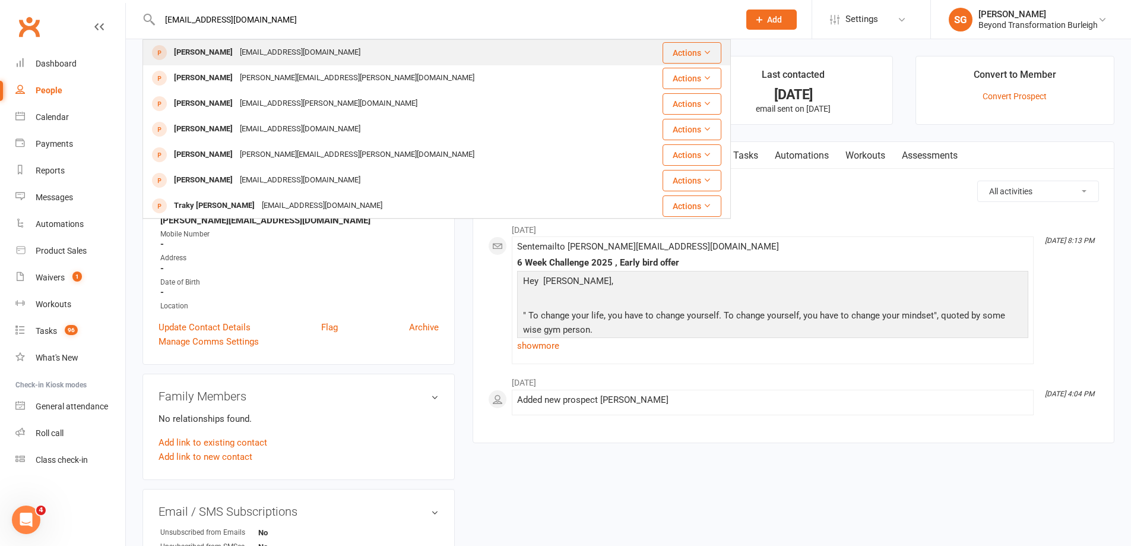
click at [303, 48] on div "[EMAIL_ADDRESS][DOMAIN_NAME]" at bounding box center [300, 52] width 128 height 17
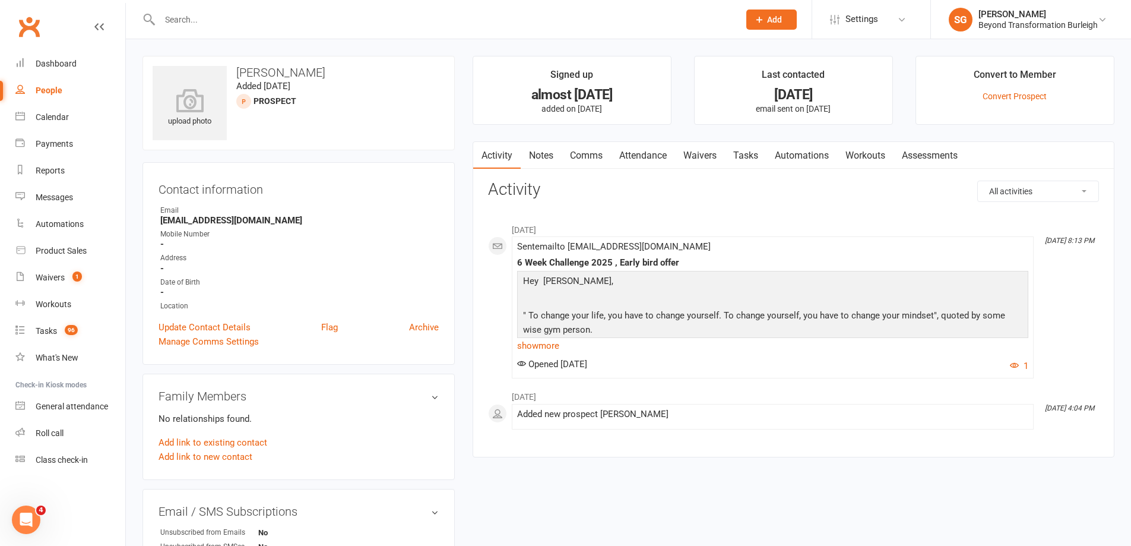
click at [480, 33] on div at bounding box center [437, 19] width 589 height 39
click at [465, 25] on input "text" at bounding box center [443, 19] width 575 height 17
click at [463, 24] on input "text" at bounding box center [443, 19] width 575 height 17
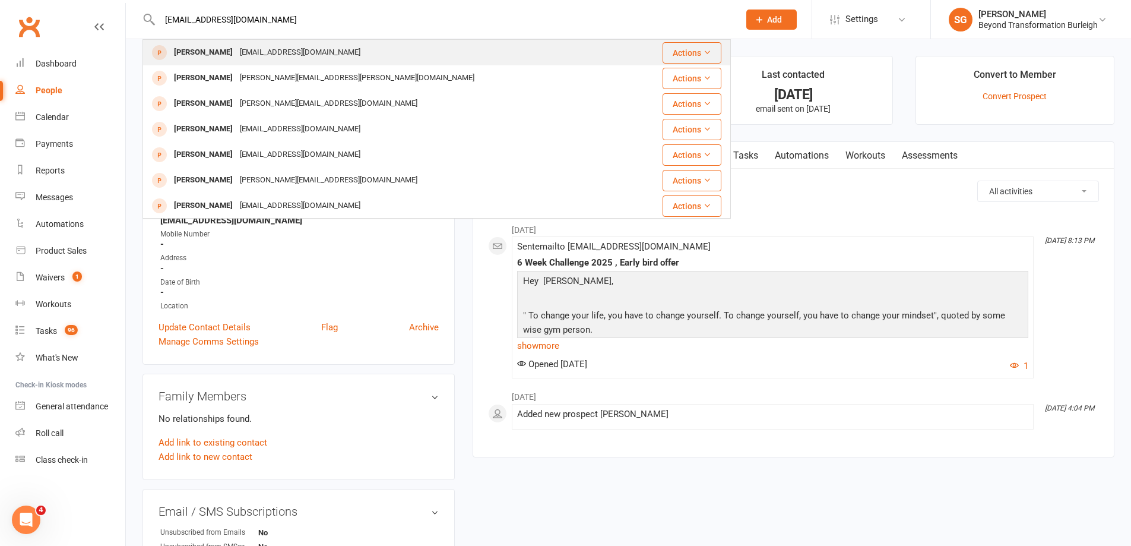
type input "[EMAIL_ADDRESS][DOMAIN_NAME]"
click at [220, 59] on div "[PERSON_NAME]" at bounding box center [203, 52] width 66 height 17
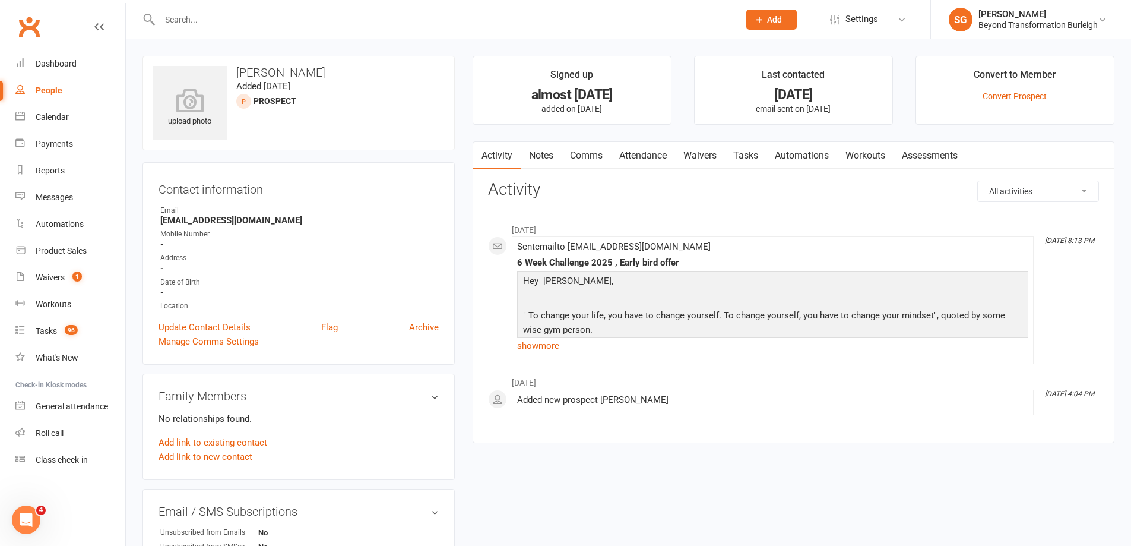
drag, startPoint x: 365, startPoint y: 29, endPoint x: 359, endPoint y: 29, distance: 6.0
click at [360, 29] on div at bounding box center [437, 19] width 589 height 39
click at [325, 18] on input "text" at bounding box center [443, 19] width 575 height 17
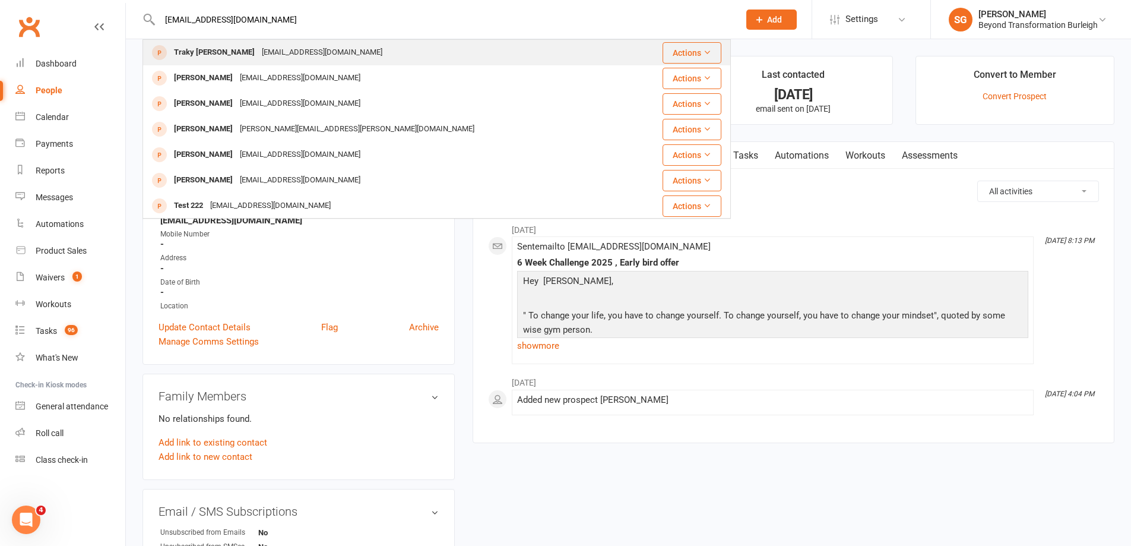
type input "[EMAIL_ADDRESS][DOMAIN_NAME]"
click at [265, 52] on div "[EMAIL_ADDRESS][DOMAIN_NAME]" at bounding box center [322, 52] width 128 height 17
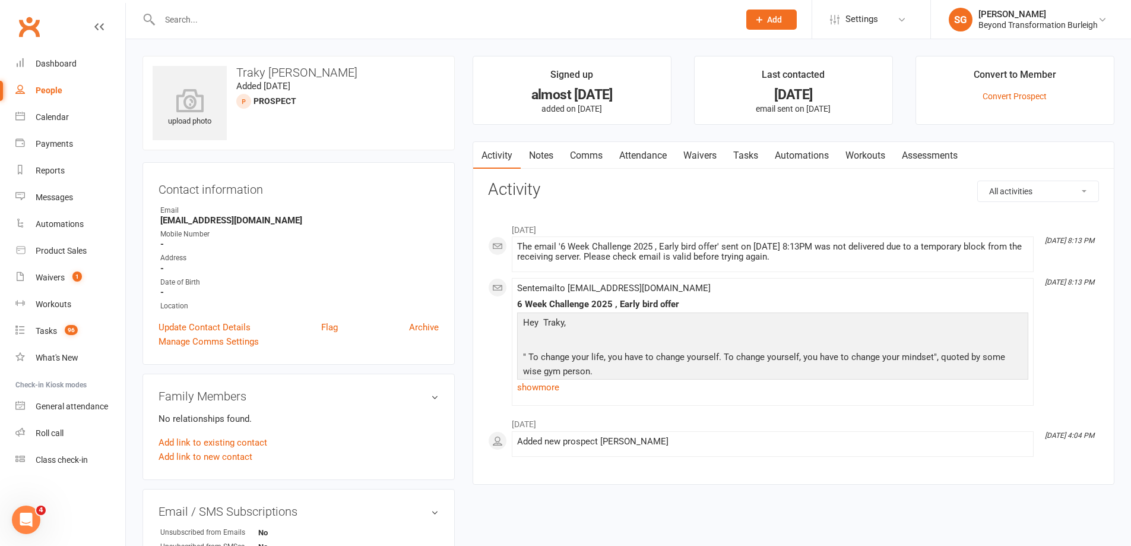
click at [467, 18] on input "text" at bounding box center [443, 19] width 575 height 17
type input "[EMAIL_ADDRESS][DOMAIN_NAME]"
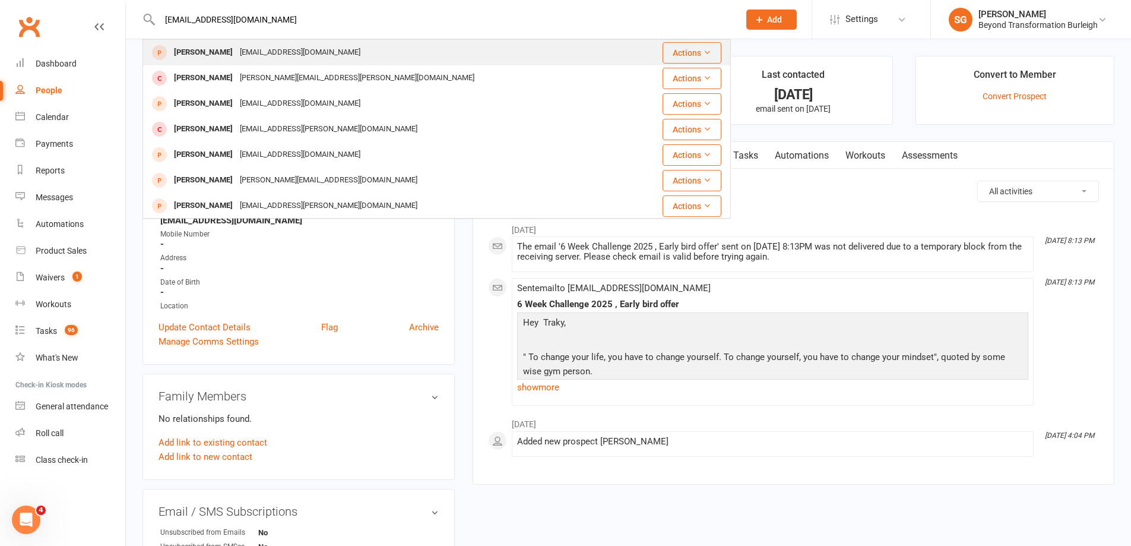
click at [296, 61] on div "[EMAIL_ADDRESS][DOMAIN_NAME]" at bounding box center [300, 52] width 128 height 17
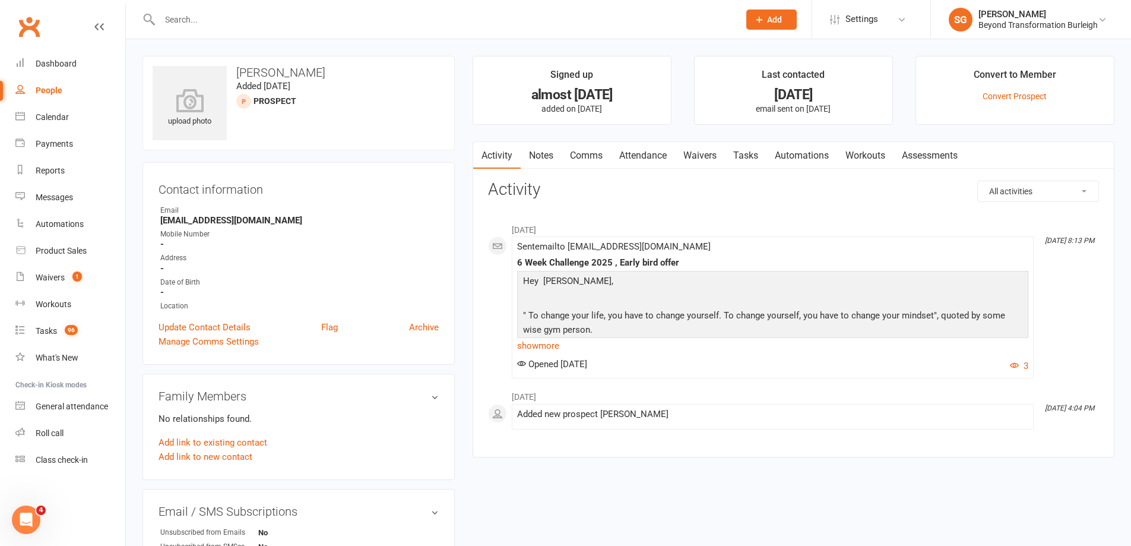
click at [236, 21] on input "text" at bounding box center [443, 19] width 575 height 17
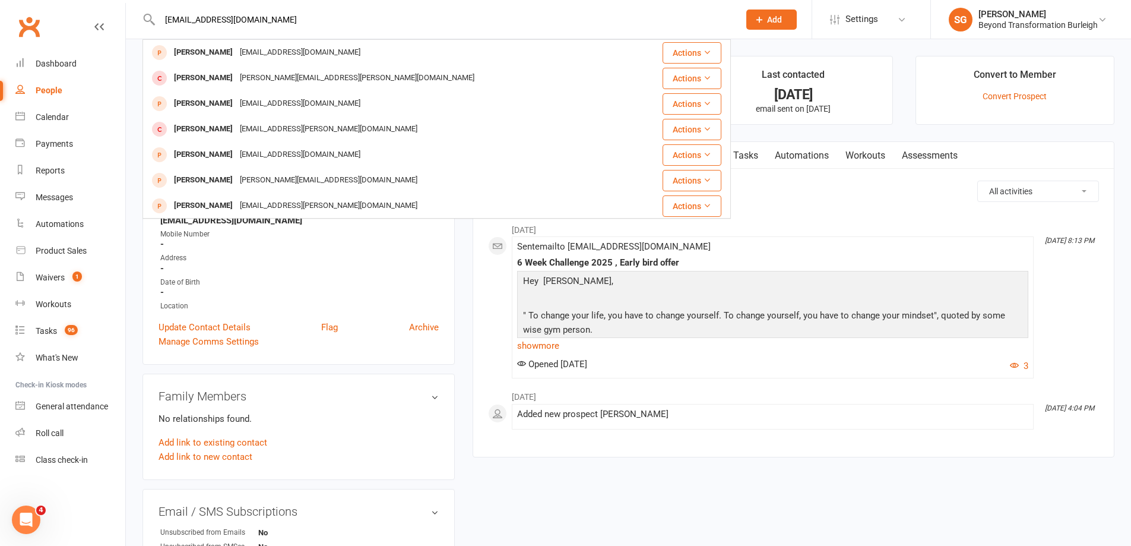
type input "[EMAIL_ADDRESS][DOMAIN_NAME]"
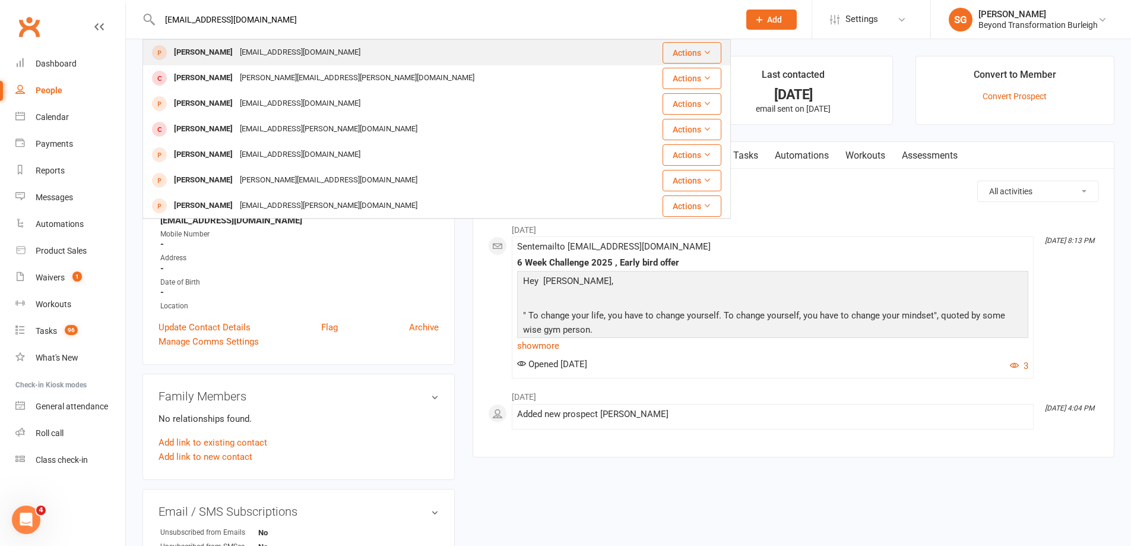
click at [236, 56] on div "[EMAIL_ADDRESS][DOMAIN_NAME]" at bounding box center [300, 52] width 128 height 17
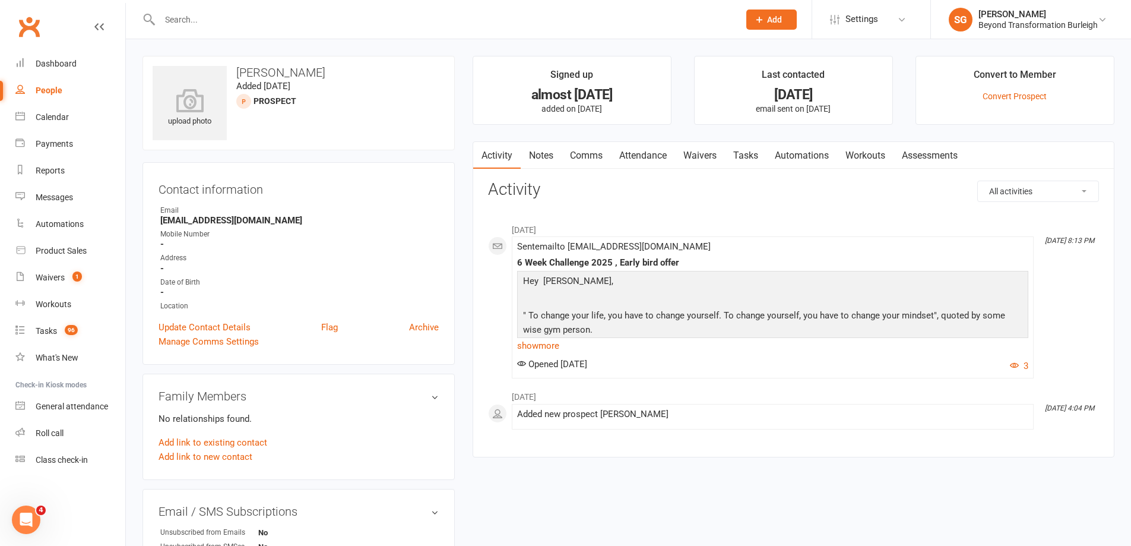
click at [449, 18] on input "text" at bounding box center [443, 19] width 575 height 17
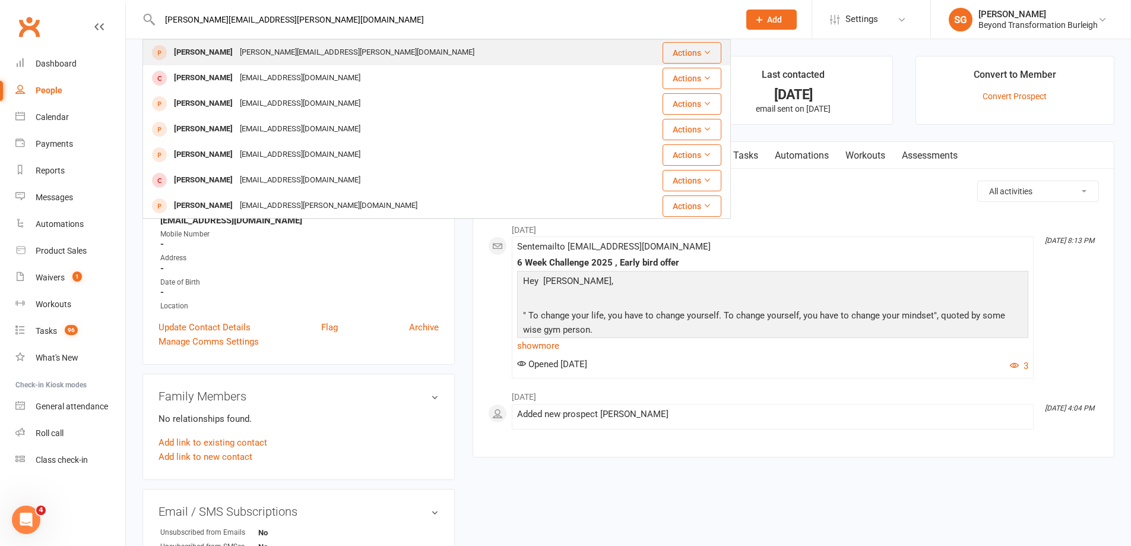
type input "[PERSON_NAME][EMAIL_ADDRESS][PERSON_NAME][DOMAIN_NAME]"
click at [281, 53] on div "[PERSON_NAME][EMAIL_ADDRESS][PERSON_NAME][DOMAIN_NAME]" at bounding box center [357, 52] width 242 height 17
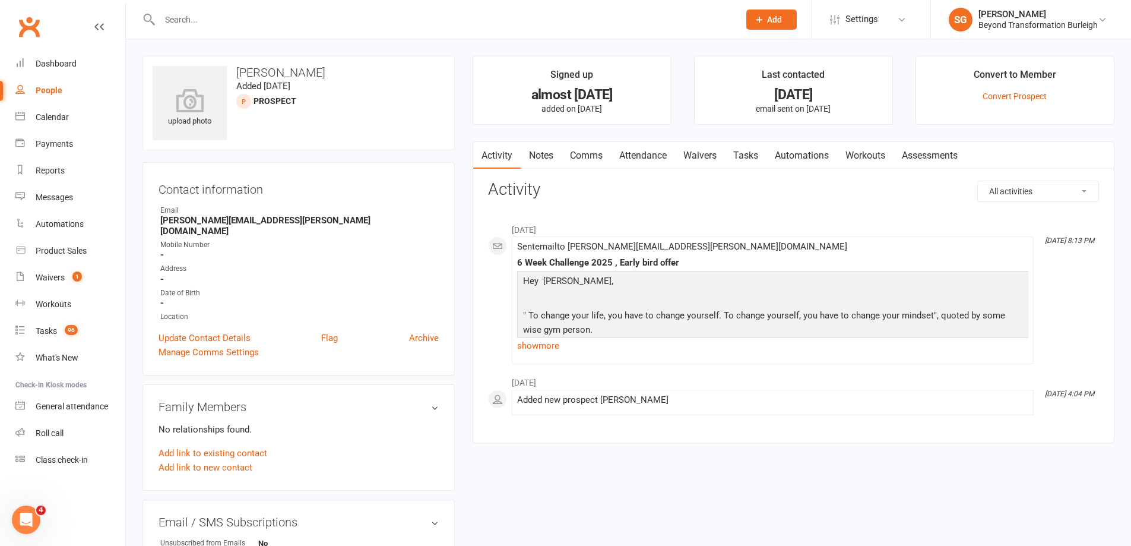
click at [283, 18] on input "text" at bounding box center [443, 19] width 575 height 17
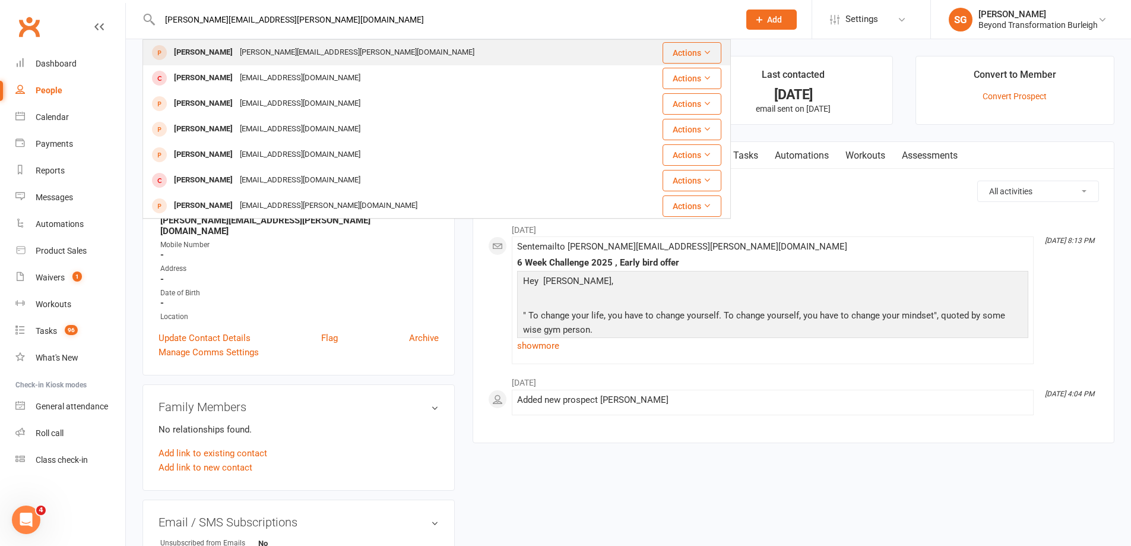
type input "[PERSON_NAME][EMAIL_ADDRESS][PERSON_NAME][DOMAIN_NAME]"
click at [274, 59] on div "[PERSON_NAME][EMAIL_ADDRESS][PERSON_NAME][DOMAIN_NAME]" at bounding box center [357, 52] width 242 height 17
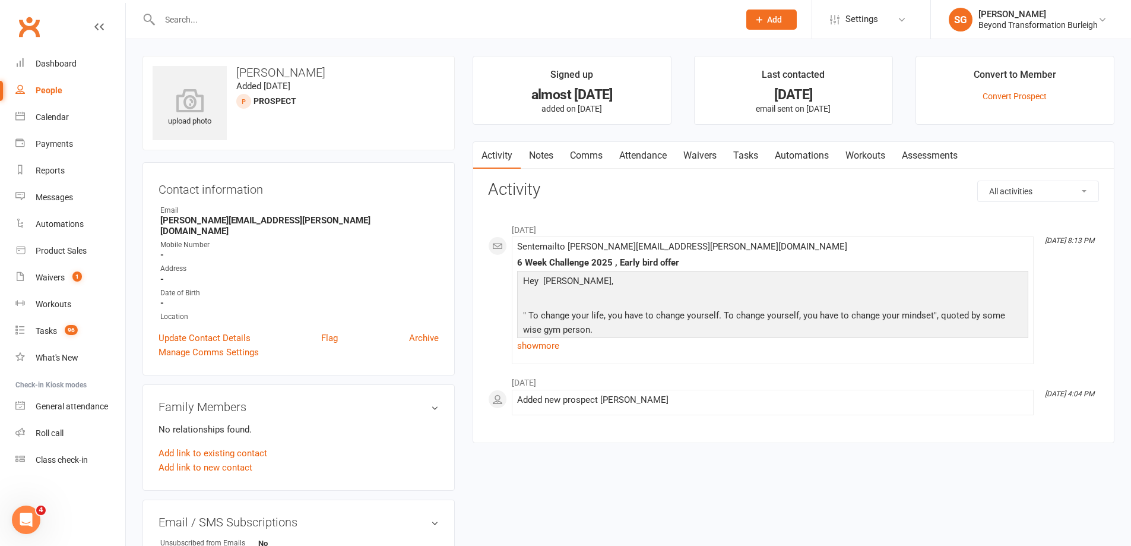
click at [520, 15] on input "text" at bounding box center [443, 19] width 575 height 17
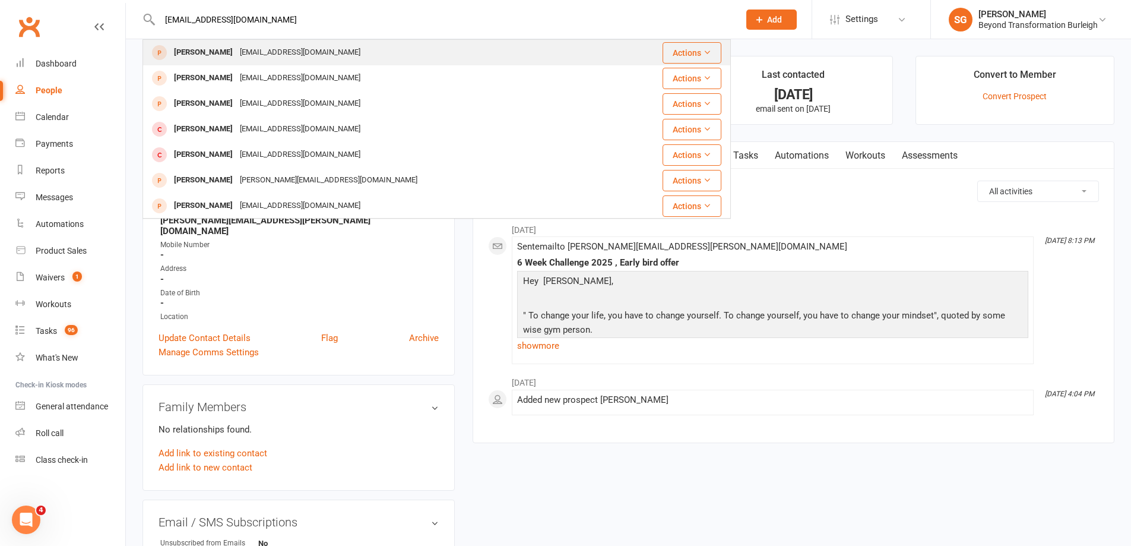
type input "[EMAIL_ADDRESS][DOMAIN_NAME]"
click at [220, 53] on div "[PERSON_NAME]" at bounding box center [203, 52] width 66 height 17
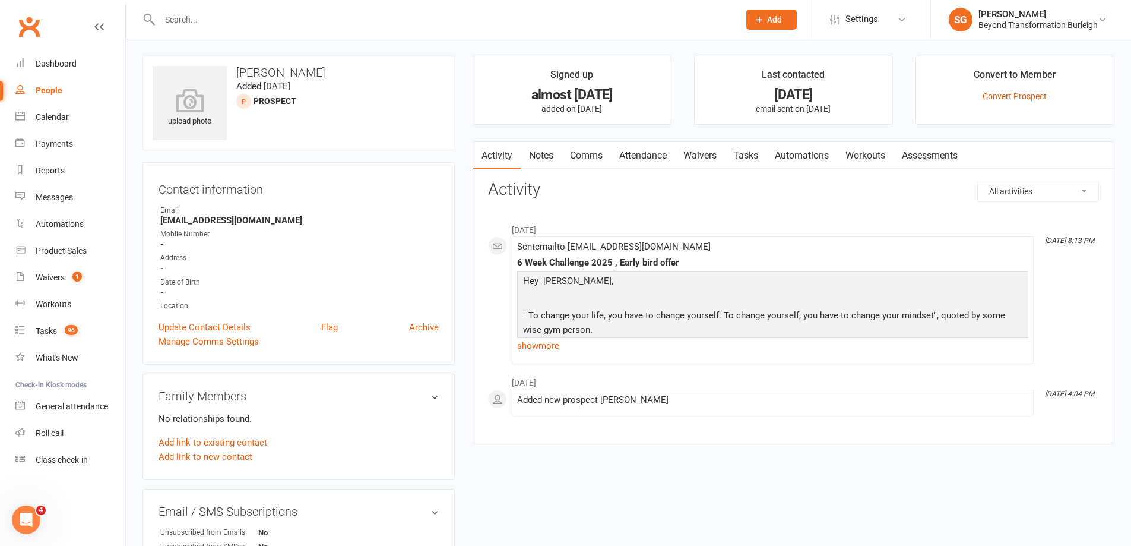
click at [270, 27] on input "text" at bounding box center [443, 19] width 575 height 17
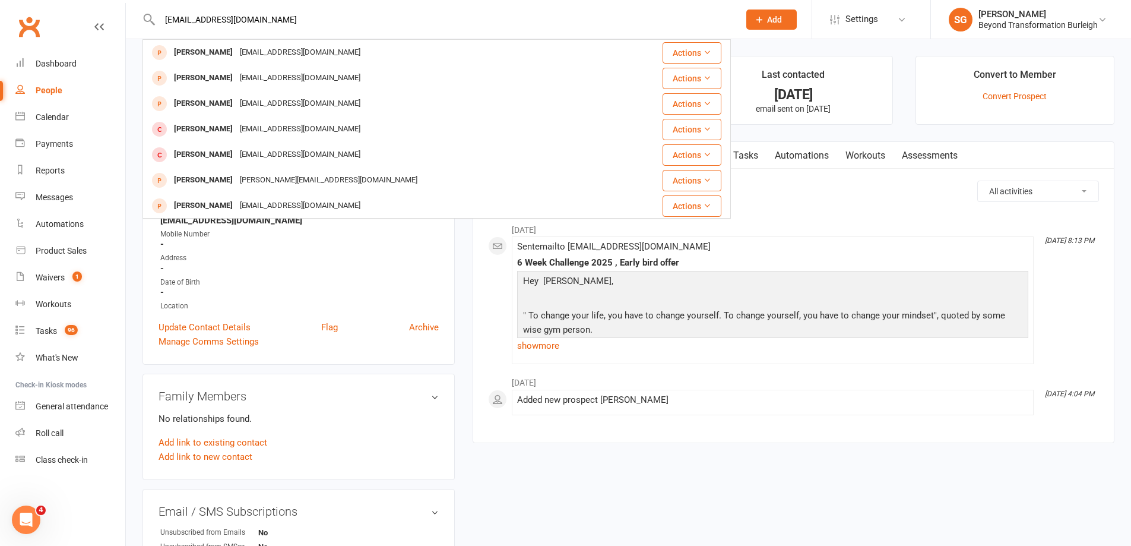
click at [447, 21] on input "[EMAIL_ADDRESS][DOMAIN_NAME]" at bounding box center [443, 19] width 575 height 17
type input "[EMAIL_ADDRESS][DOMAIN_NAME]"
click at [322, 26] on input "[EMAIL_ADDRESS][DOMAIN_NAME]" at bounding box center [443, 19] width 575 height 17
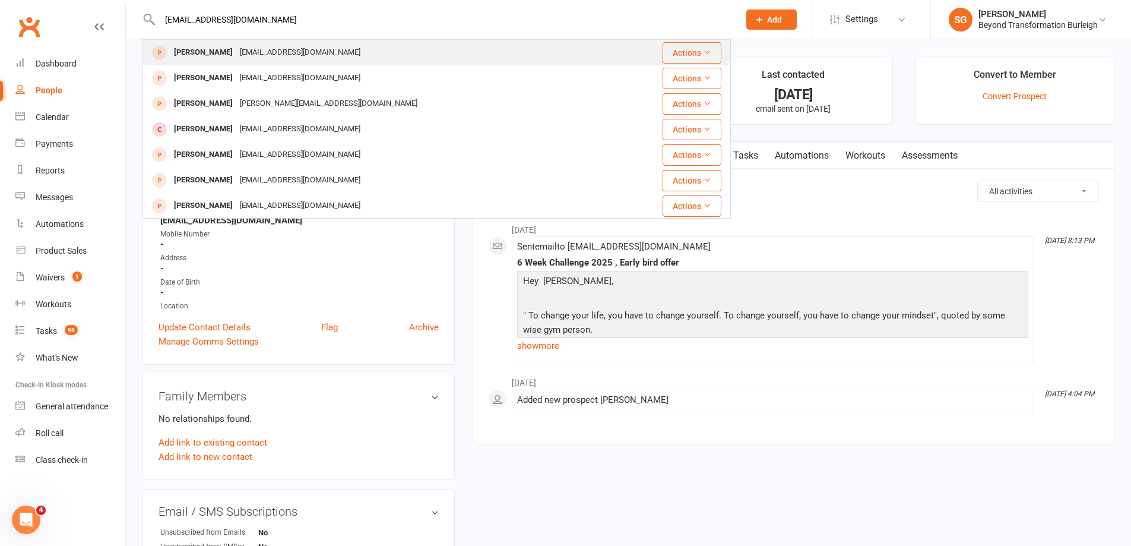
click at [331, 55] on div "[EMAIL_ADDRESS][DOMAIN_NAME]" at bounding box center [300, 52] width 128 height 17
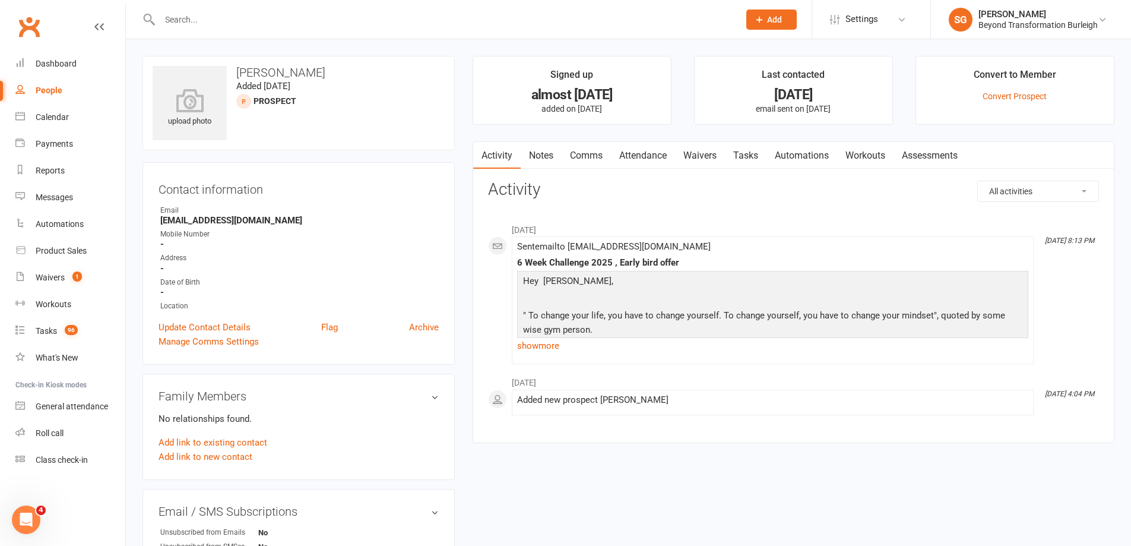
click at [553, 18] on input "text" at bounding box center [443, 19] width 575 height 17
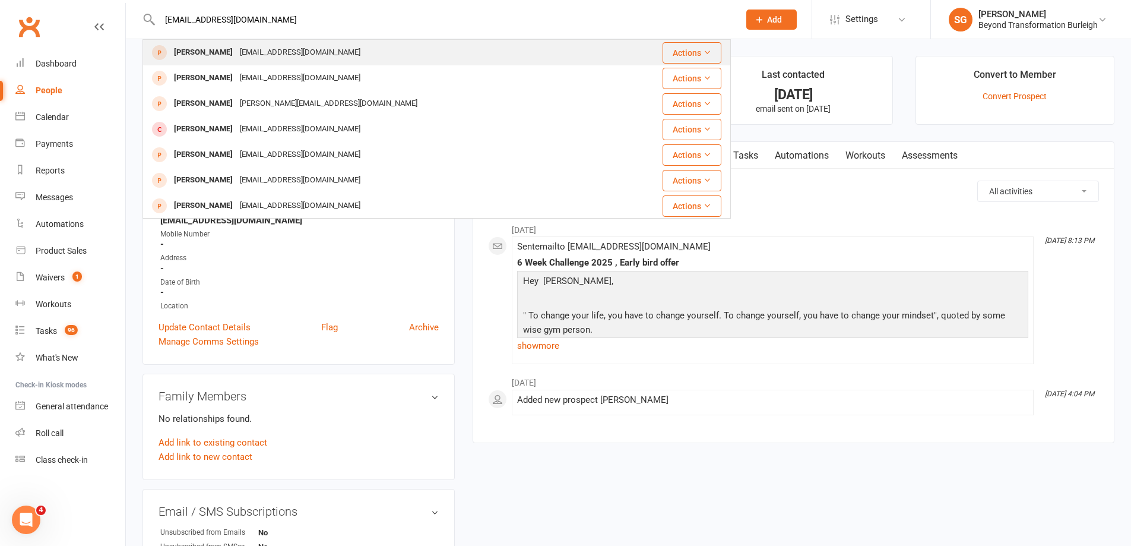
type input "[EMAIL_ADDRESS][DOMAIN_NAME]"
click at [339, 58] on div "[EMAIL_ADDRESS][DOMAIN_NAME]" at bounding box center [300, 52] width 128 height 17
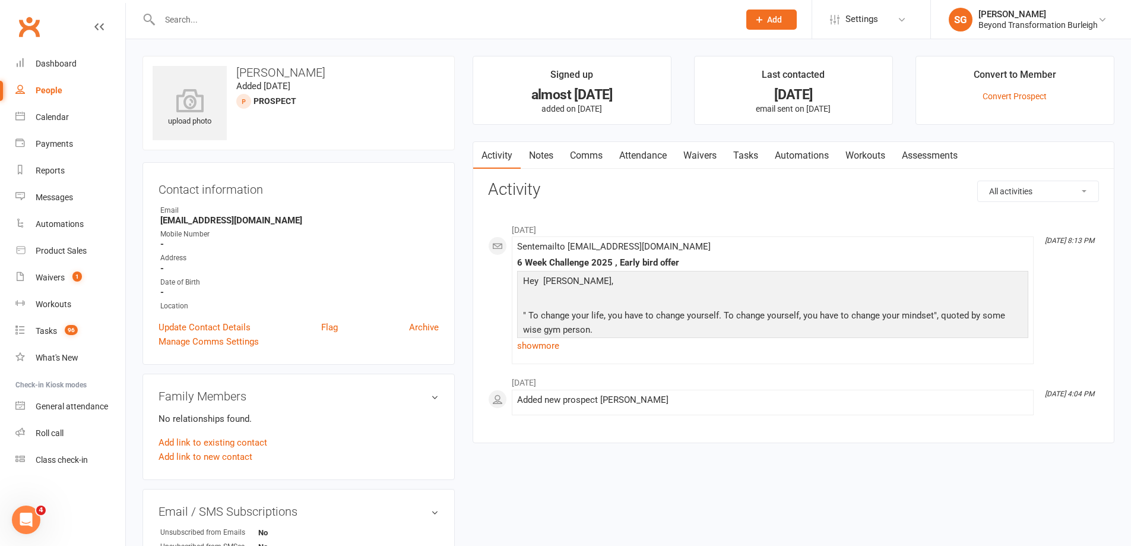
click at [485, 21] on input "text" at bounding box center [443, 19] width 575 height 17
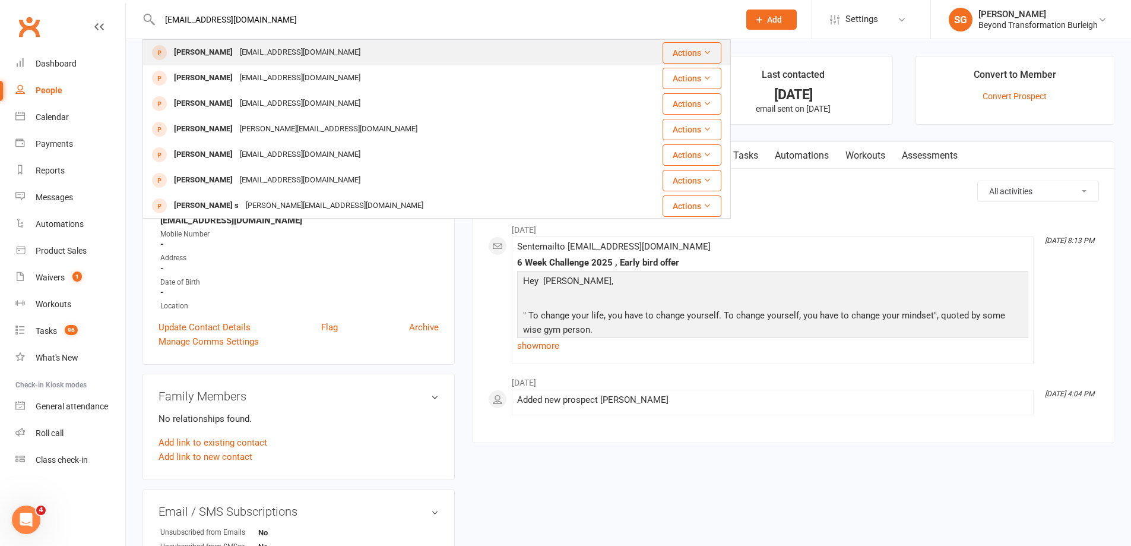
type input "[EMAIL_ADDRESS][DOMAIN_NAME]"
click at [264, 53] on div "[EMAIL_ADDRESS][DOMAIN_NAME]" at bounding box center [300, 52] width 128 height 17
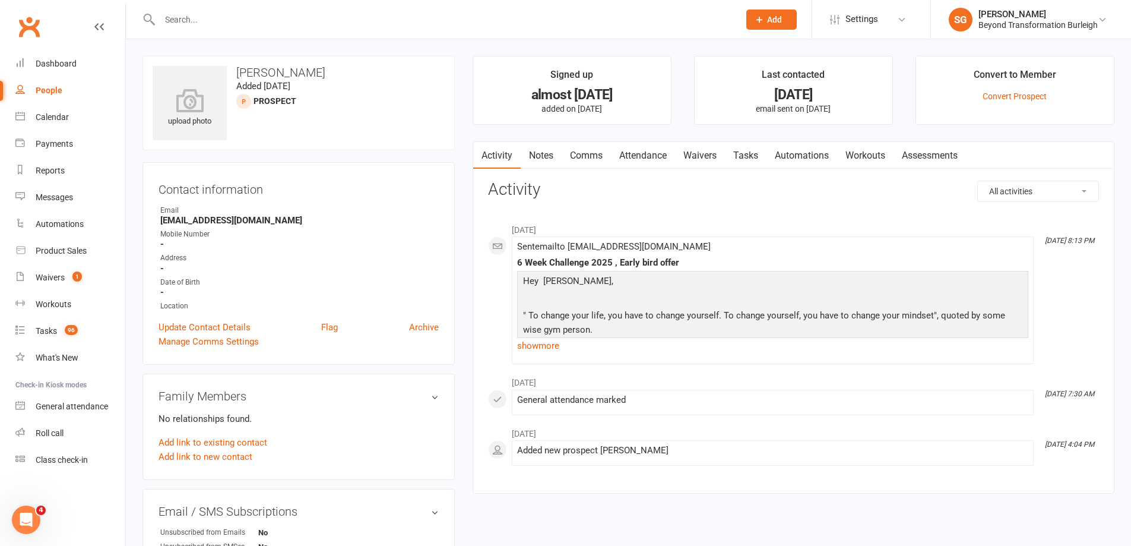
click at [447, 14] on input "text" at bounding box center [443, 19] width 575 height 17
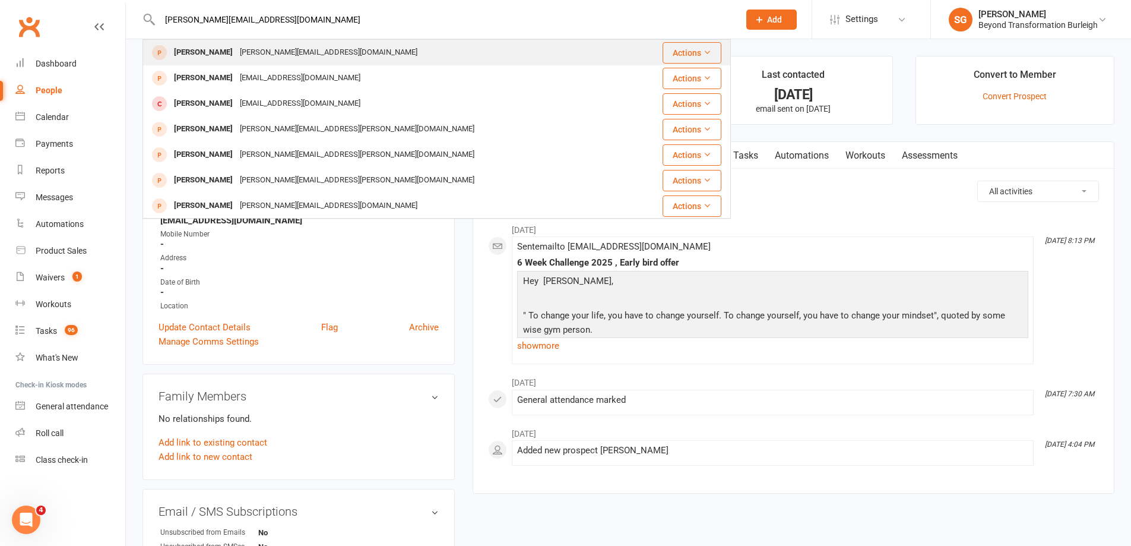
type input "[PERSON_NAME][EMAIL_ADDRESS][DOMAIN_NAME]"
click at [287, 53] on div "[PERSON_NAME][EMAIL_ADDRESS][DOMAIN_NAME]" at bounding box center [328, 52] width 185 height 17
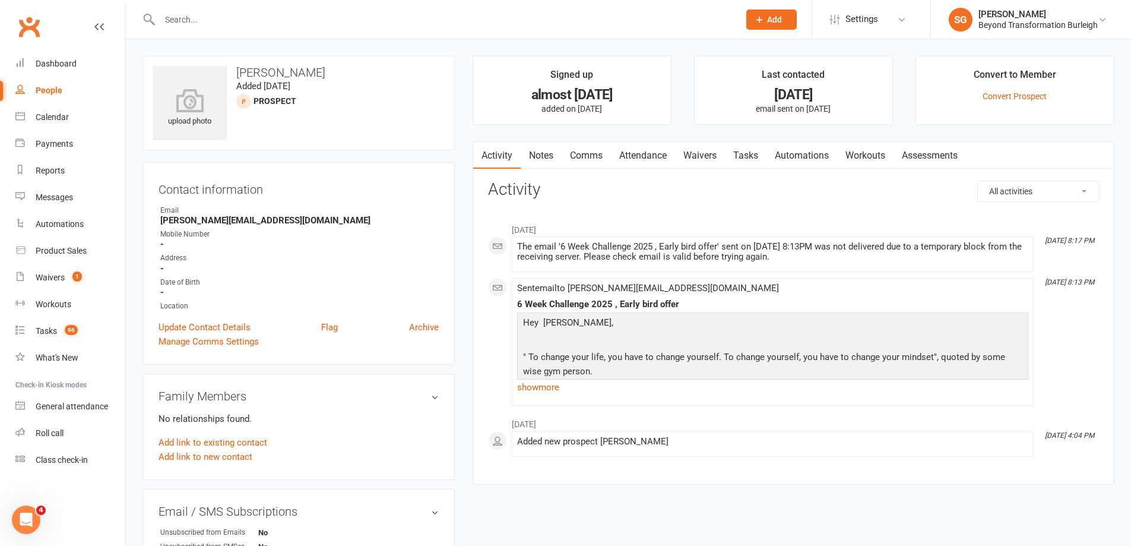
click at [401, 21] on input "text" at bounding box center [443, 19] width 575 height 17
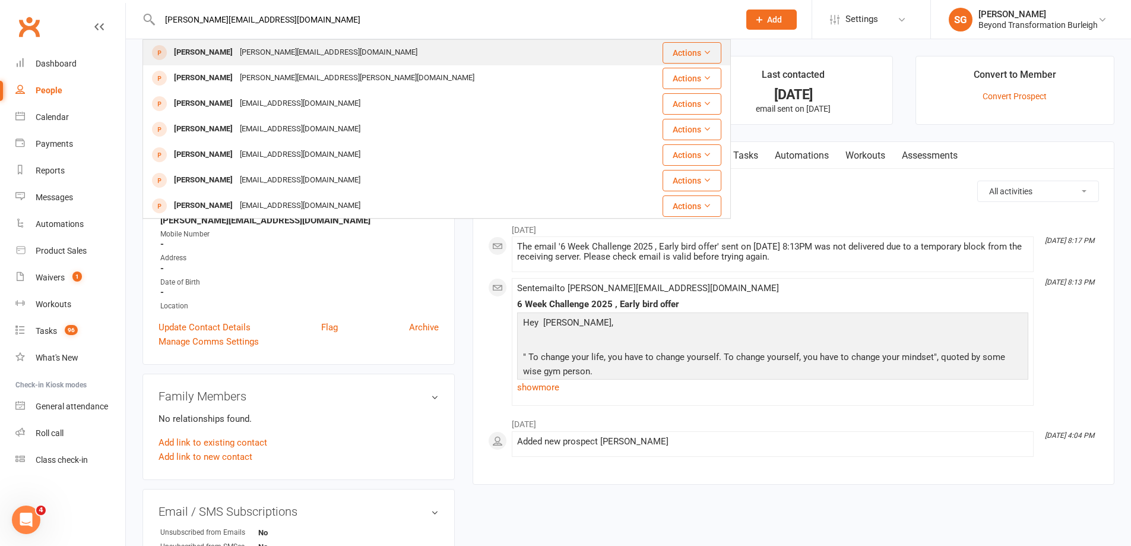
type input "[PERSON_NAME][EMAIL_ADDRESS][DOMAIN_NAME]"
click at [236, 59] on div "[PERSON_NAME][EMAIL_ADDRESS][DOMAIN_NAME]" at bounding box center [328, 52] width 185 height 17
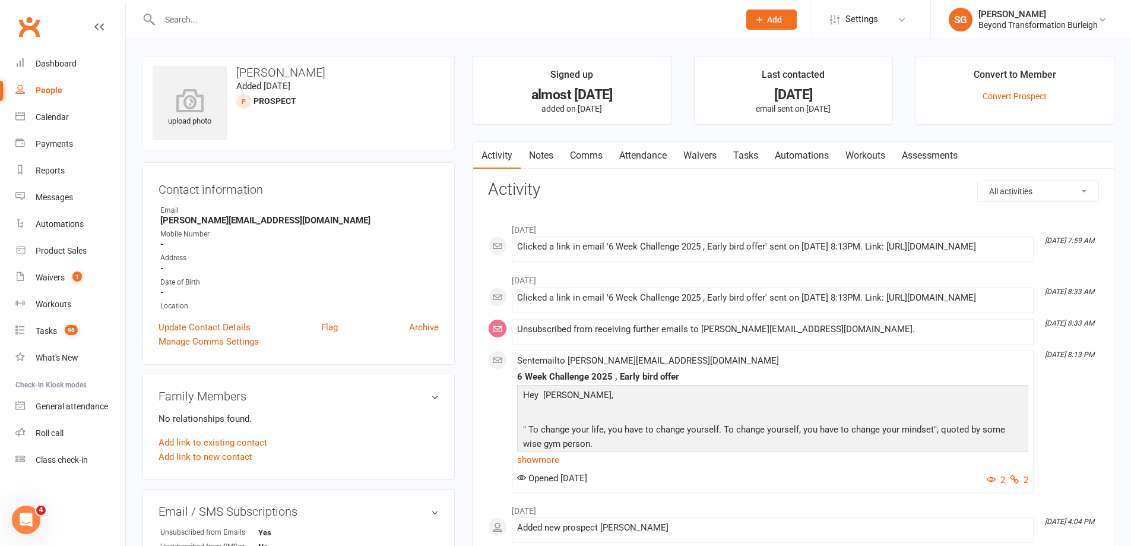
click at [507, 21] on input "text" at bounding box center [443, 19] width 575 height 17
type input "[PERSON_NAME][EMAIL_ADDRESS][PERSON_NAME][DOMAIN_NAME]"
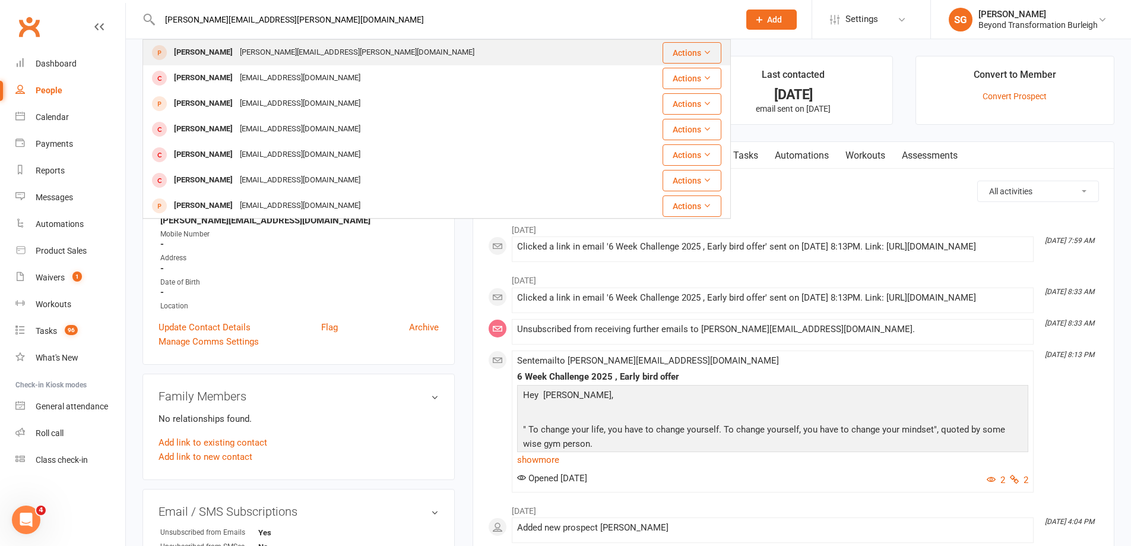
click at [315, 52] on div "[PERSON_NAME][EMAIL_ADDRESS][PERSON_NAME][DOMAIN_NAME]" at bounding box center [357, 52] width 242 height 17
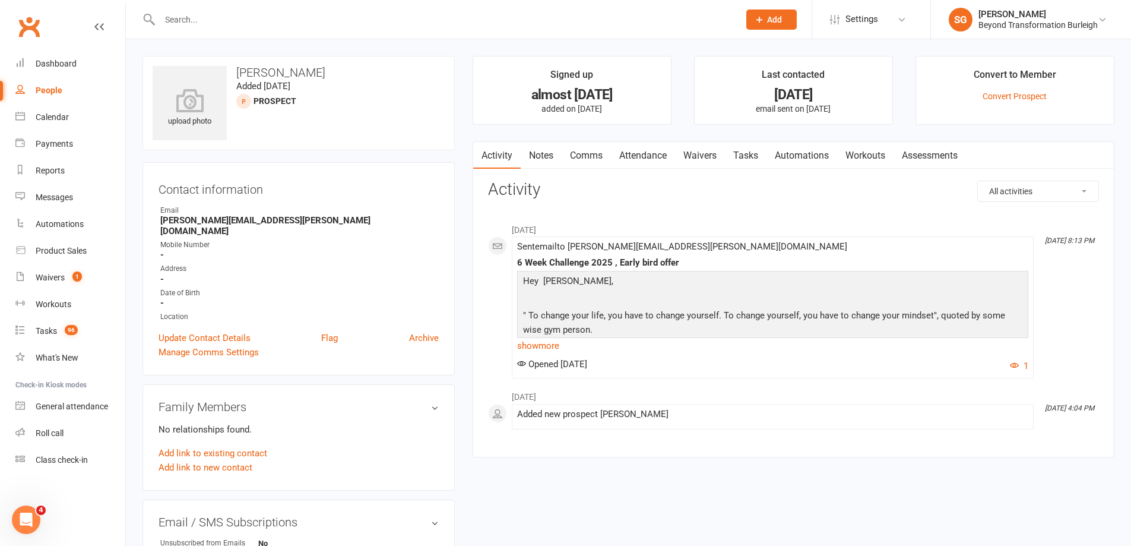
click at [363, 17] on input "text" at bounding box center [443, 19] width 575 height 17
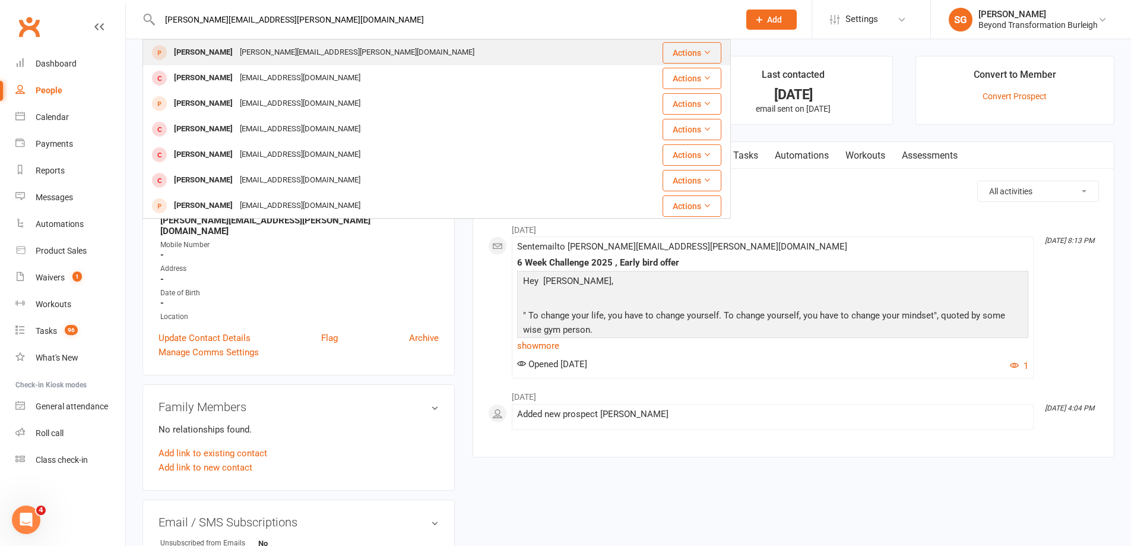
type input "[PERSON_NAME][EMAIL_ADDRESS][PERSON_NAME][DOMAIN_NAME]"
click at [271, 56] on div "[PERSON_NAME][EMAIL_ADDRESS][PERSON_NAME][DOMAIN_NAME]" at bounding box center [357, 52] width 242 height 17
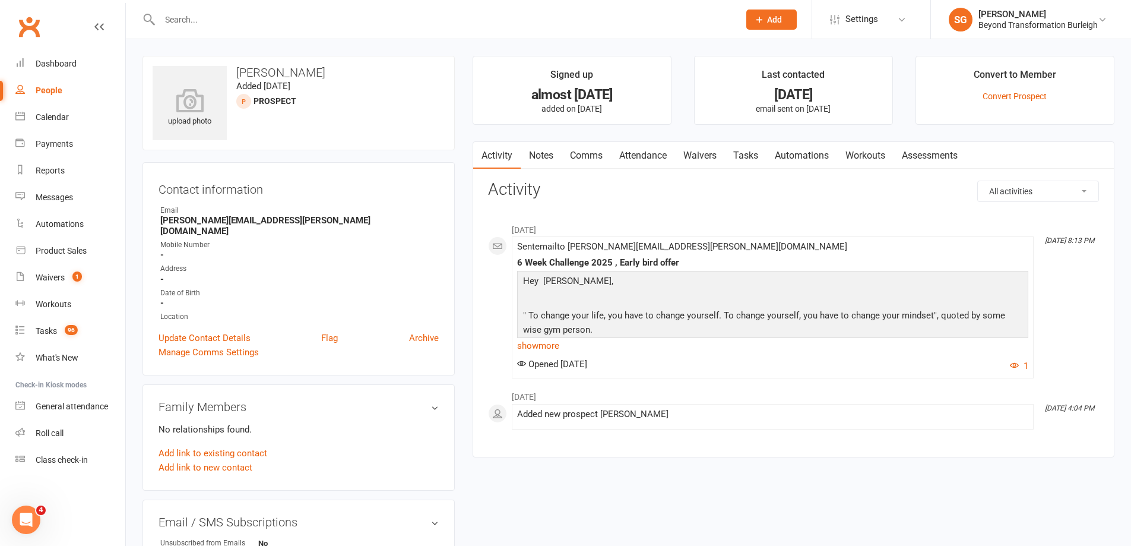
click at [216, 10] on div at bounding box center [437, 19] width 589 height 39
click at [227, 34] on div at bounding box center [437, 19] width 589 height 39
click at [219, 21] on input "text" at bounding box center [443, 19] width 575 height 17
type input "[PERSON_NAME][EMAIL_ADDRESS][DOMAIN_NAME]"
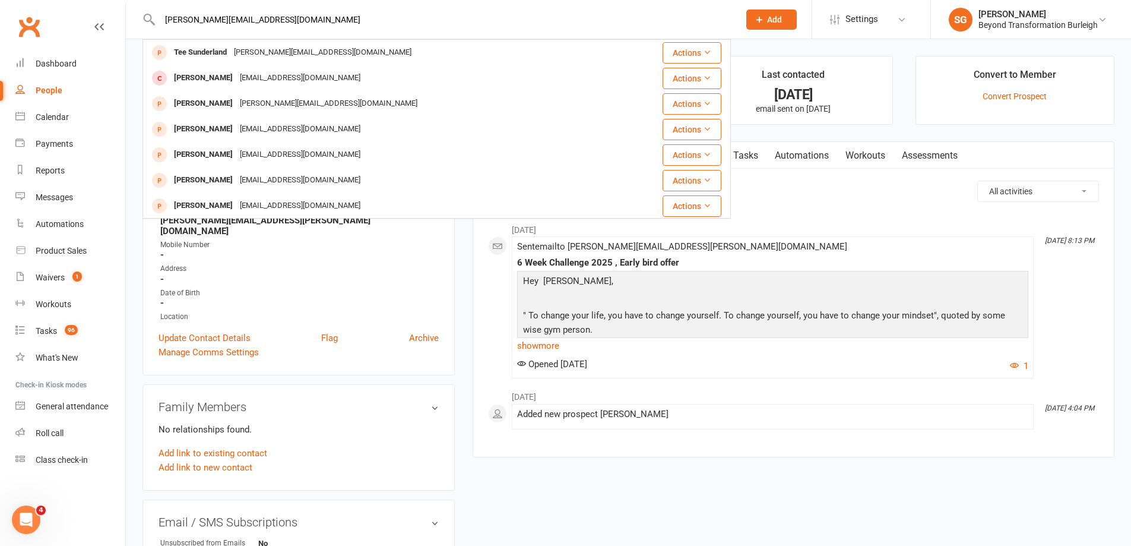
click at [774, 488] on div "upload photo [PERSON_NAME] Added [DATE] prospect Contact information Owner Emai…" at bounding box center [629, 515] width 990 height 918
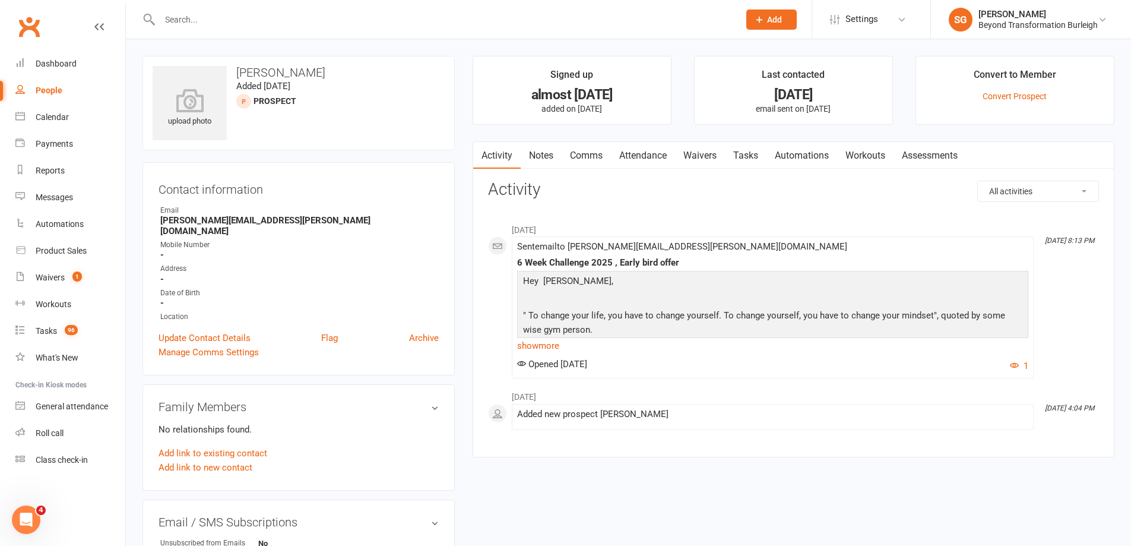
click at [485, 29] on div at bounding box center [437, 19] width 589 height 39
click at [473, 16] on input "text" at bounding box center [443, 19] width 575 height 17
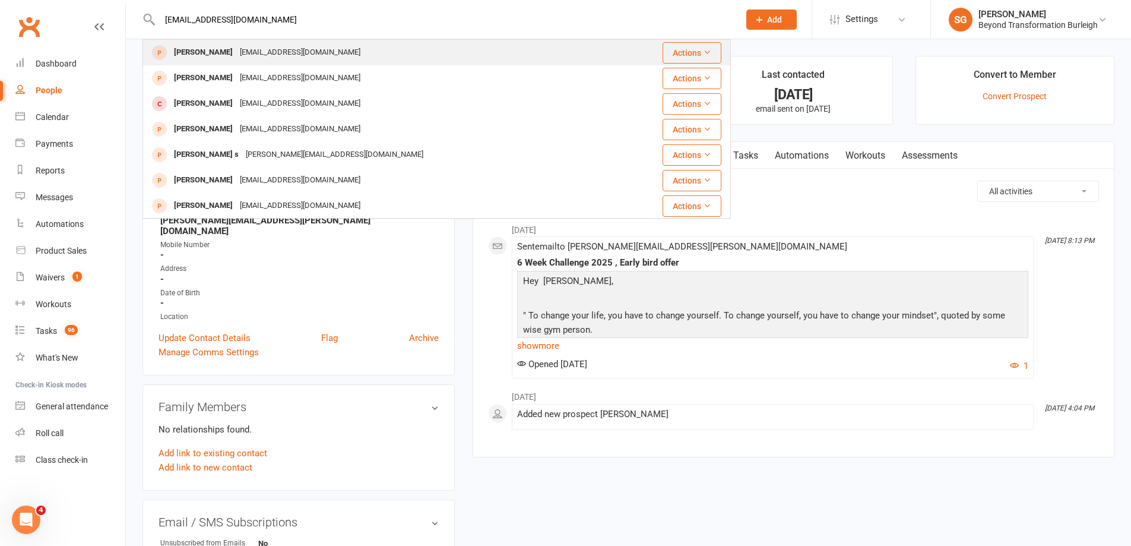
type input "[EMAIL_ADDRESS][DOMAIN_NAME]"
click at [334, 54] on div "[PERSON_NAME] [EMAIL_ADDRESS][DOMAIN_NAME]" at bounding box center [388, 52] width 488 height 24
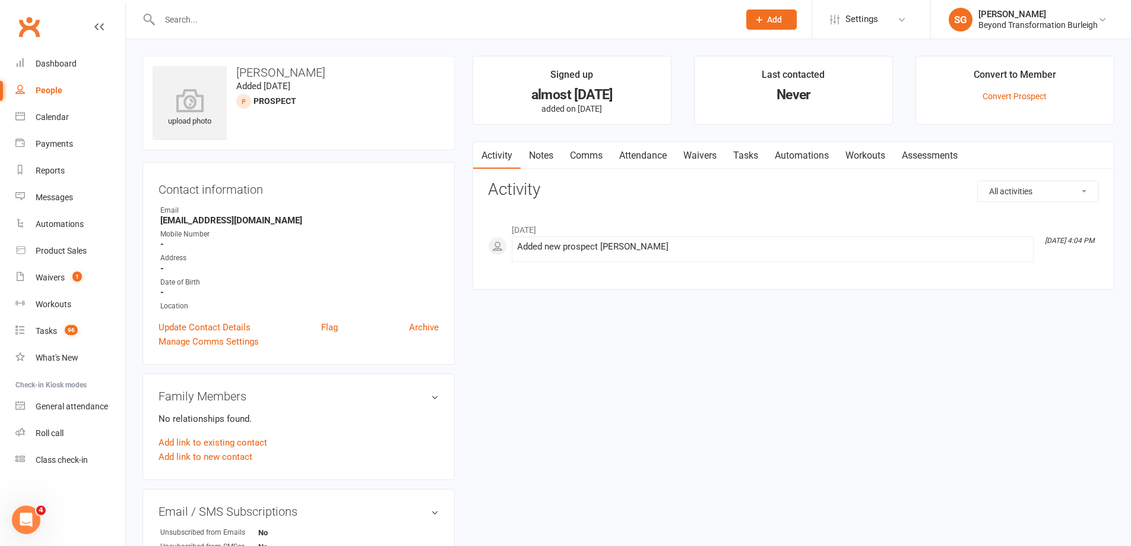
click at [427, 23] on input "text" at bounding box center [443, 19] width 575 height 17
click at [414, 19] on input "text" at bounding box center [443, 19] width 575 height 17
type input "[EMAIL_ADDRESS][DOMAIN_NAME]"
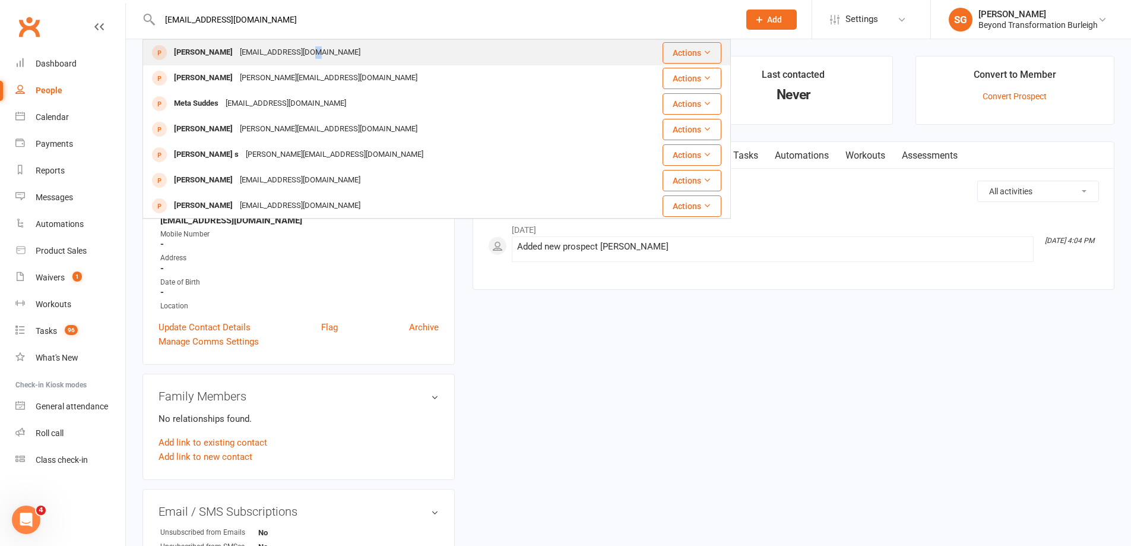
click at [312, 50] on div "[EMAIL_ADDRESS][DOMAIN_NAME]" at bounding box center [300, 52] width 128 height 17
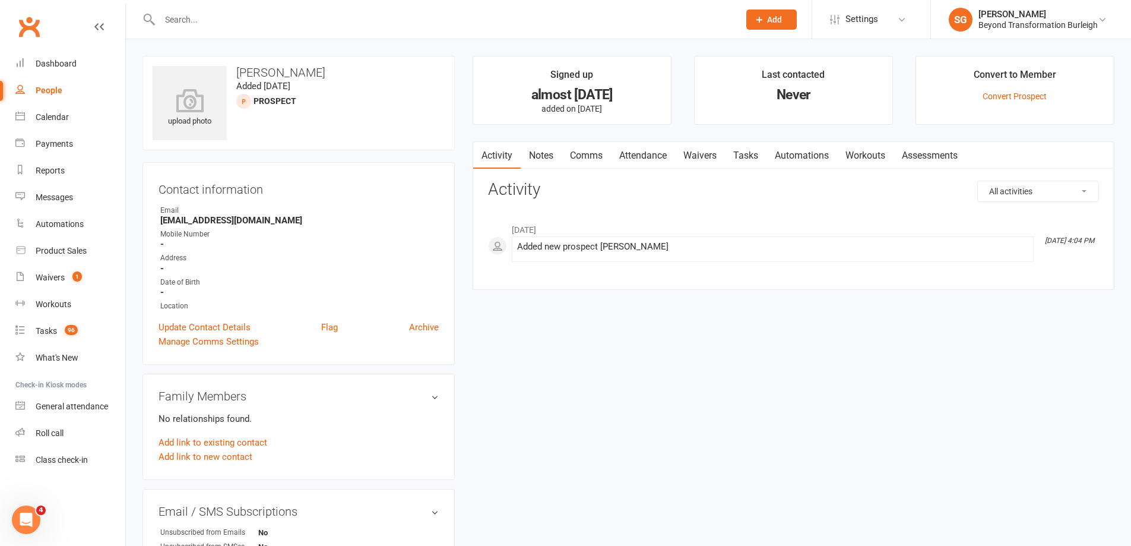
click at [374, 25] on input "text" at bounding box center [443, 19] width 575 height 17
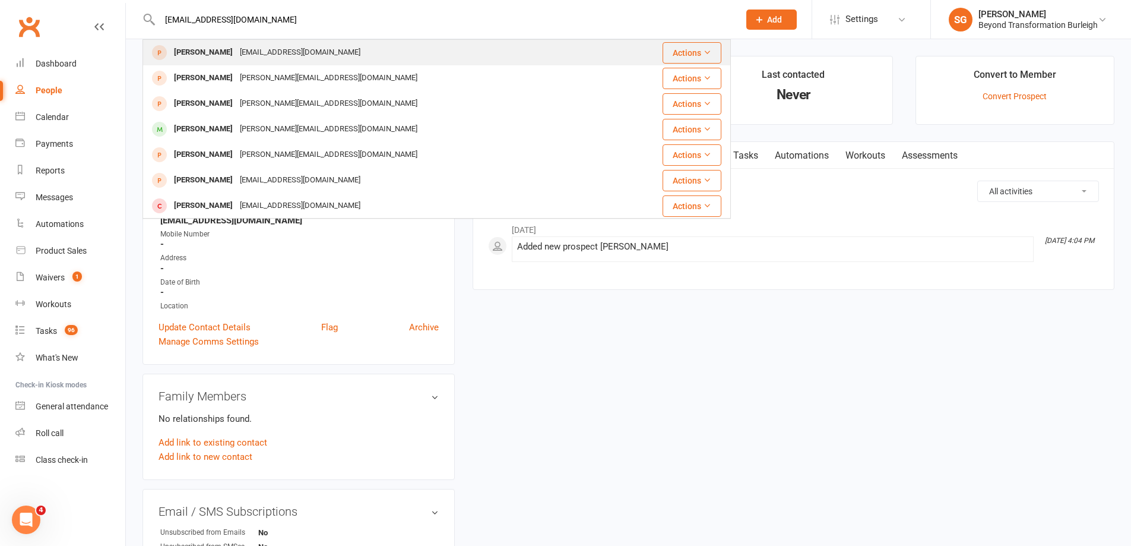
type input "[EMAIL_ADDRESS][DOMAIN_NAME]"
click at [321, 64] on div "[PERSON_NAME] [EMAIL_ADDRESS][DOMAIN_NAME]" at bounding box center [394, 52] width 501 height 24
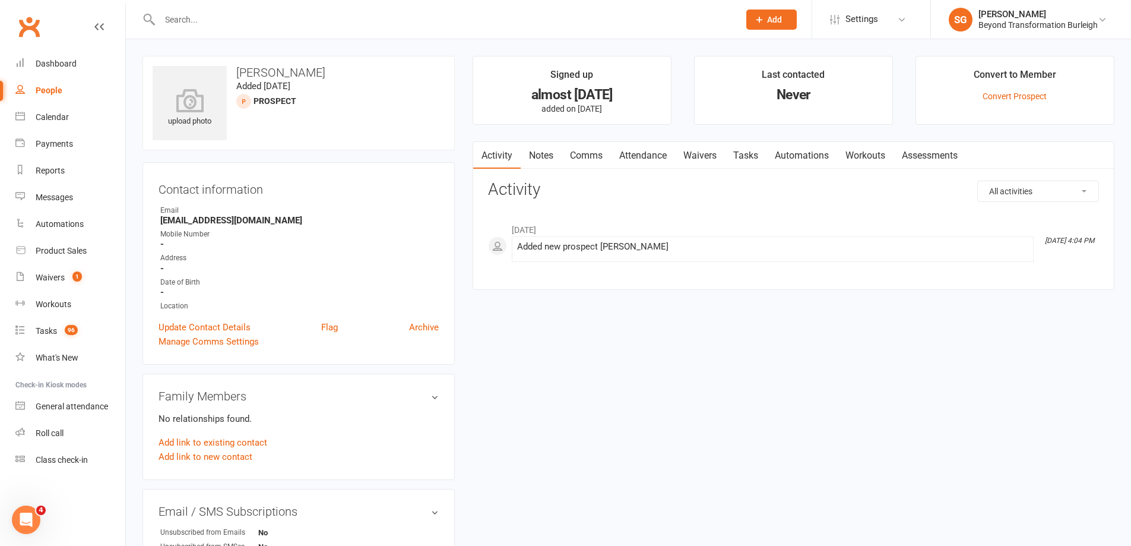
click at [479, 17] on input "text" at bounding box center [443, 19] width 575 height 17
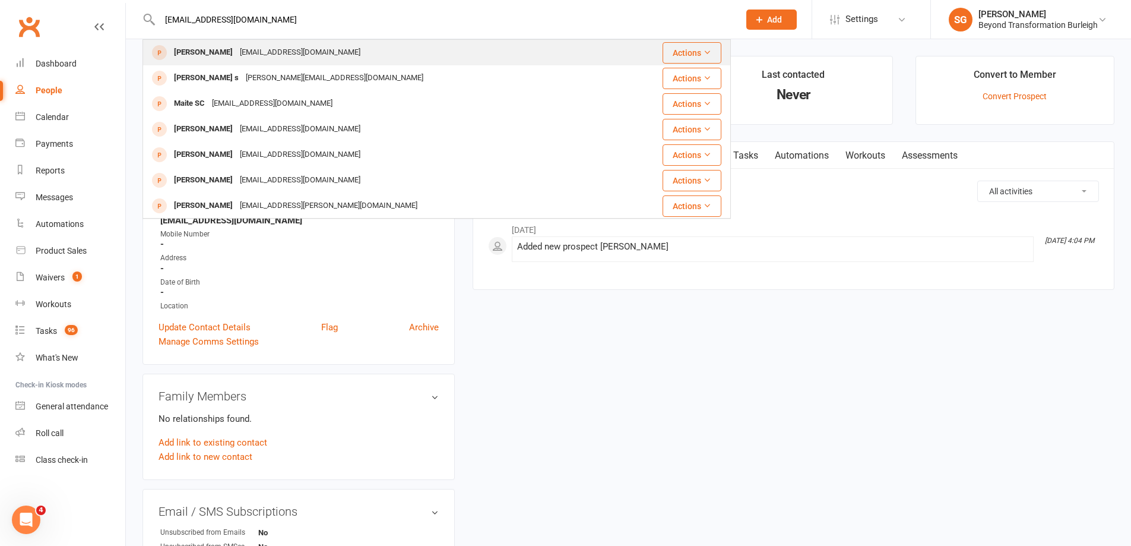
type input "[EMAIL_ADDRESS][DOMAIN_NAME]"
click at [321, 47] on div "[EMAIL_ADDRESS][DOMAIN_NAME]" at bounding box center [300, 52] width 128 height 17
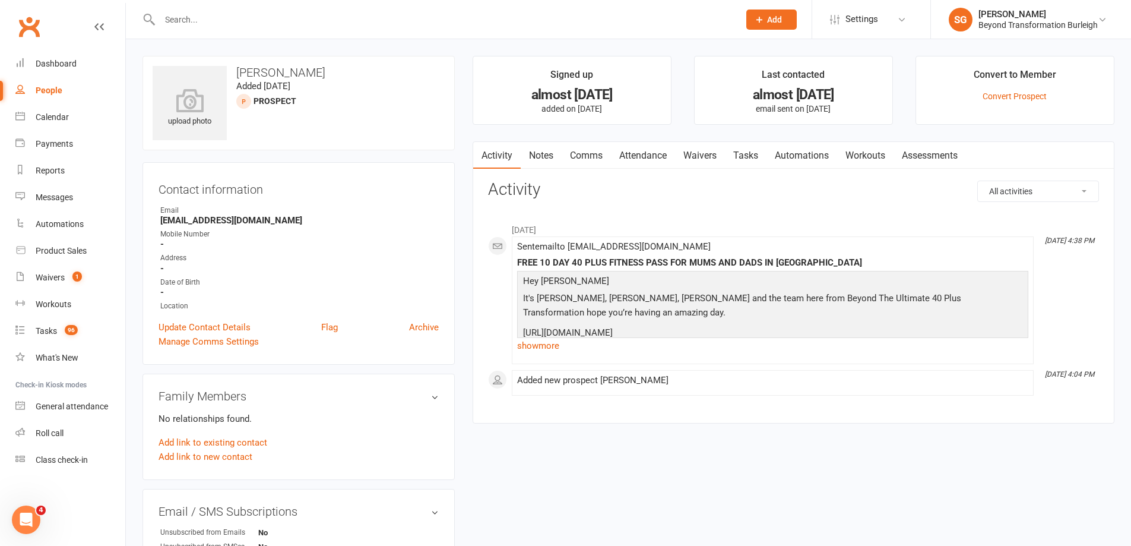
click at [284, 17] on input "text" at bounding box center [443, 19] width 575 height 17
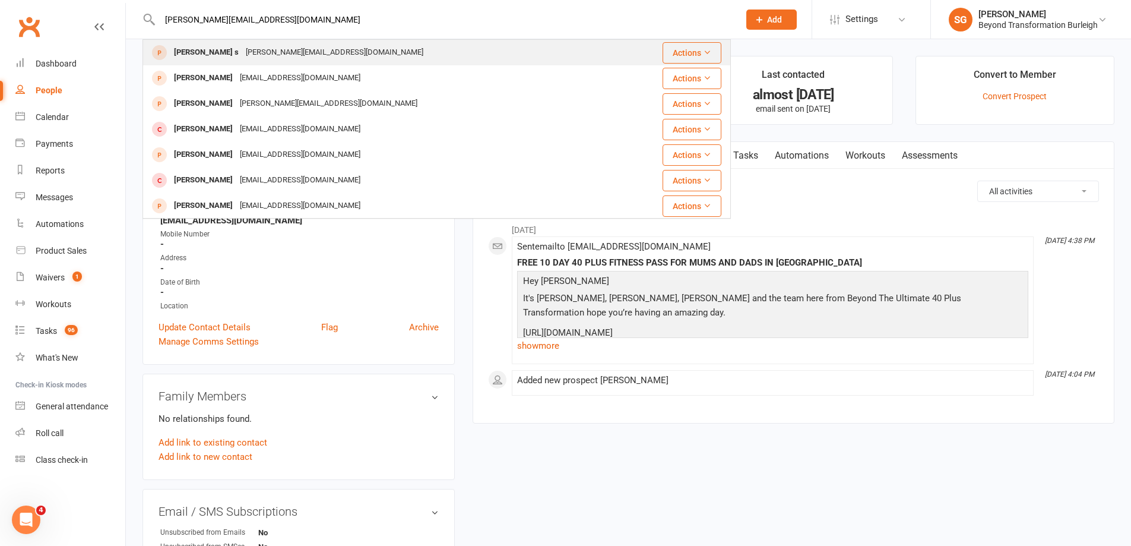
type input "[PERSON_NAME][EMAIL_ADDRESS][DOMAIN_NAME]"
click at [242, 59] on div "[PERSON_NAME][EMAIL_ADDRESS][DOMAIN_NAME]" at bounding box center [334, 52] width 185 height 17
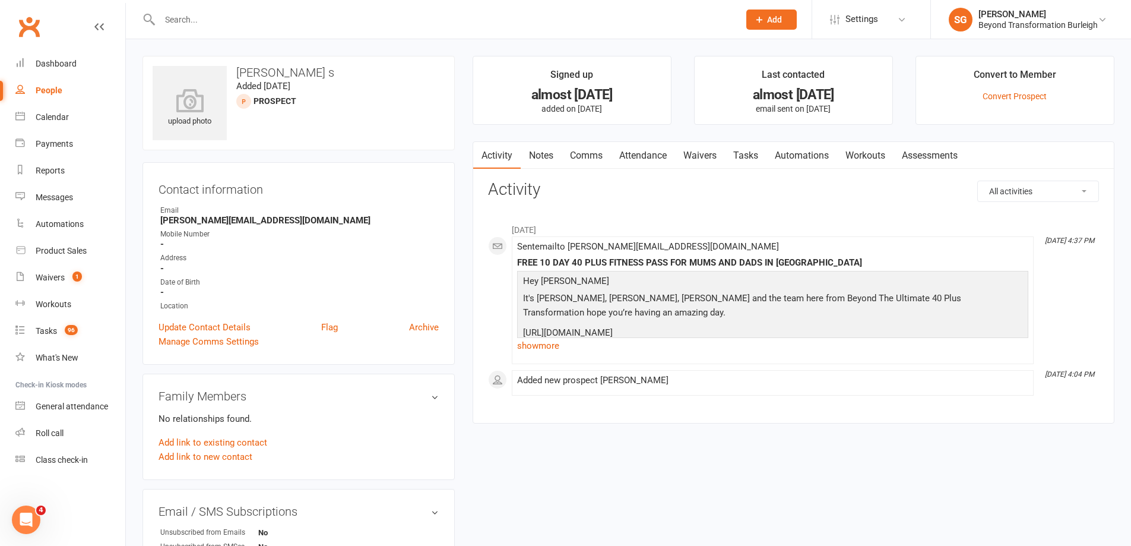
click at [500, 26] on input "text" at bounding box center [443, 19] width 575 height 17
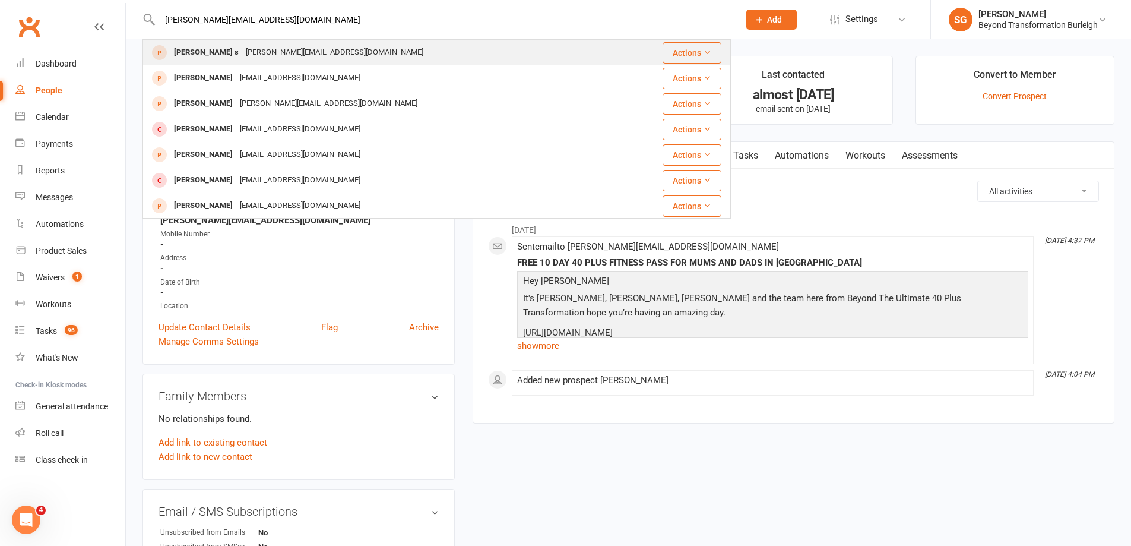
type input "[PERSON_NAME][EMAIL_ADDRESS][DOMAIN_NAME]"
click at [234, 61] on div "[PERSON_NAME] s [PERSON_NAME][EMAIL_ADDRESS][DOMAIN_NAME]" at bounding box center [381, 52] width 474 height 24
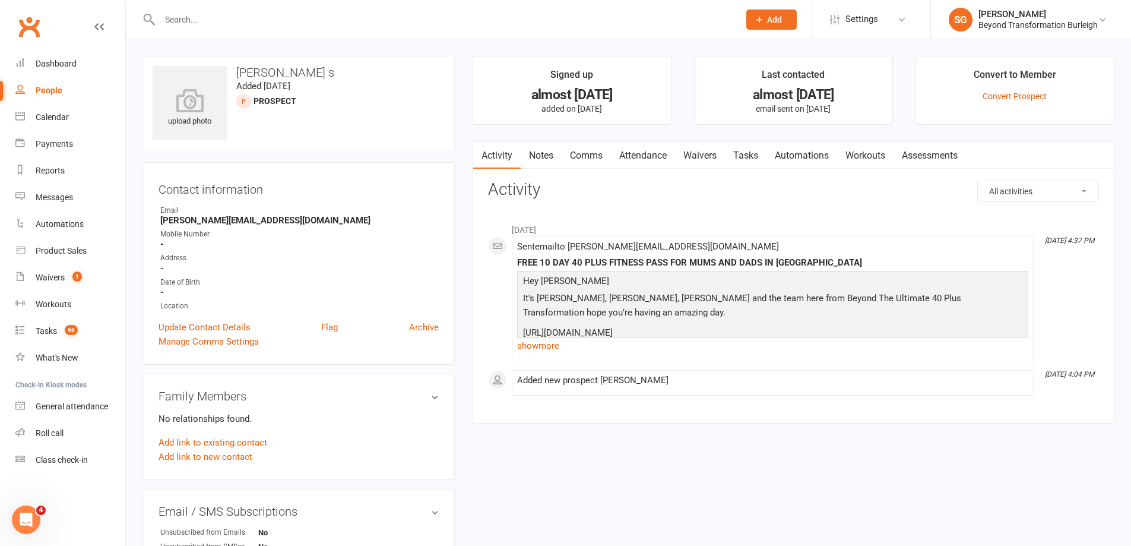
click at [308, 26] on input "text" at bounding box center [443, 19] width 575 height 17
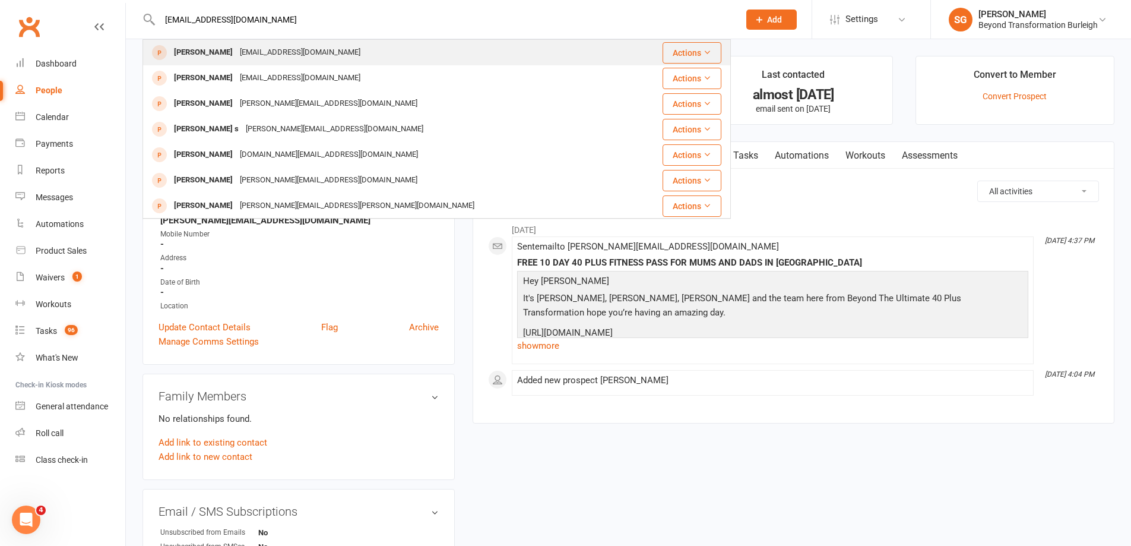
type input "[EMAIL_ADDRESS][DOMAIN_NAME]"
click at [236, 52] on div "[EMAIL_ADDRESS][DOMAIN_NAME]" at bounding box center [300, 52] width 128 height 17
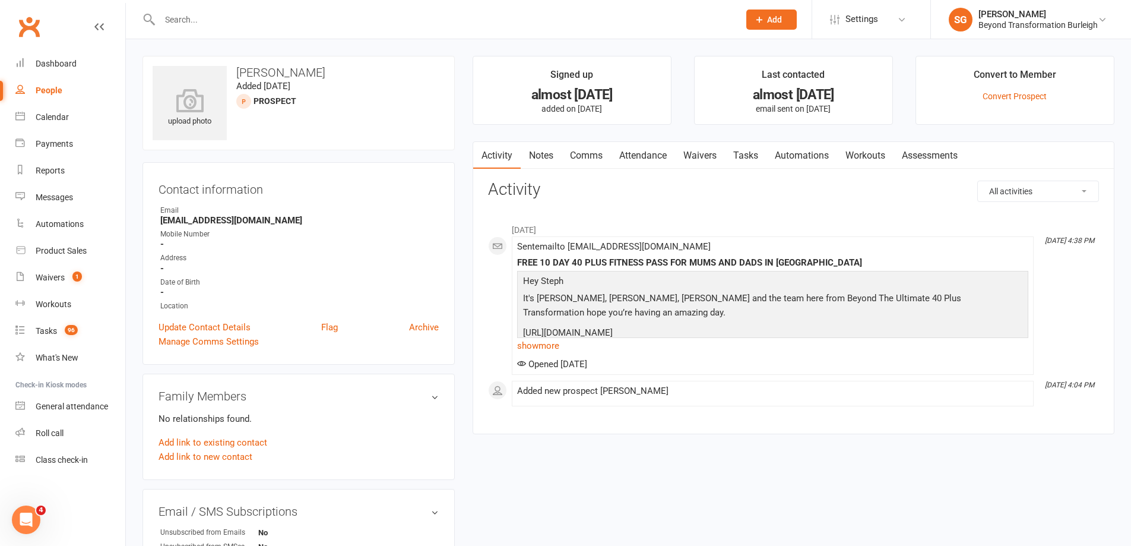
click at [486, 24] on input "text" at bounding box center [443, 19] width 575 height 17
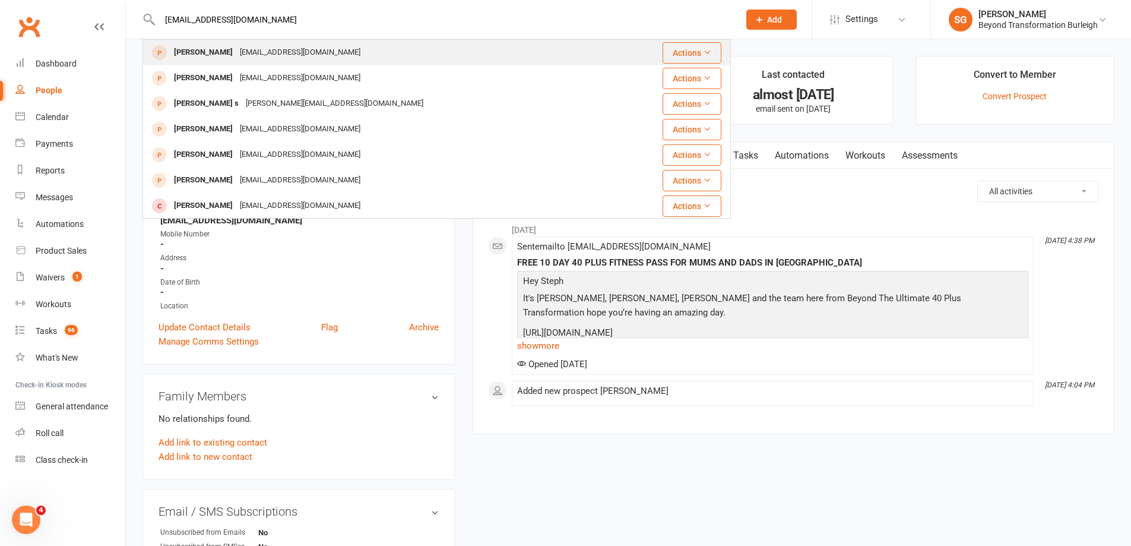
type input "[EMAIL_ADDRESS][DOMAIN_NAME]"
click at [365, 49] on div "[PERSON_NAME] [EMAIL_ADDRESS][DOMAIN_NAME]" at bounding box center [388, 52] width 488 height 24
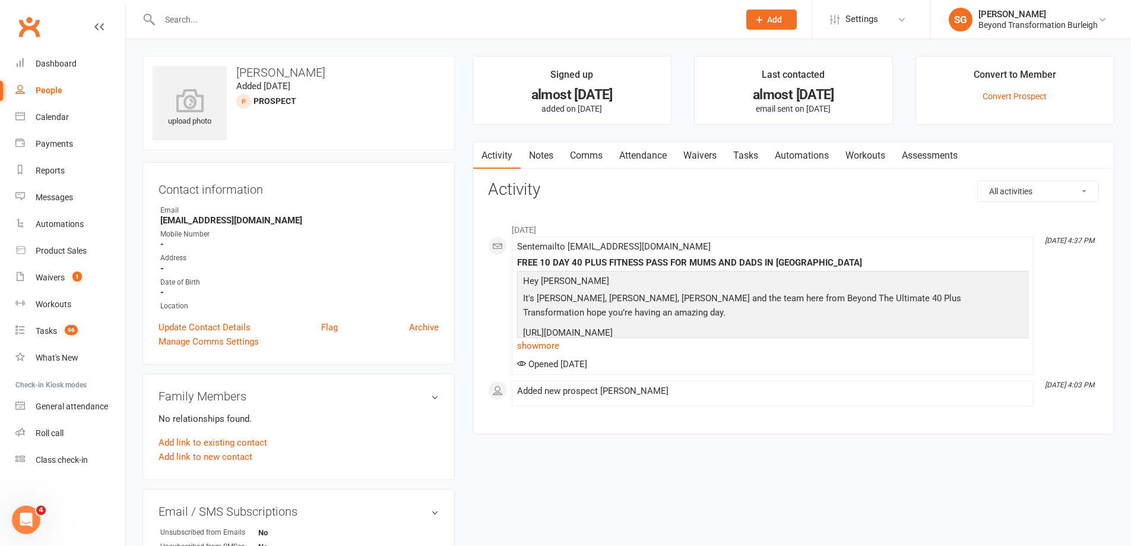
click at [320, 15] on input "text" at bounding box center [443, 19] width 575 height 17
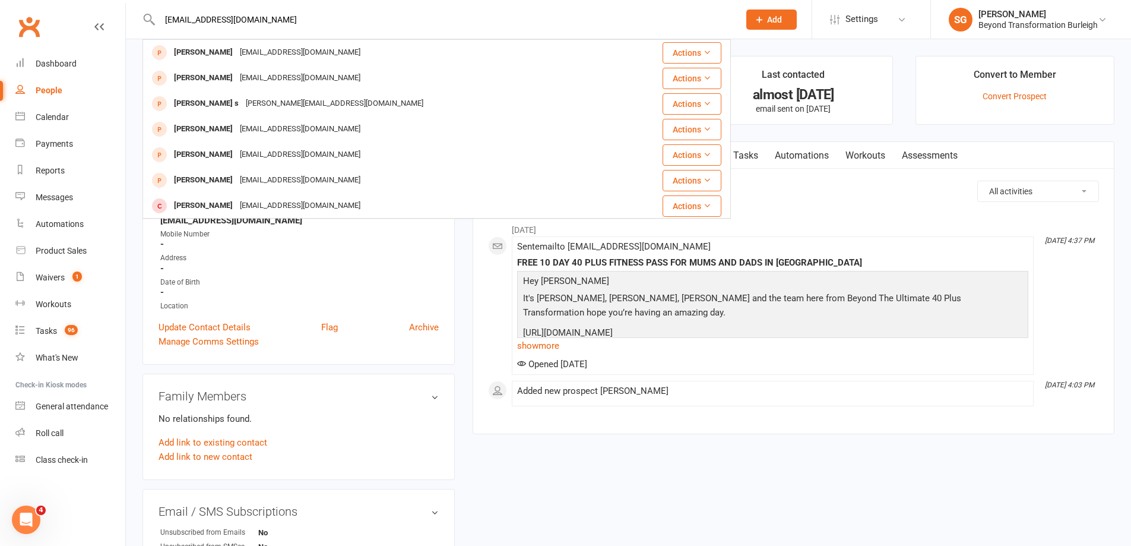
click at [314, 20] on input "[EMAIL_ADDRESS][DOMAIN_NAME]" at bounding box center [443, 19] width 575 height 17
click at [379, 14] on input "[EMAIL_ADDRESS][DOMAIN_NAME]" at bounding box center [443, 19] width 575 height 17
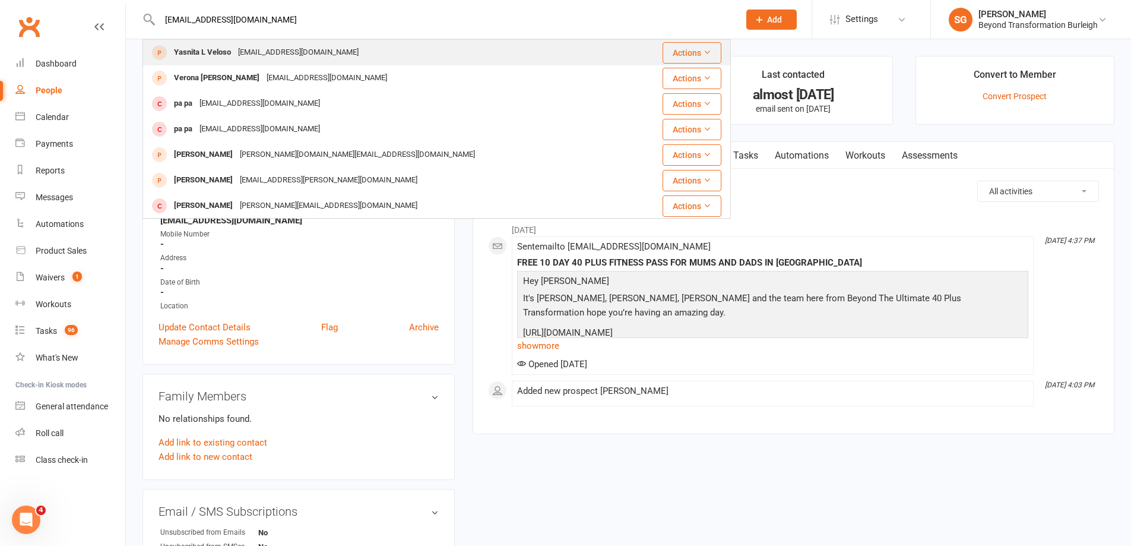
type input "[EMAIL_ADDRESS][DOMAIN_NAME]"
click at [295, 52] on div "[EMAIL_ADDRESS][DOMAIN_NAME]" at bounding box center [299, 52] width 128 height 17
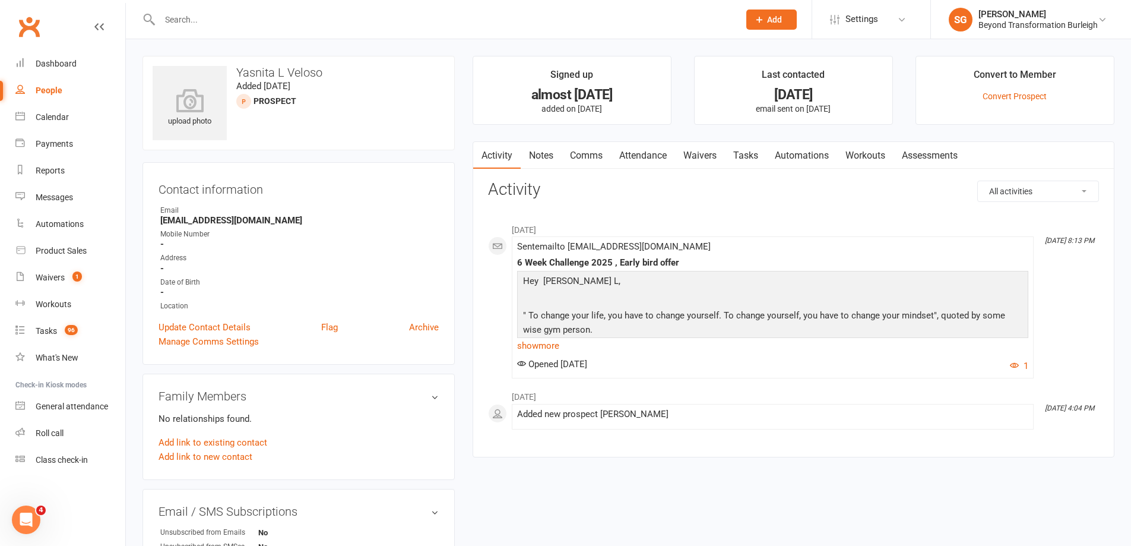
click at [507, 19] on input "text" at bounding box center [443, 19] width 575 height 17
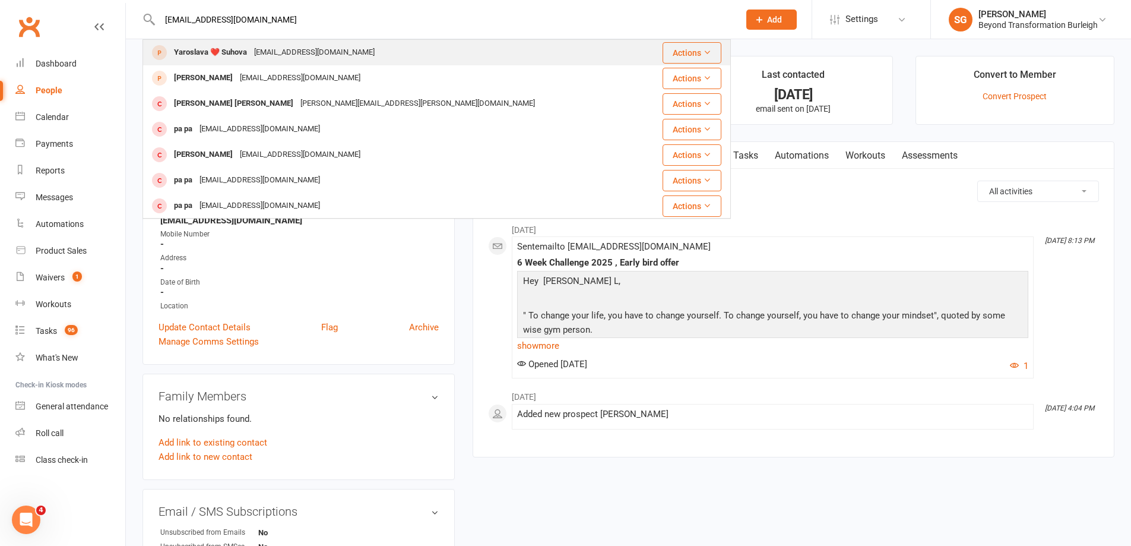
type input "[EMAIL_ADDRESS][DOMAIN_NAME]"
click at [282, 51] on div "[EMAIL_ADDRESS][DOMAIN_NAME]" at bounding box center [315, 52] width 128 height 17
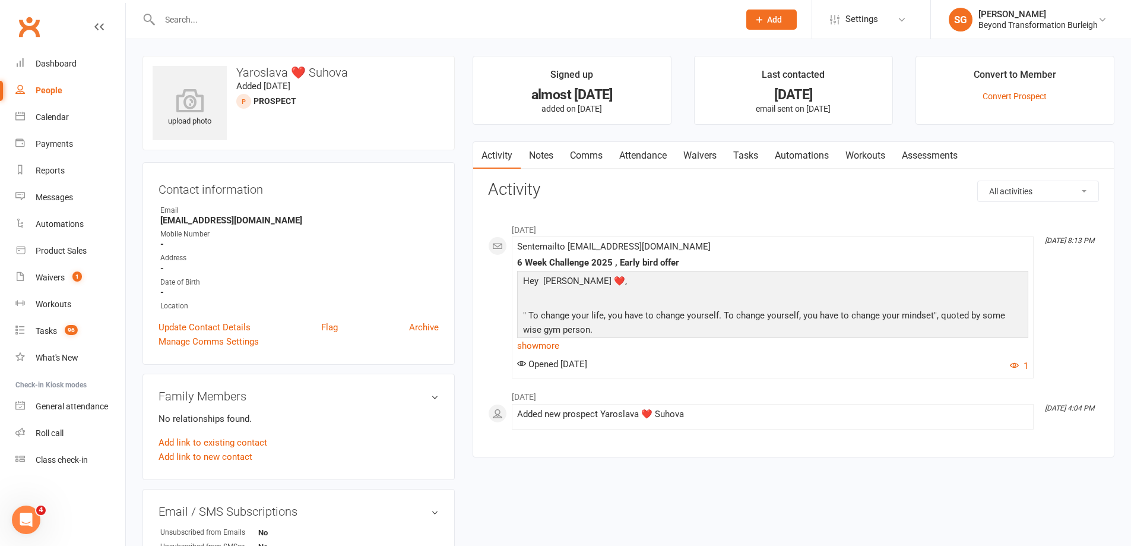
click at [488, 22] on input "text" at bounding box center [443, 19] width 575 height 17
click at [483, 21] on input "[EMAIL_ADDRESS][DOMAIN_NAME]" at bounding box center [443, 19] width 575 height 17
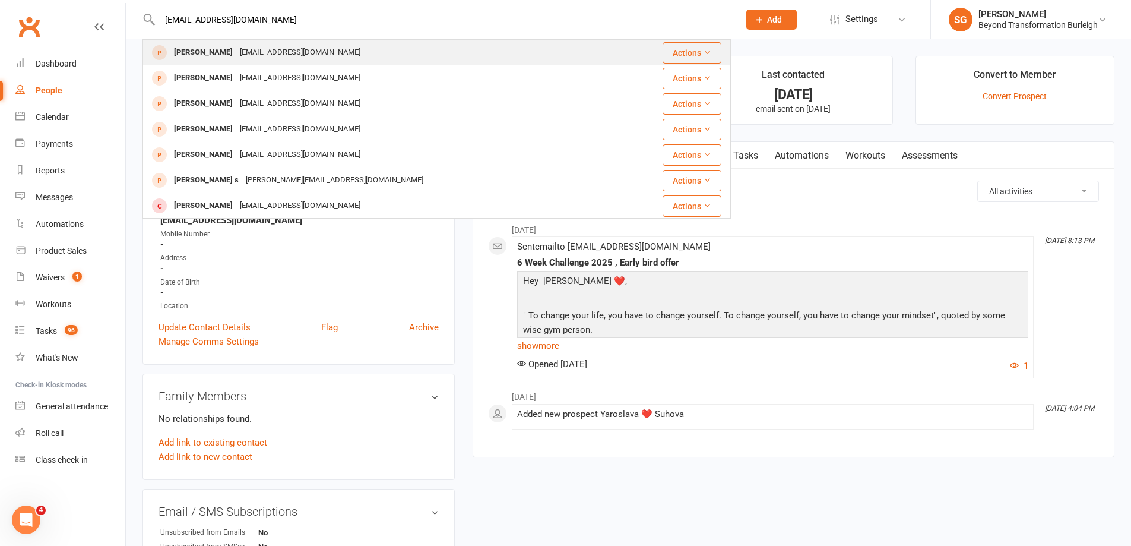
type input "[EMAIL_ADDRESS][DOMAIN_NAME]"
click at [274, 58] on div "[EMAIL_ADDRESS][DOMAIN_NAME]" at bounding box center [300, 52] width 128 height 17
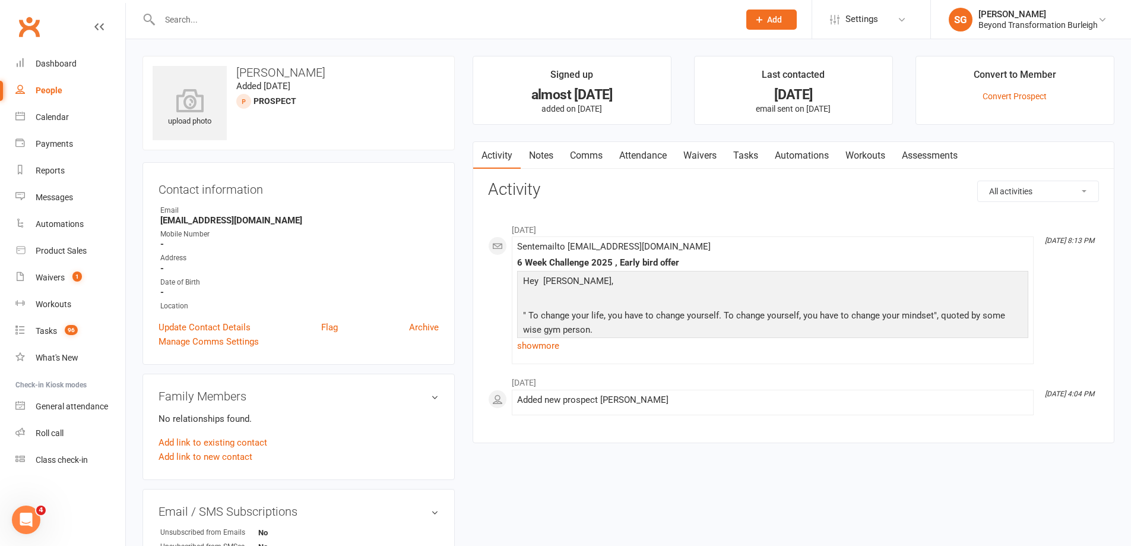
click at [307, 16] on input "text" at bounding box center [443, 19] width 575 height 17
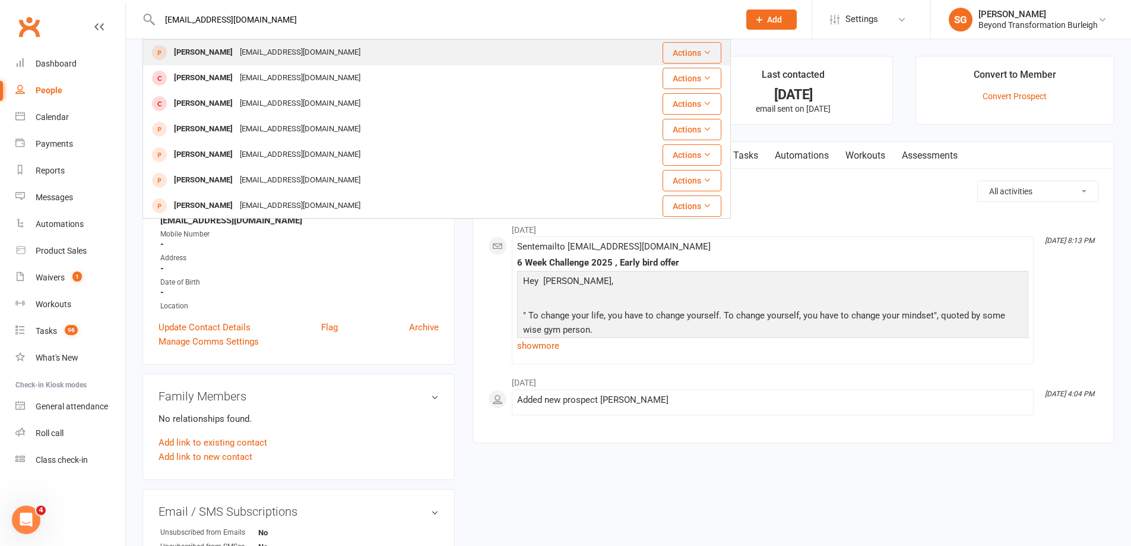
type input "[EMAIL_ADDRESS][DOMAIN_NAME]"
click at [210, 55] on div "[PERSON_NAME]" at bounding box center [203, 52] width 66 height 17
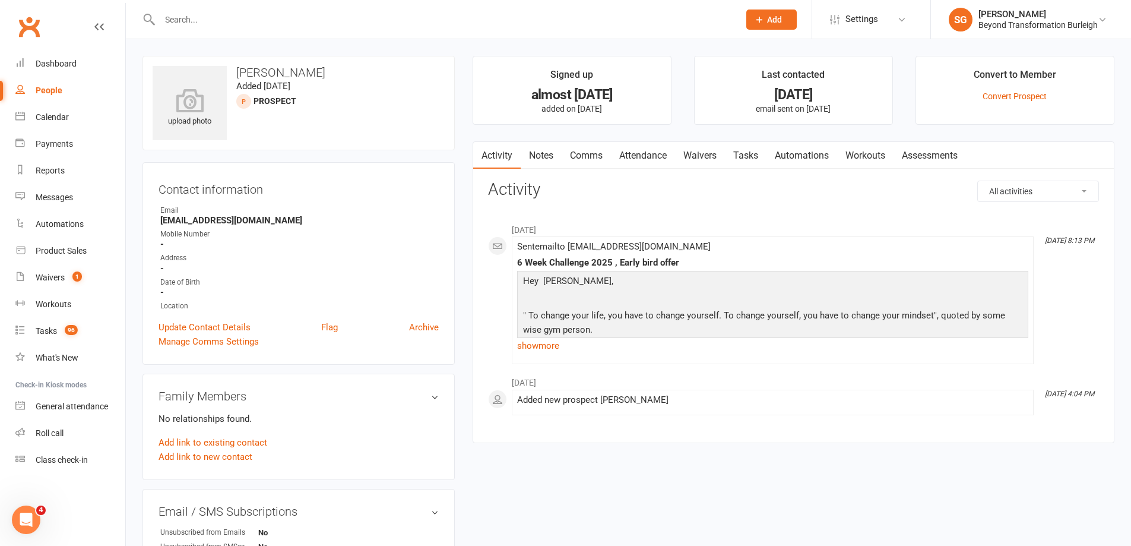
click at [374, 20] on input "text" at bounding box center [443, 19] width 575 height 17
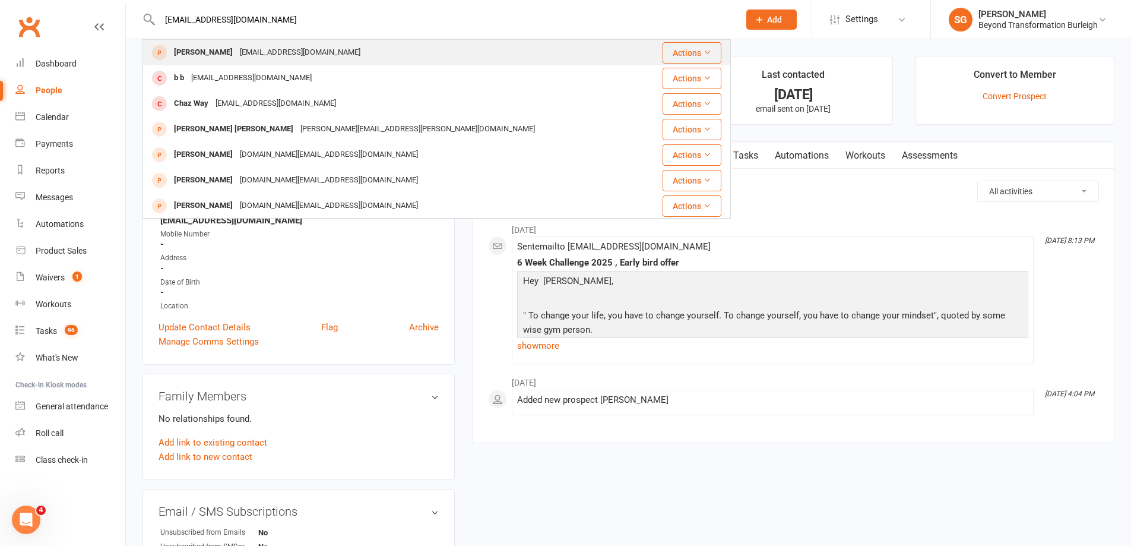
type input "[EMAIL_ADDRESS][DOMAIN_NAME]"
click at [257, 55] on div "[EMAIL_ADDRESS][DOMAIN_NAME]" at bounding box center [300, 52] width 128 height 17
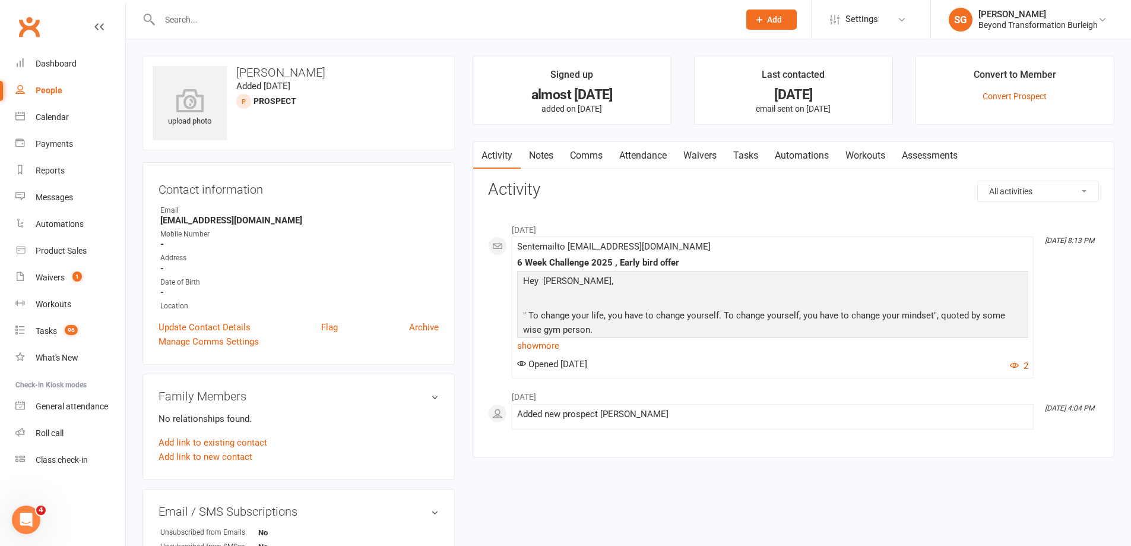
click at [234, 19] on input "text" at bounding box center [443, 19] width 575 height 17
type input "[DOMAIN_NAME][EMAIL_ADDRESS][DOMAIN_NAME]"
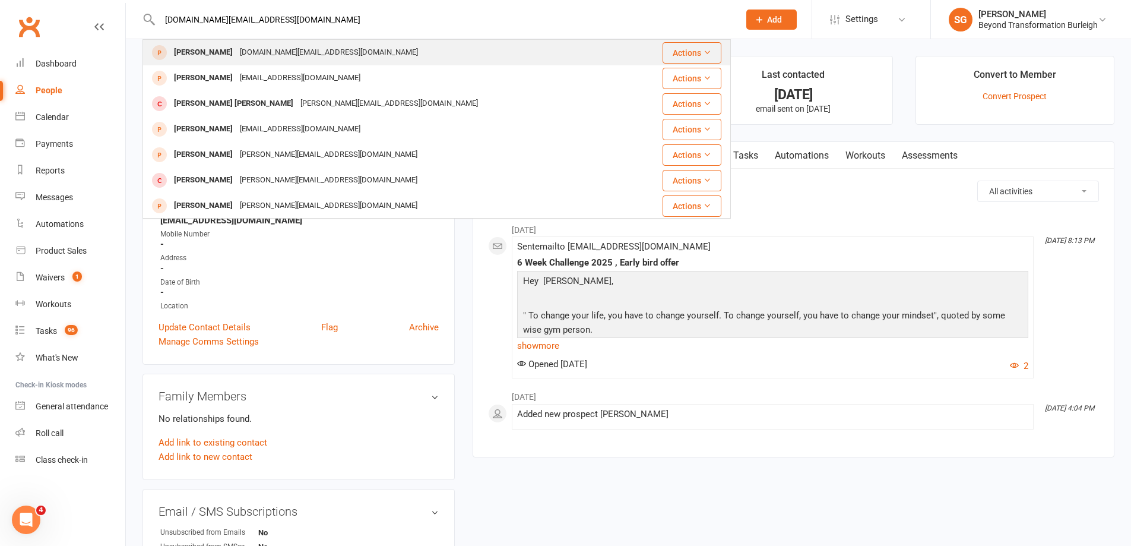
click at [369, 52] on div "[PERSON_NAME] [DOMAIN_NAME][EMAIL_ADDRESS][DOMAIN_NAME]" at bounding box center [388, 52] width 489 height 24
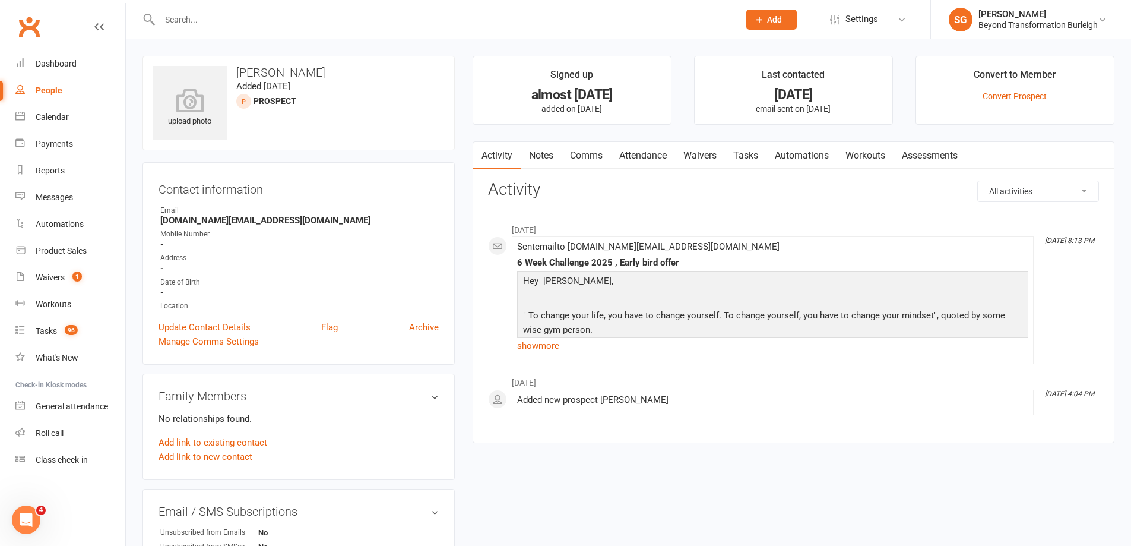
click at [537, 28] on div at bounding box center [437, 19] width 589 height 39
click at [530, 23] on input "text" at bounding box center [443, 19] width 575 height 17
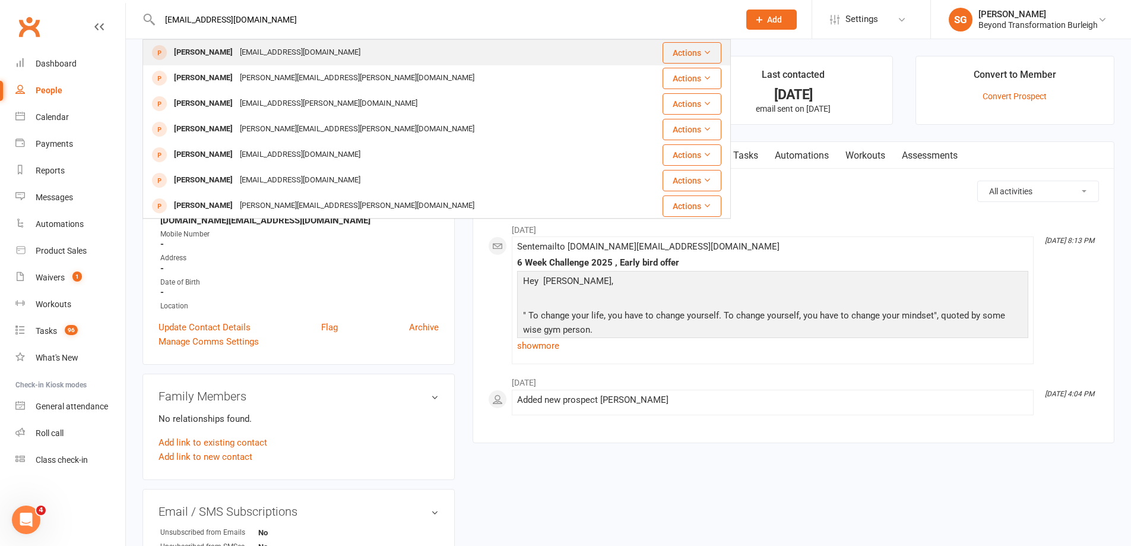
type input "[EMAIL_ADDRESS][DOMAIN_NAME]"
click at [236, 61] on div "[EMAIL_ADDRESS][DOMAIN_NAME]" at bounding box center [300, 52] width 128 height 17
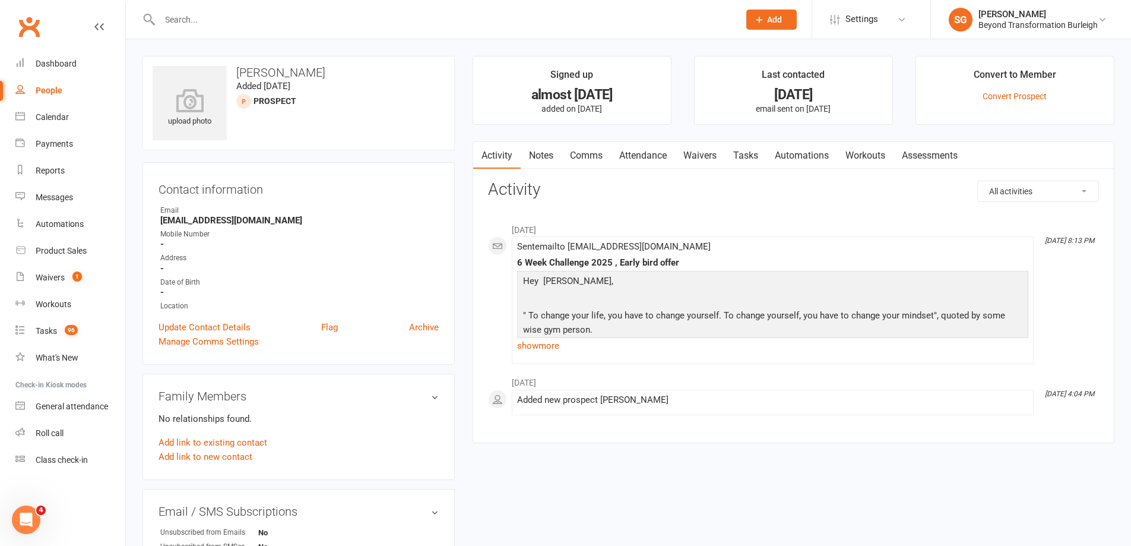
click at [275, 21] on input "text" at bounding box center [443, 19] width 575 height 17
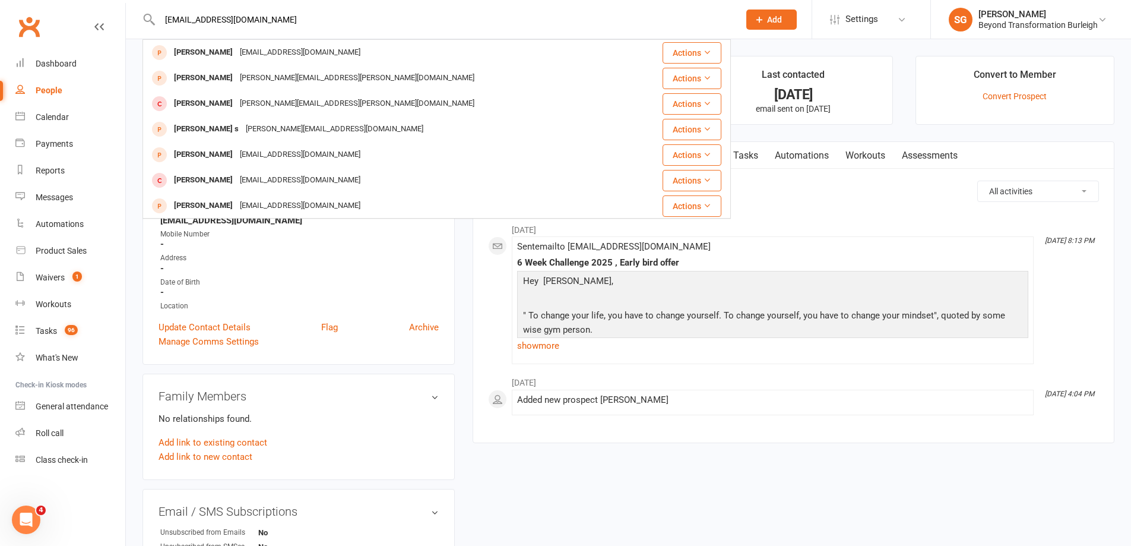
type input "[EMAIL_ADDRESS][DOMAIN_NAME]"
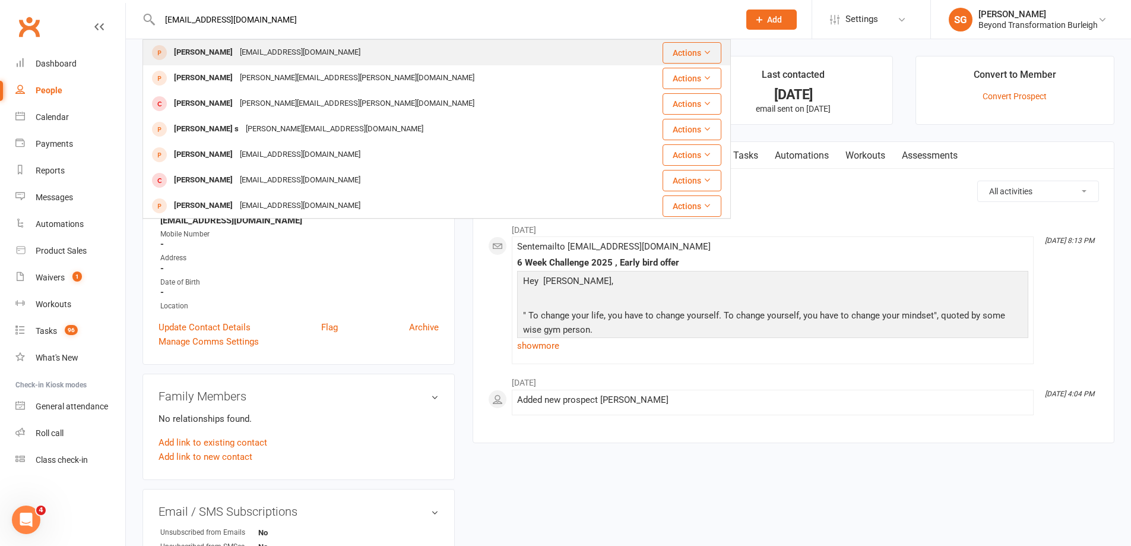
click at [262, 52] on div "[EMAIL_ADDRESS][DOMAIN_NAME]" at bounding box center [300, 52] width 128 height 17
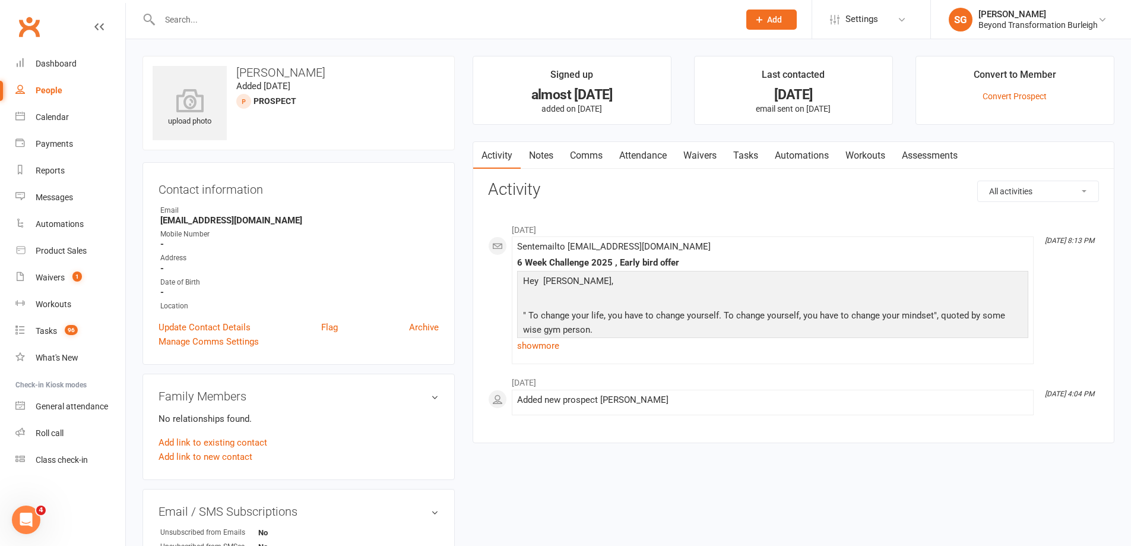
click at [284, 24] on input "text" at bounding box center [443, 19] width 575 height 17
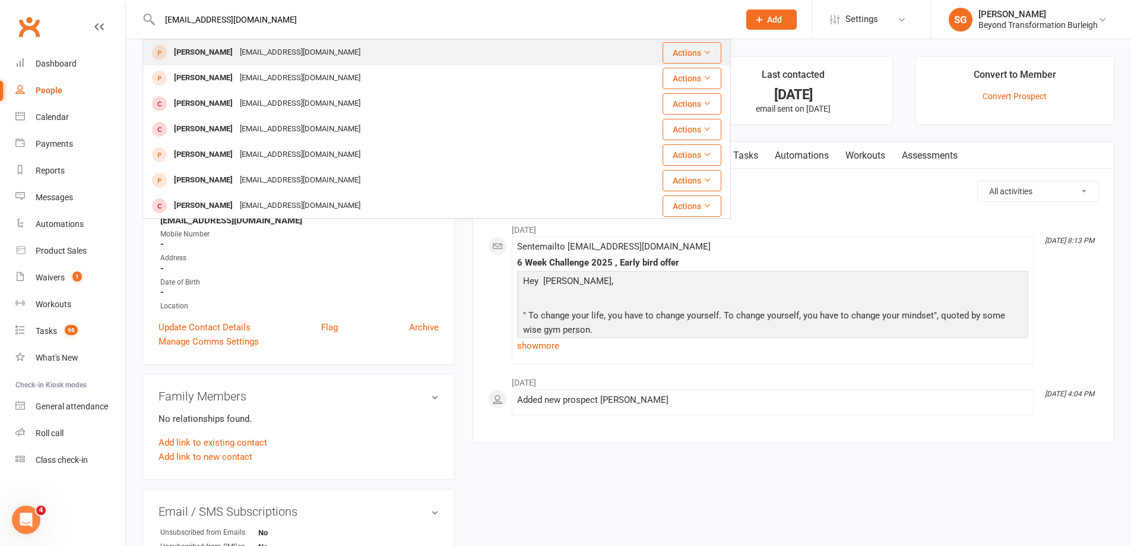
type input "[EMAIL_ADDRESS][DOMAIN_NAME]"
click at [239, 60] on div "[EMAIL_ADDRESS][DOMAIN_NAME]" at bounding box center [300, 52] width 128 height 17
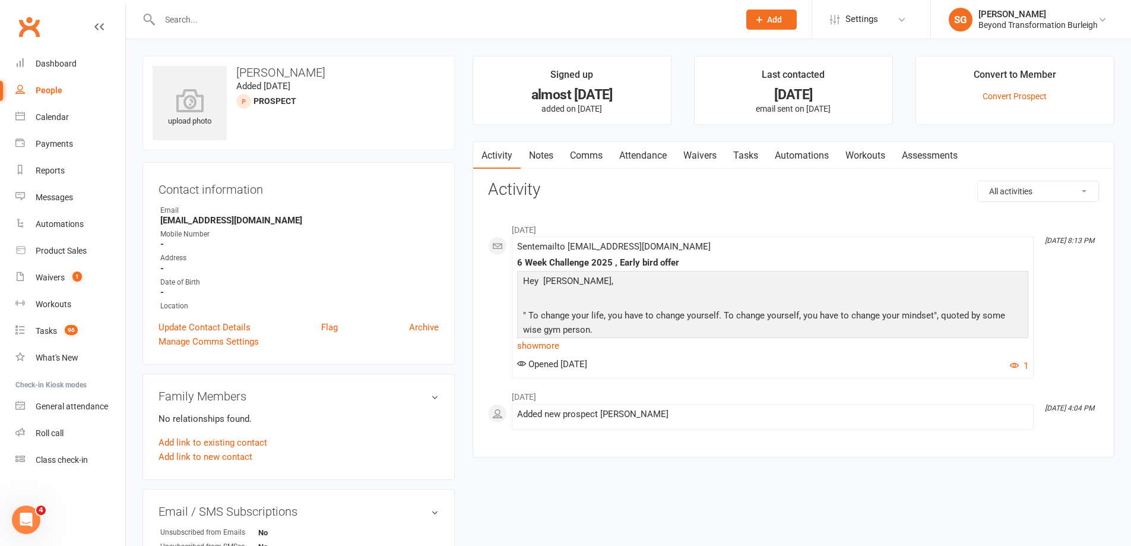
click at [435, 32] on ui-view "Prospect Member Non-attending contact Class / event Appointment Task Membership…" at bounding box center [565, 498] width 1131 height 990
click at [412, 29] on div at bounding box center [437, 19] width 589 height 39
click at [402, 26] on input "text" at bounding box center [443, 19] width 575 height 17
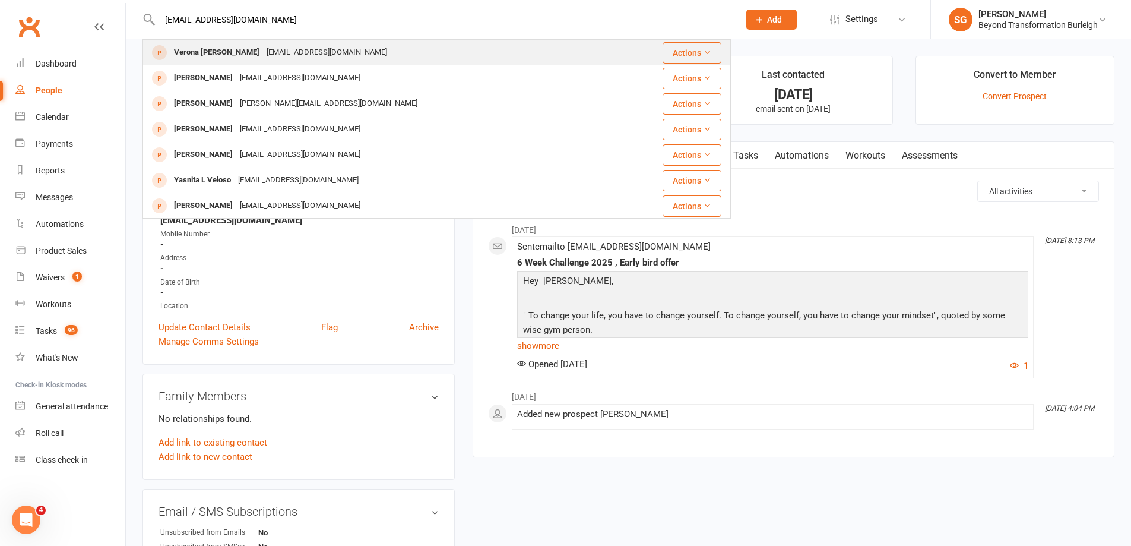
type input "[EMAIL_ADDRESS][DOMAIN_NAME]"
click at [263, 50] on div "[EMAIL_ADDRESS][DOMAIN_NAME]" at bounding box center [327, 52] width 128 height 17
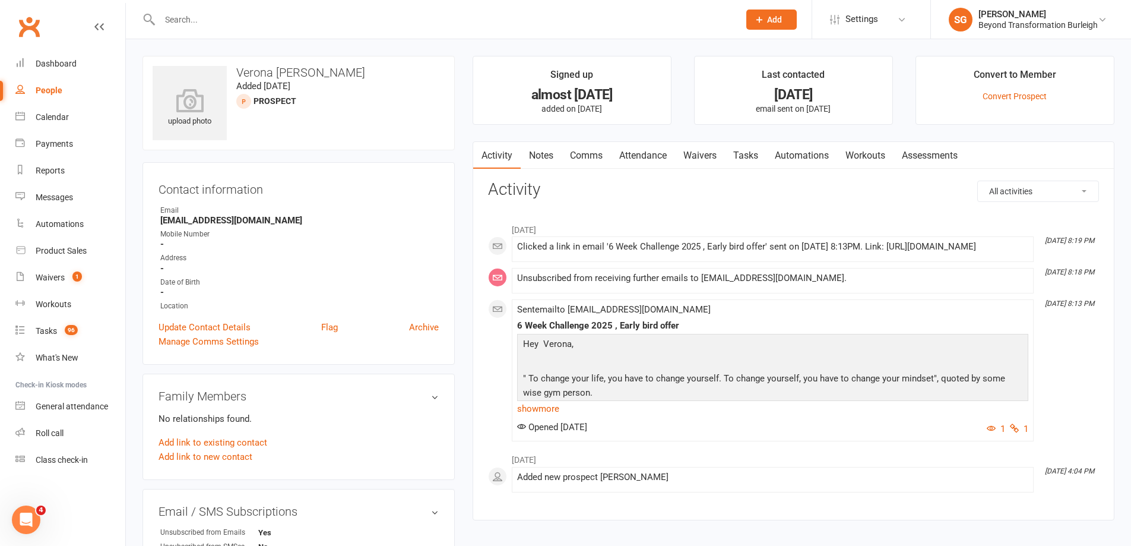
click at [353, 30] on div at bounding box center [437, 19] width 589 height 39
click at [337, 17] on input "text" at bounding box center [443, 19] width 575 height 17
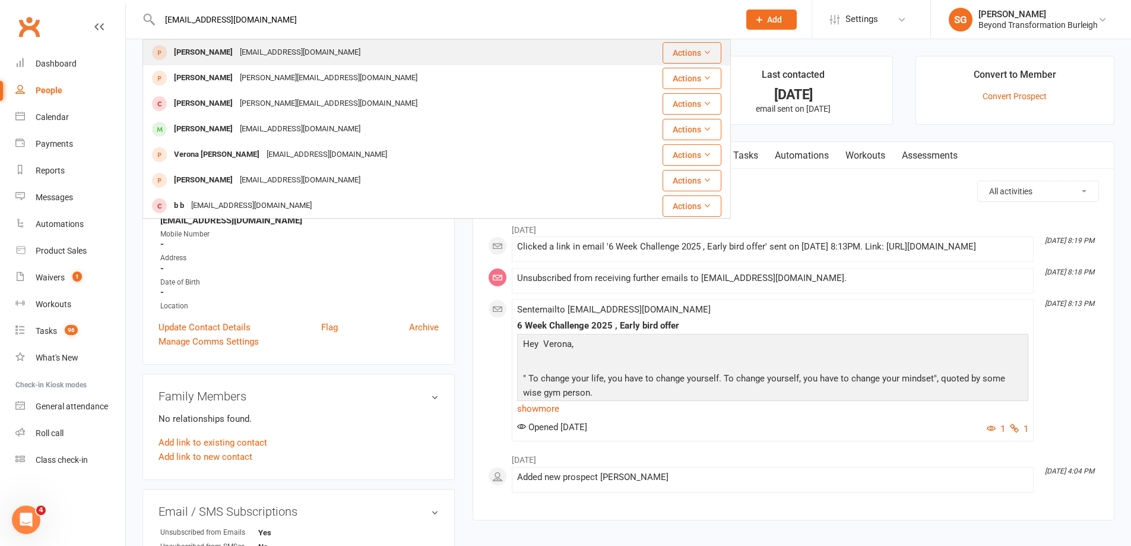
type input "[EMAIL_ADDRESS][DOMAIN_NAME]"
click at [309, 52] on div "[EMAIL_ADDRESS][DOMAIN_NAME]" at bounding box center [300, 52] width 128 height 17
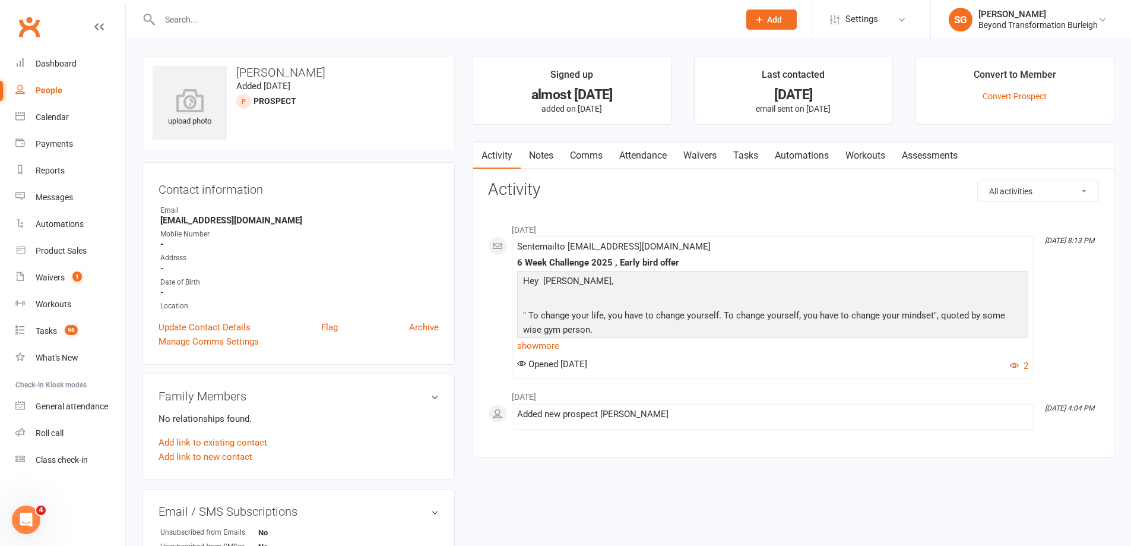
click at [467, 19] on input "text" at bounding box center [443, 19] width 575 height 17
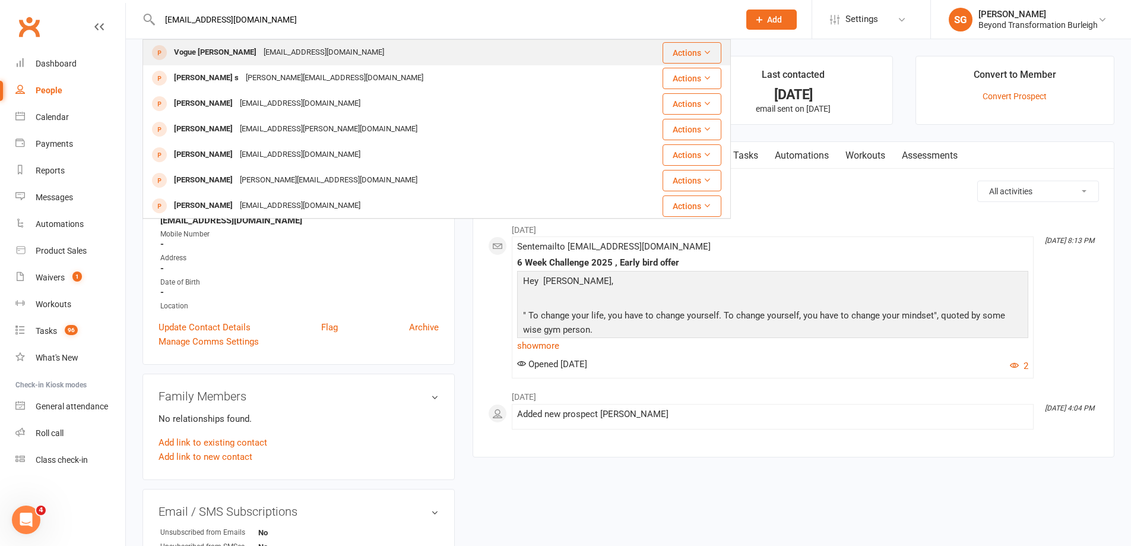
type input "[EMAIL_ADDRESS][DOMAIN_NAME]"
click at [390, 57] on div "Vogue [PERSON_NAME] [EMAIL_ADDRESS][DOMAIN_NAME]" at bounding box center [388, 52] width 488 height 24
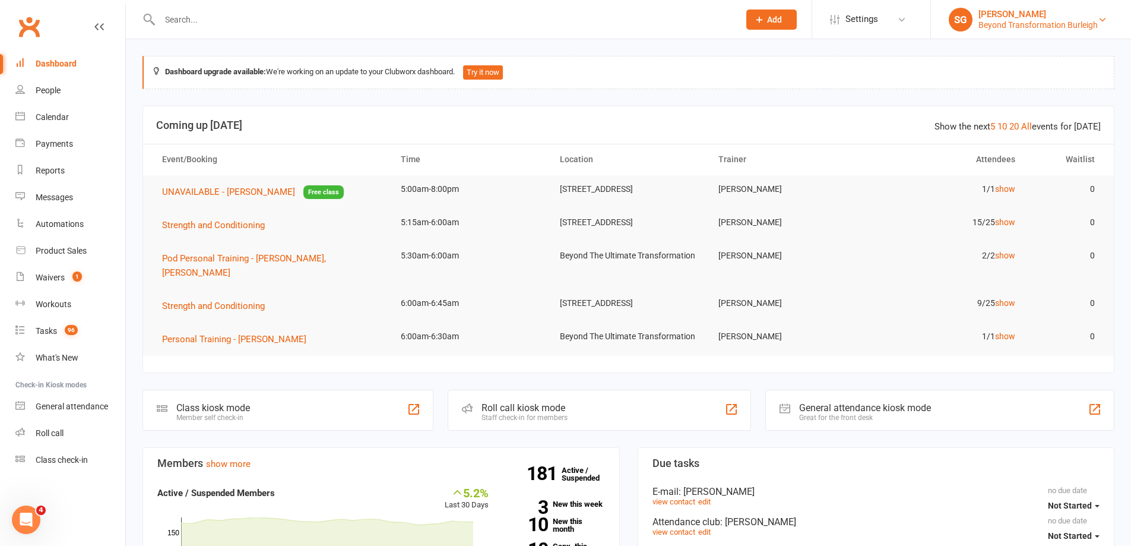
click at [1075, 25] on div "Beyond Transformation Burleigh" at bounding box center [1038, 25] width 119 height 11
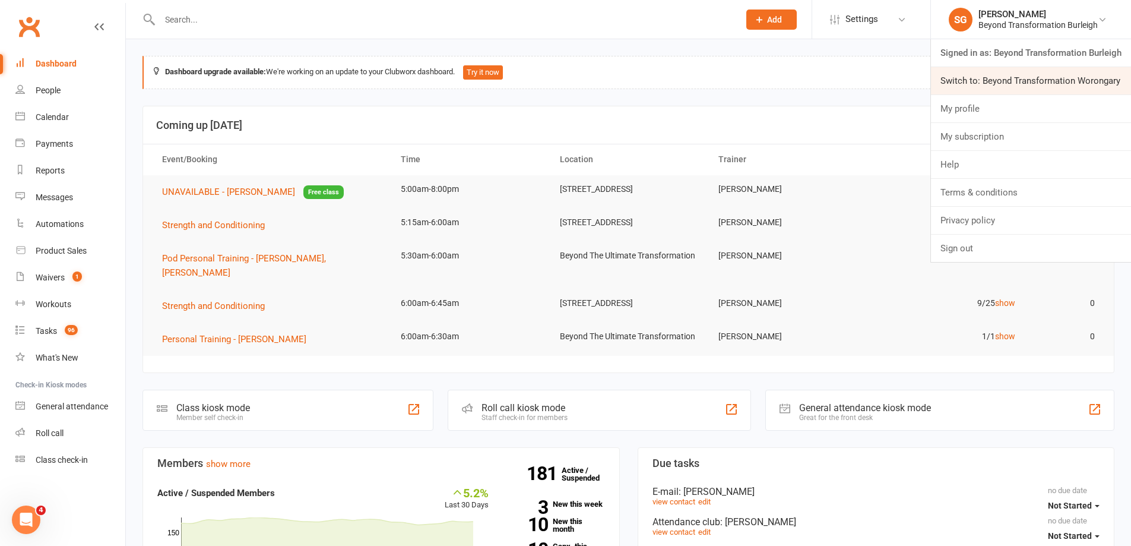
click at [1053, 86] on link "Switch to: Beyond Transformation Worongary" at bounding box center [1031, 80] width 200 height 27
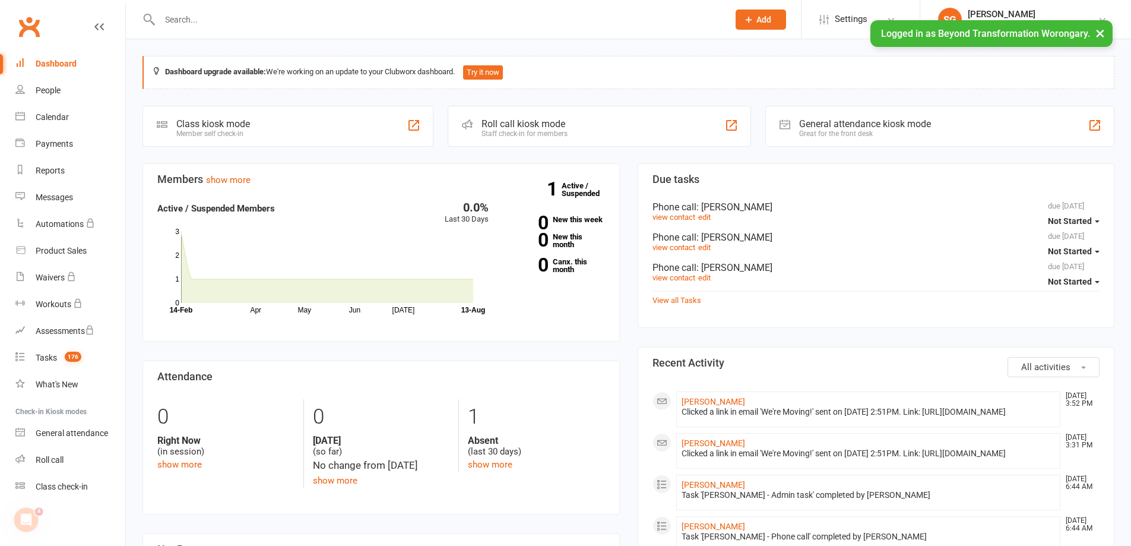
click at [1100, 34] on button "×" at bounding box center [1100, 33] width 21 height 26
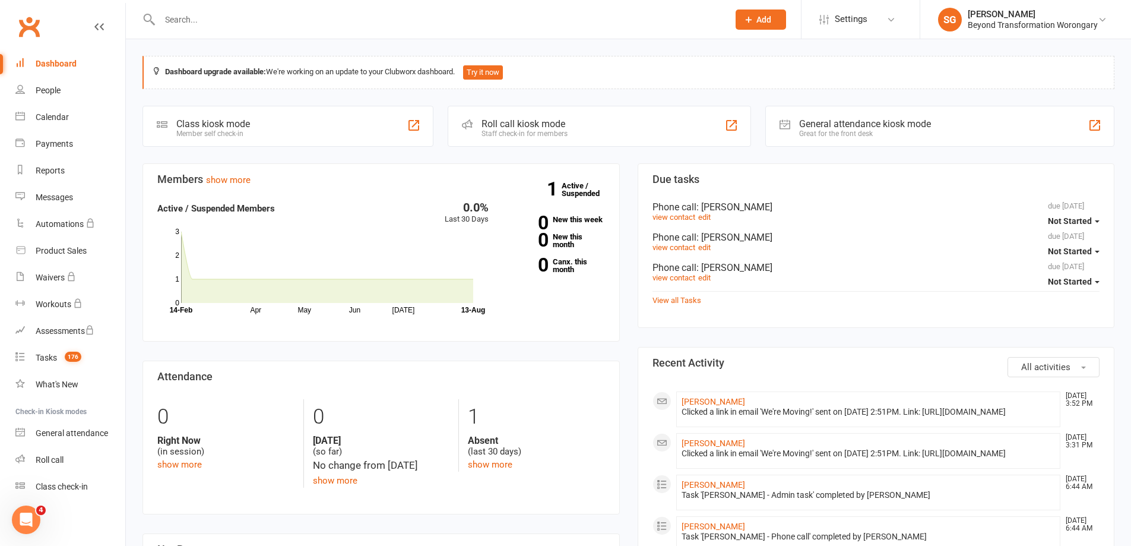
click at [398, 21] on input "text" at bounding box center [438, 19] width 564 height 17
paste input "[PERSON_NAME]"
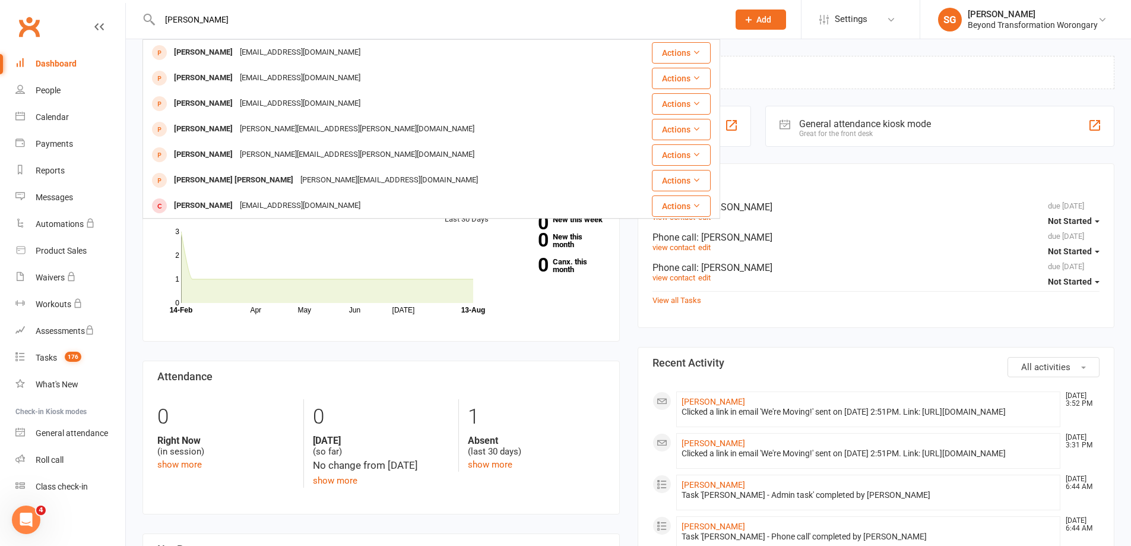
click at [384, 29] on div "Leisa Bourne Leisa Rath leisarath@hotmail.com Actions Leigh Bock leighbock31@gm…" at bounding box center [432, 19] width 578 height 39
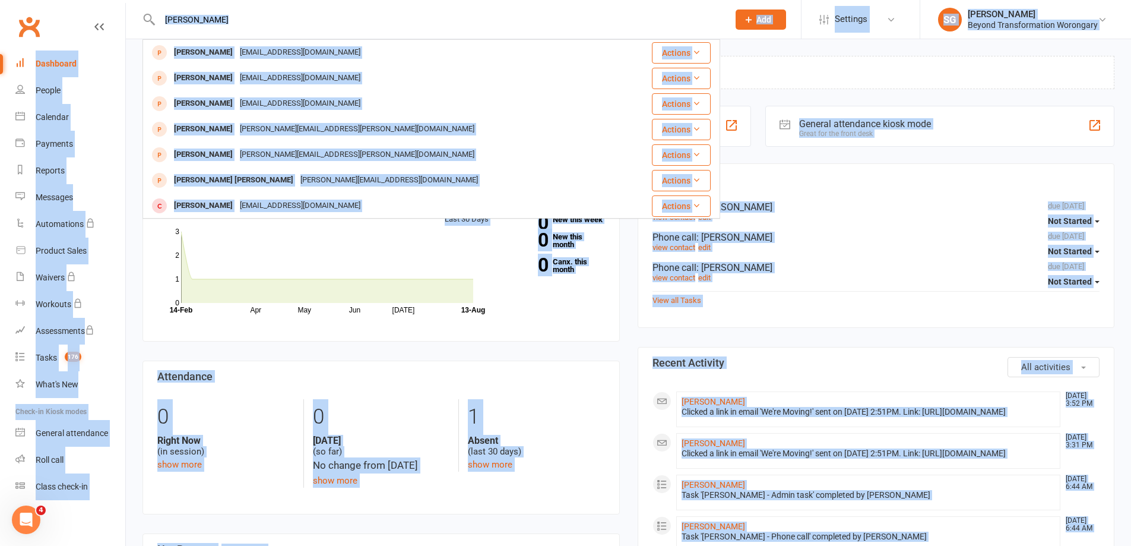
click at [333, 6] on div "Leisa Bourne Leisa Rath leisarath@hotmail.com Actions Leigh Bock leighbock31@gm…" at bounding box center [432, 19] width 578 height 39
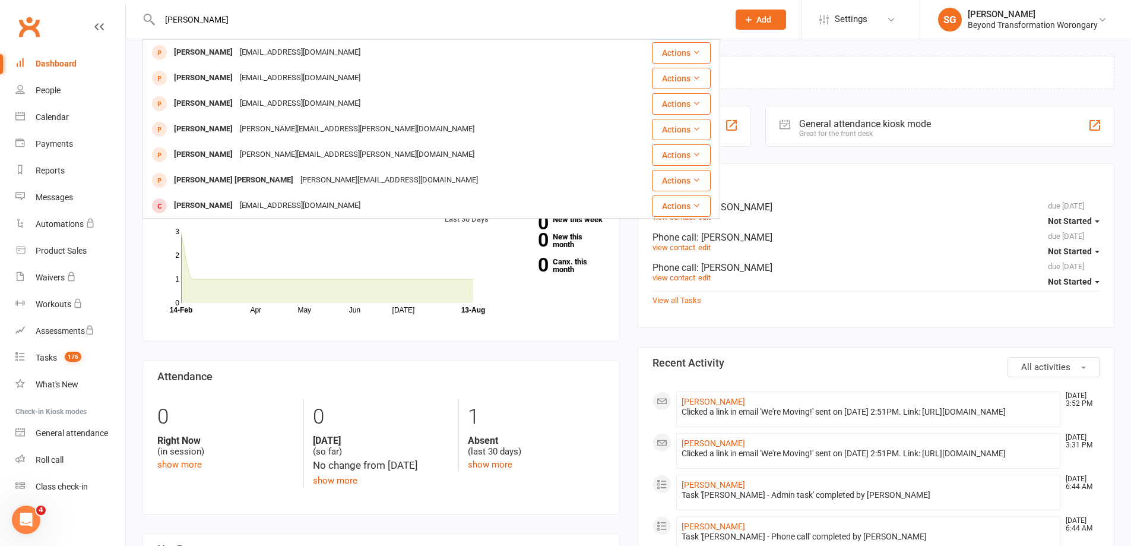
click at [321, 23] on input "[PERSON_NAME]" at bounding box center [438, 19] width 564 height 17
paste input "[EMAIL_ADDRESS][DOMAIN_NAME]"
type input "l"
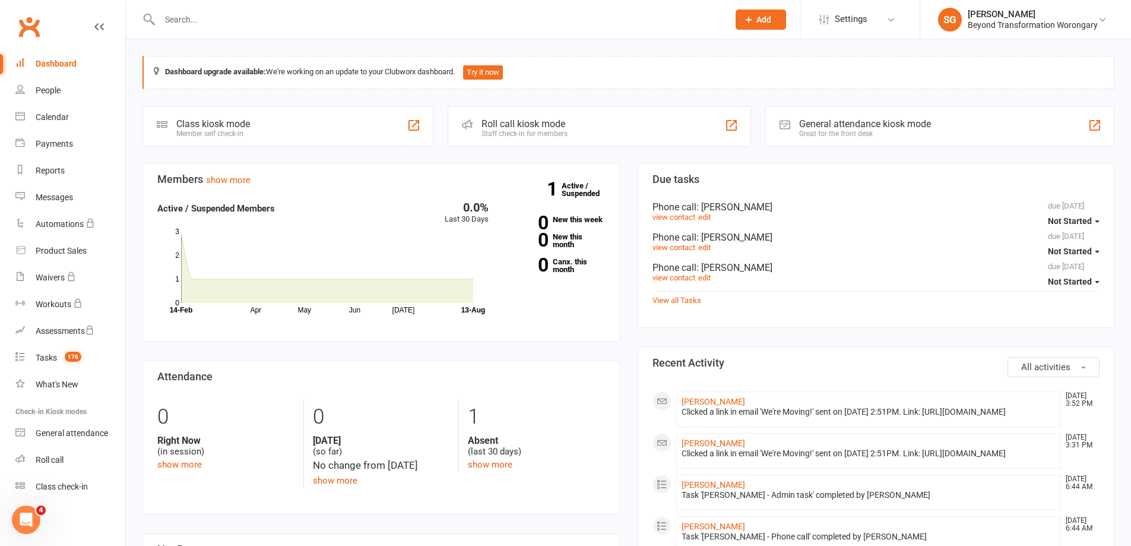
drag, startPoint x: 536, startPoint y: 12, endPoint x: 530, endPoint y: 17, distance: 8.0
click at [536, 12] on input "text" at bounding box center [438, 19] width 564 height 17
paste input "[PERSON_NAME]"
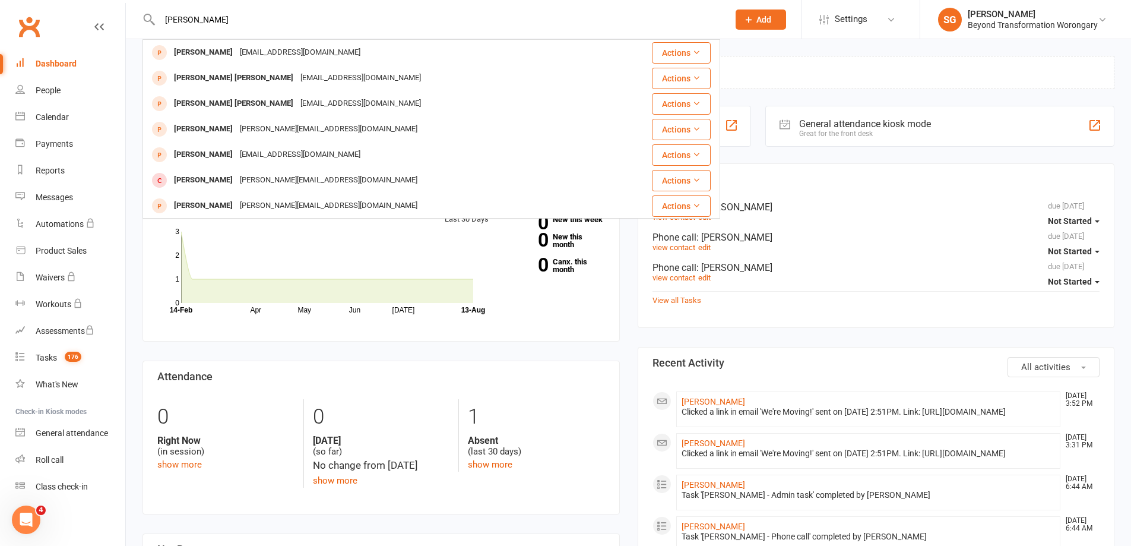
click at [453, 27] on input "[PERSON_NAME]" at bounding box center [438, 19] width 564 height 17
paste input "[PERSON_NAME]"
click at [502, 20] on input "[PERSON_NAME]" at bounding box center [438, 19] width 564 height 17
click at [552, 15] on input "[PERSON_NAME]" at bounding box center [438, 19] width 564 height 17
paste input "[PERSON_NAME]"
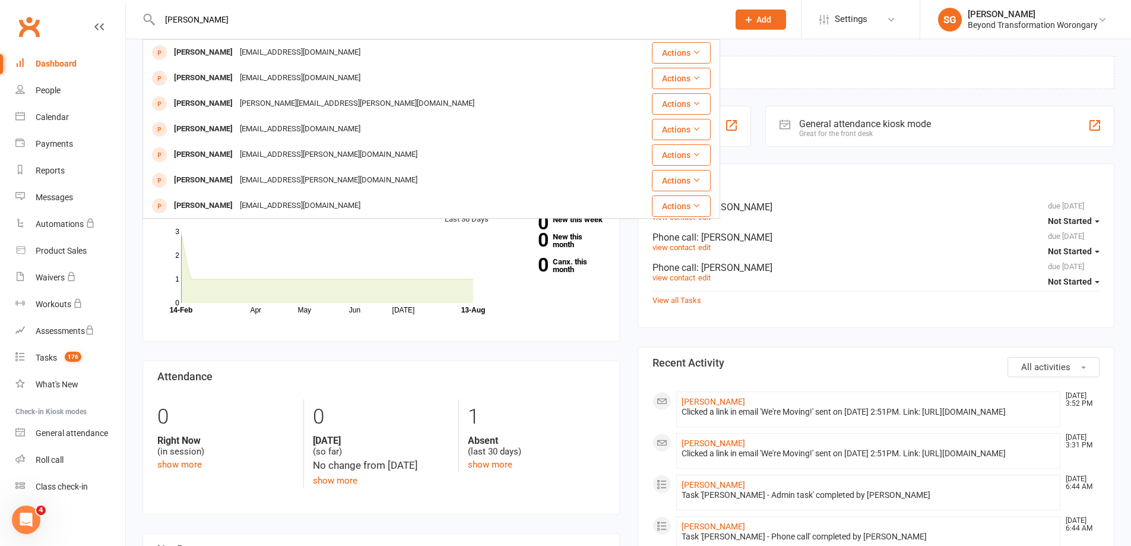
click at [378, 30] on div "Michellyn LLoyd Michelle Messer shellbell66@live.com Actions Michelle Messer sh…" at bounding box center [432, 19] width 578 height 39
click at [366, 27] on input "[PERSON_NAME]" at bounding box center [438, 19] width 564 height 17
paste input "[PERSON_NAME]"
click at [510, 27] on input "[PERSON_NAME]" at bounding box center [438, 19] width 564 height 17
paste input "[PERSON_NAME]"
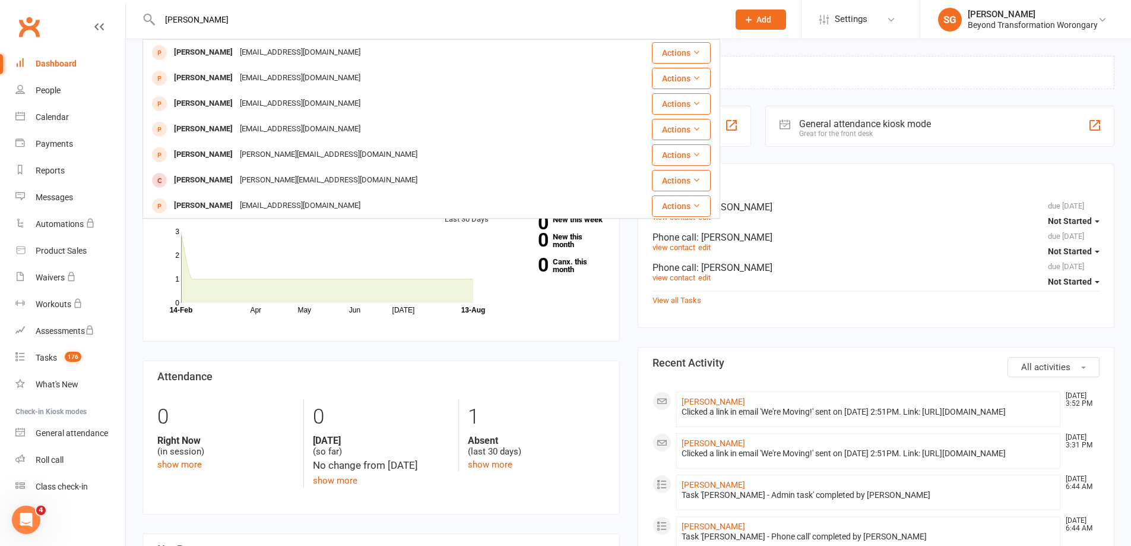
drag, startPoint x: 499, startPoint y: 29, endPoint x: 479, endPoint y: 21, distance: 21.6
click at [499, 29] on div "Sofia Marroquin Tanya Martin smartymax@live.com.au Actions Tanya Martin smartym…" at bounding box center [432, 19] width 578 height 39
click at [479, 20] on input "[PERSON_NAME]" at bounding box center [438, 19] width 564 height 17
paste input "[PERSON_NAME]"
click at [507, 27] on input "[PERSON_NAME]" at bounding box center [438, 19] width 564 height 17
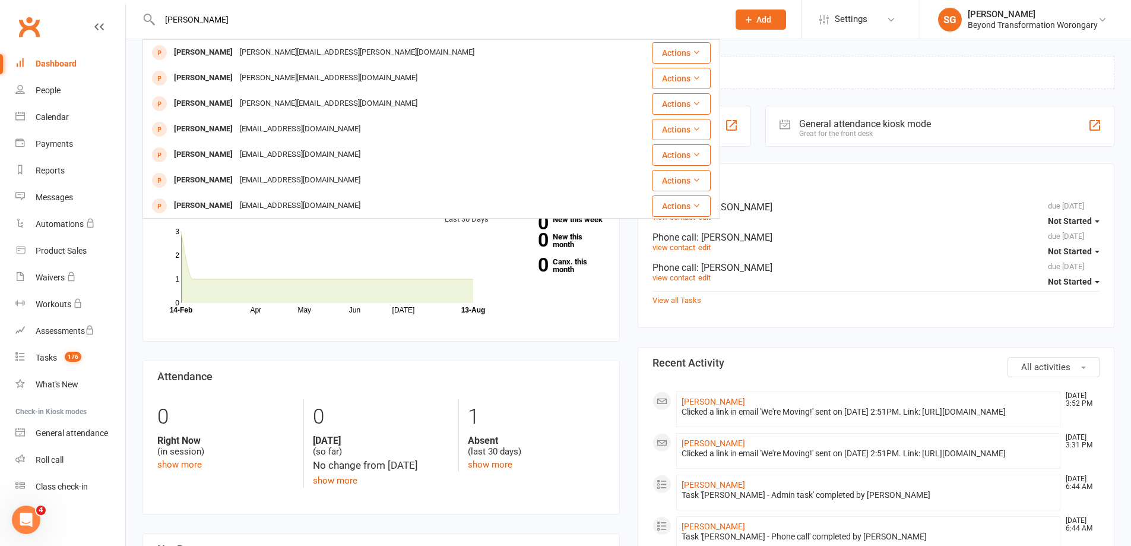
paste input "[PERSON_NAME] North"
click at [520, 24] on input "[PERSON_NAME] North" at bounding box center [438, 19] width 564 height 17
paste input "[PERSON_NAME]"
click at [499, 27] on input "[PERSON_NAME]" at bounding box center [438, 19] width 564 height 17
paste input "[PERSON_NAME]"
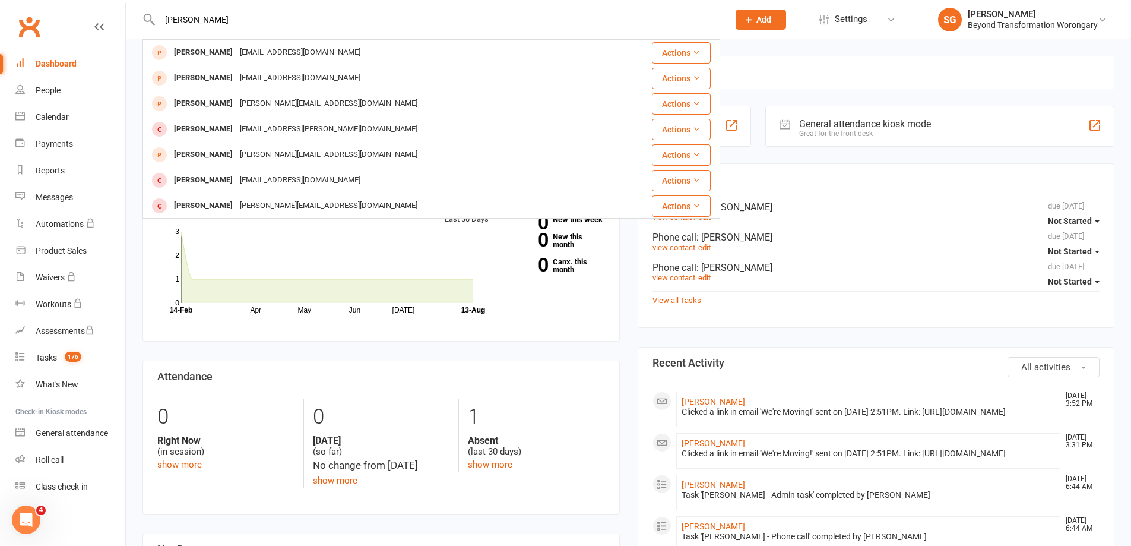
click at [585, 36] on div "Anne Hilarius-Ford Danielle Ford danford1976@hotmail.com Actions Danielle Ford …" at bounding box center [432, 19] width 578 height 39
click at [575, 21] on input "[PERSON_NAME]" at bounding box center [438, 19] width 564 height 17
paste input "[PERSON_NAME]"
click at [453, 21] on input "[PERSON_NAME]" at bounding box center [438, 19] width 564 height 17
paste input "Skinny Jd"
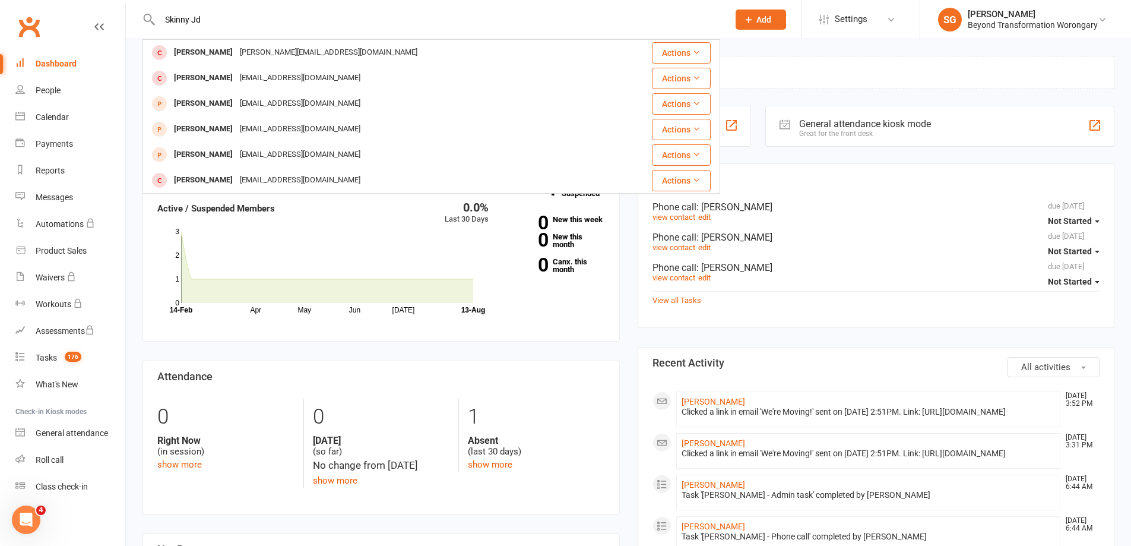
click at [531, 22] on input "Skinny Jd" at bounding box center [438, 19] width 564 height 17
paste input "[PERSON_NAME]"
click at [544, 11] on input "[PERSON_NAME]" at bounding box center [438, 19] width 564 height 17
paste input "[PERSON_NAME]"
click at [535, 27] on input "[PERSON_NAME]" at bounding box center [438, 19] width 564 height 17
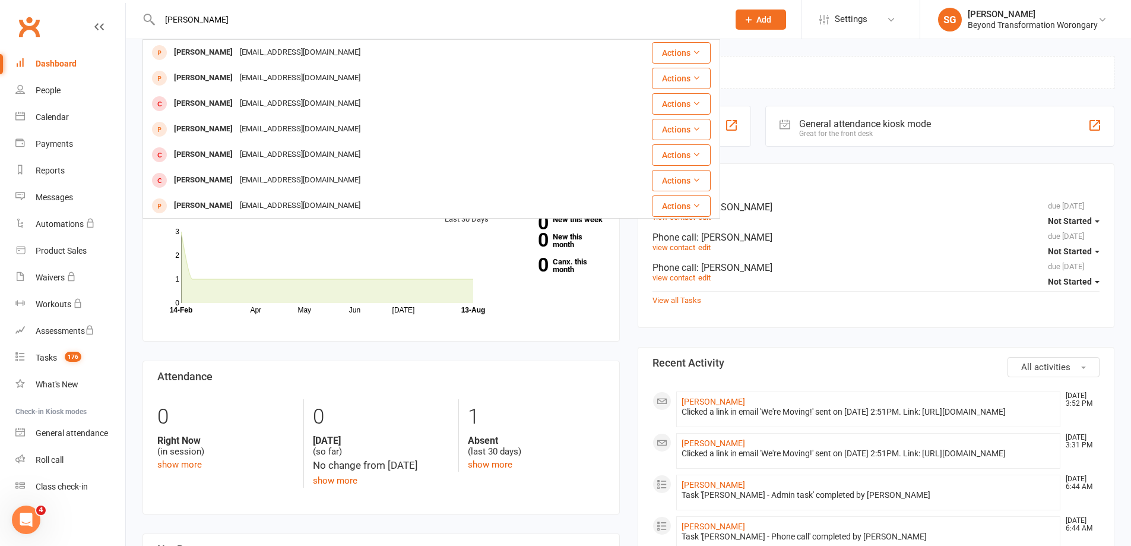
click at [505, 19] on input "[PERSON_NAME]" at bounding box center [438, 19] width 564 height 17
paste input "[PERSON_NAME]"
click at [562, 31] on div "Amie Shaw Katie Shaw katieshaw77@hotmail.com Actions Shawn Spry shawn.spry@gmai…" at bounding box center [432, 19] width 578 height 39
click at [532, 12] on input "[PERSON_NAME]" at bounding box center [438, 19] width 564 height 17
paste input "[PERSON_NAME]"
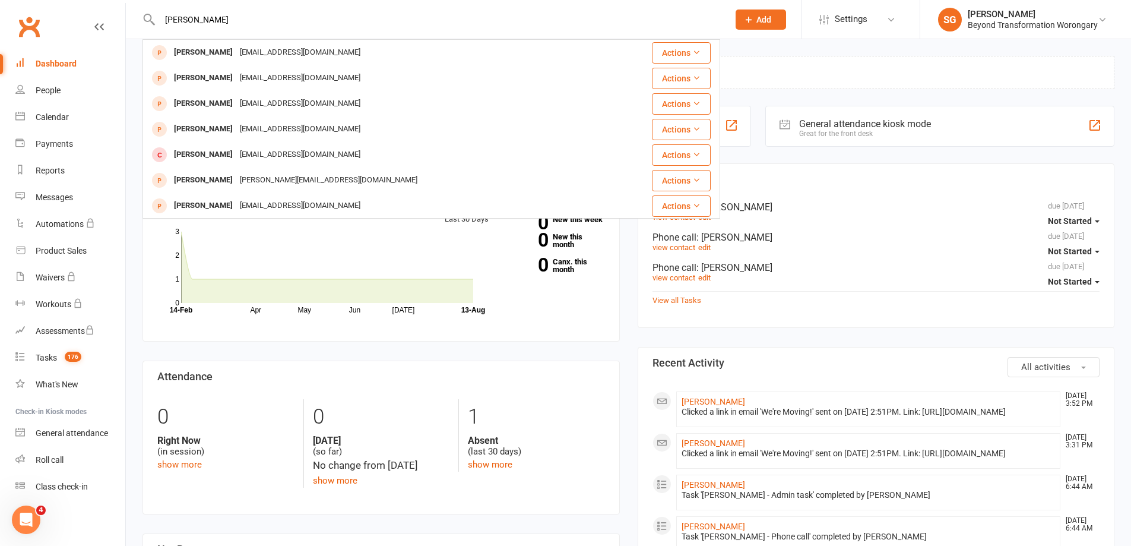
click at [542, 14] on input "[PERSON_NAME]" at bounding box center [438, 19] width 564 height 17
paste input "[PERSON_NAME]"
click at [572, 10] on div "John Melville John Mills sjmills812@gmail.com Actions John Mills sjmills812@gma…" at bounding box center [432, 19] width 578 height 39
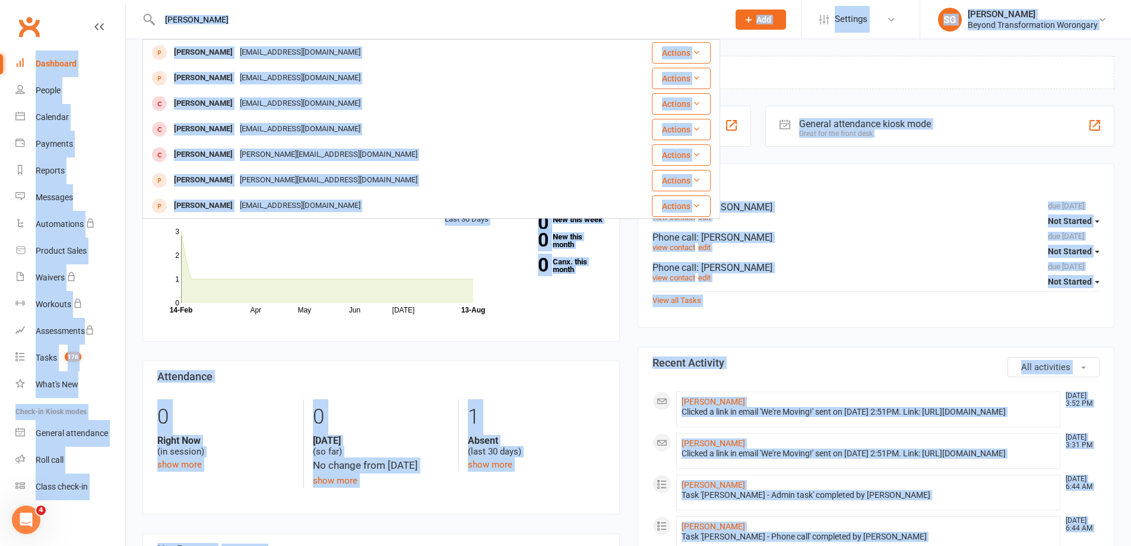
click at [550, 15] on input "[PERSON_NAME]" at bounding box center [438, 19] width 564 height 17
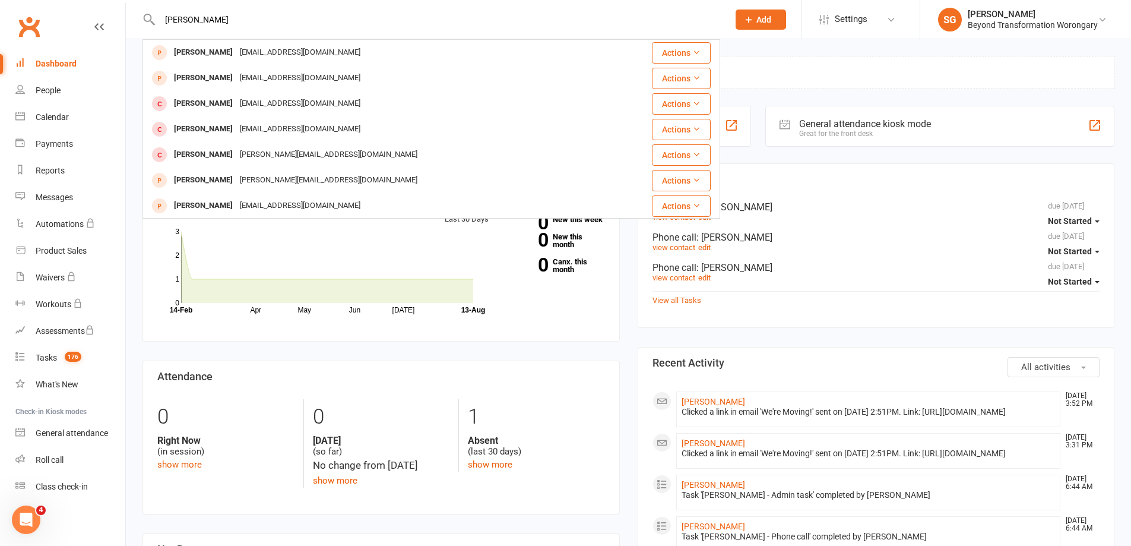
click at [550, 16] on input "[PERSON_NAME]" at bounding box center [438, 19] width 564 height 17
paste input "[PERSON_NAME]"
click at [365, 17] on input "[PERSON_NAME]" at bounding box center [438, 19] width 564 height 17
paste input "[PERSON_NAME]"
click at [556, 16] on input "[PERSON_NAME]" at bounding box center [438, 19] width 564 height 17
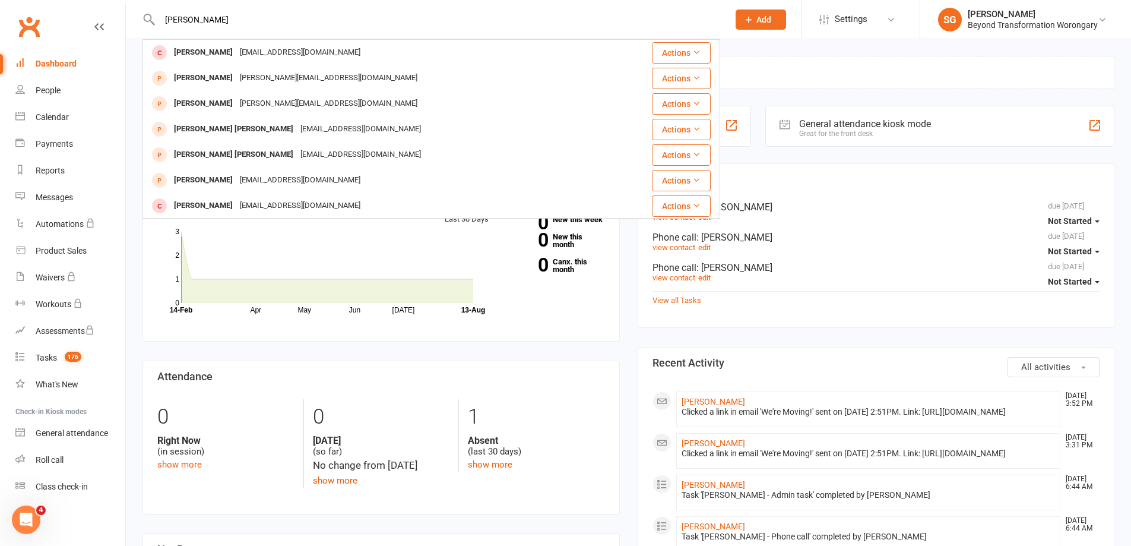
click at [546, 12] on input "[PERSON_NAME]" at bounding box center [438, 19] width 564 height 17
paste input "[EMAIL_ADDRESS][PERSON_NAME][DOMAIN_NAME]"
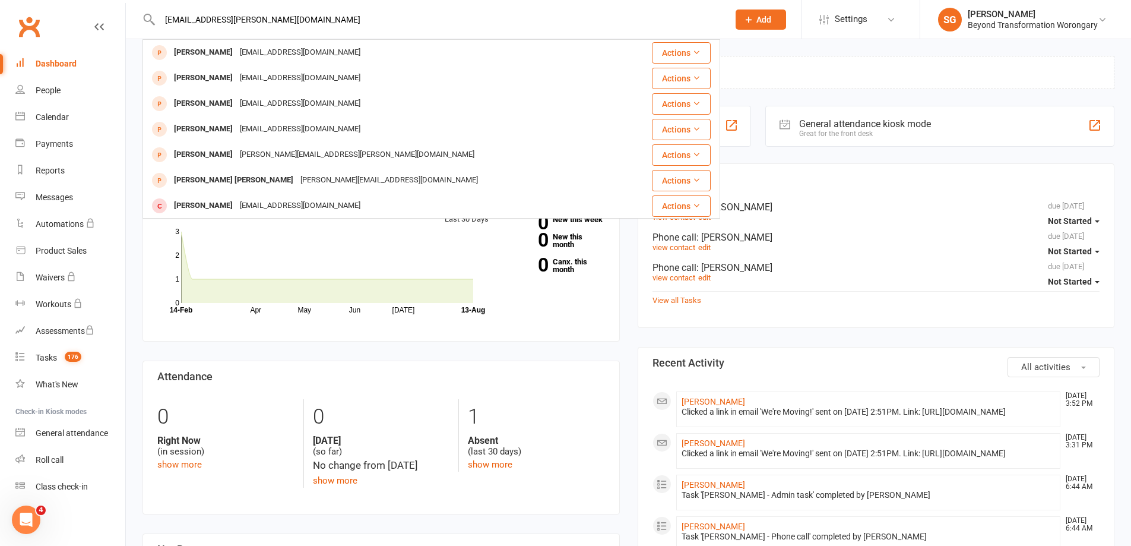
drag, startPoint x: 526, startPoint y: 26, endPoint x: 505, endPoint y: 22, distance: 21.2
click at [526, 26] on input "[EMAIL_ADDRESS][PERSON_NAME][DOMAIN_NAME]" at bounding box center [438, 19] width 564 height 17
paste input "Suz"
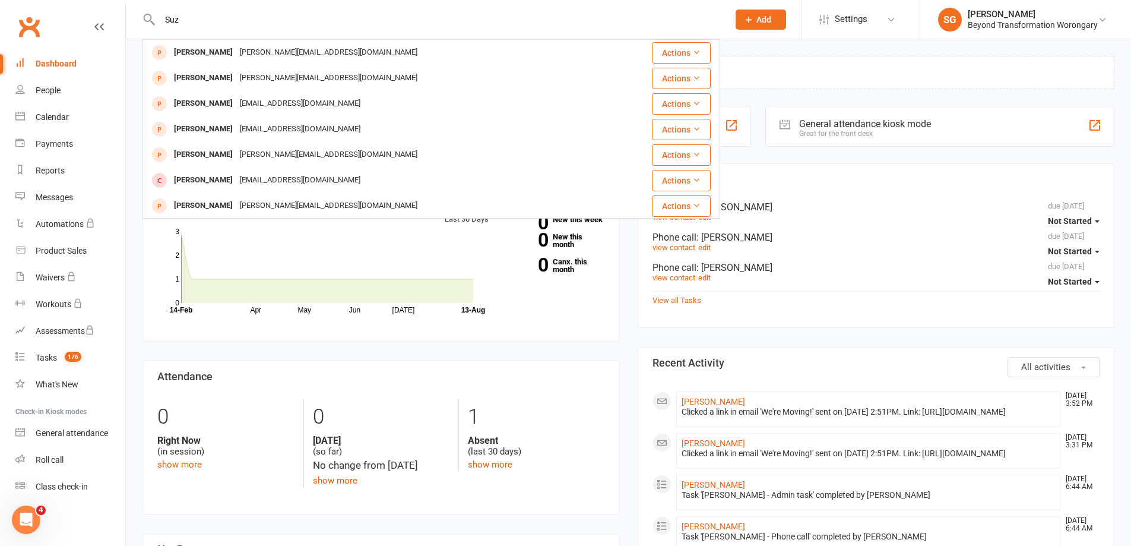
click at [502, 12] on input "Suz" at bounding box center [438, 19] width 564 height 17
click at [461, 24] on input "Suz" at bounding box center [438, 19] width 564 height 17
paste input "[PERSON_NAME][EMAIL_ADDRESS][DOMAIN_NAME]"
click at [559, 18] on input "[PERSON_NAME][EMAIL_ADDRESS][DOMAIN_NAME]" at bounding box center [438, 19] width 564 height 17
paste input "aschijvens@hotmail"
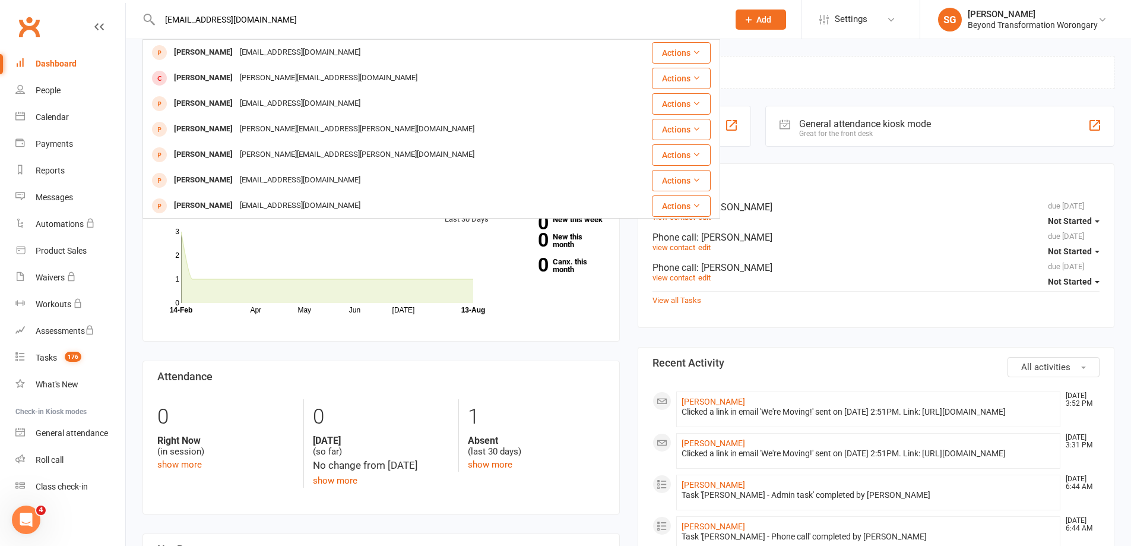
click at [474, 24] on input "[EMAIL_ADDRESS][DOMAIN_NAME]" at bounding box center [438, 19] width 564 height 17
paste input "courtneyjames.1"
type input "[EMAIL_ADDRESS][DOMAIN_NAME]"
click at [538, 26] on input "[EMAIL_ADDRESS][DOMAIN_NAME]" at bounding box center [438, 19] width 564 height 17
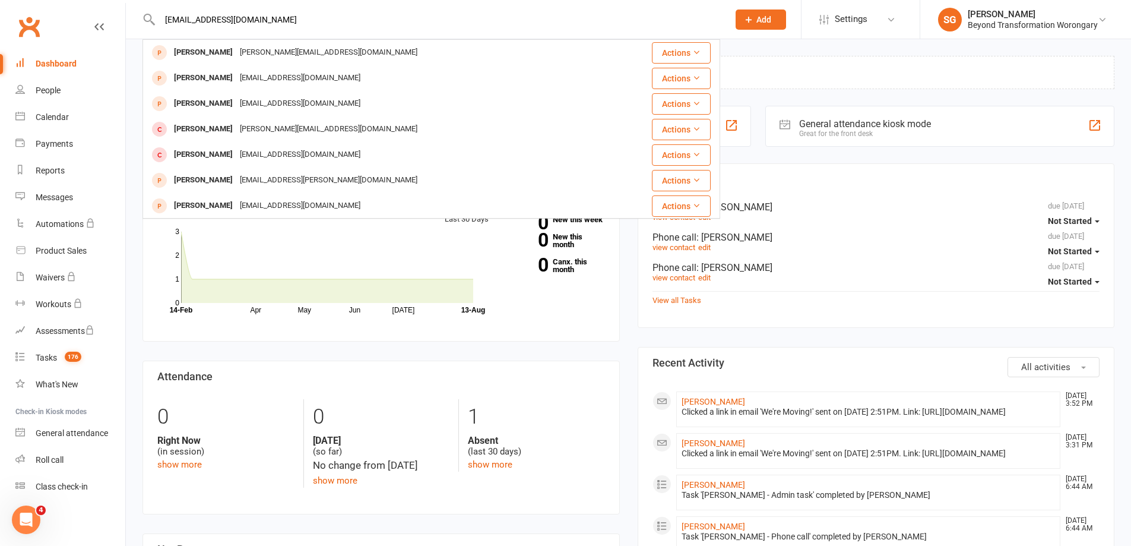
click at [538, 26] on input "[EMAIL_ADDRESS][DOMAIN_NAME]" at bounding box center [438, 19] width 564 height 17
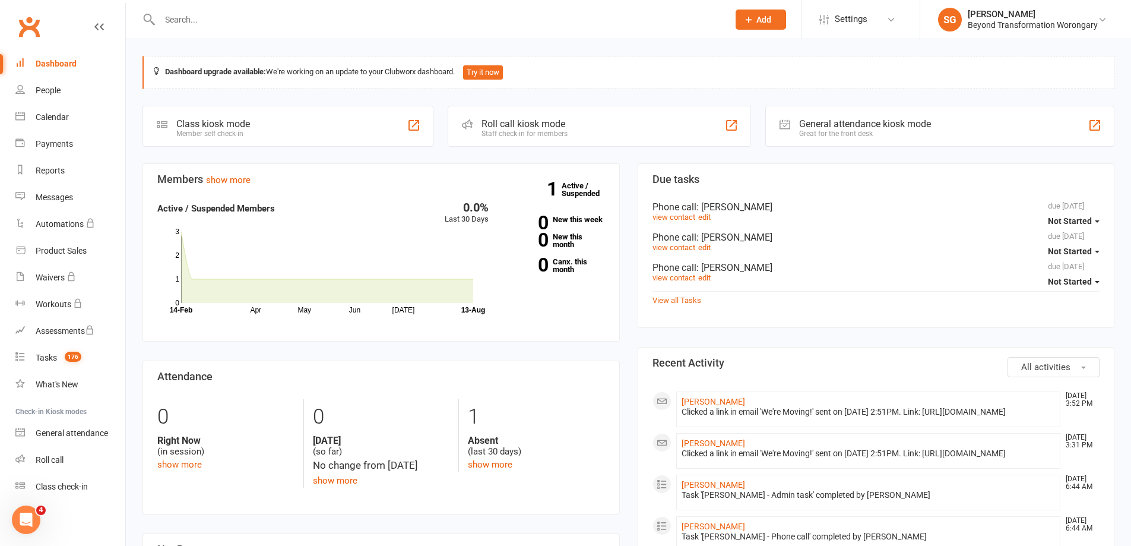
paste input "[PERSON_NAME]"
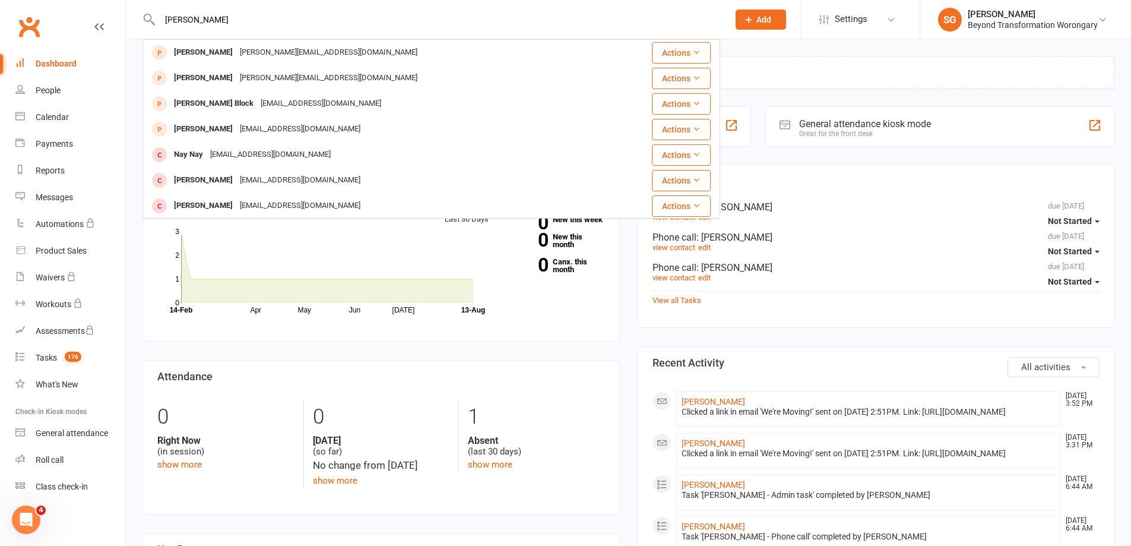
click at [549, 11] on input "[PERSON_NAME]" at bounding box center [438, 19] width 564 height 17
paste input "[EMAIL_ADDRESS][DOMAIN_NAME]"
click at [510, 17] on input "[EMAIL_ADDRESS][DOMAIN_NAME]" at bounding box center [438, 19] width 564 height 17
paste input "[PERSON_NAME]"
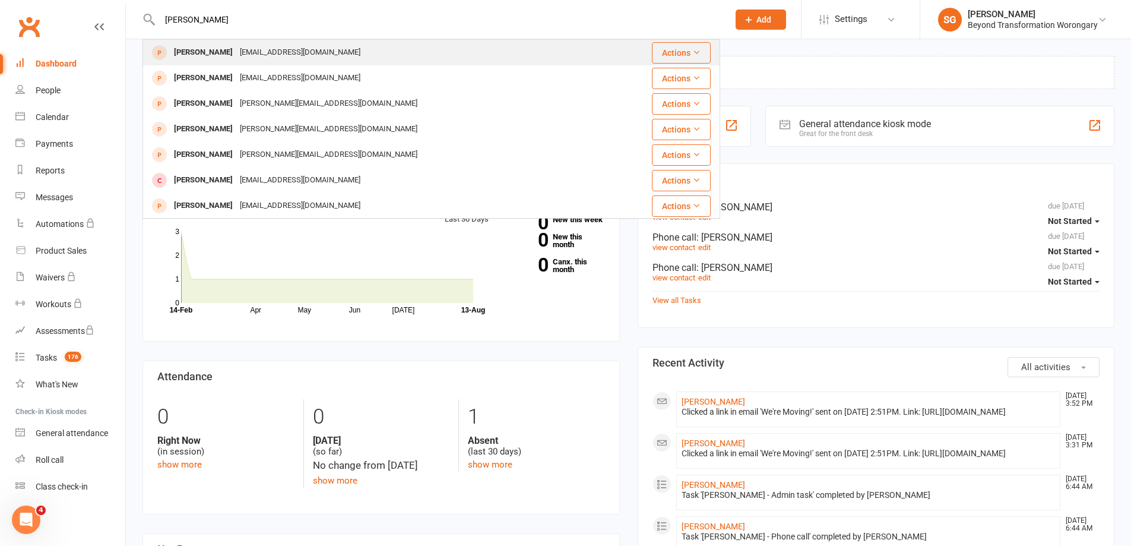
type input "[PERSON_NAME]"
click at [350, 46] on div "Jo Hallen jlhallen77@icloud.com" at bounding box center [375, 52] width 463 height 24
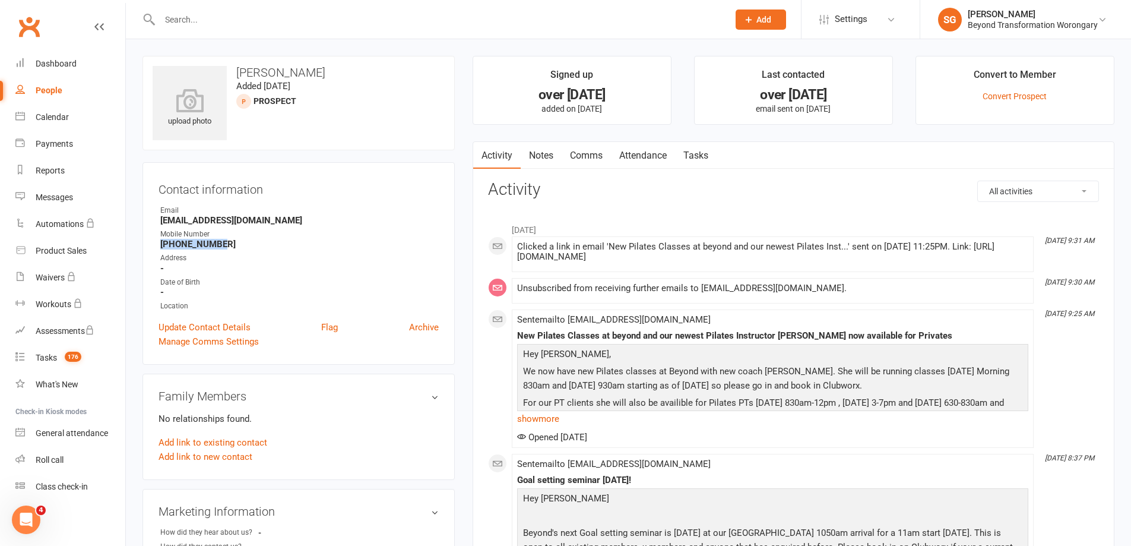
drag, startPoint x: 226, startPoint y: 242, endPoint x: 166, endPoint y: 243, distance: 59.4
click at [161, 248] on strong "+61478848662" at bounding box center [299, 244] width 279 height 11
copy strong "+61478848662"
click at [519, 37] on div at bounding box center [432, 19] width 578 height 39
click at [497, 22] on input "text" at bounding box center [438, 19] width 564 height 17
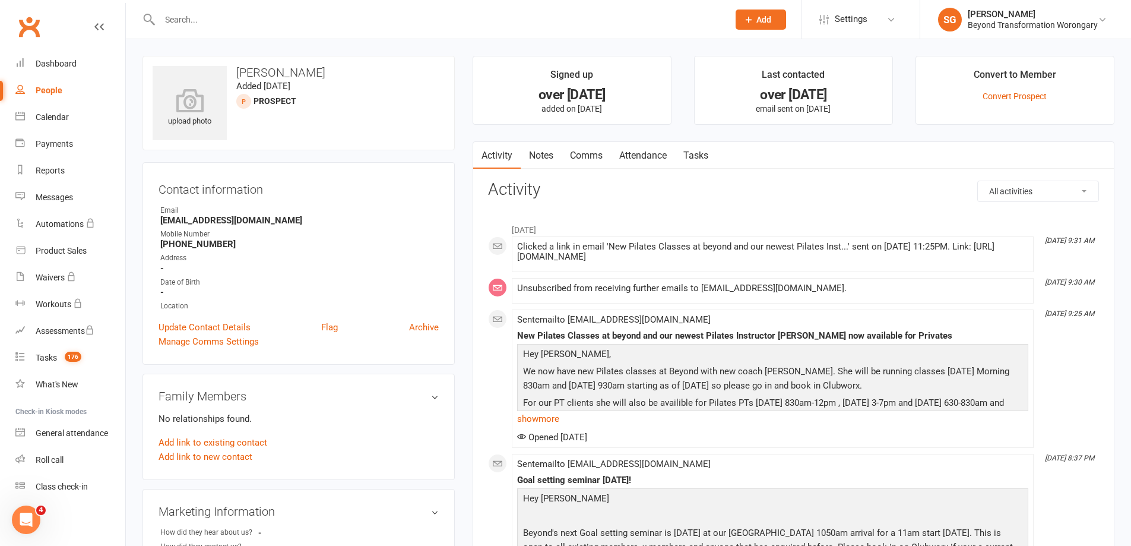
click at [496, 21] on input "text" at bounding box center [438, 19] width 564 height 17
paste input "[PERSON_NAME]"
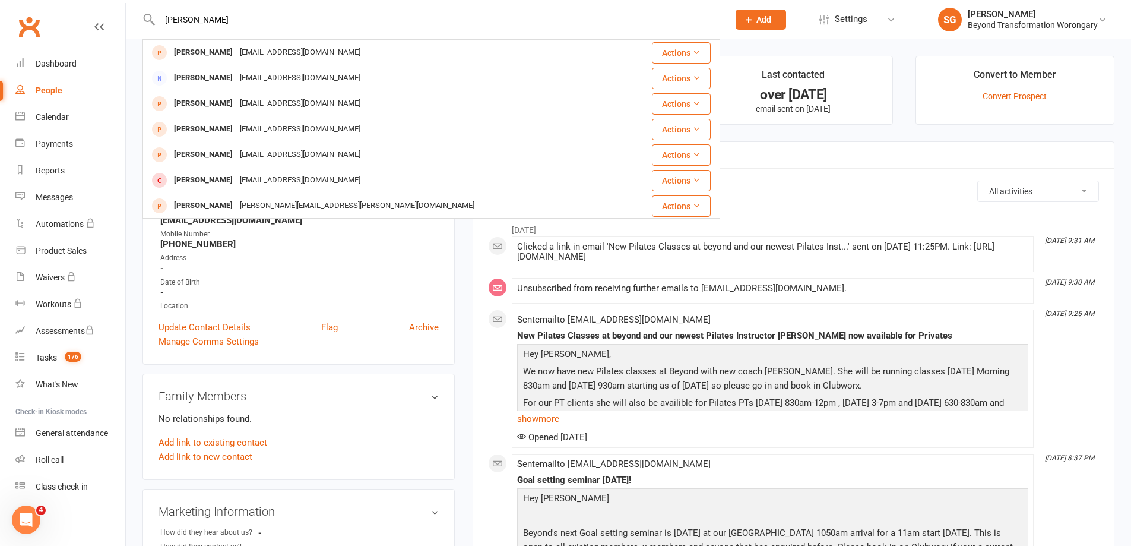
click at [610, 16] on input "[PERSON_NAME]" at bounding box center [438, 19] width 564 height 17
paste input "[PERSON_NAME]"
click at [554, 25] on input "[PERSON_NAME]" at bounding box center [438, 19] width 564 height 17
paste input "[PERSON_NAME]"
paste input "text"
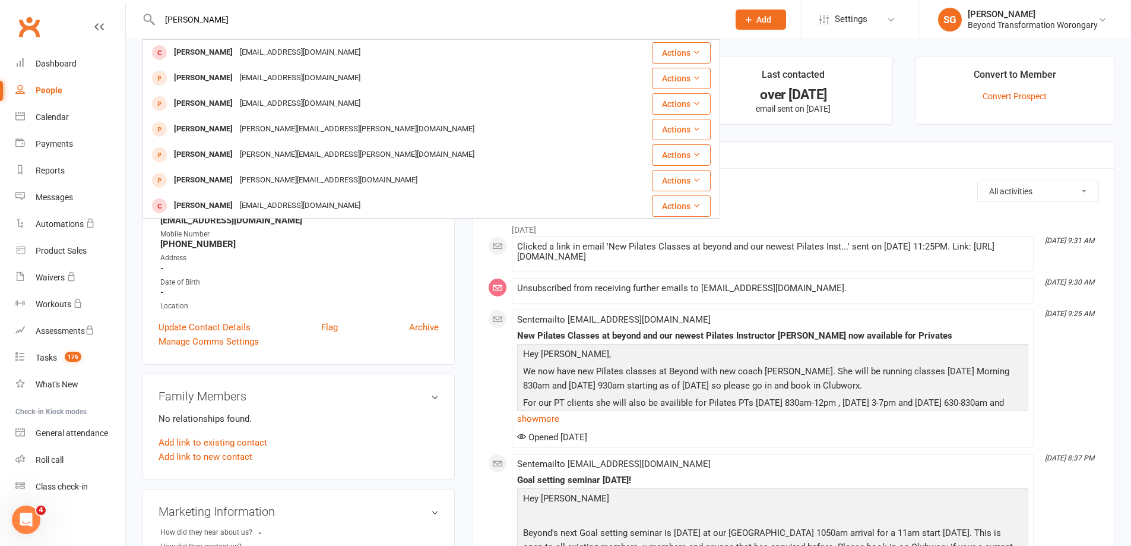
drag, startPoint x: 625, startPoint y: 12, endPoint x: 613, endPoint y: 20, distance: 14.2
click at [618, 17] on input "[PERSON_NAME]" at bounding box center [438, 19] width 564 height 17
paste input "bell0@hotmail.com"
click at [561, 18] on input "[EMAIL_ADDRESS][DOMAIN_NAME]" at bounding box center [438, 19] width 564 height 17
paste input "[PERSON_NAME]"
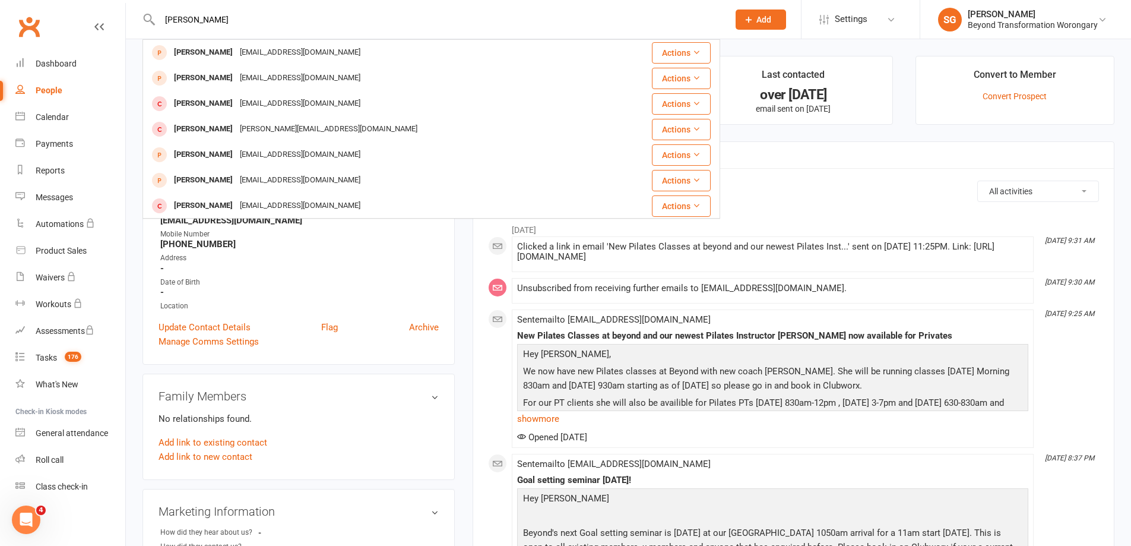
click at [289, 18] on input "[PERSON_NAME]" at bounding box center [438, 19] width 564 height 17
paste input "[PERSON_NAME]"
click at [529, 24] on input "[PERSON_NAME]" at bounding box center [438, 19] width 564 height 17
paste input "Suzana"
click at [486, 29] on div "Suzana Suzi Bird suzanne.bird@hotmail.com Actions Suzi Bird suzanne.bird@hotmai…" at bounding box center [432, 19] width 578 height 39
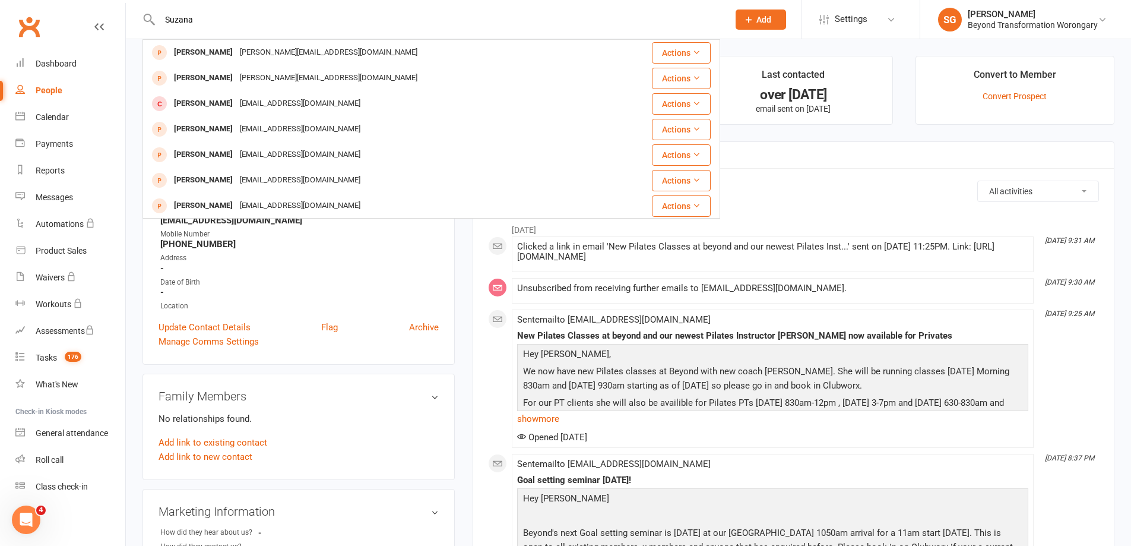
click at [474, 20] on input "Suzana" at bounding box center [438, 19] width 564 height 17
paste input "[PERSON_NAME]"
click at [599, 13] on input "[PERSON_NAME]" at bounding box center [438, 19] width 564 height 17
paste input "[PERSON_NAME]"
click at [575, 14] on input "[PERSON_NAME]" at bounding box center [438, 19] width 564 height 17
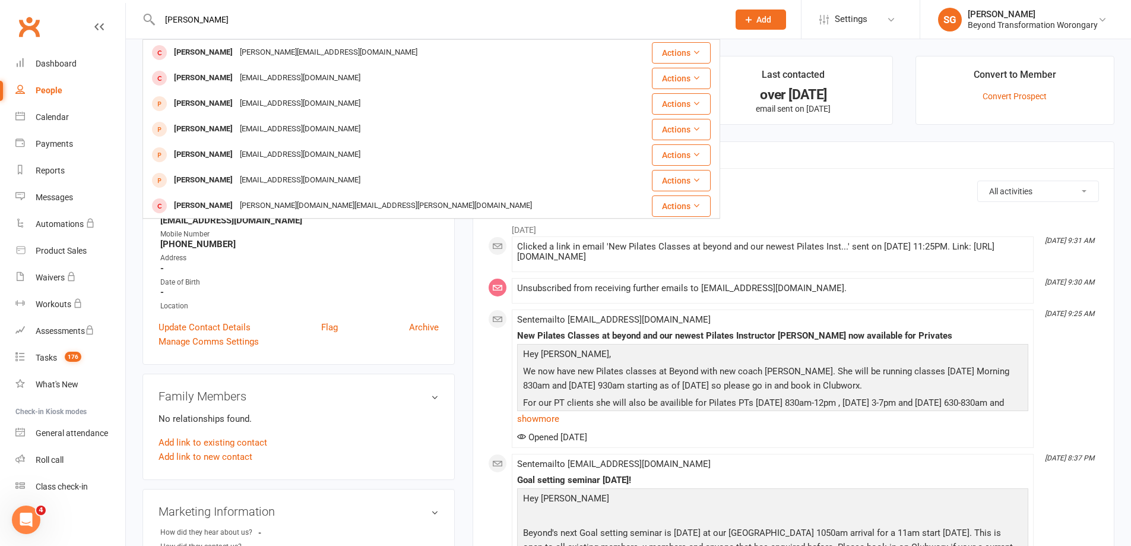
paste input "[PERSON_NAME]"
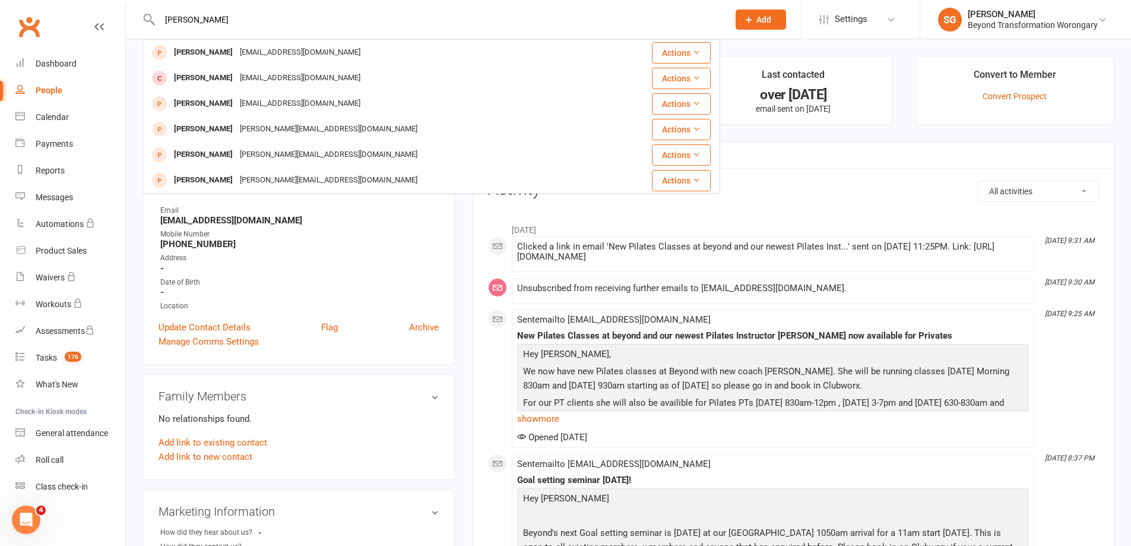
click at [556, 20] on input "[PERSON_NAME]" at bounding box center [438, 19] width 564 height 17
paste input "[EMAIL_ADDRESS][DOMAIN_NAME]"
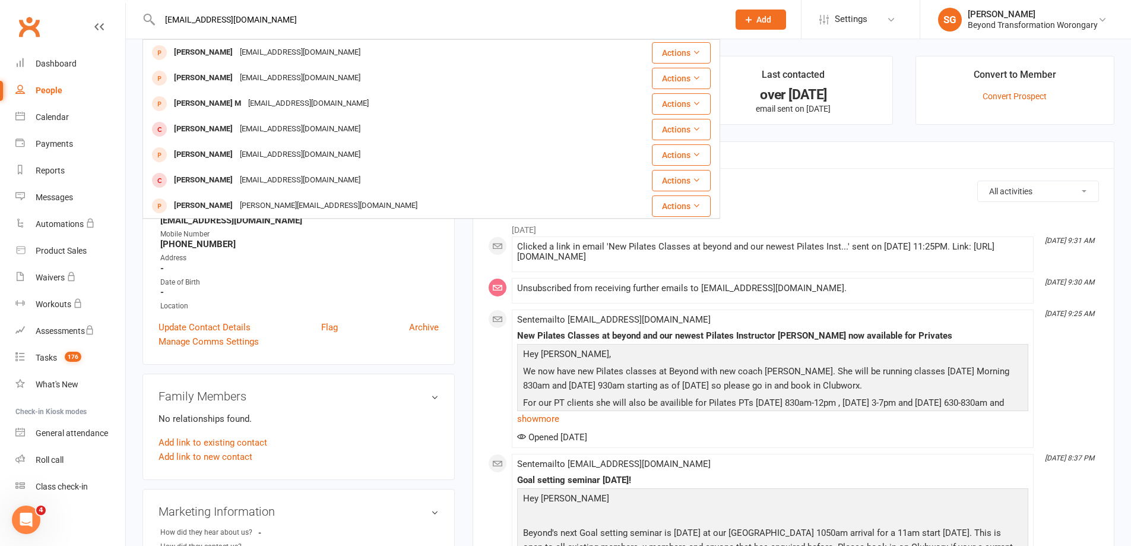
click at [540, 20] on input "[EMAIL_ADDRESS][DOMAIN_NAME]" at bounding box center [438, 19] width 564 height 17
paste input "[PERSON_NAME]"
click at [581, 15] on input "[PERSON_NAME]" at bounding box center [438, 19] width 564 height 17
click at [531, 27] on input "[PERSON_NAME]" at bounding box center [438, 19] width 564 height 17
paste input "[PERSON_NAME]"
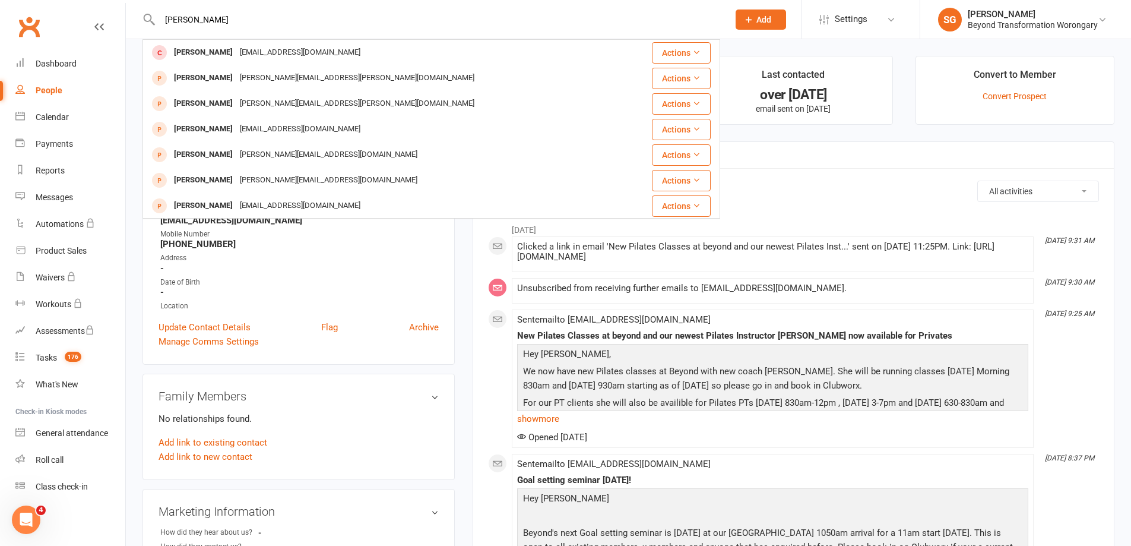
click at [551, 29] on div "Jesse Truswell Jesse Fitzsimmons jessefitz@msn.com Actions Judy Boswell judy.bo…" at bounding box center [432, 19] width 578 height 39
click at [530, 20] on input "[PERSON_NAME]" at bounding box center [438, 19] width 564 height 17
paste input "[PERSON_NAME]"
click at [598, 19] on input "[PERSON_NAME]" at bounding box center [438, 19] width 564 height 17
click at [240, 20] on input "[PERSON_NAME]" at bounding box center [438, 19] width 564 height 17
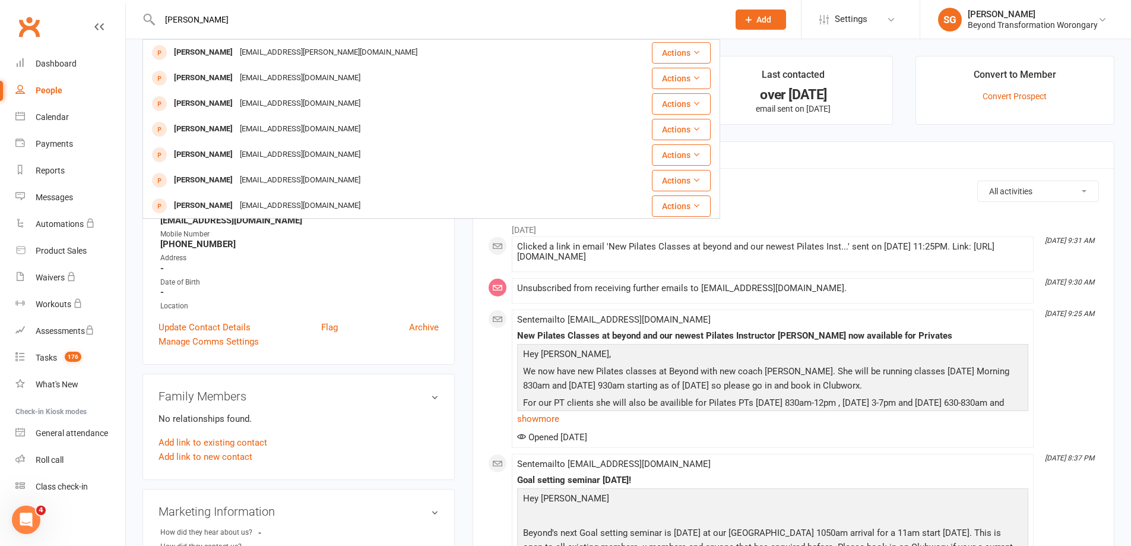
paste input "0416 279 518"
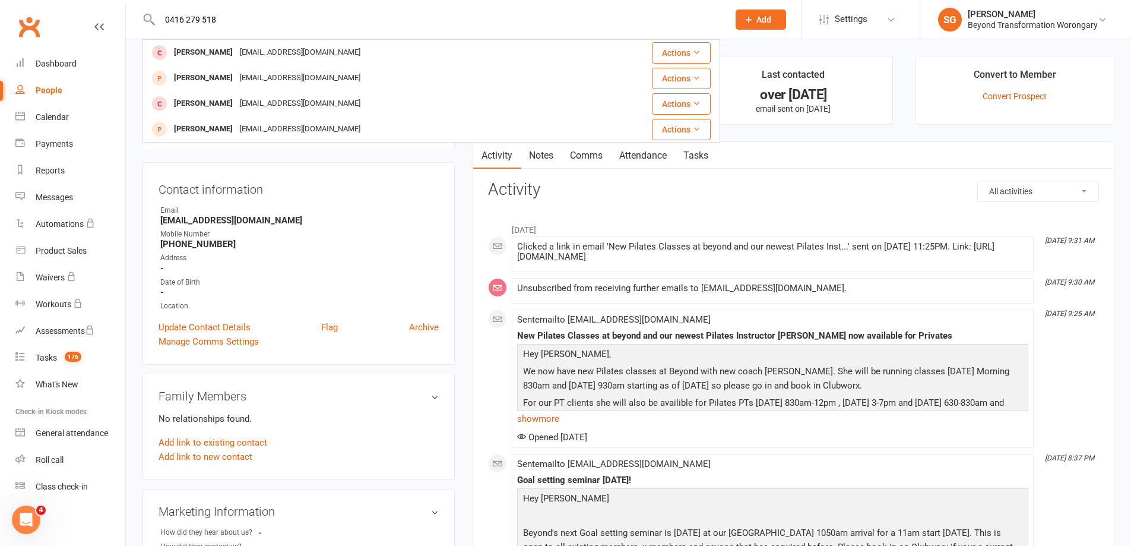
click at [202, 20] on input "0416 279 518" at bounding box center [438, 19] width 564 height 17
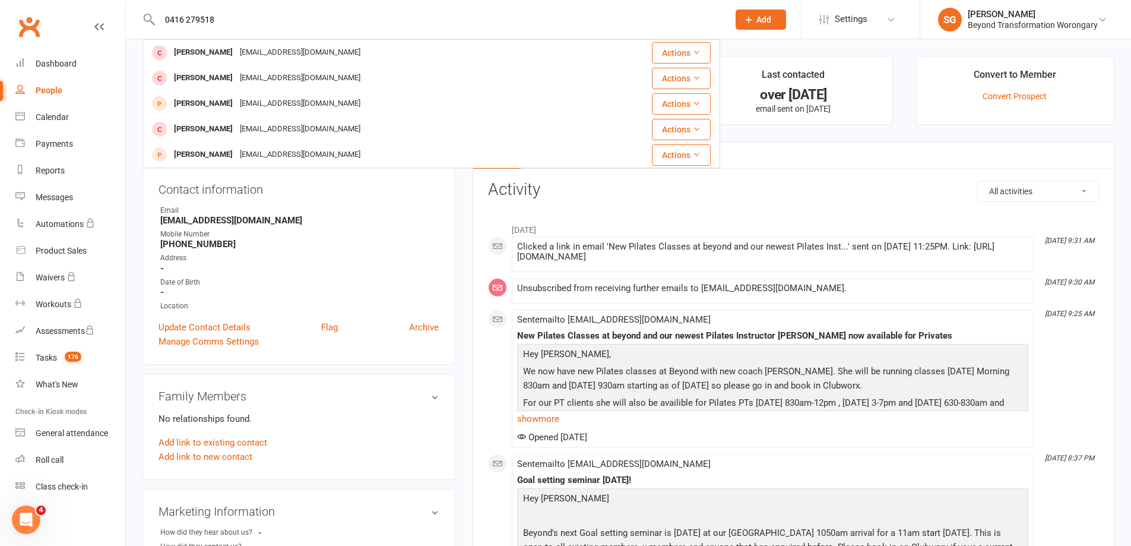
click at [189, 18] on input "0416 279518" at bounding box center [438, 19] width 564 height 17
click at [188, 18] on input "0416 279518" at bounding box center [438, 19] width 564 height 17
click at [537, 23] on input "0416279518" at bounding box center [438, 19] width 564 height 17
paste input "[PERSON_NAME] [PERSON_NAME]"
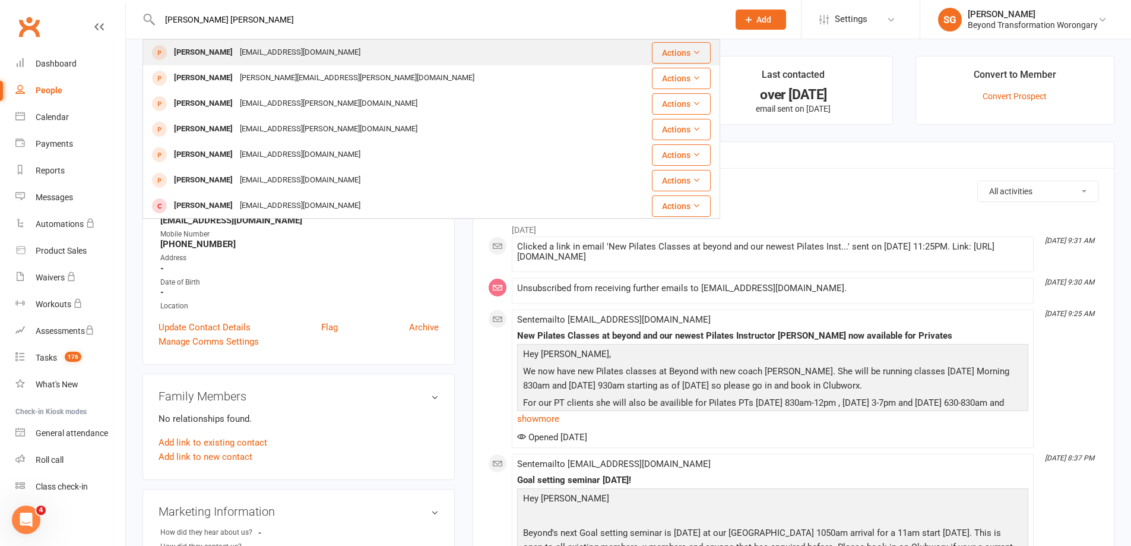
type input "[PERSON_NAME] [PERSON_NAME]"
click at [340, 58] on div "Michelle Friske michellefriske@hotmail.com" at bounding box center [383, 52] width 479 height 24
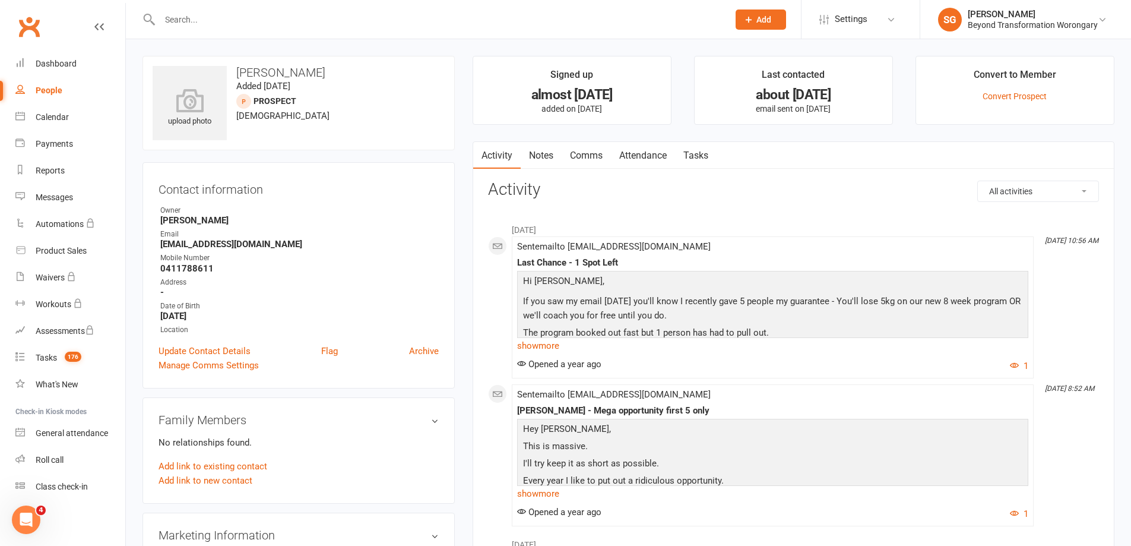
click at [602, 17] on input "text" at bounding box center [438, 19] width 564 height 17
paste input "[PERSON_NAME]"
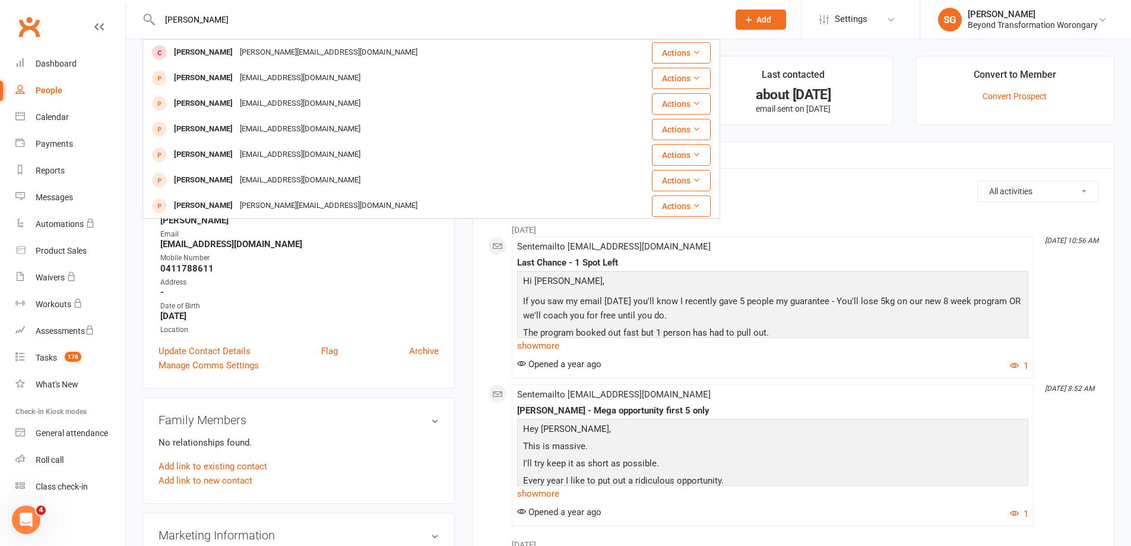
click at [513, 26] on input "[PERSON_NAME]" at bounding box center [438, 19] width 564 height 17
drag, startPoint x: 547, startPoint y: 20, endPoint x: 538, endPoint y: 29, distance: 12.6
click at [546, 20] on input "[PERSON_NAME]" at bounding box center [438, 19] width 564 height 17
paste input "Lorelai"
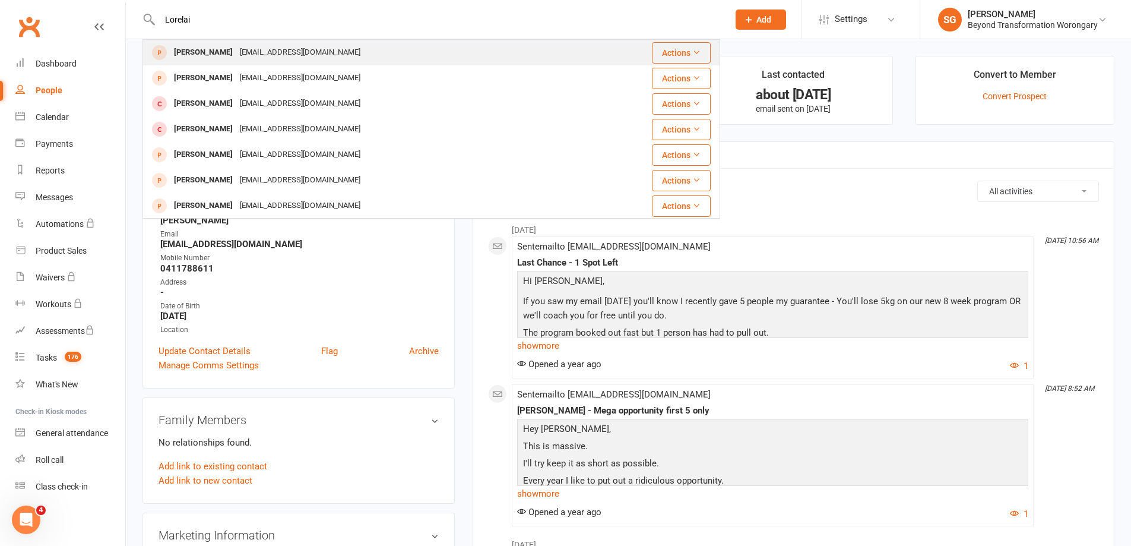
paste input "Lorelai"
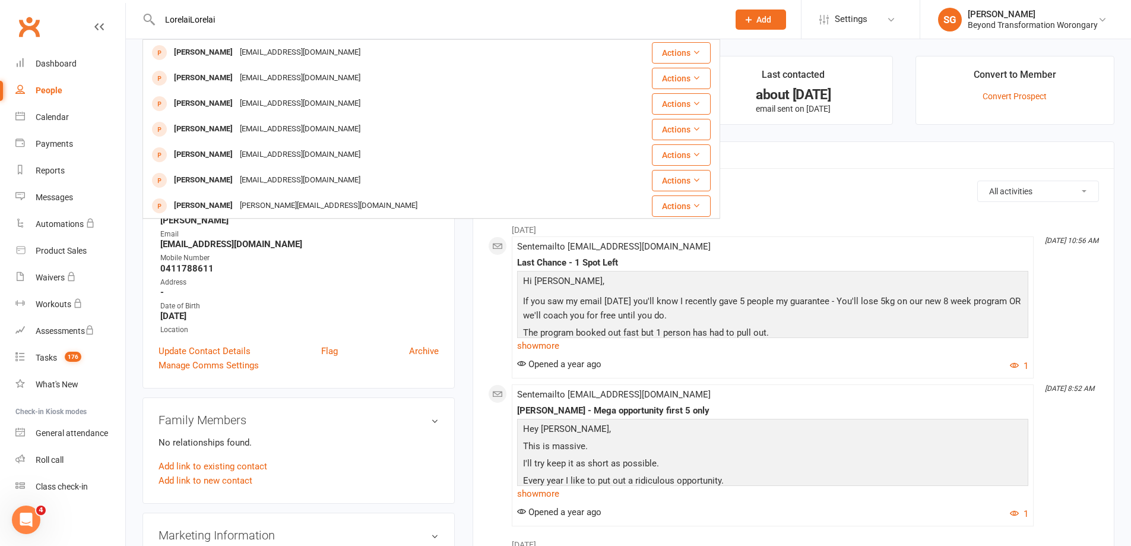
paste input "text"
click at [436, 19] on input "Lorelai" at bounding box center [438, 19] width 564 height 17
paste input "[PERSON_NAME]"
click at [510, 21] on input "[PERSON_NAME]" at bounding box center [438, 19] width 564 height 17
click at [561, 18] on input "[PERSON_NAME]" at bounding box center [438, 19] width 564 height 17
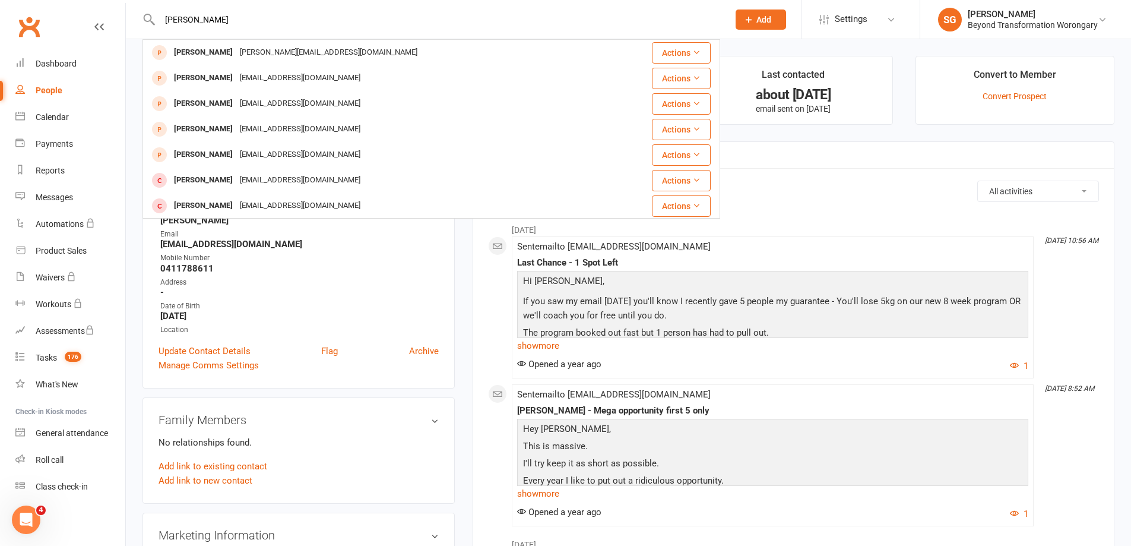
paste input "[EMAIL_ADDRESS][DOMAIN_NAME]"
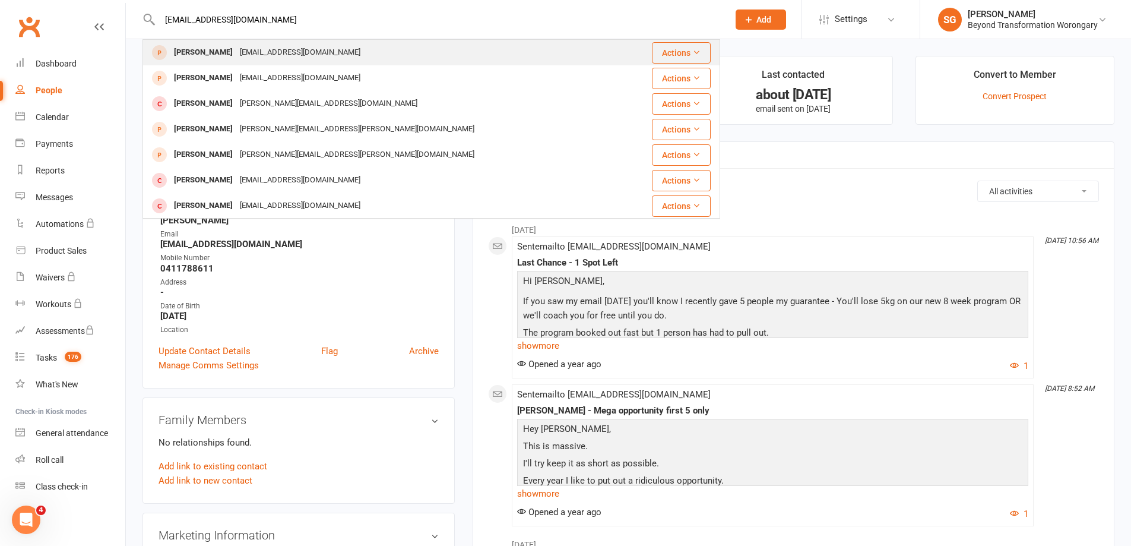
type input "[EMAIL_ADDRESS][DOMAIN_NAME]"
click at [396, 59] on div "Jonathan Bradshaw jbradshaw.private@gmail.com" at bounding box center [384, 52] width 480 height 24
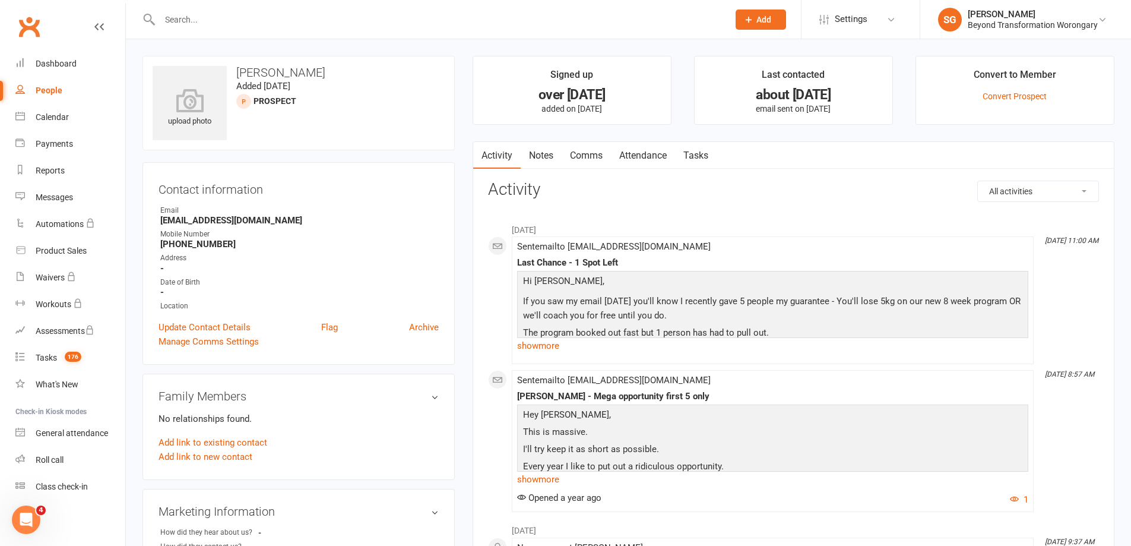
click at [241, 29] on div at bounding box center [432, 19] width 578 height 39
click at [236, 20] on input "text" at bounding box center [438, 19] width 564 height 17
paste input "[EMAIL_ADDRESS][DOMAIN_NAME]"
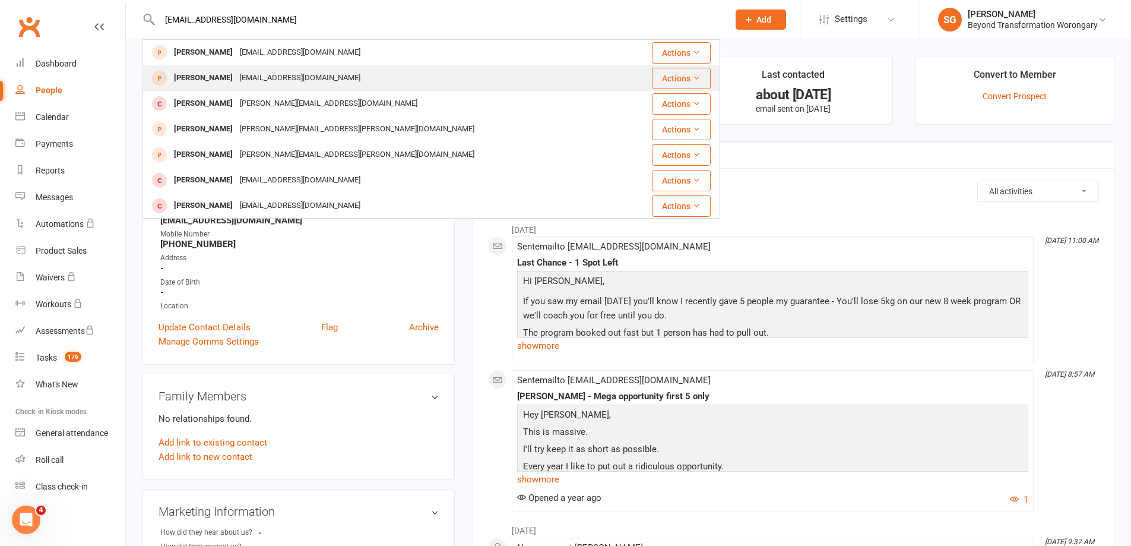
type input "[EMAIL_ADDRESS][DOMAIN_NAME]"
click at [267, 78] on div "[EMAIL_ADDRESS][DOMAIN_NAME]" at bounding box center [300, 77] width 128 height 17
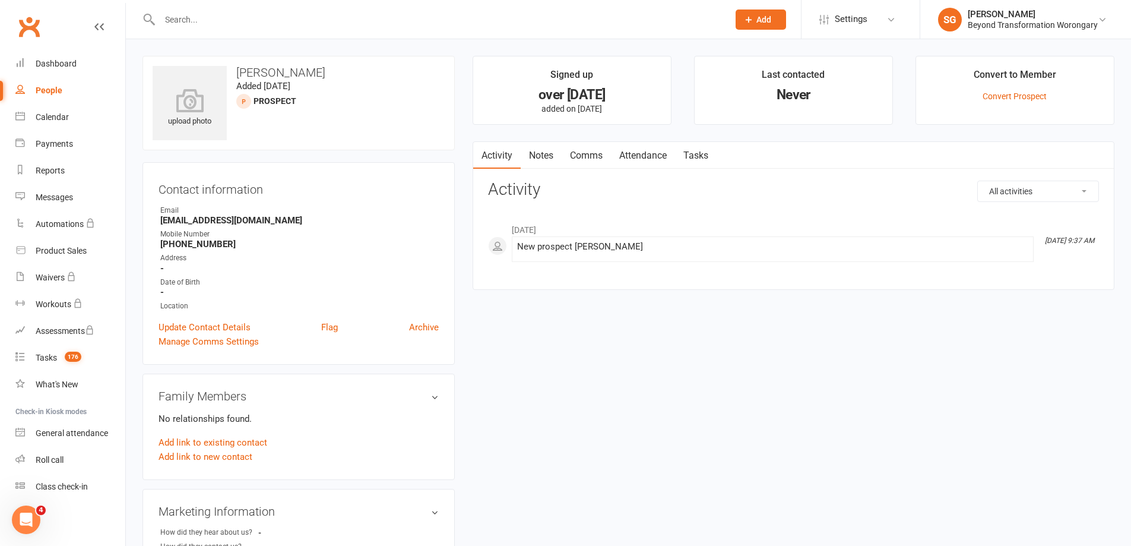
click at [204, 244] on strong "+6408073073" at bounding box center [299, 244] width 279 height 11
click at [401, 30] on div at bounding box center [432, 19] width 578 height 39
click at [382, 23] on input "text" at bounding box center [438, 19] width 564 height 17
paste input "[EMAIL_ADDRESS][DOMAIN_NAME]"
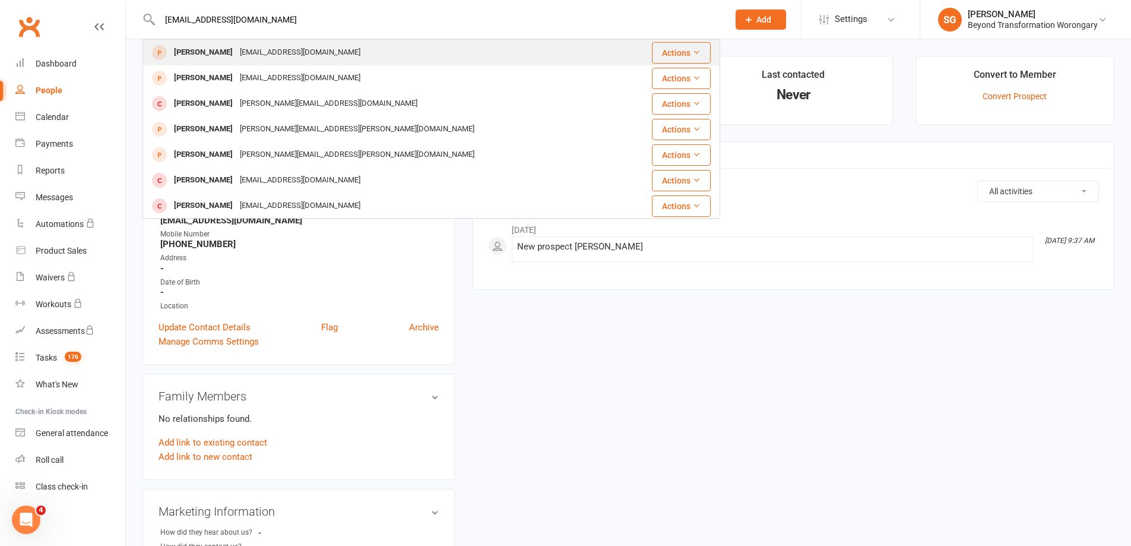
type input "[EMAIL_ADDRESS][DOMAIN_NAME]"
click at [229, 53] on div "Jonathan Bradshaw" at bounding box center [203, 52] width 66 height 17
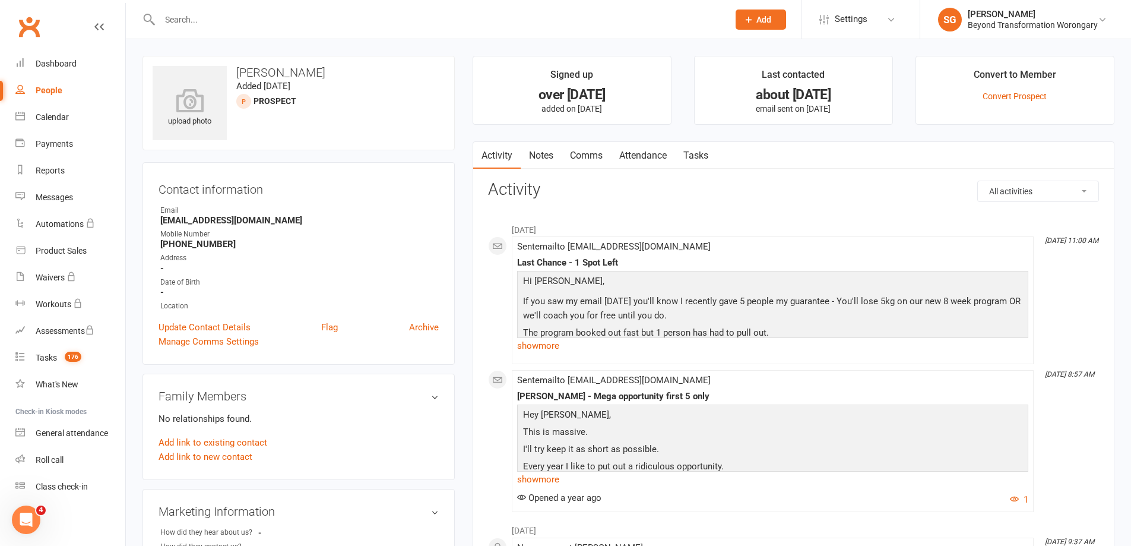
click at [237, 26] on input "text" at bounding box center [438, 19] width 564 height 17
paste input "[EMAIL_ADDRESS][DOMAIN_NAME]"
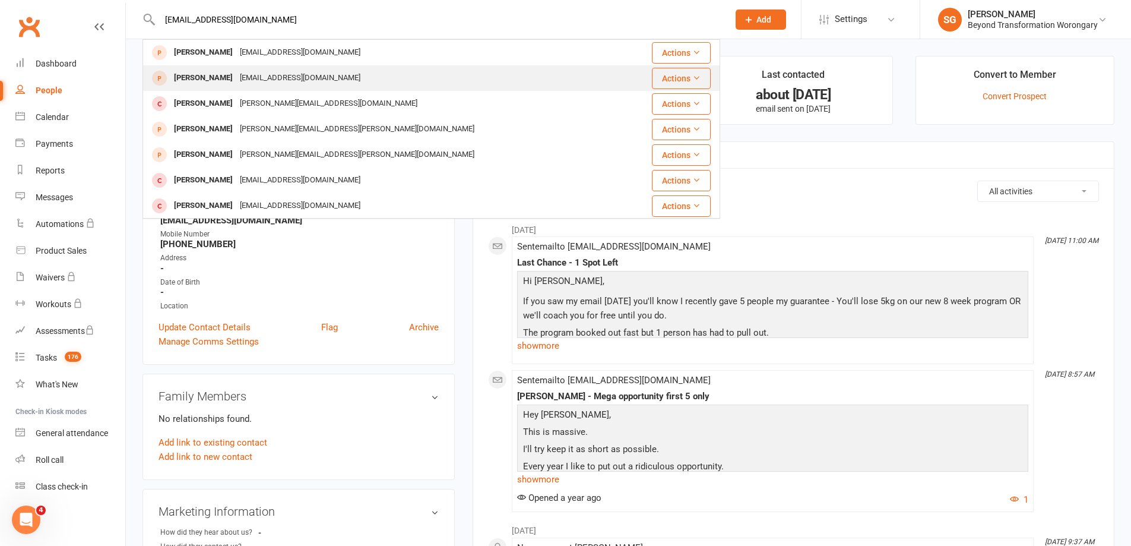
type input "[EMAIL_ADDRESS][DOMAIN_NAME]"
click at [203, 83] on div "Jonathan Bradshaw" at bounding box center [203, 77] width 66 height 17
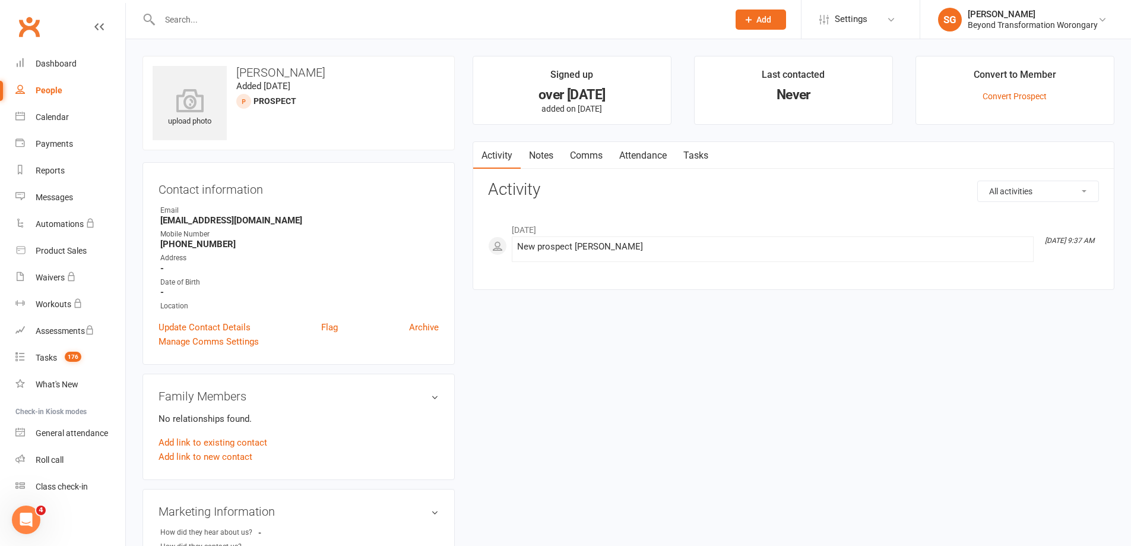
click at [178, 245] on strong "+6408073073" at bounding box center [299, 244] width 279 height 11
drag, startPoint x: 219, startPoint y: 247, endPoint x: 161, endPoint y: 246, distance: 57.6
click at [161, 246] on strong "+6408073073" at bounding box center [299, 244] width 279 height 11
copy strong "+6408073073"
click at [559, 9] on div at bounding box center [432, 19] width 578 height 39
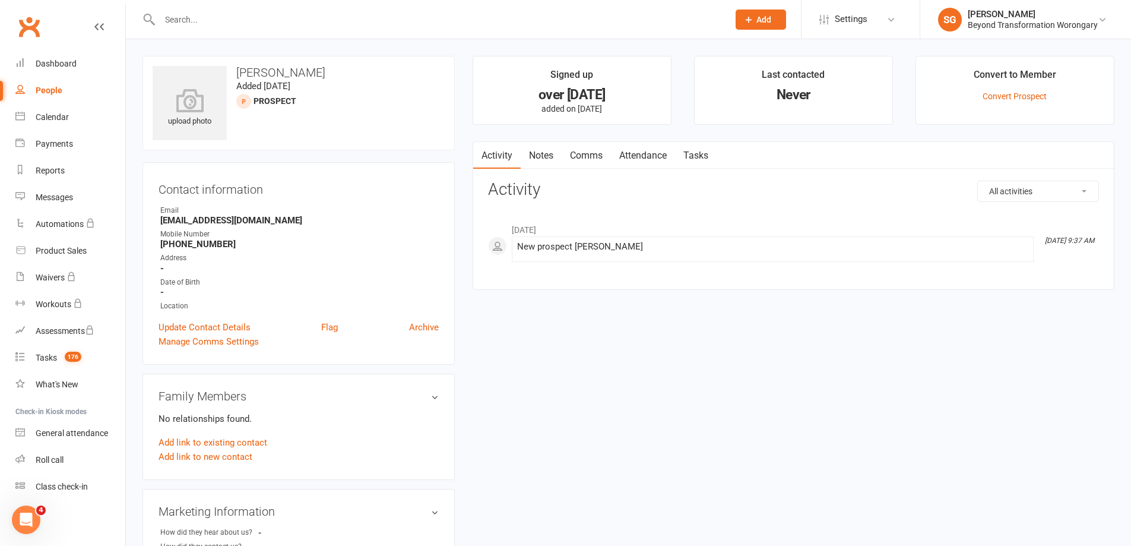
click at [535, 18] on input "text" at bounding box center [438, 19] width 564 height 17
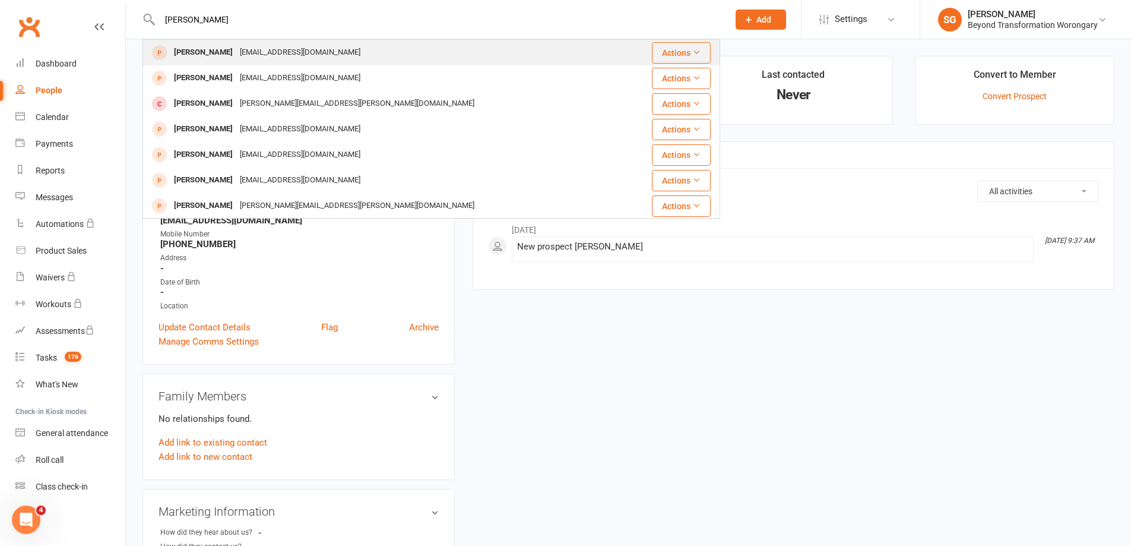
type input "Lesa paul"
click at [264, 52] on div "misslesapaul@gmail.com" at bounding box center [300, 52] width 128 height 17
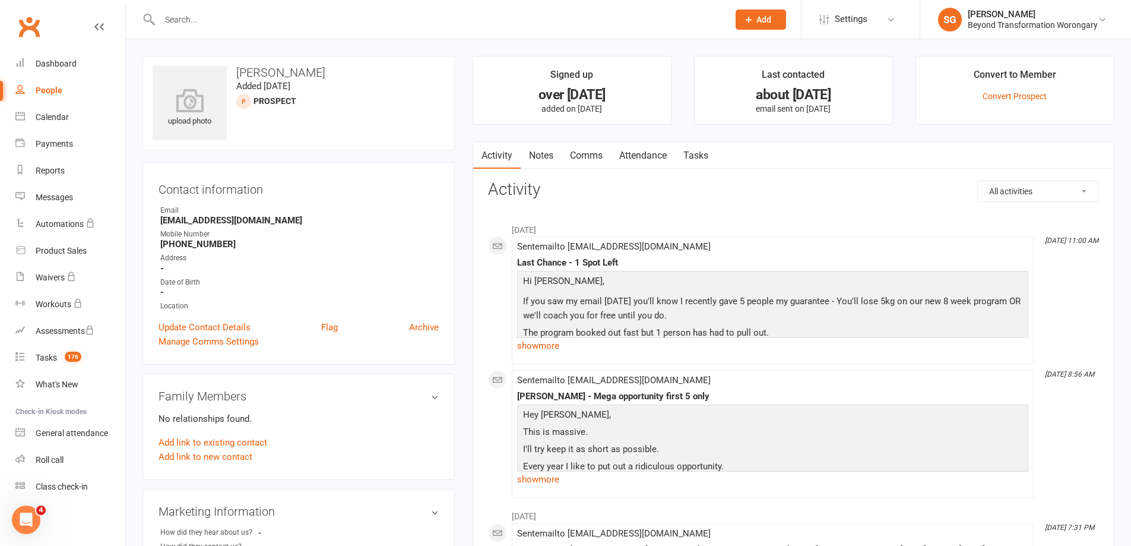
click at [385, 21] on input "text" at bounding box center [438, 19] width 564 height 17
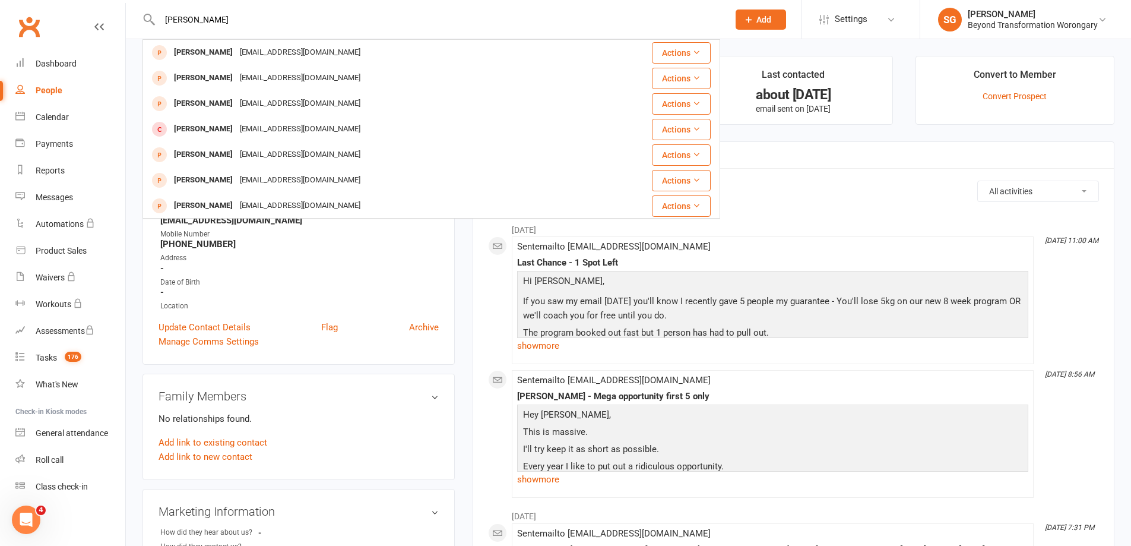
type input "[PERSON_NAME]"
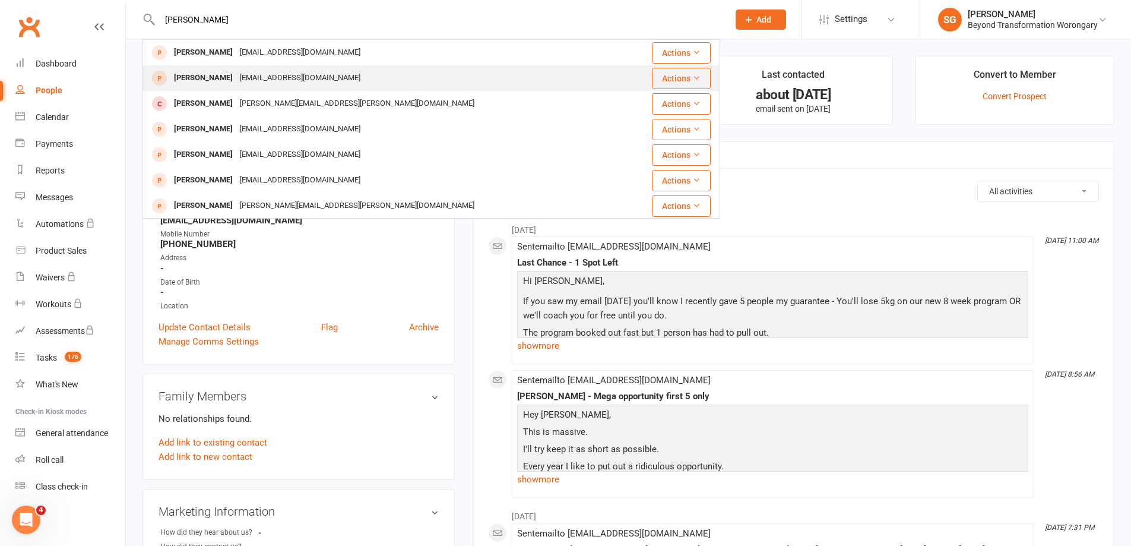
click at [352, 72] on div "Lesa paul misslesapaul@gmail.com" at bounding box center [383, 78] width 479 height 24
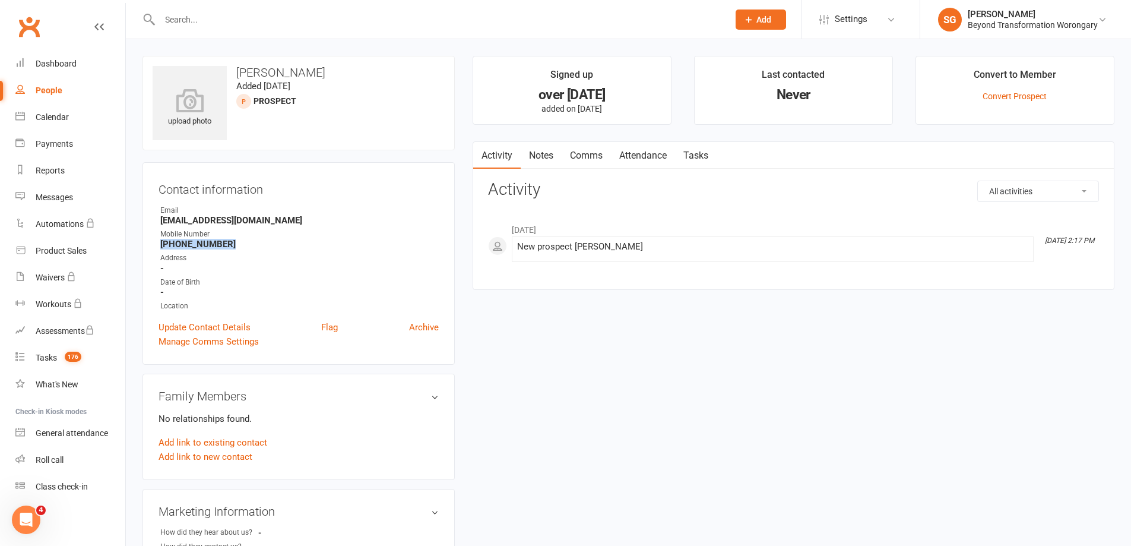
drag, startPoint x: 230, startPoint y: 249, endPoint x: 160, endPoint y: 246, distance: 70.1
click at [160, 246] on strong "+6147482061296" at bounding box center [299, 244] width 279 height 11
copy strong "+6147482061296"
click at [276, 26] on input "text" at bounding box center [438, 19] width 564 height 17
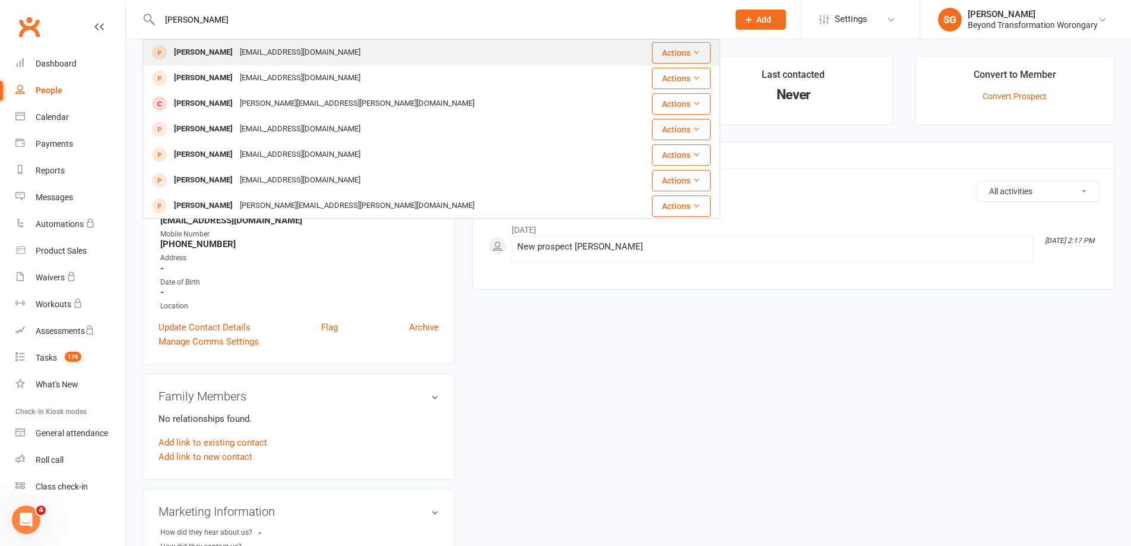
type input "[PERSON_NAME]"
click at [270, 58] on div "misslesapaul@gmail.com" at bounding box center [300, 52] width 128 height 17
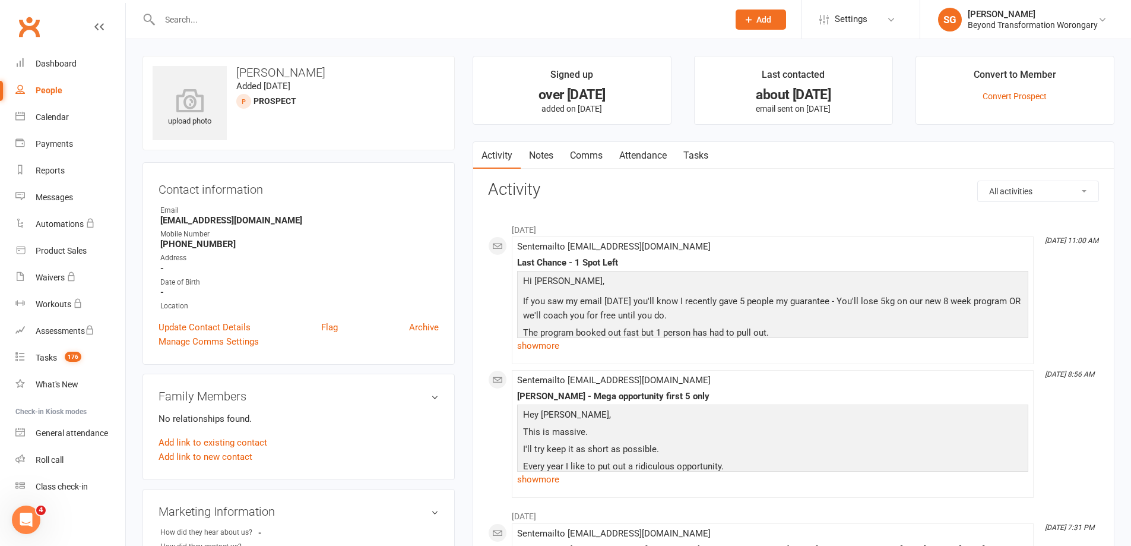
click at [239, 20] on input "text" at bounding box center [438, 19] width 564 height 17
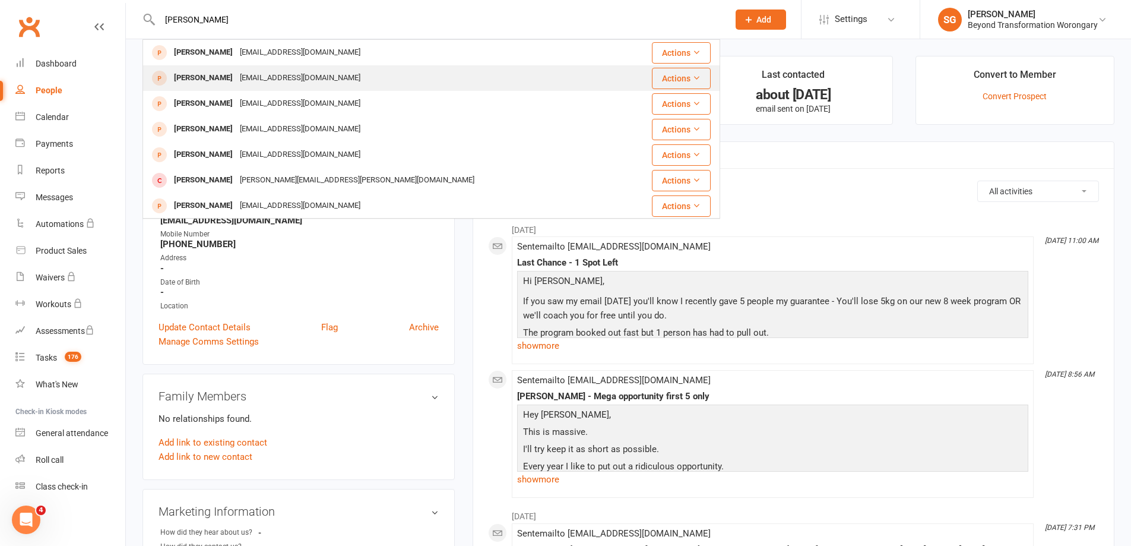
type input "[PERSON_NAME]"
click at [236, 78] on div "misslesapaul@gmail.com" at bounding box center [300, 77] width 128 height 17
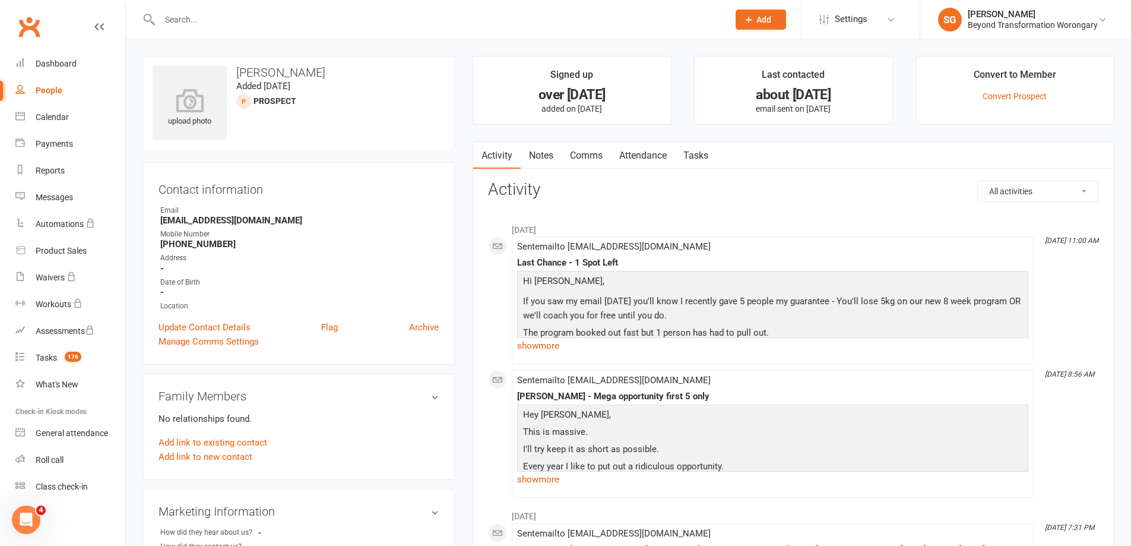
click at [442, 27] on input "text" at bounding box center [438, 19] width 564 height 17
paste input "[PERSON_NAME]"
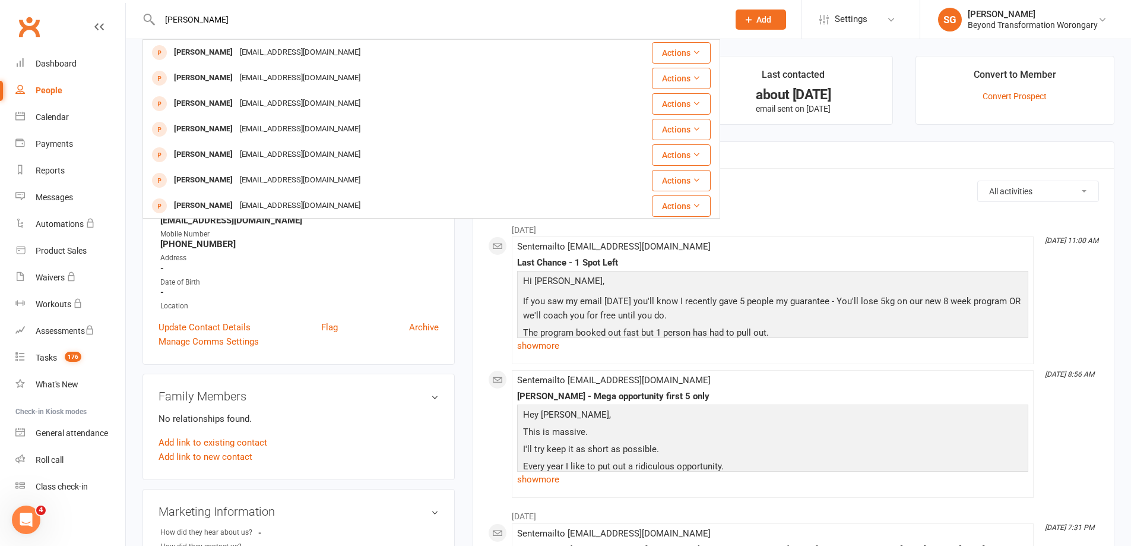
type input "[PERSON_NAME]"
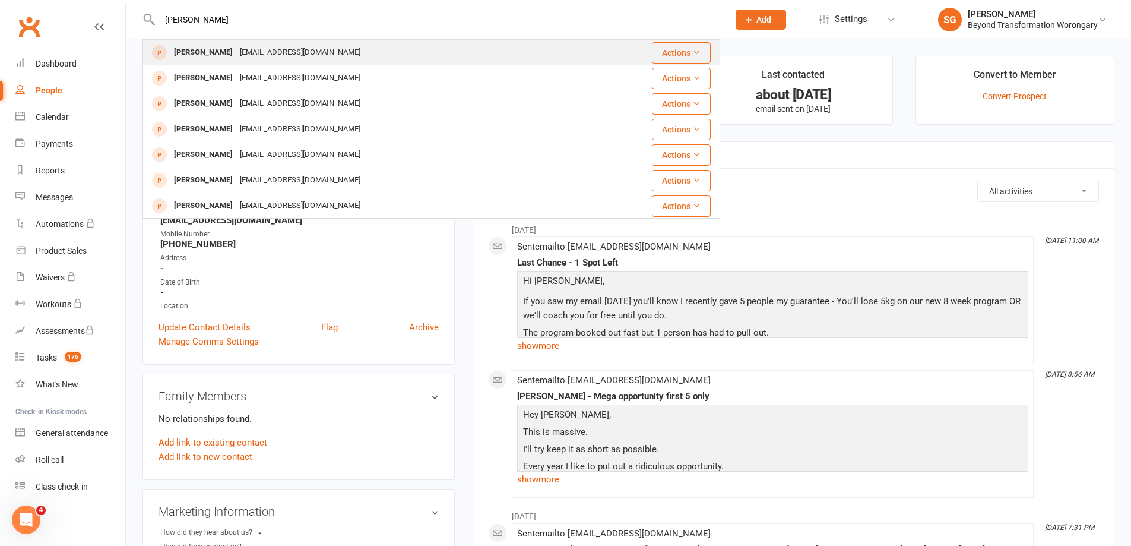
click at [366, 59] on div "Kelly Richardson richardsonkelly045@gmail.com" at bounding box center [375, 52] width 463 height 24
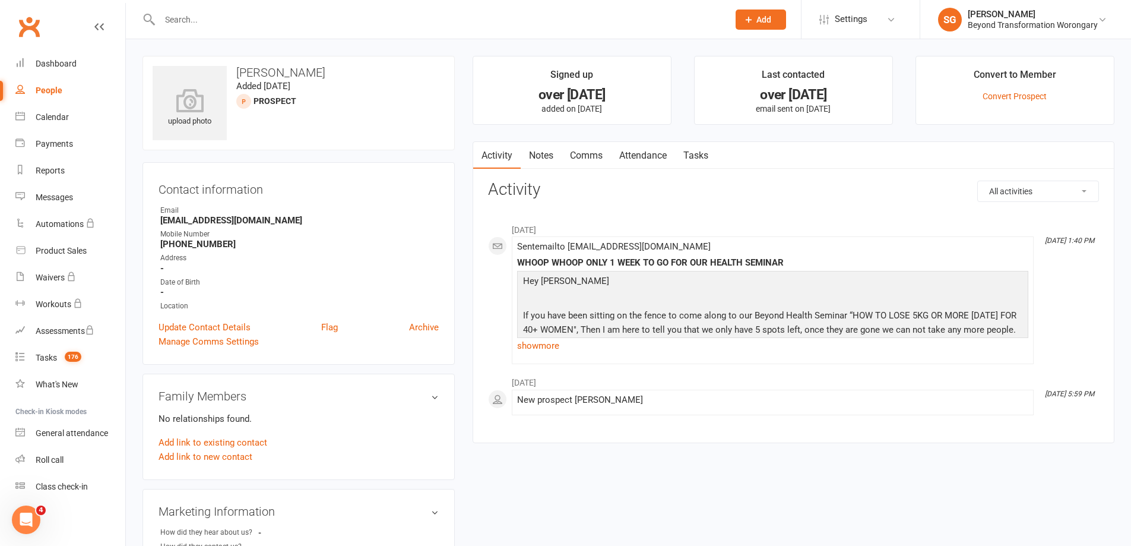
click at [289, 14] on div at bounding box center [432, 19] width 578 height 39
click at [288, 15] on input "text" at bounding box center [438, 19] width 564 height 17
paste input "[PERSON_NAME]"
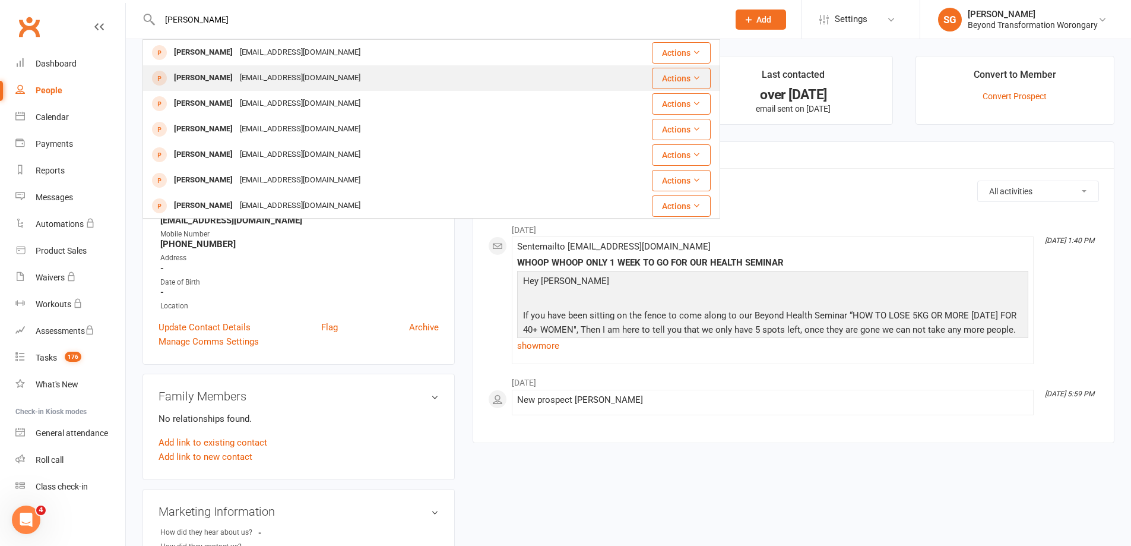
type input "[PERSON_NAME]"
click at [219, 76] on div "[PERSON_NAME]" at bounding box center [203, 77] width 66 height 17
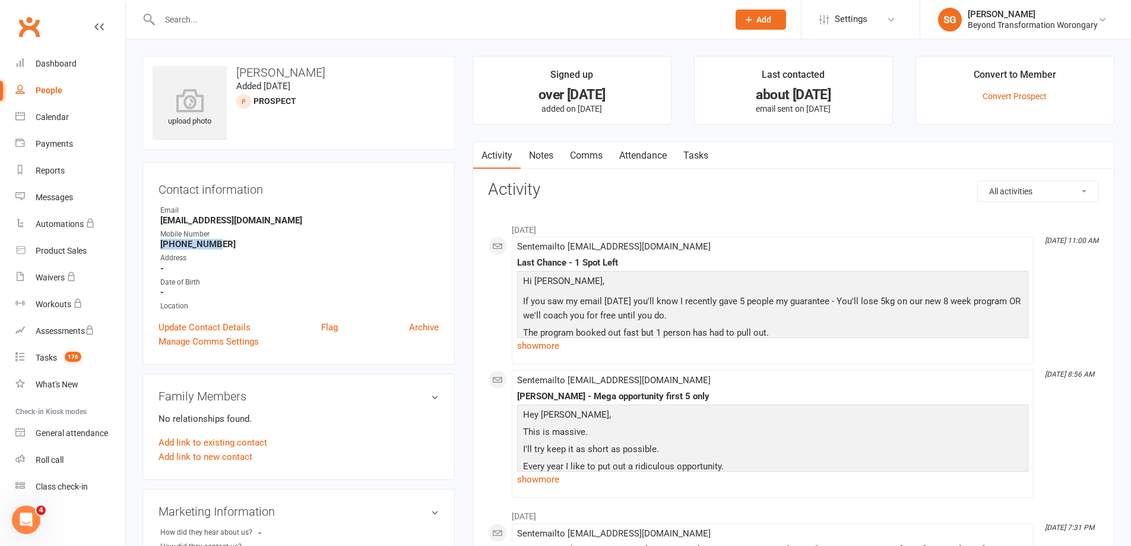
drag, startPoint x: 217, startPoint y: 241, endPoint x: 160, endPoint y: 245, distance: 56.6
click at [160, 245] on strong "+6147415925" at bounding box center [299, 244] width 279 height 11
copy strong "+6147415925"
click at [539, 29] on div at bounding box center [432, 19] width 578 height 39
drag, startPoint x: 309, startPoint y: 72, endPoint x: 237, endPoint y: 69, distance: 71.9
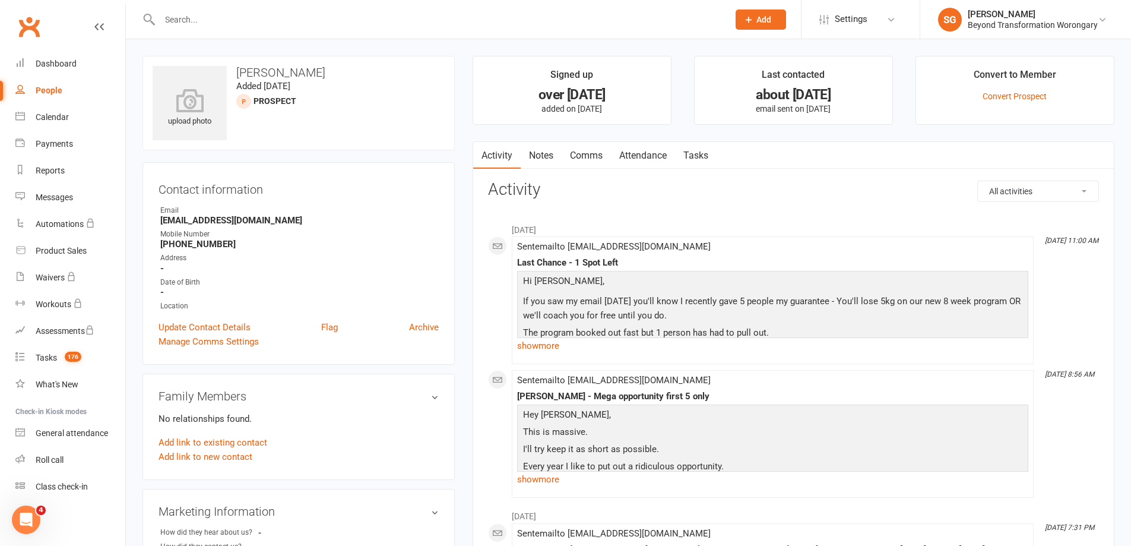
click at [237, 69] on h3 "[PERSON_NAME]" at bounding box center [299, 72] width 292 height 13
copy h3 "[PERSON_NAME]"
click at [258, 6] on div at bounding box center [432, 19] width 578 height 39
click at [255, 22] on input "text" at bounding box center [438, 19] width 564 height 17
paste input "[PERSON_NAME]"
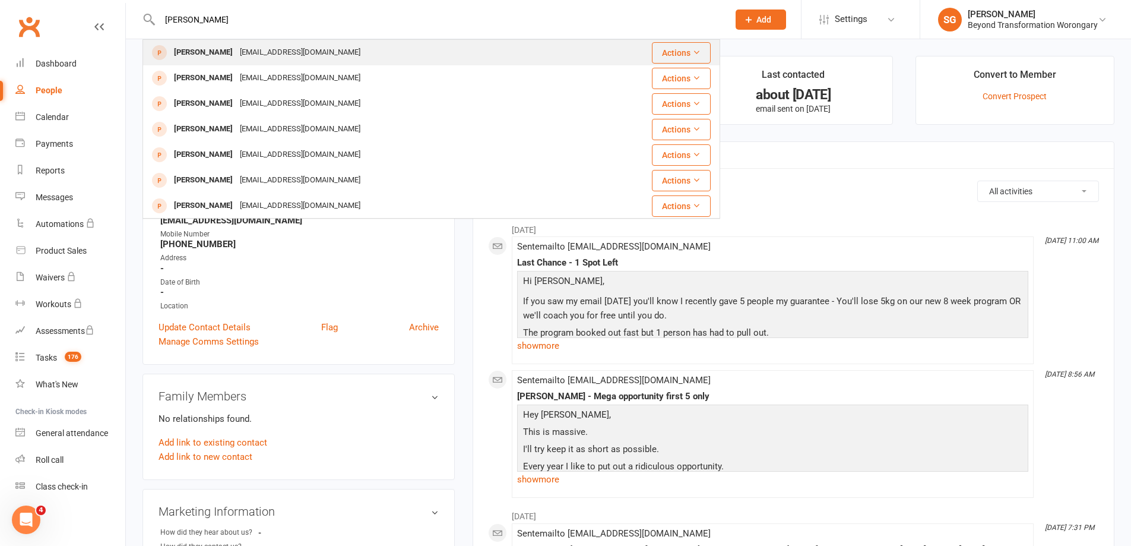
type input "[PERSON_NAME]"
click at [211, 55] on div "[PERSON_NAME]" at bounding box center [203, 52] width 66 height 17
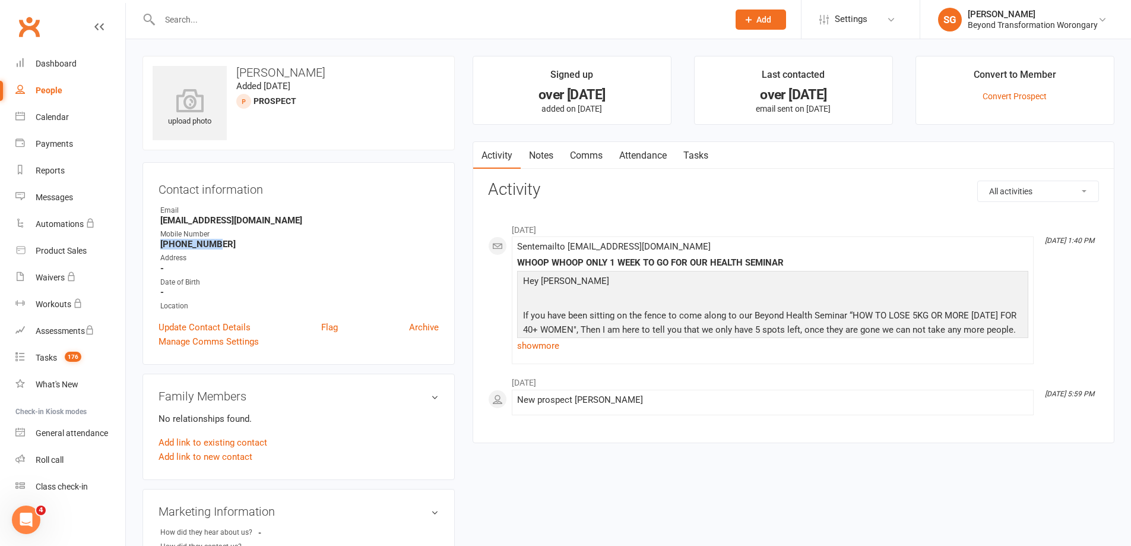
drag, startPoint x: 215, startPoint y: 242, endPoint x: 153, endPoint y: 241, distance: 62.4
click at [153, 241] on div "Contact information Owner Email richardsonkelly045@gmail.com Mobile Number +614…" at bounding box center [299, 263] width 312 height 203
copy strong "+6147415925"
click at [575, 21] on input "text" at bounding box center [438, 19] width 564 height 17
paste input "[PERSON_NAME]"
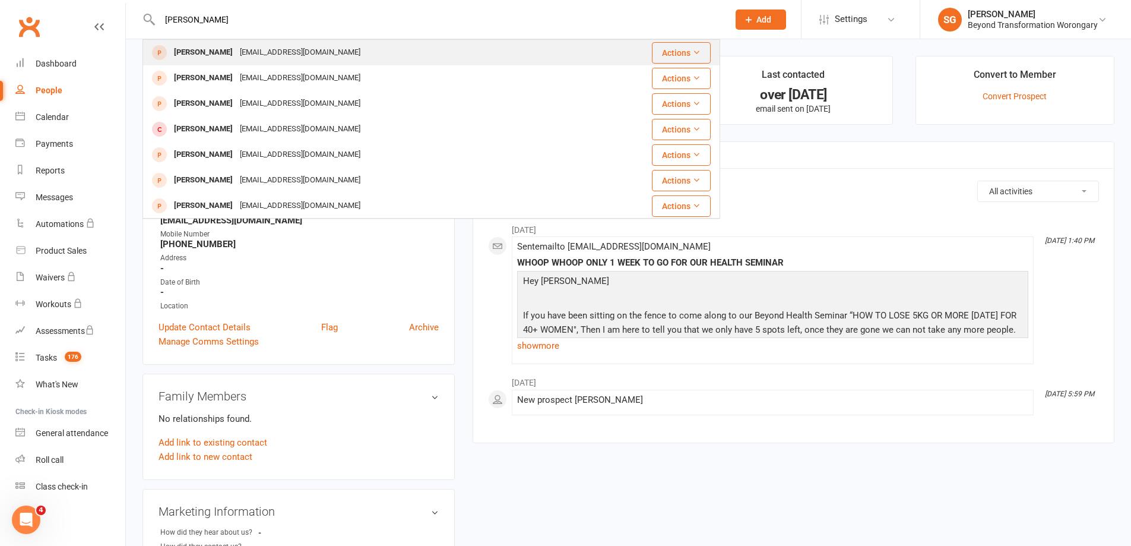
type input "[PERSON_NAME]"
click at [359, 49] on div "anna gloria parra gloria962_1@hotmail.com" at bounding box center [383, 52] width 479 height 24
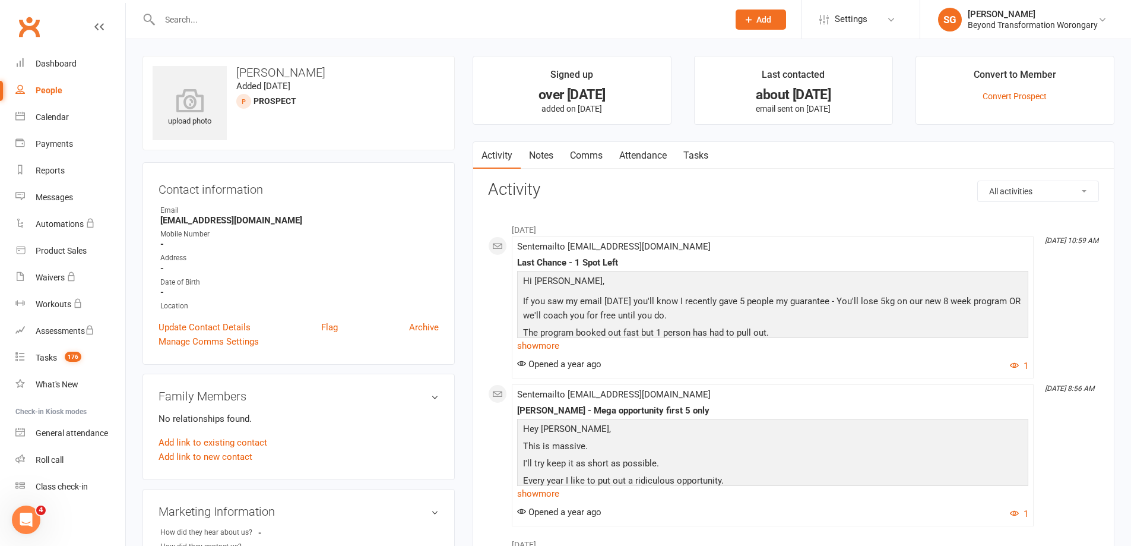
click at [583, 14] on input "text" at bounding box center [438, 19] width 564 height 17
paste input "[PERSON_NAME]"
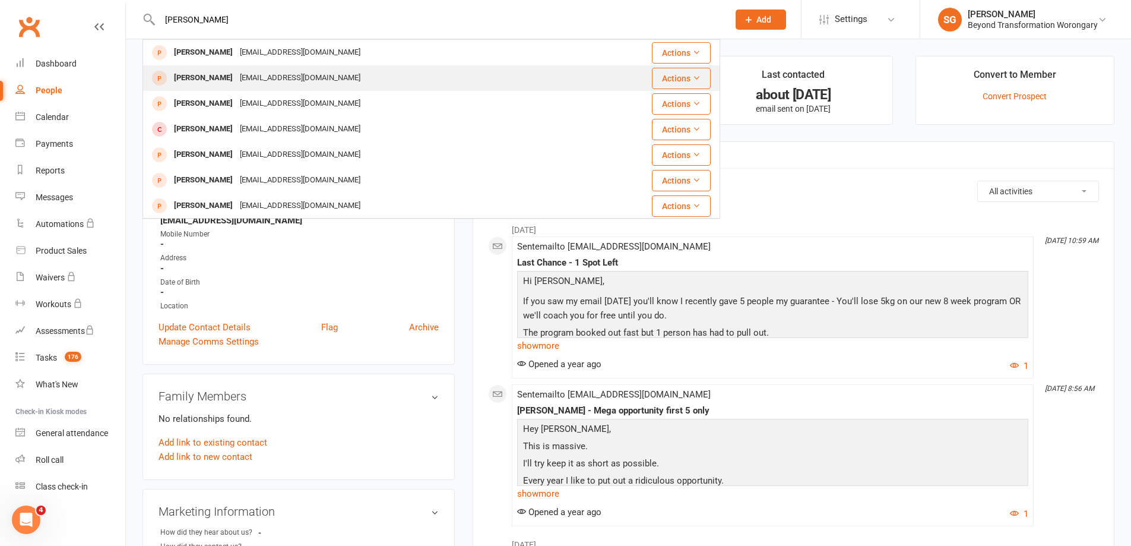
type input "[PERSON_NAME]"
click at [240, 77] on div "gloria962_1@hotmail.com" at bounding box center [300, 77] width 128 height 17
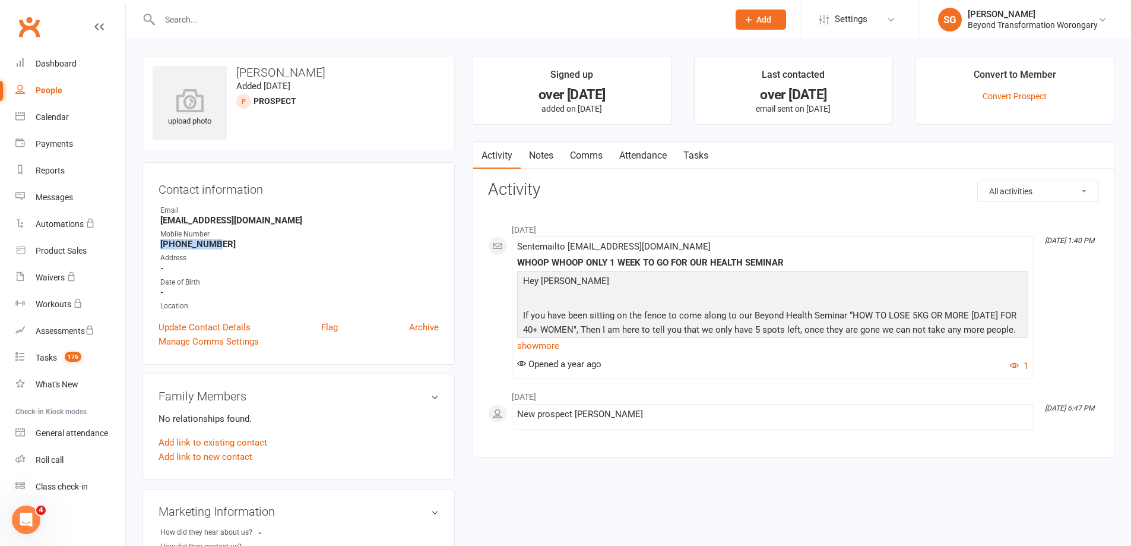
drag, startPoint x: 217, startPoint y: 248, endPoint x: 159, endPoint y: 248, distance: 58.2
click at [159, 248] on li "Mobile Number +0451807412" at bounding box center [299, 239] width 280 height 21
copy strong "+0451807412"
click at [349, 29] on div at bounding box center [432, 19] width 578 height 39
click at [343, 24] on input "text" at bounding box center [438, 19] width 564 height 17
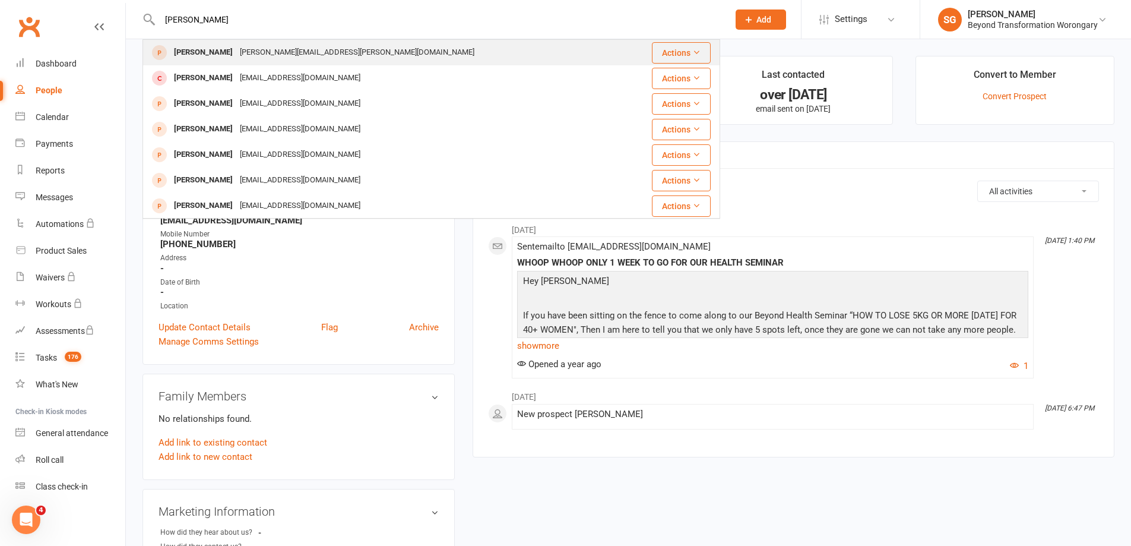
type input "[PERSON_NAME]"
click at [263, 55] on div "david.deehan@btinternet.com" at bounding box center [357, 52] width 242 height 17
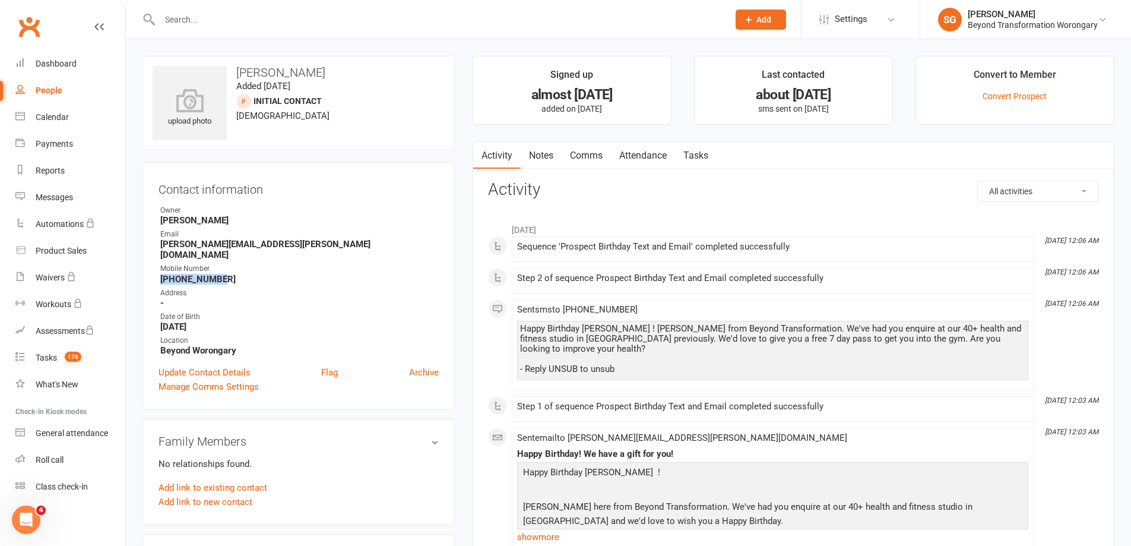
drag, startPoint x: 223, startPoint y: 267, endPoint x: 160, endPoint y: 270, distance: 63.6
click at [160, 270] on li "Mobile Number +61493751311" at bounding box center [299, 273] width 280 height 21
copy strong "+61493751311"
click at [485, 12] on input "text" at bounding box center [438, 19] width 564 height 17
click at [473, 20] on input "text" at bounding box center [438, 19] width 564 height 17
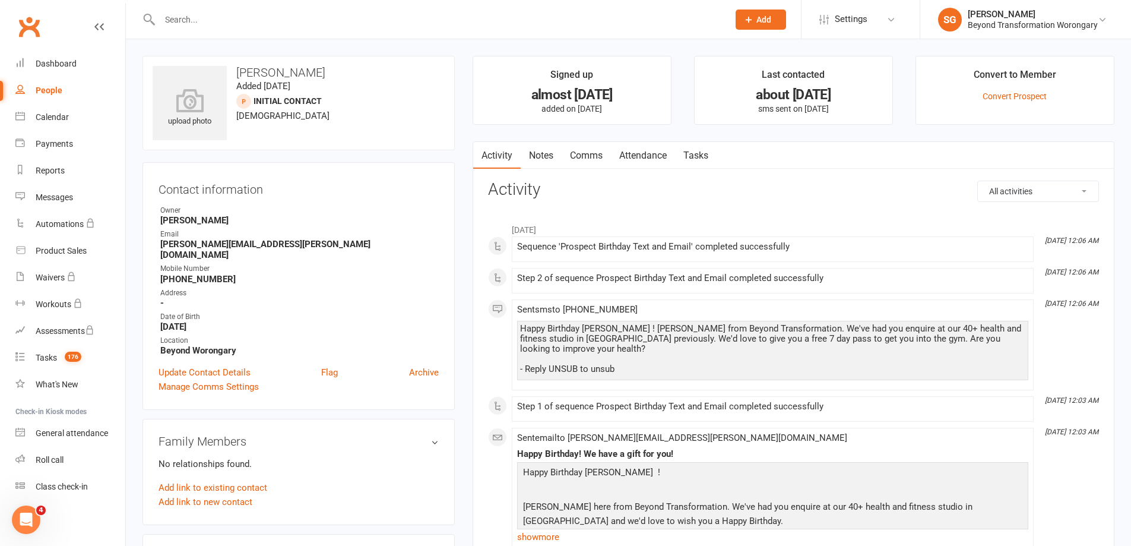
paste input "[PERSON_NAME]"
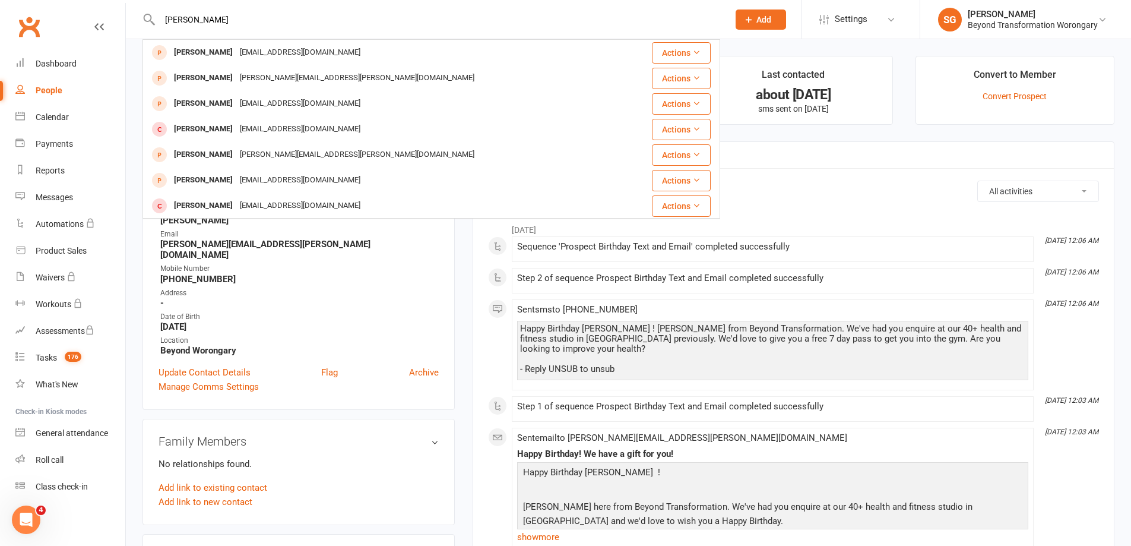
type input "[PERSON_NAME]"
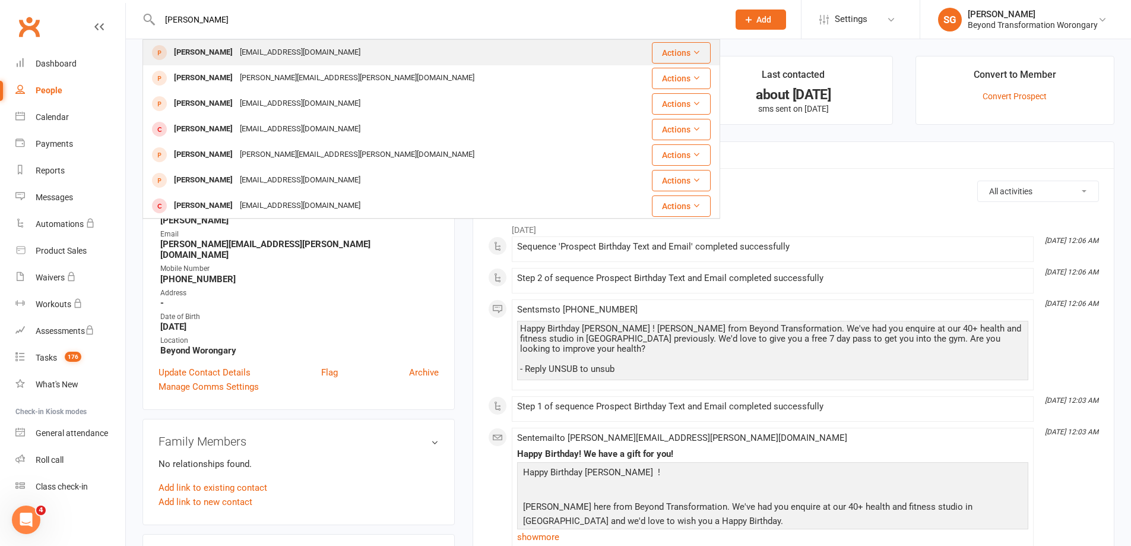
click at [391, 53] on div "Melinda Lee melindalee174@gmail.com" at bounding box center [383, 52] width 479 height 24
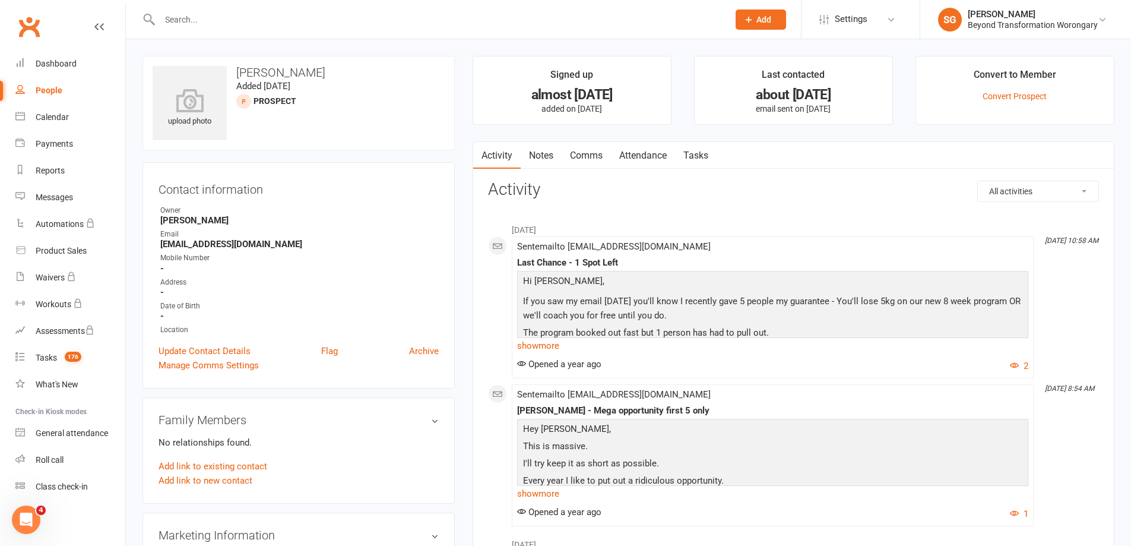
click at [345, 21] on input "text" at bounding box center [438, 19] width 564 height 17
paste input "[PERSON_NAME]"
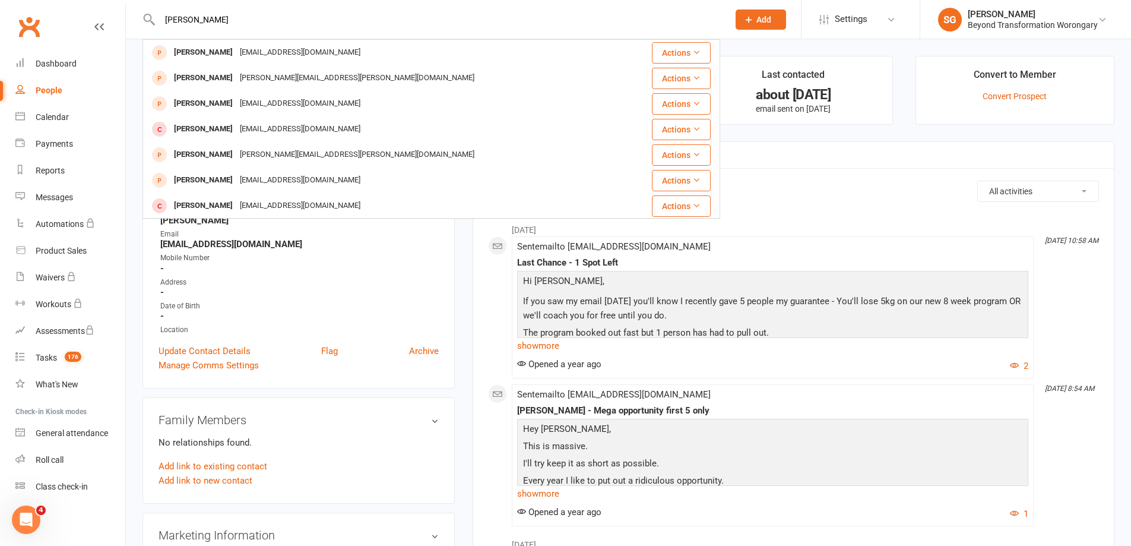
click at [521, 21] on input "[PERSON_NAME]" at bounding box center [438, 19] width 564 height 17
paste input "melindalee174@gmail.com"
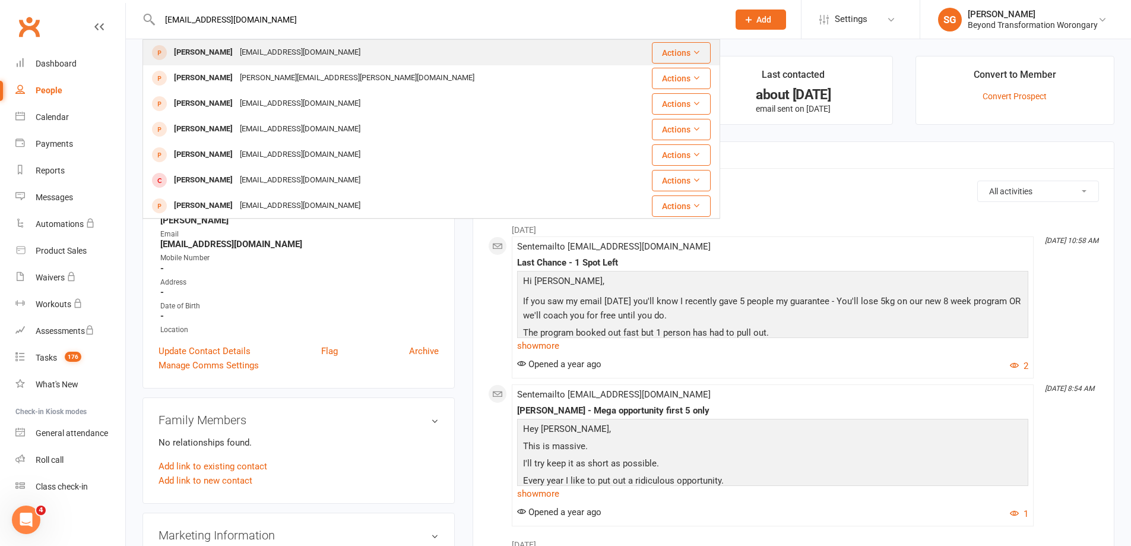
type input "melindalee174@gmail.com"
click at [337, 52] on div "Melinda Lee melindalee174@gmail.com" at bounding box center [383, 52] width 479 height 24
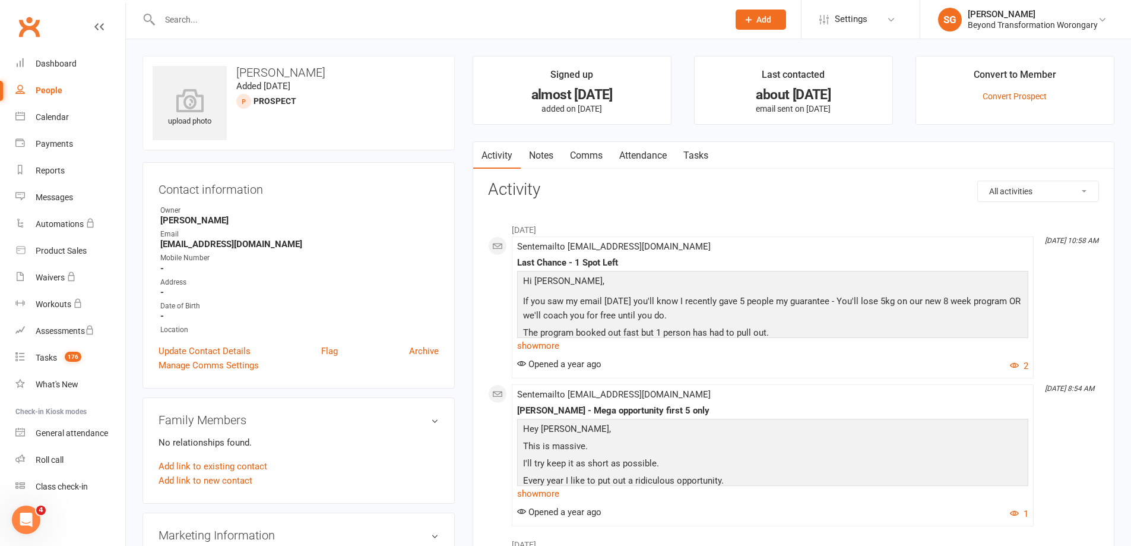
click at [313, 18] on input "text" at bounding box center [438, 19] width 564 height 17
paste input "[PERSON_NAME]"
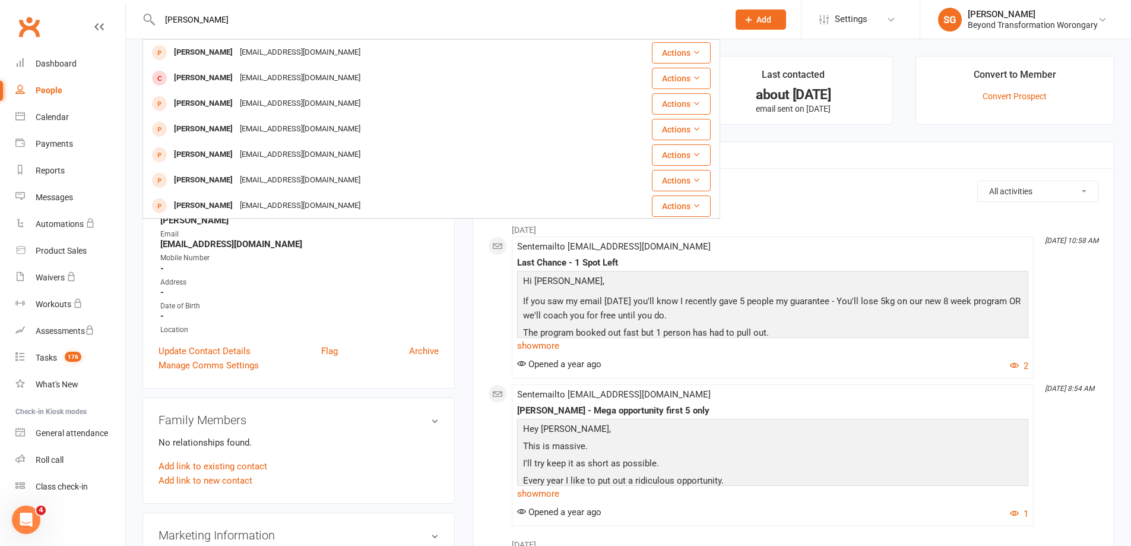
click at [270, 19] on input "[PERSON_NAME]" at bounding box center [438, 19] width 564 height 17
paste input "[EMAIL_ADDRESS][DOMAIN_NAME]"
click at [577, 15] on input "[EMAIL_ADDRESS][DOMAIN_NAME]" at bounding box center [438, 19] width 564 height 17
paste input "[PERSON_NAME] [PERSON_NAME]"
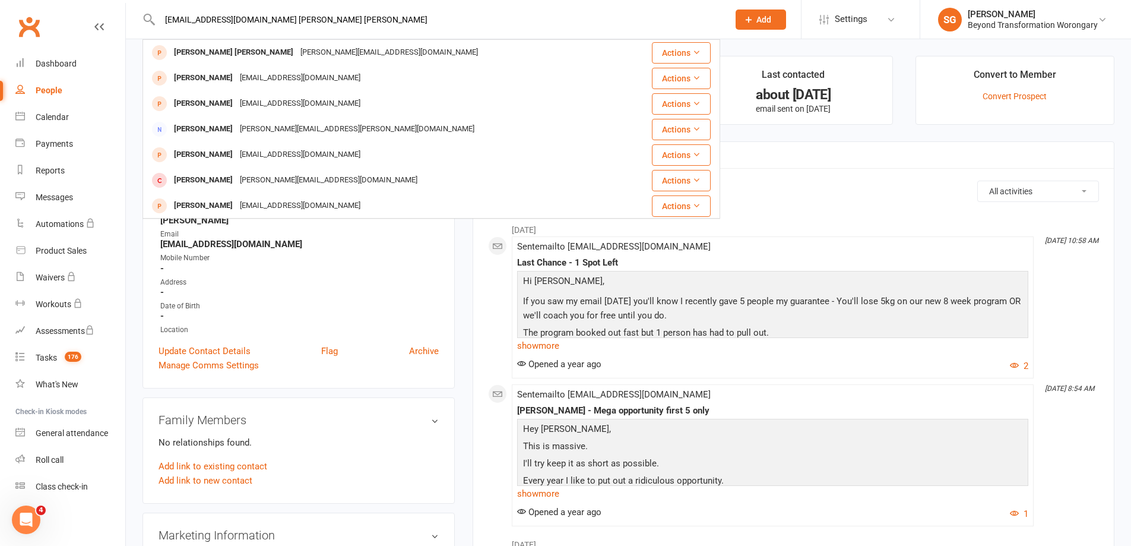
paste input "text"
click at [520, 20] on input "[PERSON_NAME] [PERSON_NAME]" at bounding box center [438, 19] width 564 height 17
paste input "[EMAIL_ADDRESS][DOMAIN_NAME]"
click at [525, 29] on div "brett481@icloud.com Tina Cross tina.cross81@icloud.com Actions Tina Cross tina.…" at bounding box center [432, 19] width 578 height 39
click at [462, 32] on div "brett481@icloud.com Tina Cross tina.cross81@icloud.com Actions Tina Cross tina.…" at bounding box center [432, 19] width 578 height 39
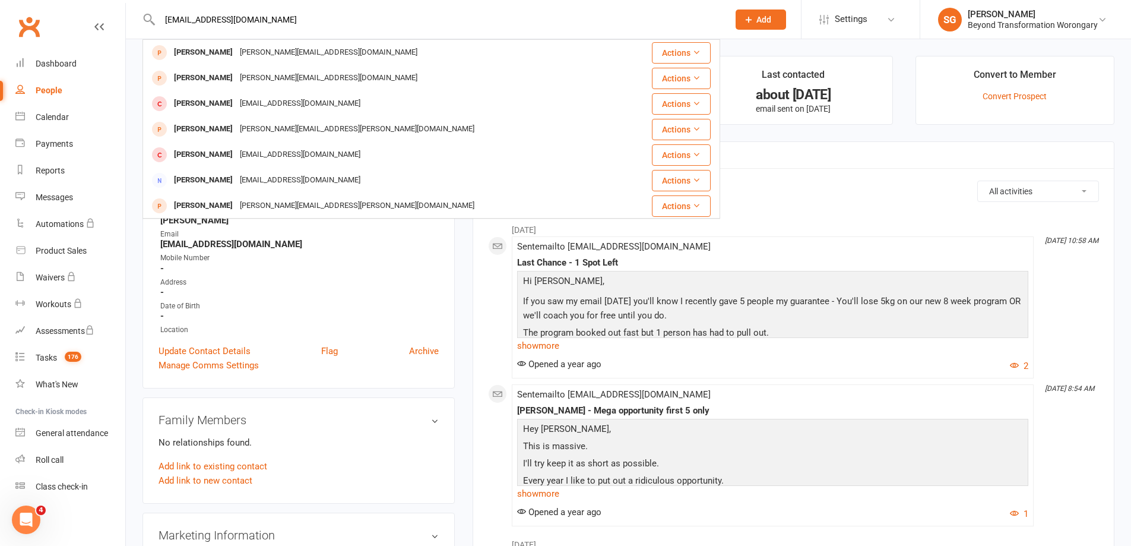
click at [422, 23] on input "[EMAIL_ADDRESS][DOMAIN_NAME]" at bounding box center [438, 19] width 564 height 17
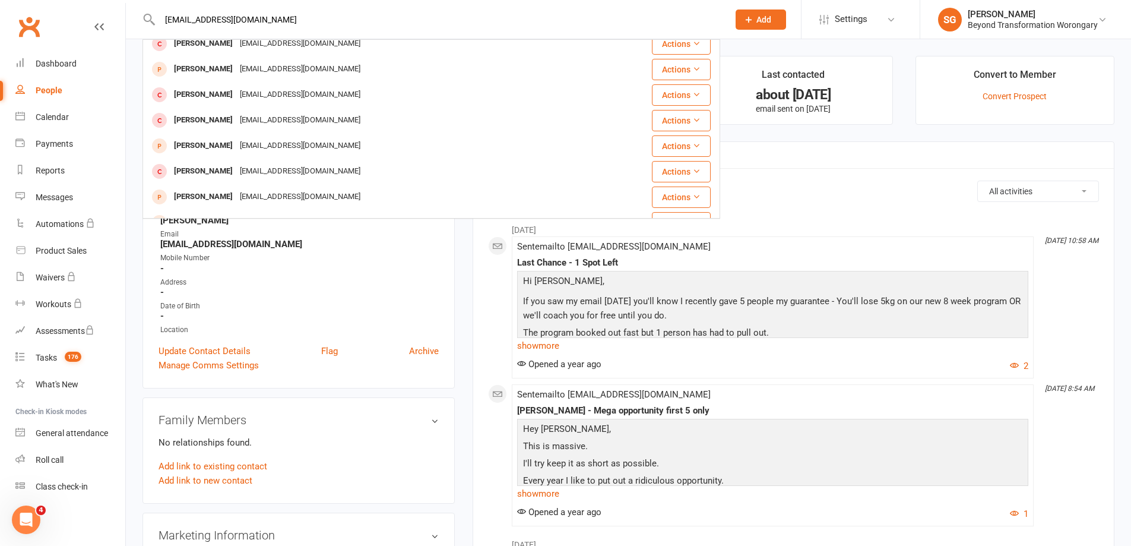
scroll to position [191, 0]
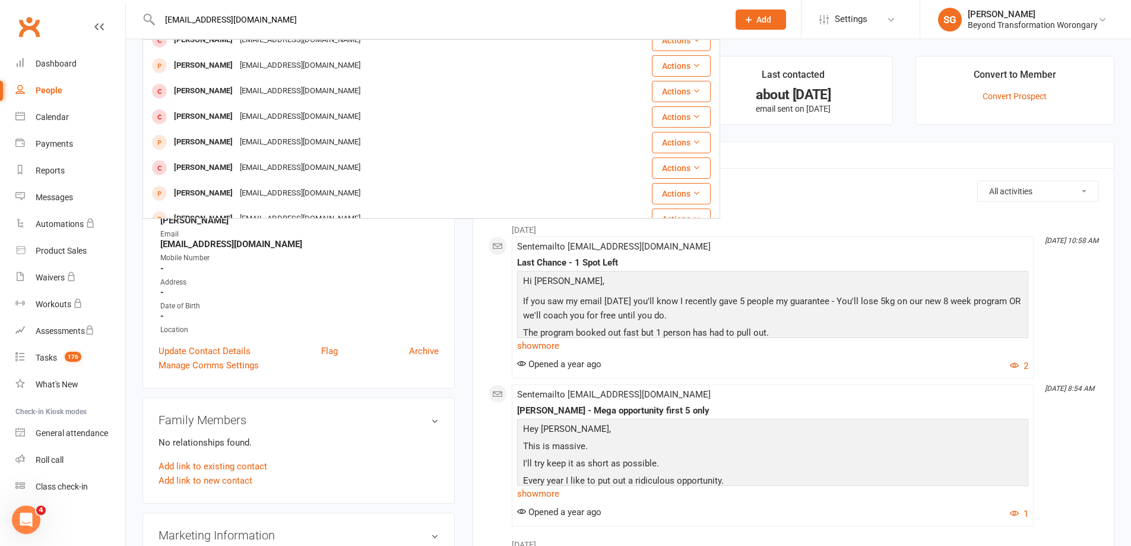
click at [325, 21] on input "[EMAIL_ADDRESS][DOMAIN_NAME]" at bounding box center [438, 19] width 564 height 17
paste input "[PERSON_NAME]"
type input "[PERSON_NAME]"
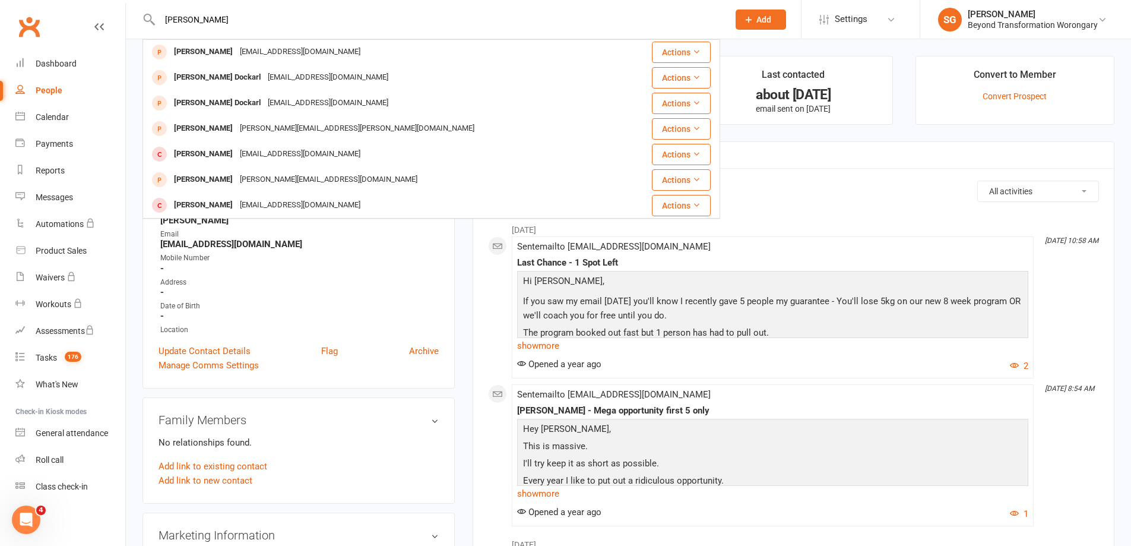
scroll to position [0, 0]
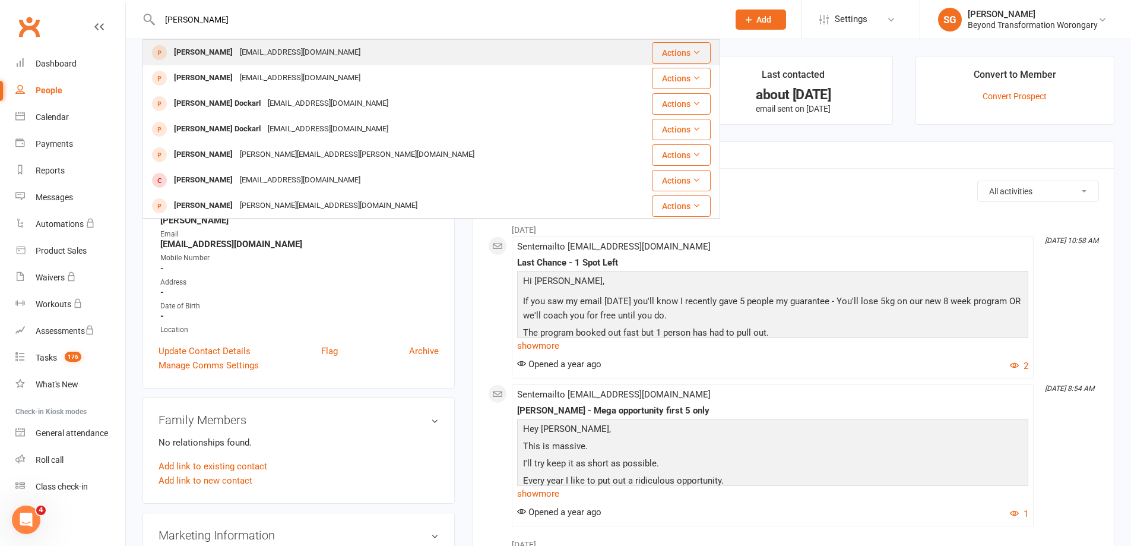
click at [400, 43] on div "Karl Peters karlpeters@live.com.au" at bounding box center [383, 52] width 479 height 24
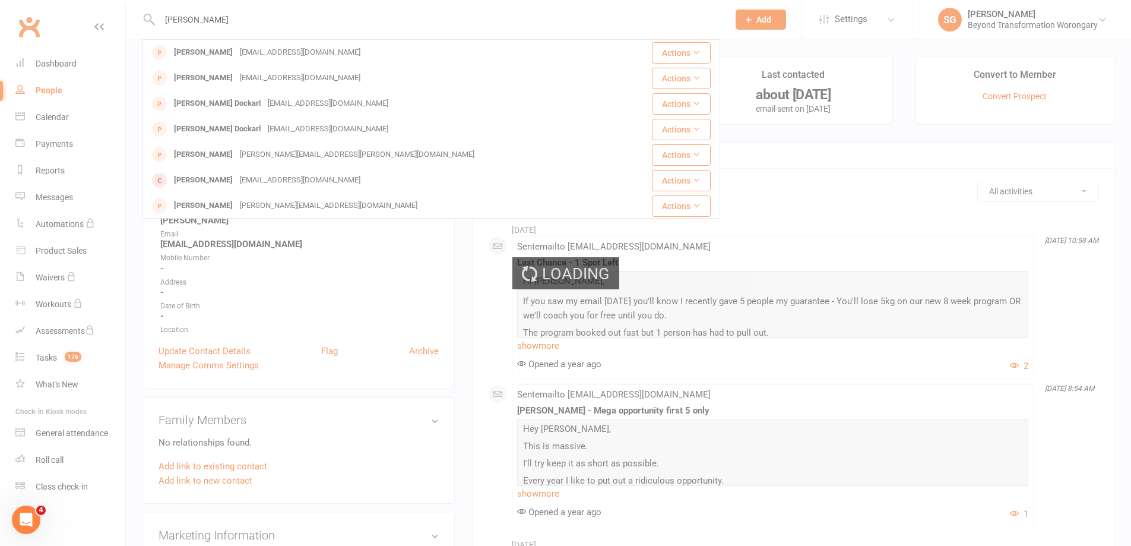
click at [371, 29] on div "Loading" at bounding box center [565, 273] width 1131 height 546
click at [359, 27] on div "Loading" at bounding box center [565, 273] width 1131 height 546
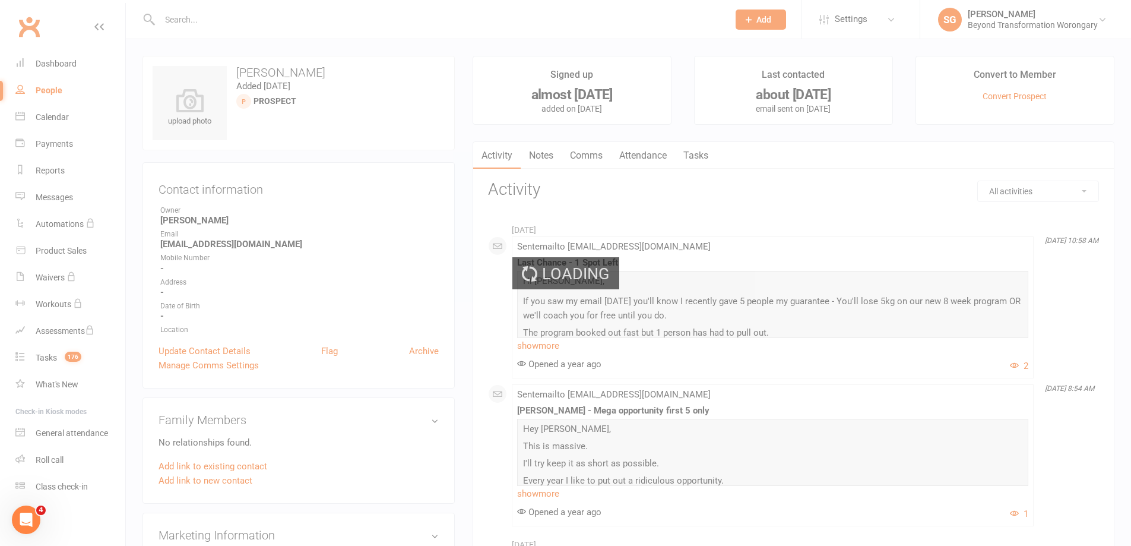
click at [283, 24] on div "Loading" at bounding box center [565, 273] width 1131 height 546
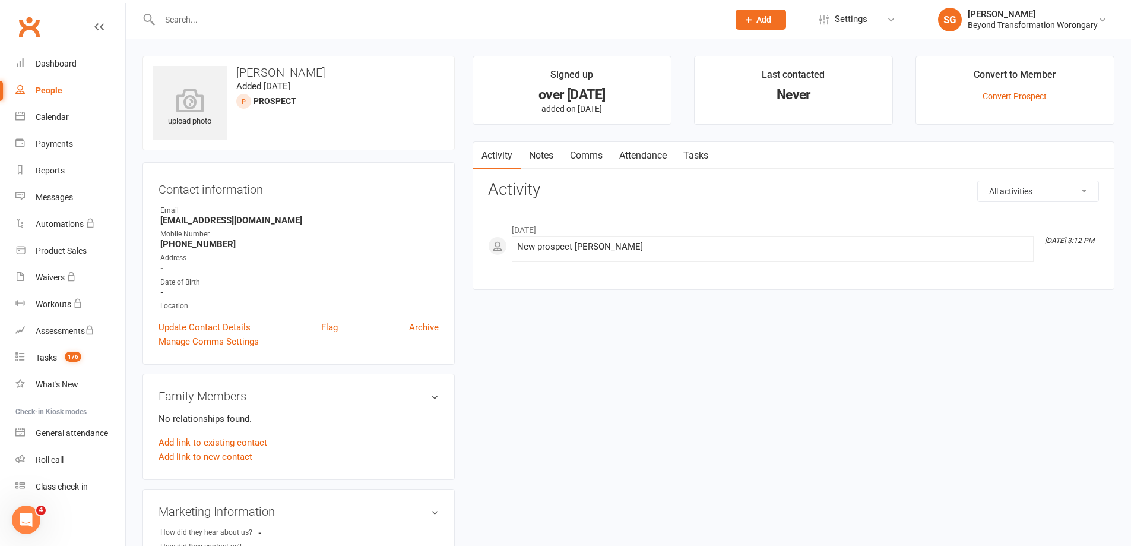
click at [238, 21] on input "text" at bounding box center [438, 19] width 564 height 17
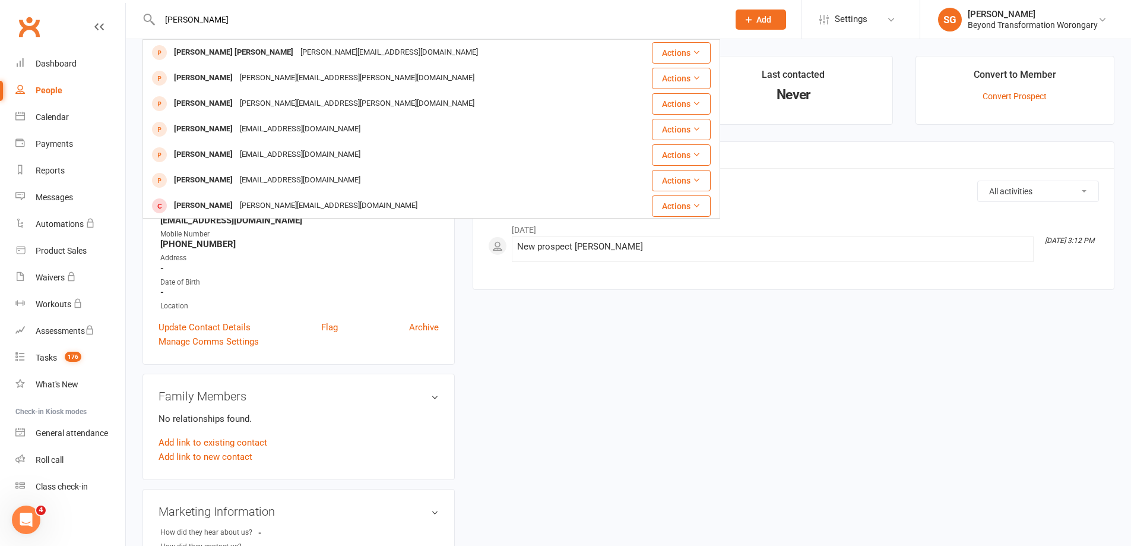
click at [477, 28] on div "lisa fairley Lisa Lisa lisa@gmail.com Actions Lisa Bell lisa.m.bell@hotmail.com…" at bounding box center [432, 19] width 578 height 39
click at [461, 21] on input "[PERSON_NAME]" at bounding box center [438, 19] width 564 height 17
paste input "[EMAIL_ADDRESS][DOMAIN_NAME]"
click at [465, 26] on input "[EMAIL_ADDRESS][DOMAIN_NAME]" at bounding box center [438, 19] width 564 height 17
paste input "[PERSON_NAME][EMAIL_ADDRESS][DOMAIN_NAME]"
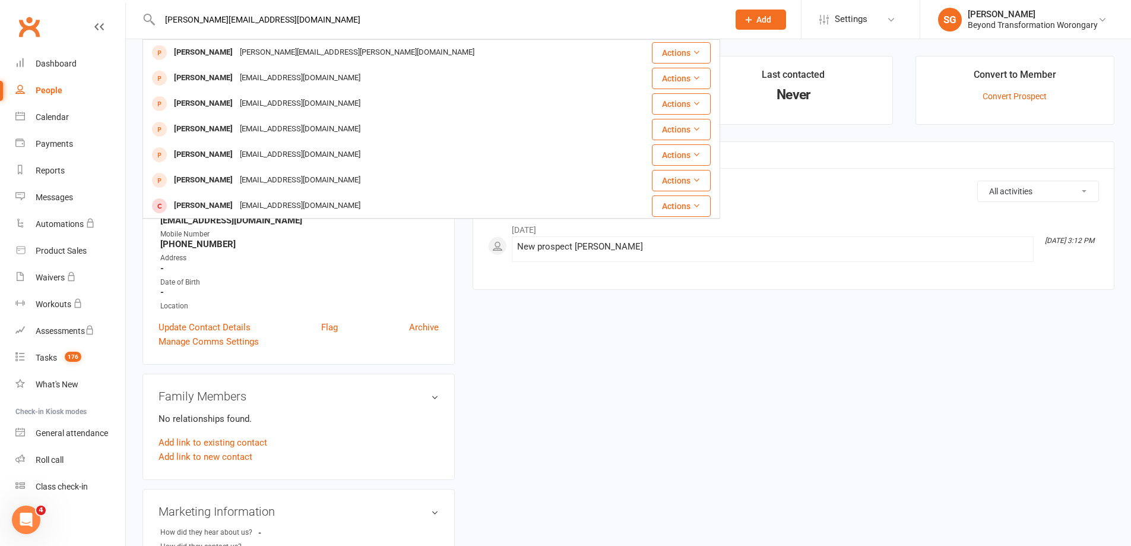
click at [484, 21] on input "[PERSON_NAME][EMAIL_ADDRESS][DOMAIN_NAME]" at bounding box center [438, 19] width 564 height 17
paste input "[PERSON_NAME]"
click at [549, 24] on input "[PERSON_NAME]" at bounding box center [438, 19] width 564 height 17
paste input "[PERSON_NAME]"
type input "[PERSON_NAME]"
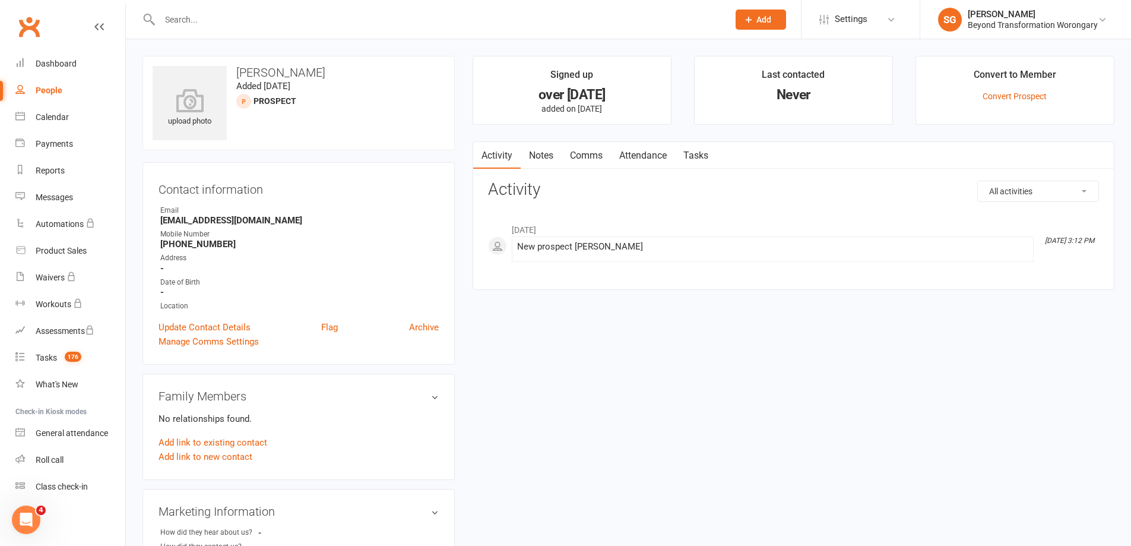
click at [362, 18] on input "text" at bounding box center [438, 19] width 564 height 17
paste input "[PERSON_NAME]"
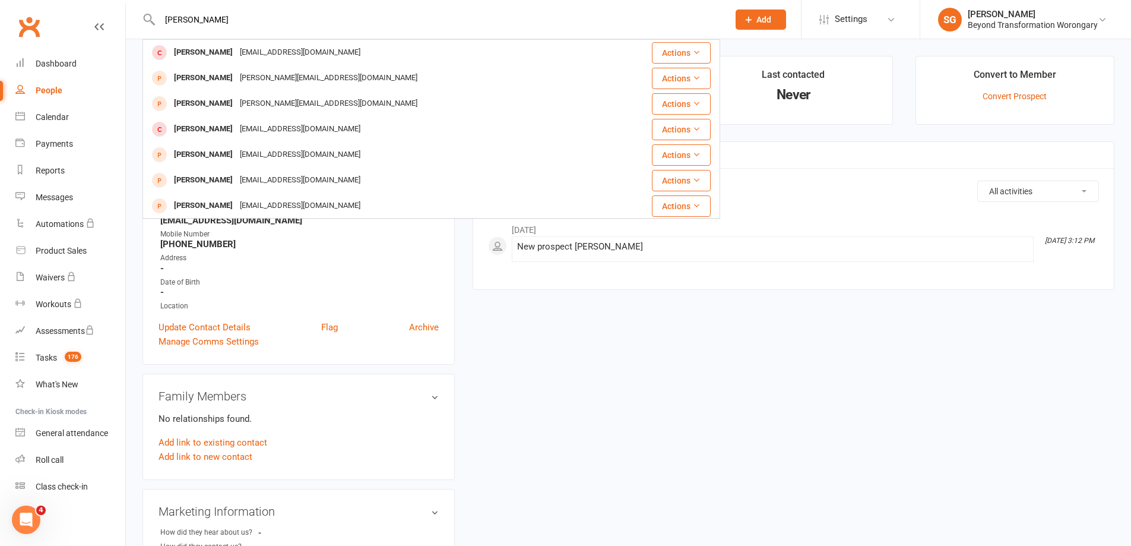
click at [430, 23] on input "[PERSON_NAME]" at bounding box center [438, 19] width 564 height 17
paste input "[DOMAIN_NAME][EMAIL_ADDRESS][DOMAIN_NAME]"
click at [581, 17] on input "[DOMAIN_NAME][EMAIL_ADDRESS][DOMAIN_NAME]" at bounding box center [438, 19] width 564 height 17
paste input "[PERSON_NAME]"
click at [610, 20] on input "[PERSON_NAME]" at bounding box center [438, 19] width 564 height 17
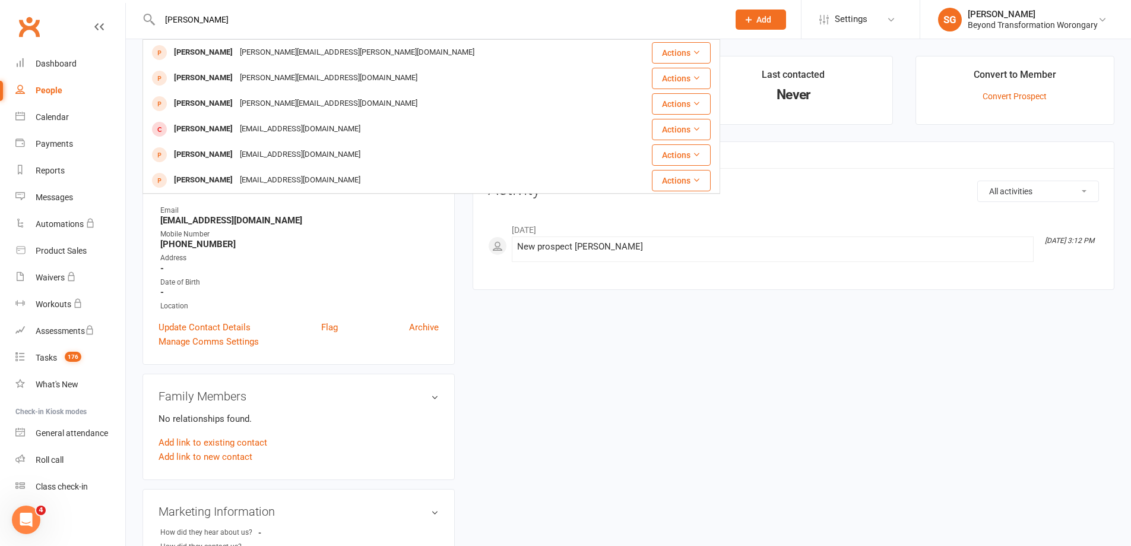
paste input "Mileslearntosurfnewcastle"
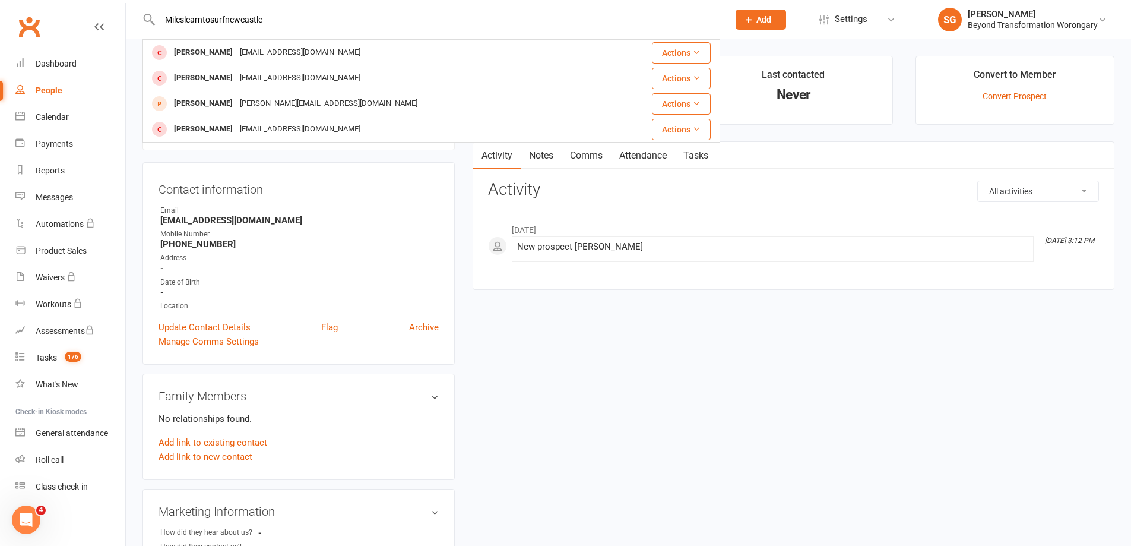
click at [559, 24] on input "Mileslearntosurfnewcastle" at bounding box center [438, 19] width 564 height 17
paste input "[PERSON_NAME]"
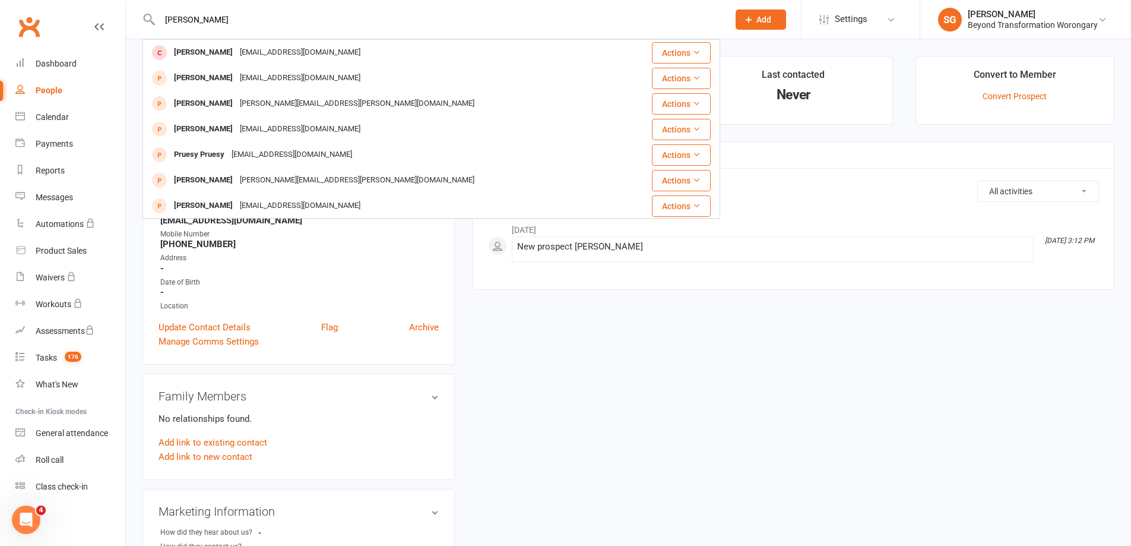
click at [502, 18] on input "[PERSON_NAME]" at bounding box center [438, 19] width 564 height 17
paste input "[EMAIL_ADDRESS][DOMAIN_NAME]"
click at [597, 14] on input "[EMAIL_ADDRESS][DOMAIN_NAME]" at bounding box center [438, 19] width 564 height 17
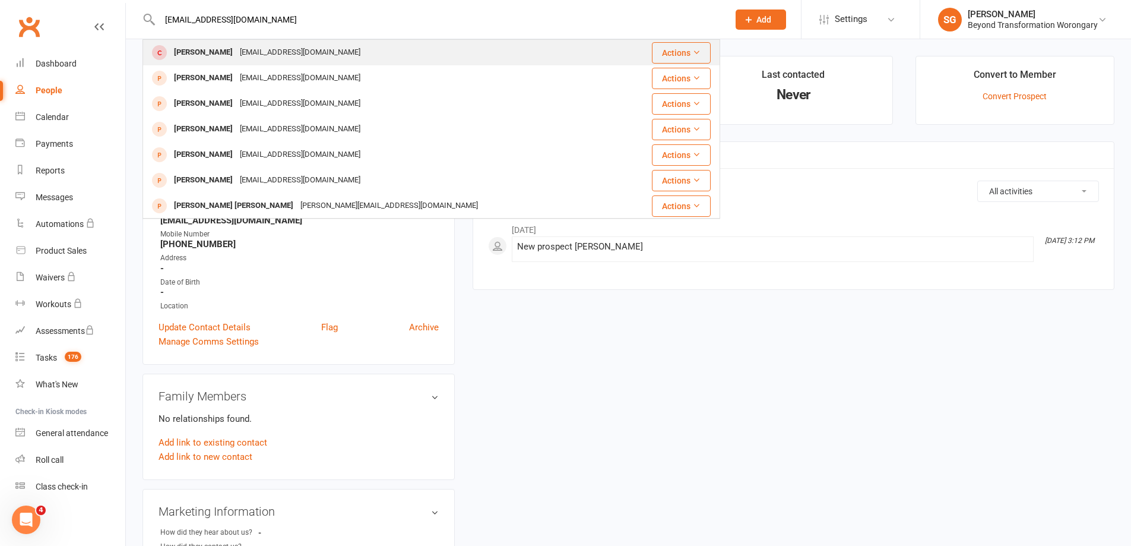
paste input "Andagency___"
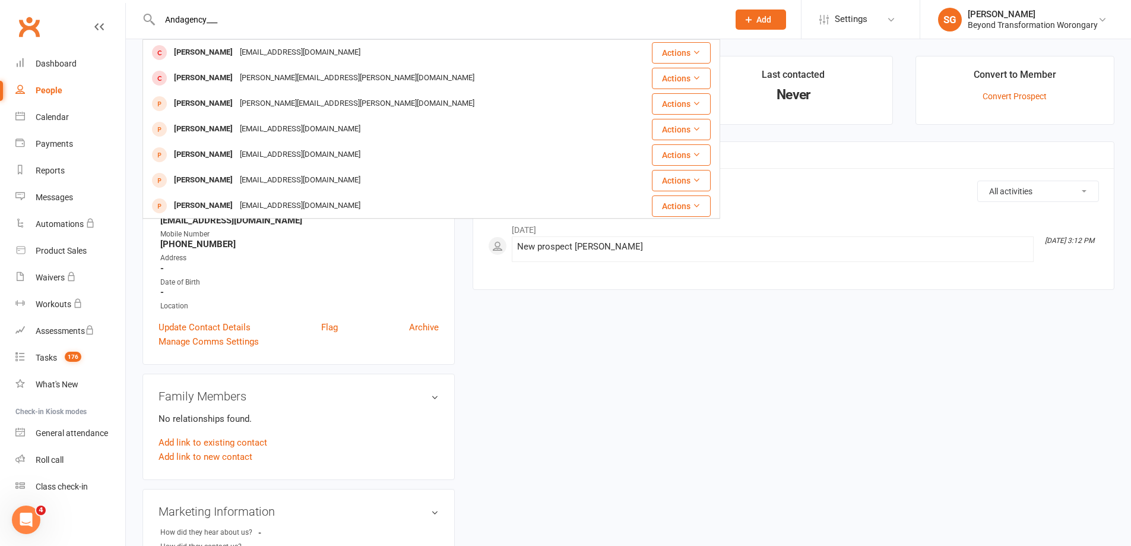
click at [595, 15] on input "Andagency___" at bounding box center [438, 19] width 564 height 17
paste input "[EMAIL_ADDRESS][DOMAIN_NAME]"
drag, startPoint x: 301, startPoint y: 21, endPoint x: 157, endPoint y: 18, distance: 144.4
click at [157, 18] on input "[EMAIL_ADDRESS][DOMAIN_NAME]" at bounding box center [438, 19] width 564 height 17
paste input "[PERSON_NAME]"
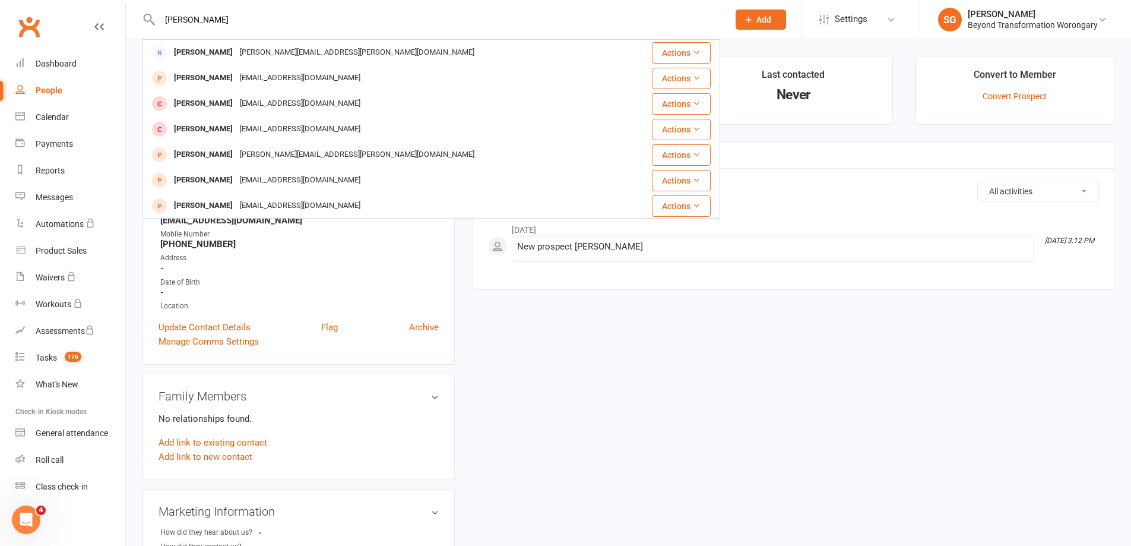
click at [496, 21] on input "[PERSON_NAME]" at bounding box center [438, 19] width 564 height 17
paste input "[PERSON_NAME]"
click at [478, 20] on input "[PERSON_NAME]" at bounding box center [438, 19] width 564 height 17
paste input "dannyandrade18"
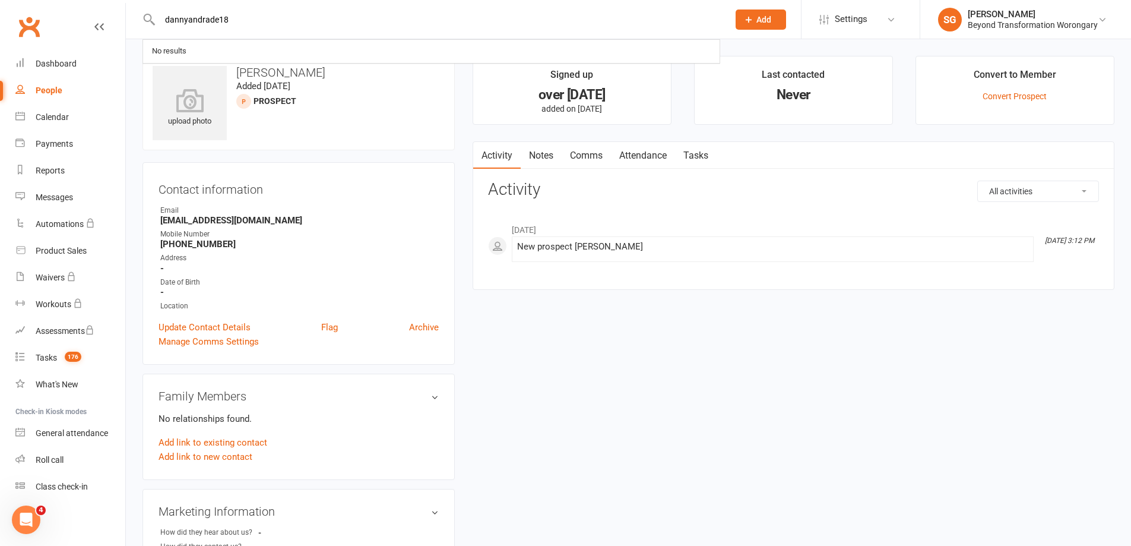
click at [537, 19] on input "dannyandrade18" at bounding box center [438, 19] width 564 height 17
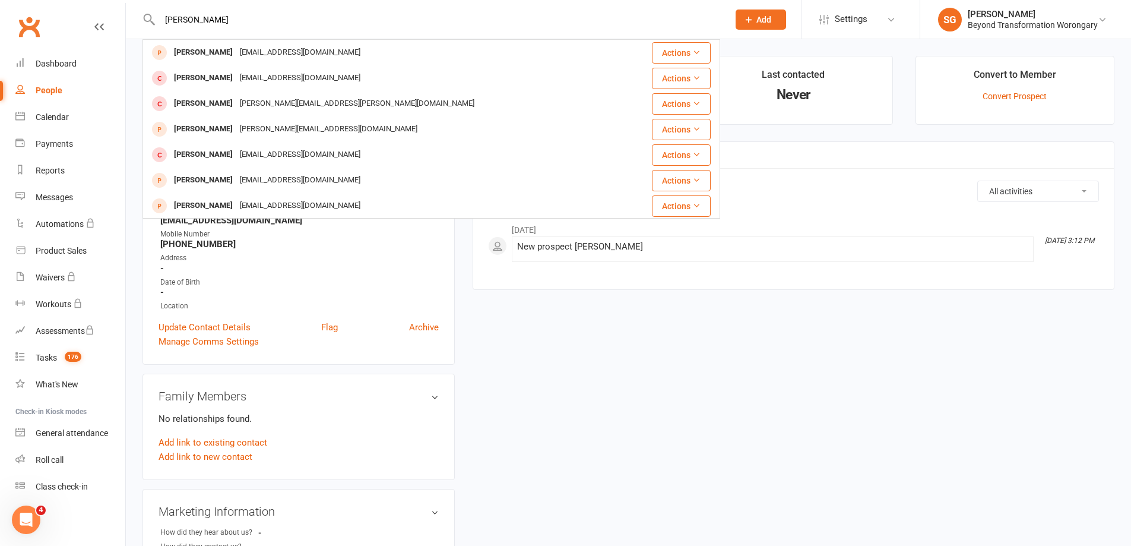
click at [581, 16] on input "[PERSON_NAME]" at bounding box center [438, 19] width 564 height 17
paste input "Leanne Referal Off Kare"
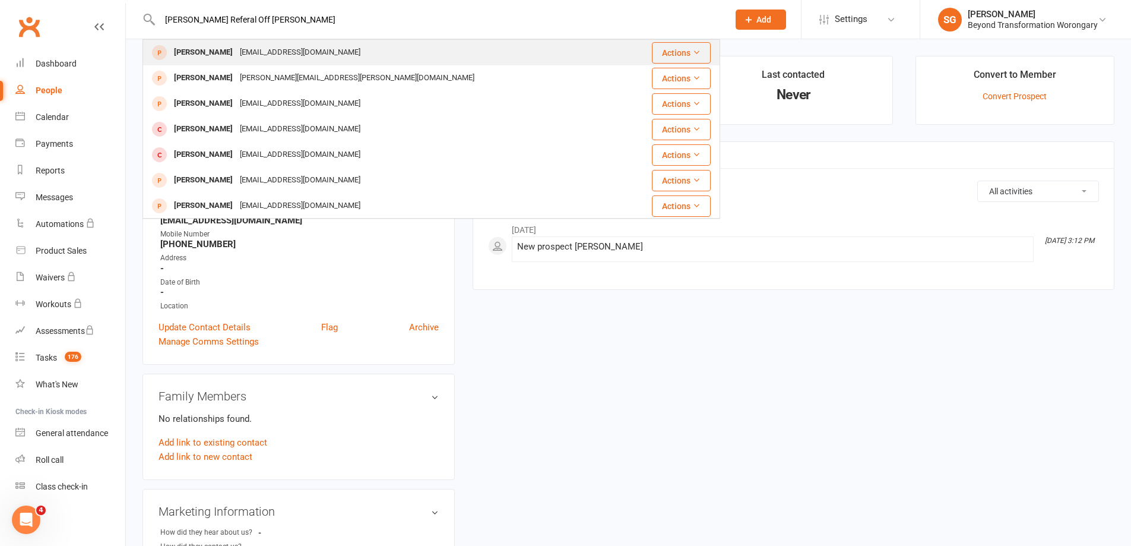
paste input "tracey nelso"
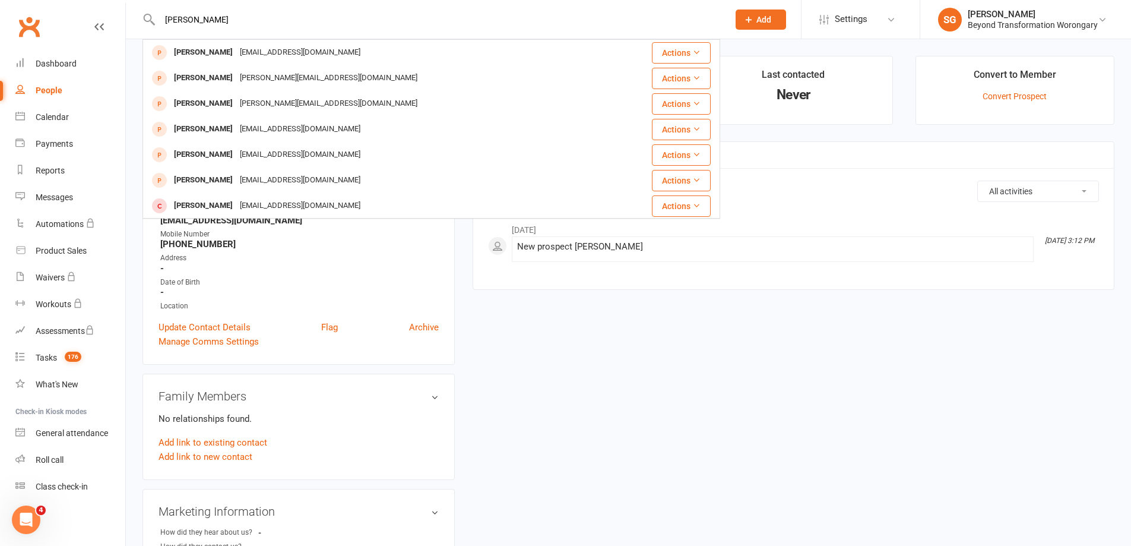
click at [568, 34] on div "tracey nelson Tracey Davison tdavison@alwindows.com.au Actions Tracey Tatters t…" at bounding box center [432, 19] width 578 height 39
click at [562, 30] on div "tracey nelson Tracey Davison tdavison@alwindows.com.au Actions Tracey Tatters t…" at bounding box center [432, 19] width 578 height 39
click at [549, 24] on input "[PERSON_NAME]" at bounding box center [438, 19] width 564 height 17
click at [469, 22] on input "[PERSON_NAME]" at bounding box center [438, 19] width 564 height 17
type input "[PERSON_NAME]"
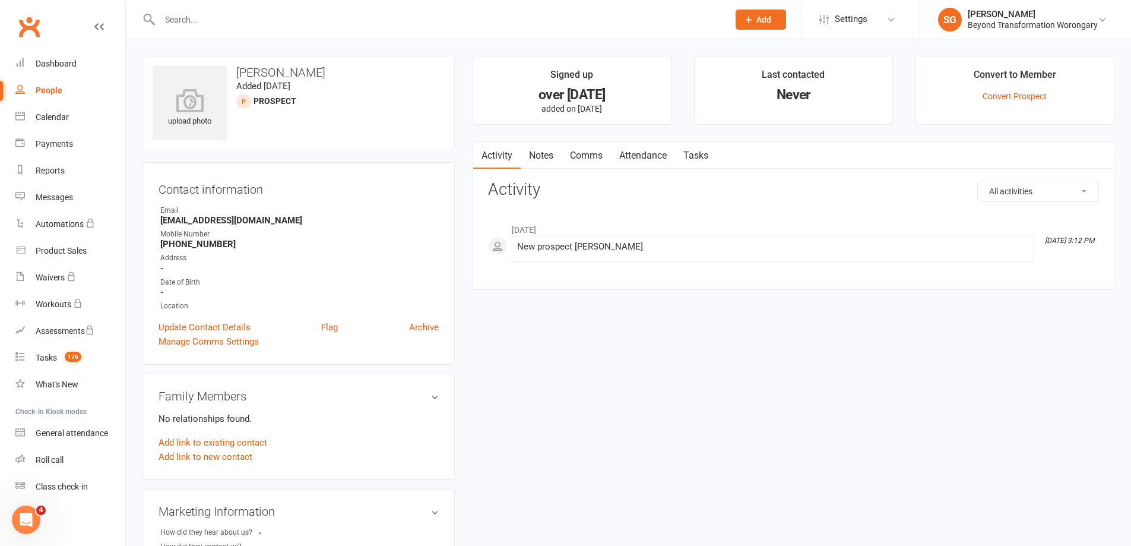
click at [419, 17] on input "text" at bounding box center [438, 19] width 564 height 17
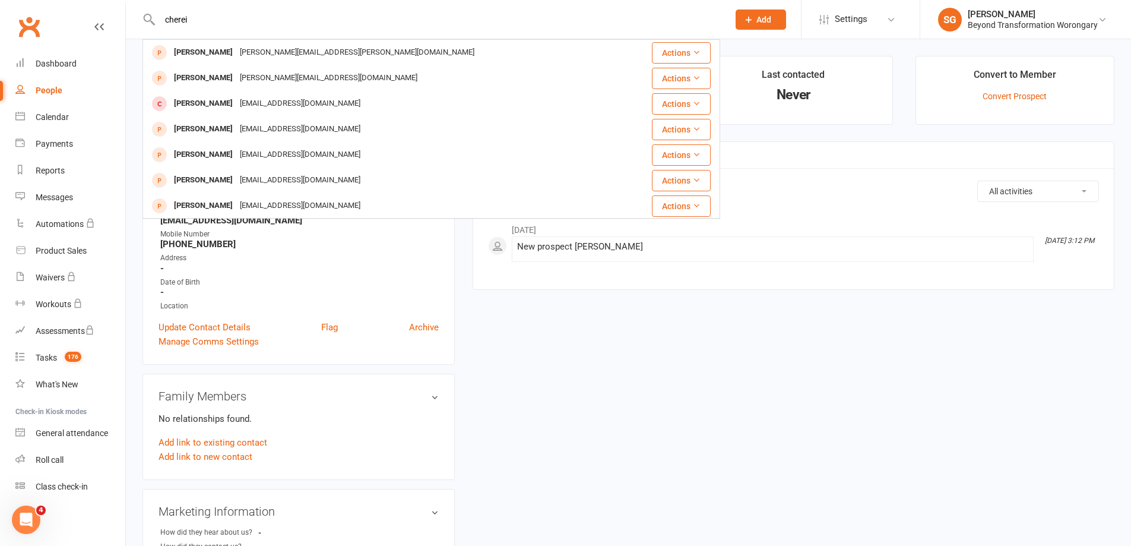
click at [197, 15] on input "cherei" at bounding box center [438, 19] width 564 height 17
click at [284, 16] on input "[PERSON_NAME]" at bounding box center [438, 19] width 564 height 17
click at [539, 14] on input "[PERSON_NAME]" at bounding box center [438, 19] width 564 height 17
paste input "[PERSON_NAME]"
paste input "text"
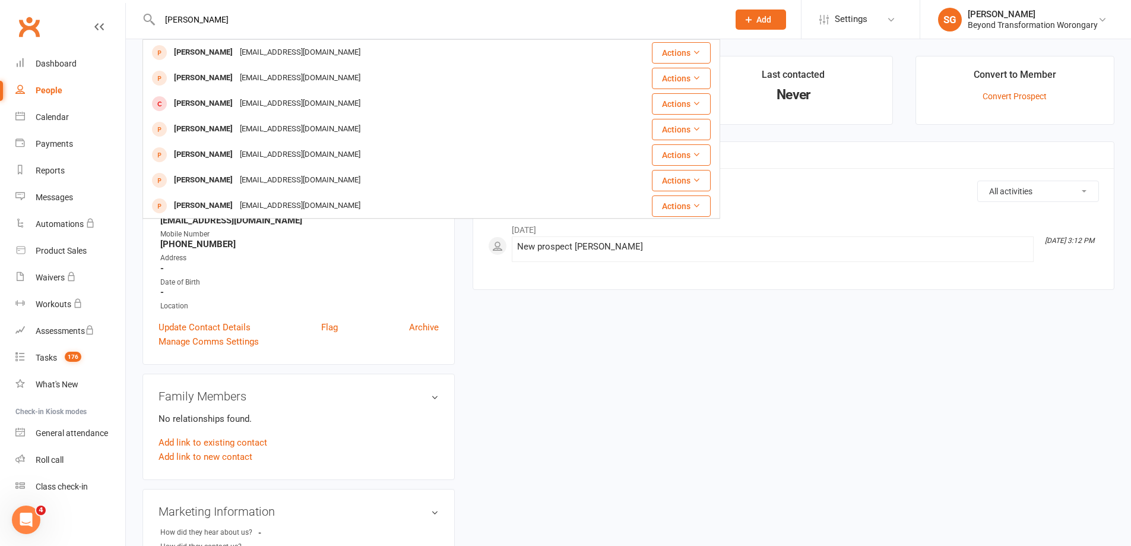
click at [575, 26] on input "[PERSON_NAME]" at bounding box center [438, 19] width 564 height 17
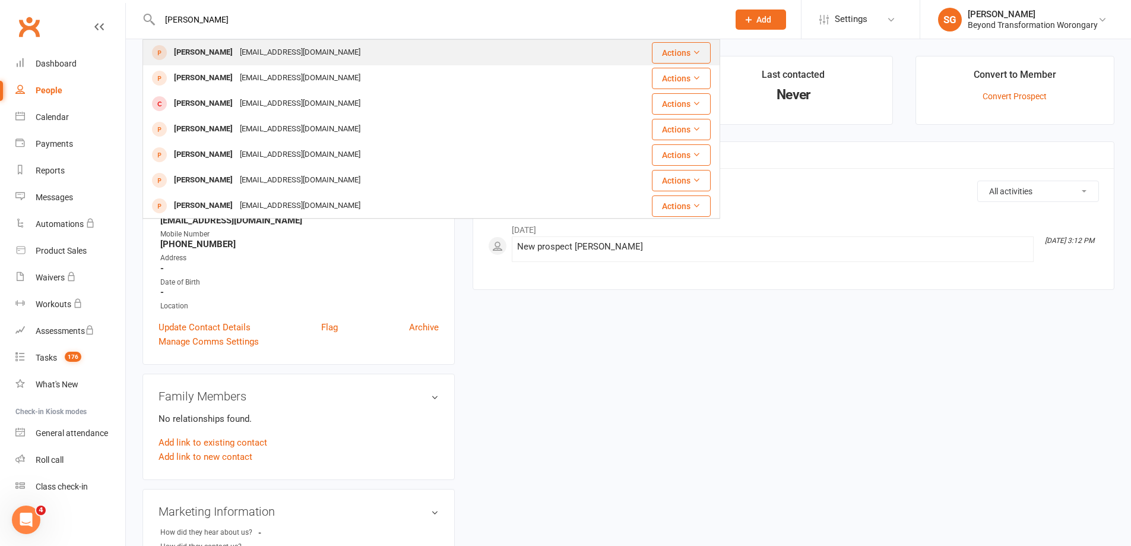
paste input "Charli🧸"
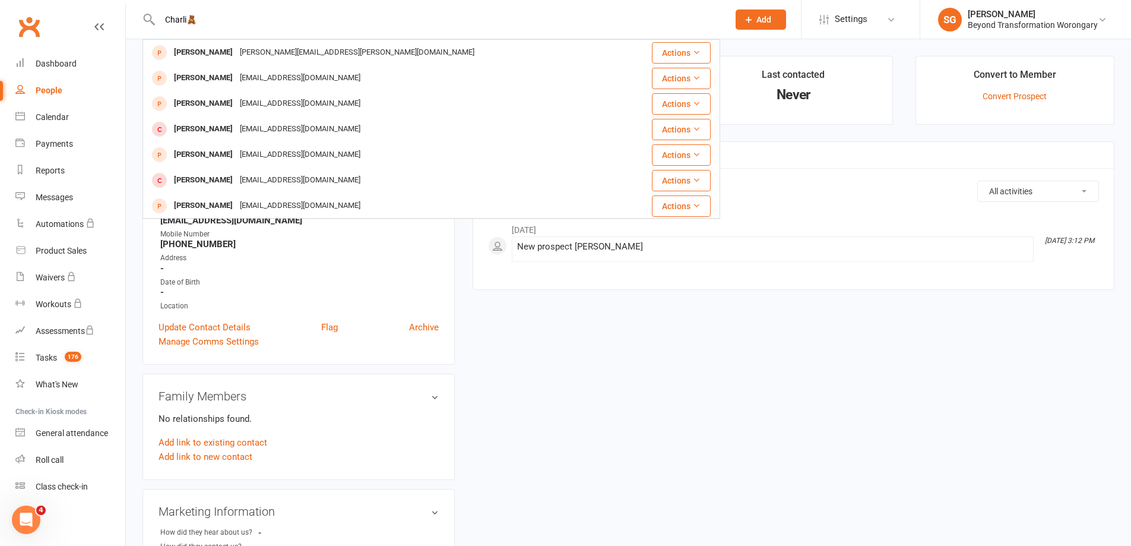
click at [377, 18] on input "Charli🧸" at bounding box center [438, 19] width 564 height 17
paste input "[PERSON_NAME]"
click at [548, 24] on input "[PERSON_NAME]" at bounding box center [438, 19] width 564 height 17
paste input "[PERSON_NAME]"
type input "[PERSON_NAME]"
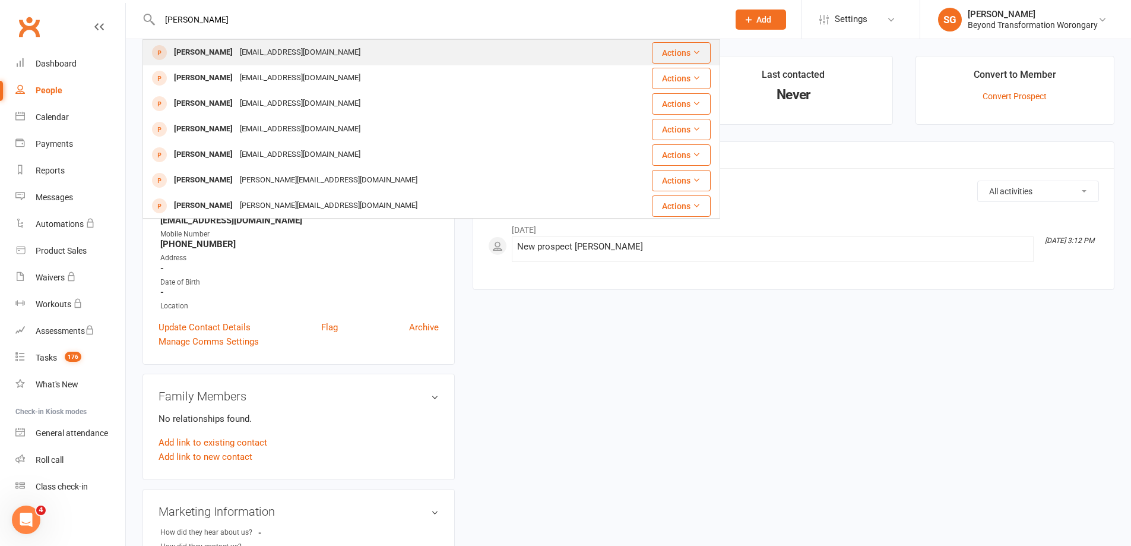
click at [236, 59] on div "taoreialla@gmail.com" at bounding box center [300, 52] width 128 height 17
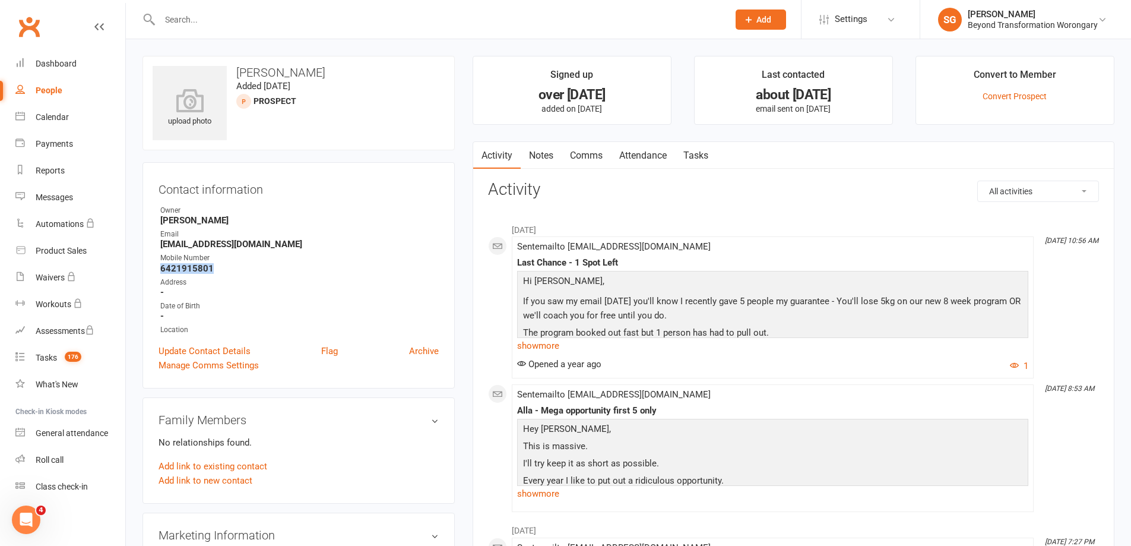
drag, startPoint x: 211, startPoint y: 269, endPoint x: 158, endPoint y: 273, distance: 53.6
click at [158, 273] on div "Contact information Owner Shane Gregory Email taoreialla@gmail.com Mobile Numbe…" at bounding box center [299, 275] width 312 height 226
copy strong "6421915801"
click at [219, 273] on strong "6421915801" at bounding box center [299, 268] width 279 height 11
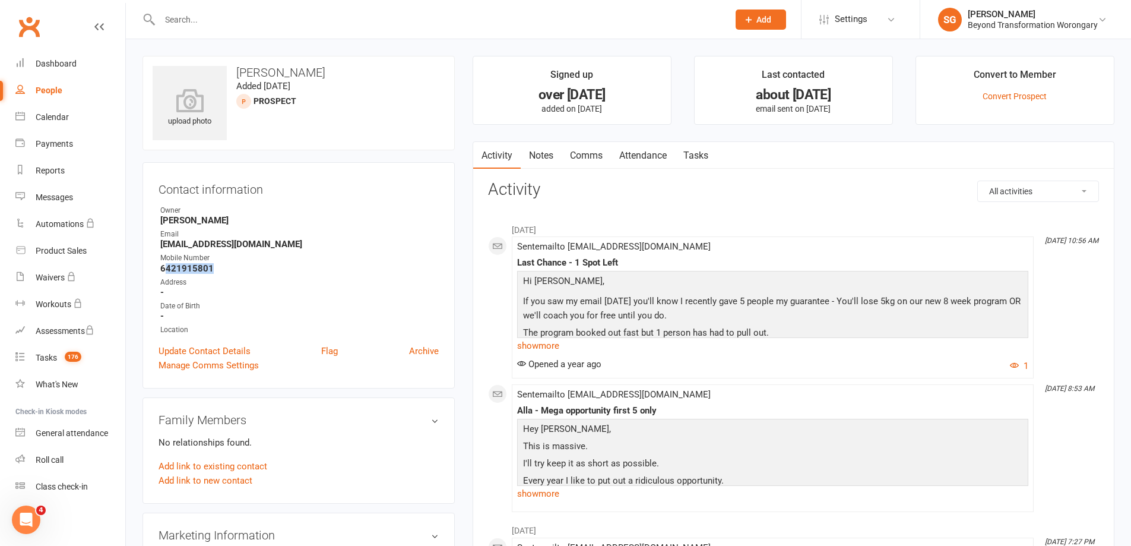
drag, startPoint x: 211, startPoint y: 268, endPoint x: 165, endPoint y: 270, distance: 46.4
click at [165, 270] on strong "6421915801" at bounding box center [299, 268] width 279 height 11
click at [608, 16] on input "text" at bounding box center [438, 19] width 564 height 17
paste input "[PERSON_NAME][EMAIL_ADDRESS][PERSON_NAME][DOMAIN_NAME]"
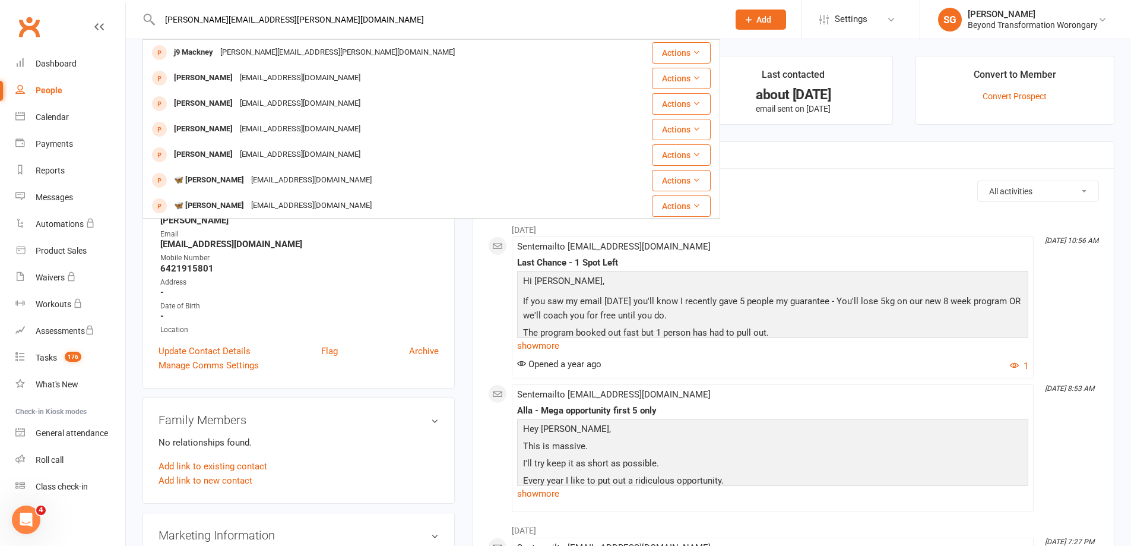
type input "[PERSON_NAME][EMAIL_ADDRESS][PERSON_NAME][DOMAIN_NAME]"
click at [250, 55] on div "[PERSON_NAME][EMAIL_ADDRESS][PERSON_NAME][DOMAIN_NAME]" at bounding box center [338, 52] width 242 height 17
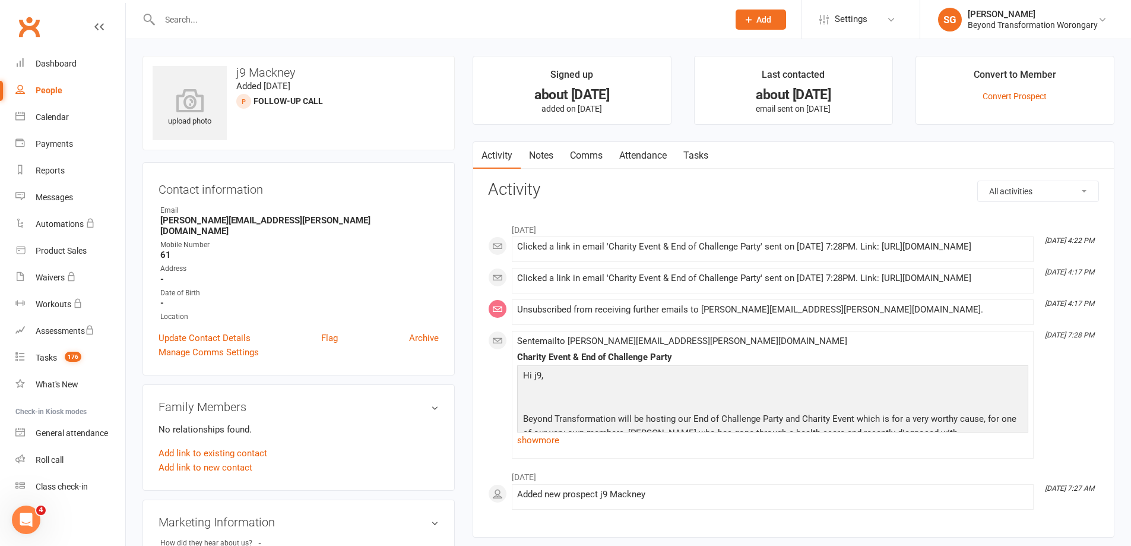
click at [175, 249] on strong "61" at bounding box center [299, 254] width 279 height 11
click at [170, 249] on strong "61" at bounding box center [299, 254] width 279 height 11
click at [379, 26] on input "text" at bounding box center [438, 19] width 564 height 17
paste input "[PERSON_NAME]"
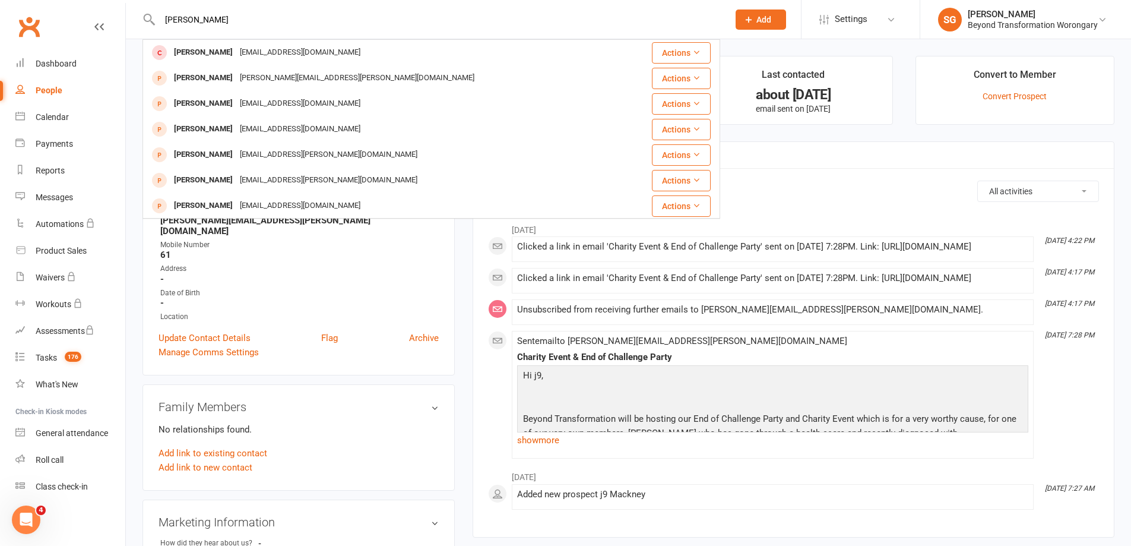
drag, startPoint x: 518, startPoint y: 33, endPoint x: 496, endPoint y: 24, distance: 23.9
click at [518, 33] on div "Michelle Coxeter Michelle Carter mccarter31@gmail.com Actions Michelle Curran m…" at bounding box center [432, 19] width 578 height 39
click at [495, 24] on input "[PERSON_NAME]" at bounding box center [438, 19] width 564 height 17
paste input "artin Coleman"
type input "[PERSON_NAME]"
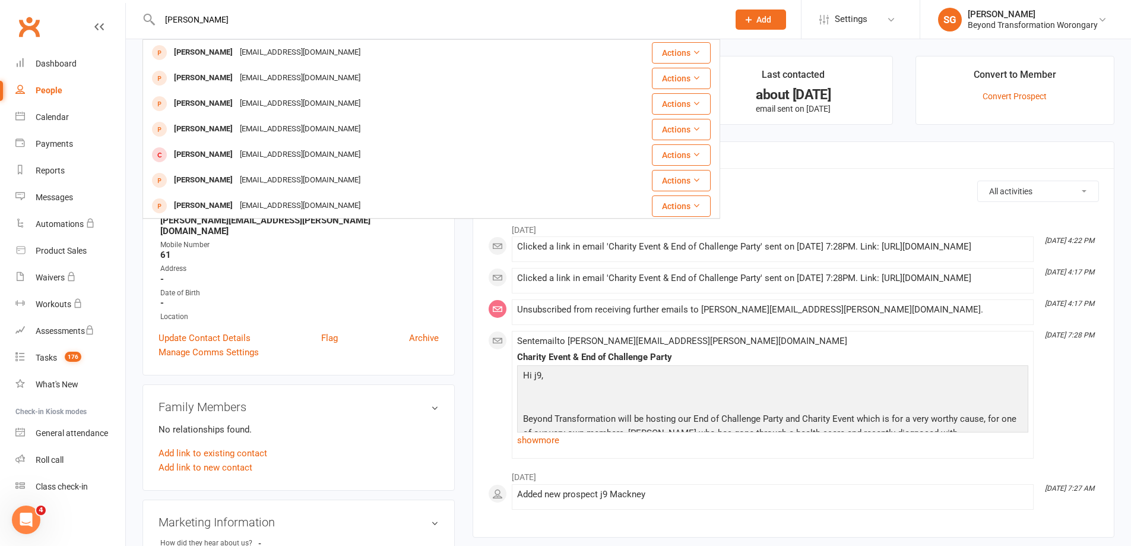
type input "ruskiedog@hotmail.com"
